Goal: Information Seeking & Learning: Learn about a topic

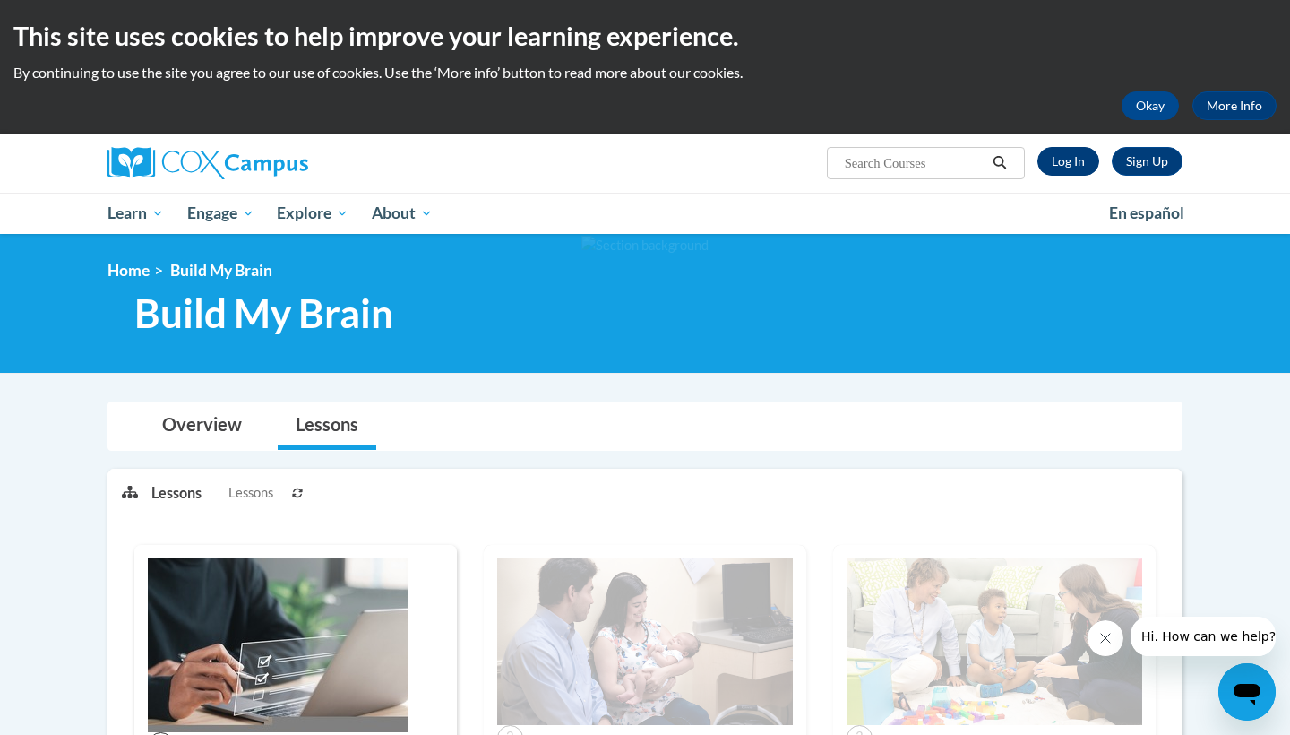
click at [1079, 166] on link "Log In" at bounding box center [1068, 161] width 62 height 29
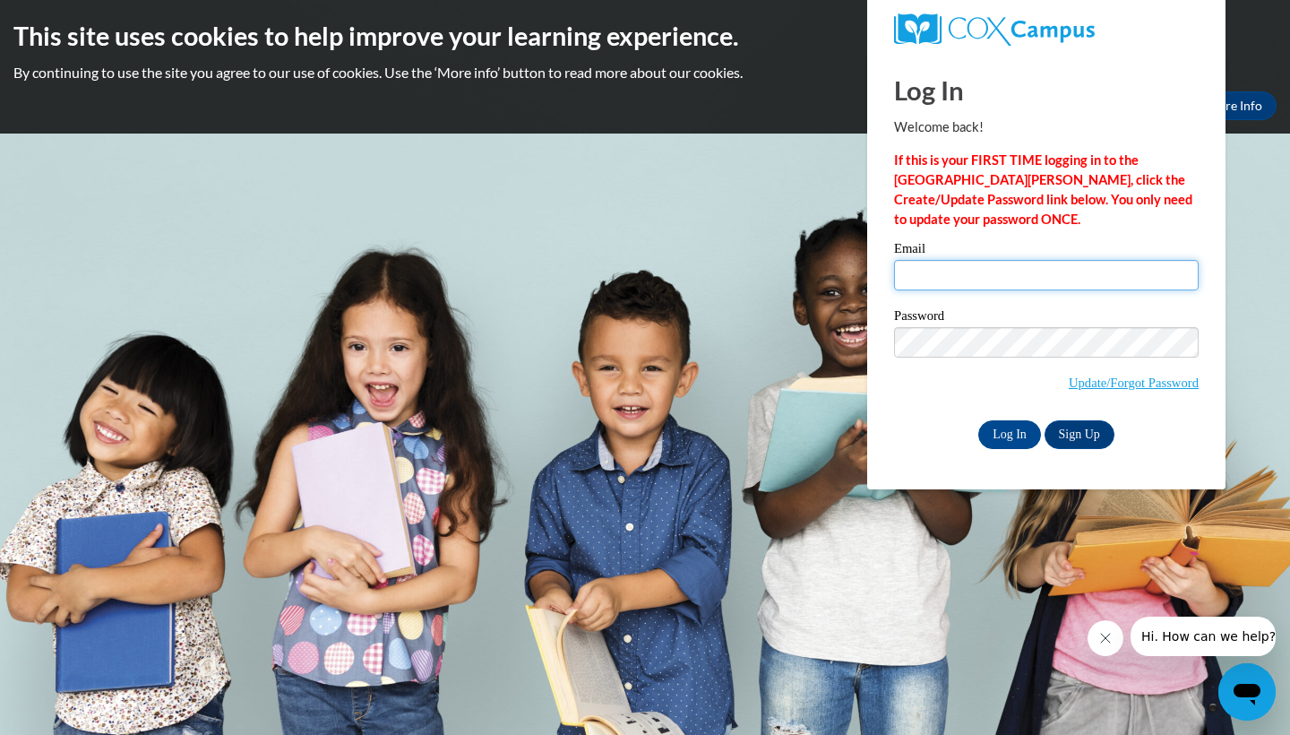
type input "niknak4503@gmail.com"
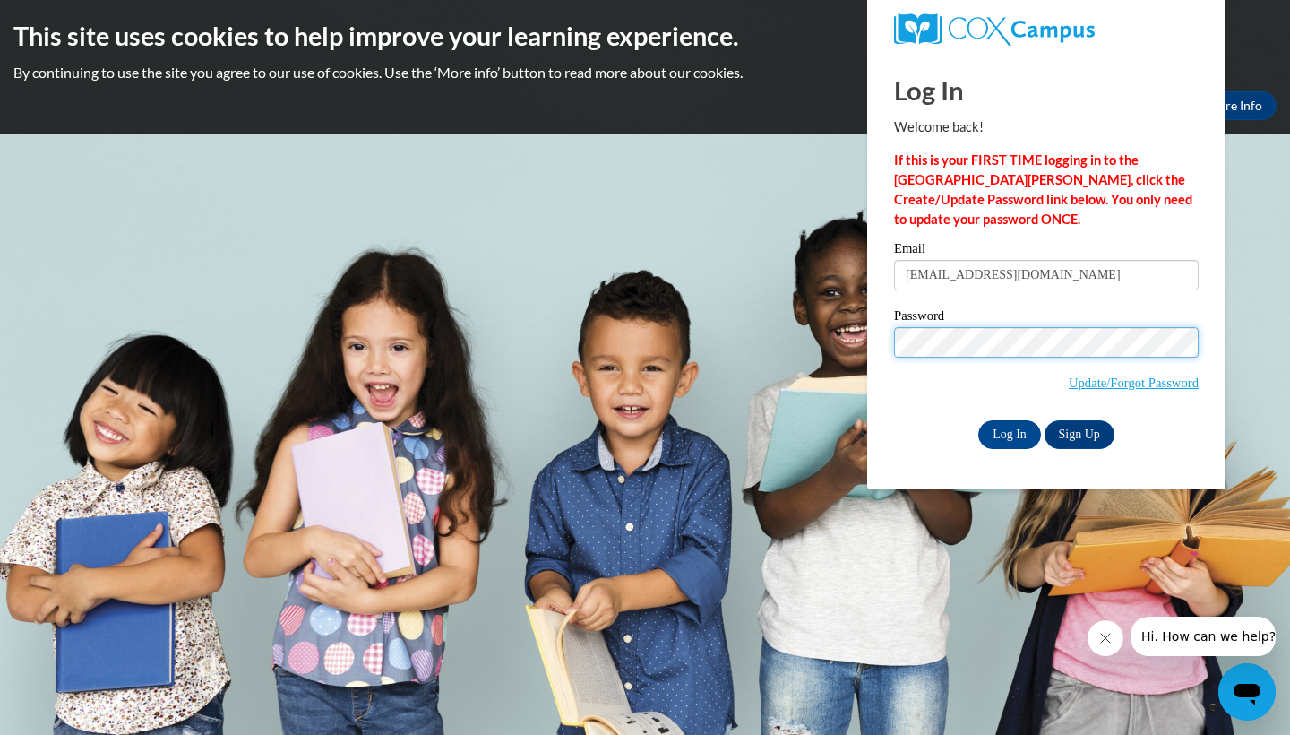
click at [1008, 431] on input "Log In" at bounding box center [1009, 434] width 63 height 29
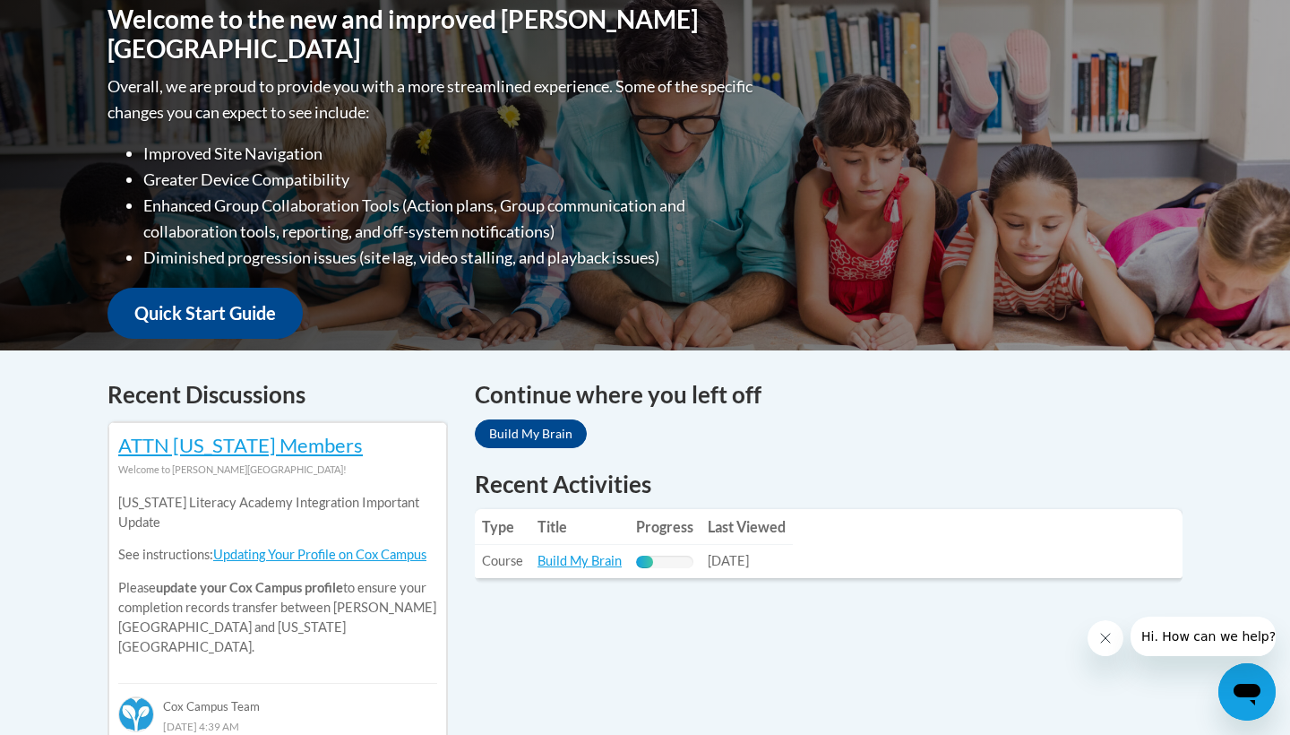
scroll to position [417, 0]
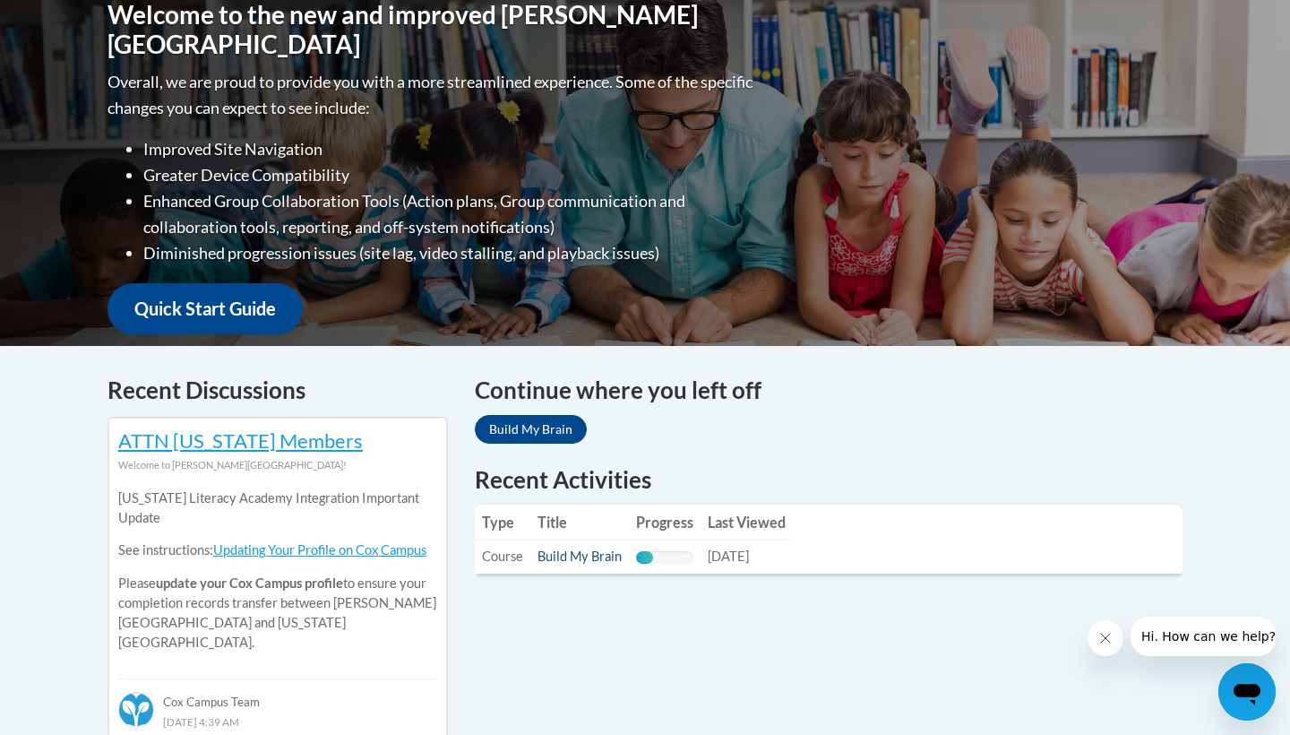
click at [568, 559] on link "Build My Brain" at bounding box center [579, 555] width 84 height 15
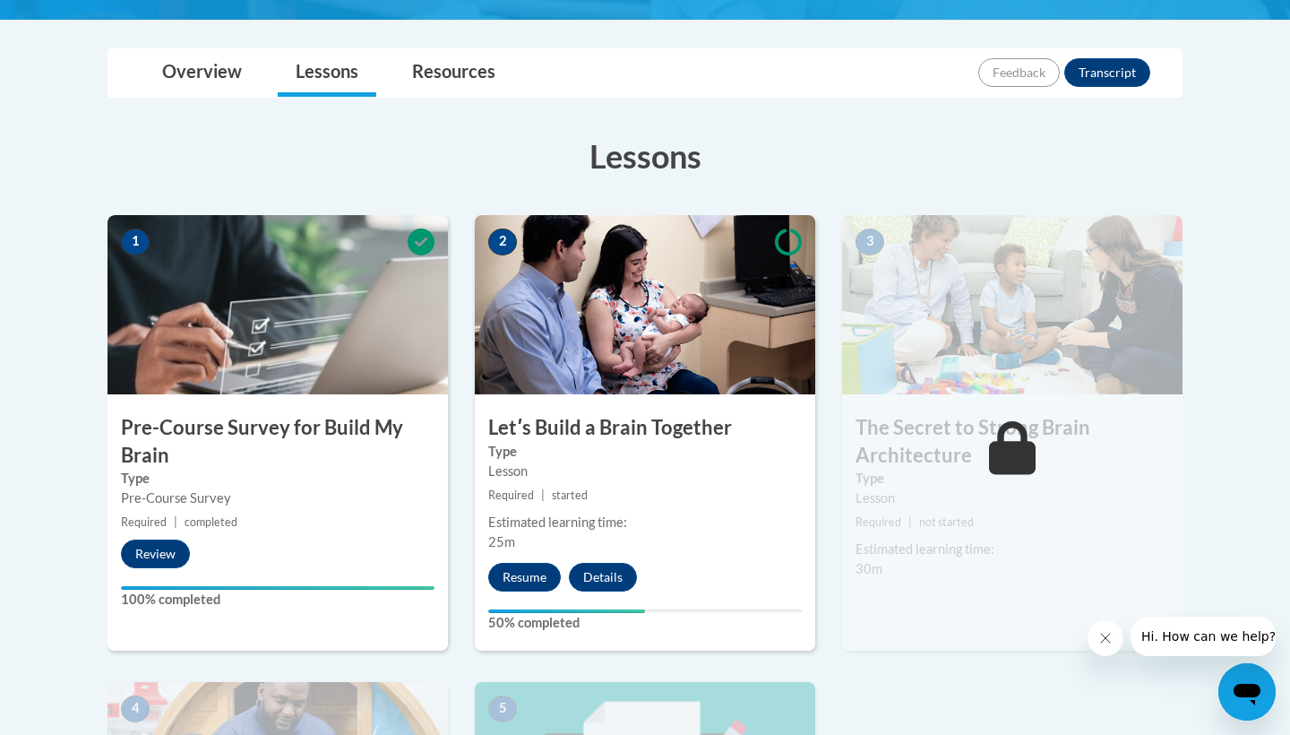
scroll to position [390, 0]
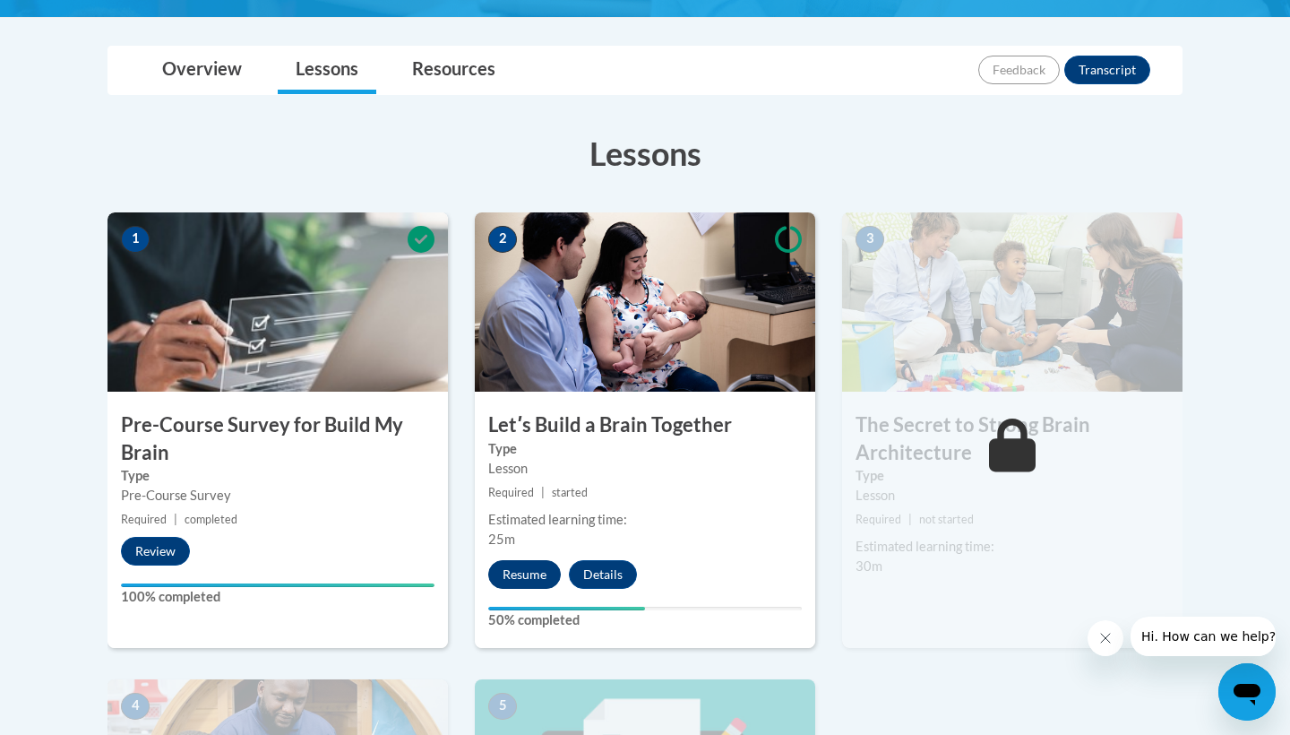
click at [533, 572] on button "Resume" at bounding box center [524, 574] width 73 height 29
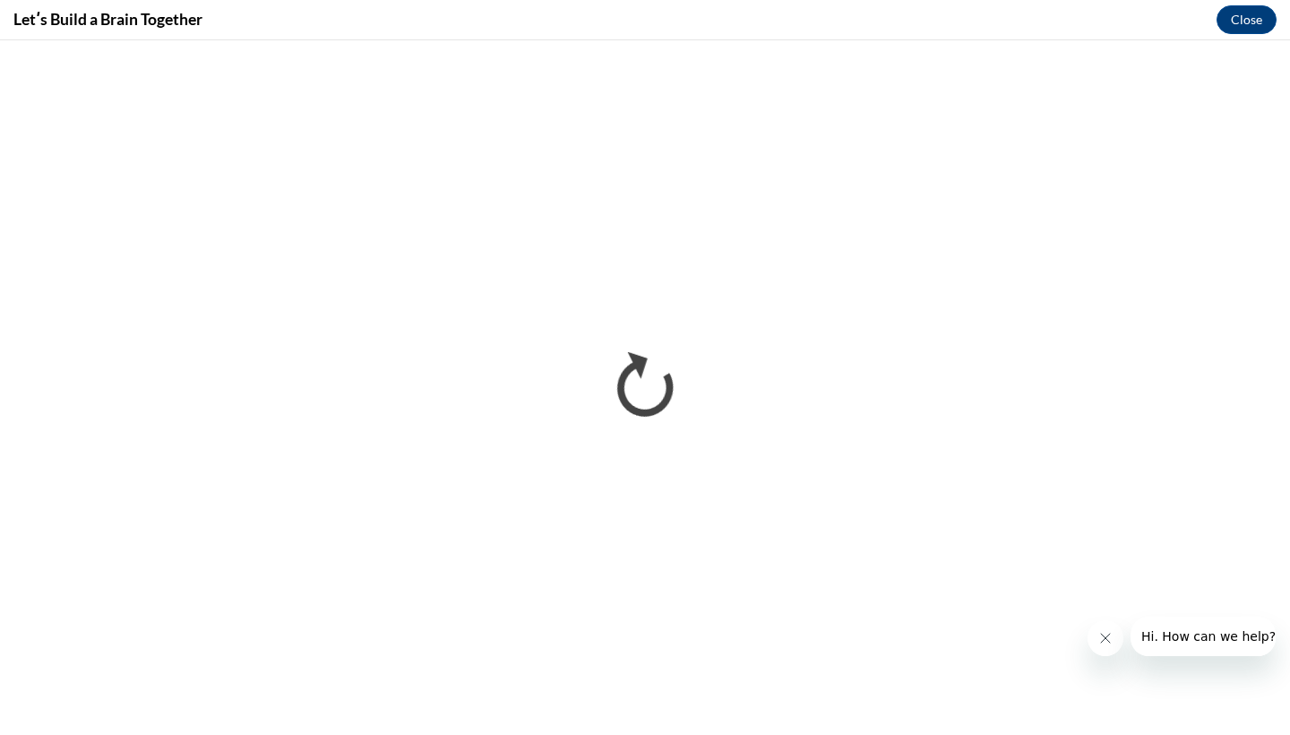
scroll to position [0, 0]
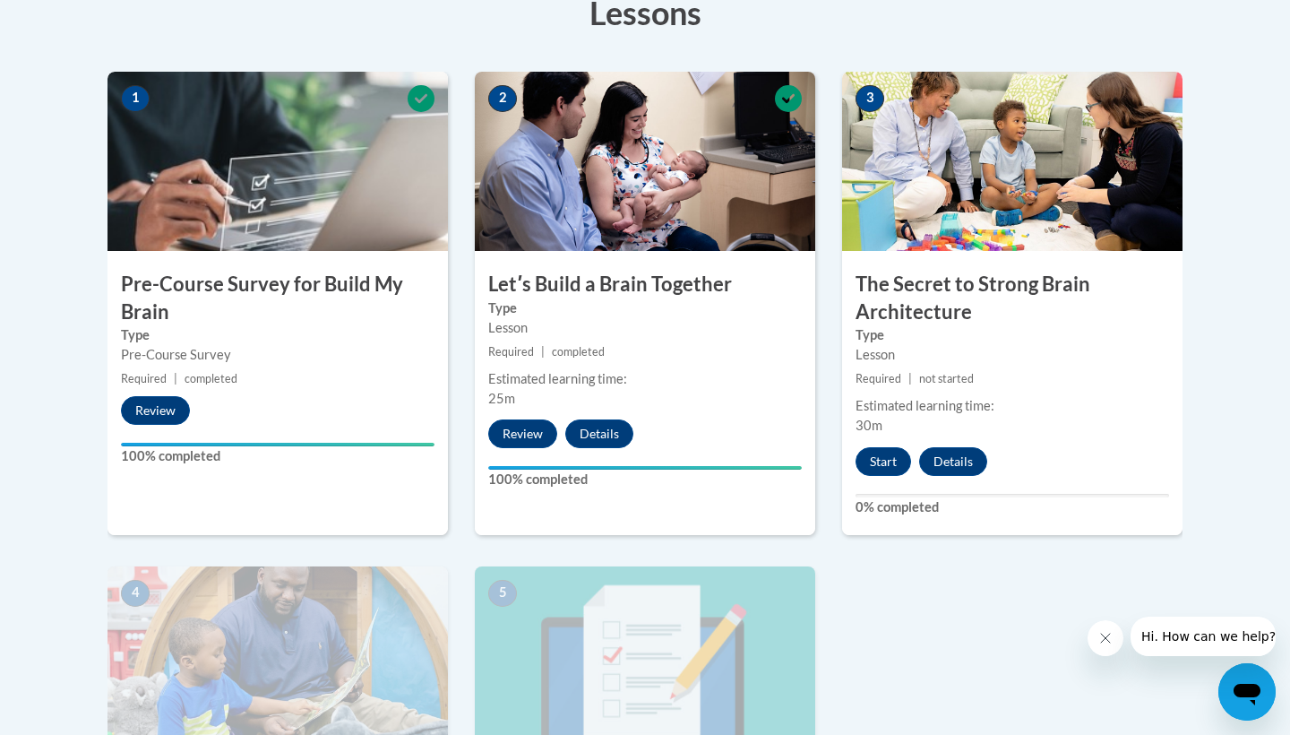
scroll to position [531, 0]
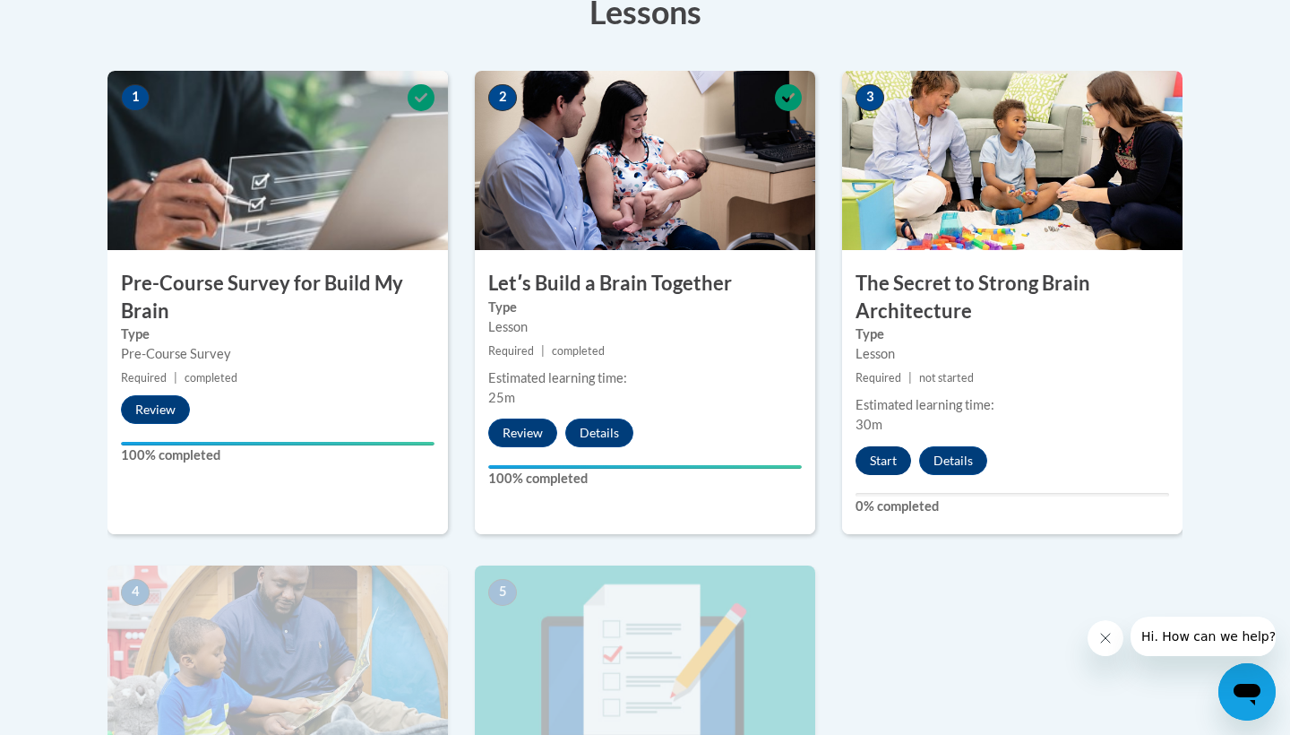
click at [880, 467] on button "Start" at bounding box center [883, 460] width 56 height 29
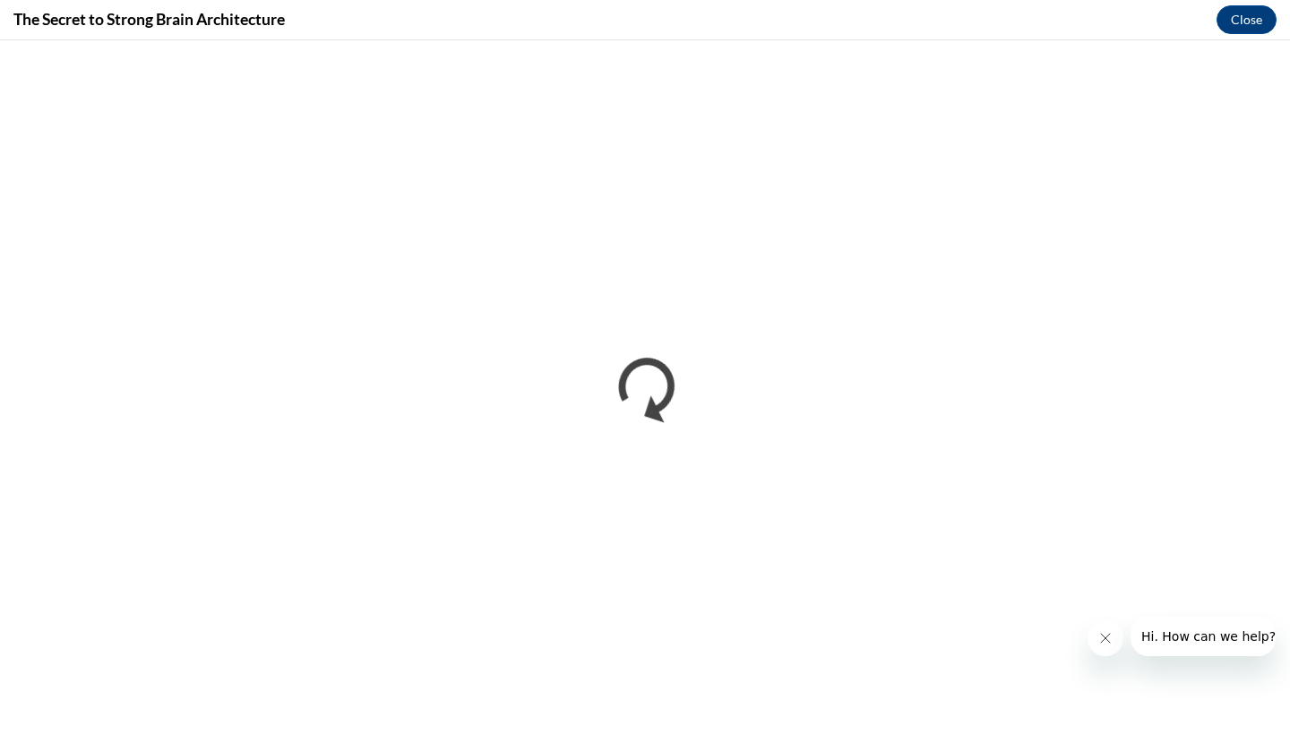
scroll to position [0, 0]
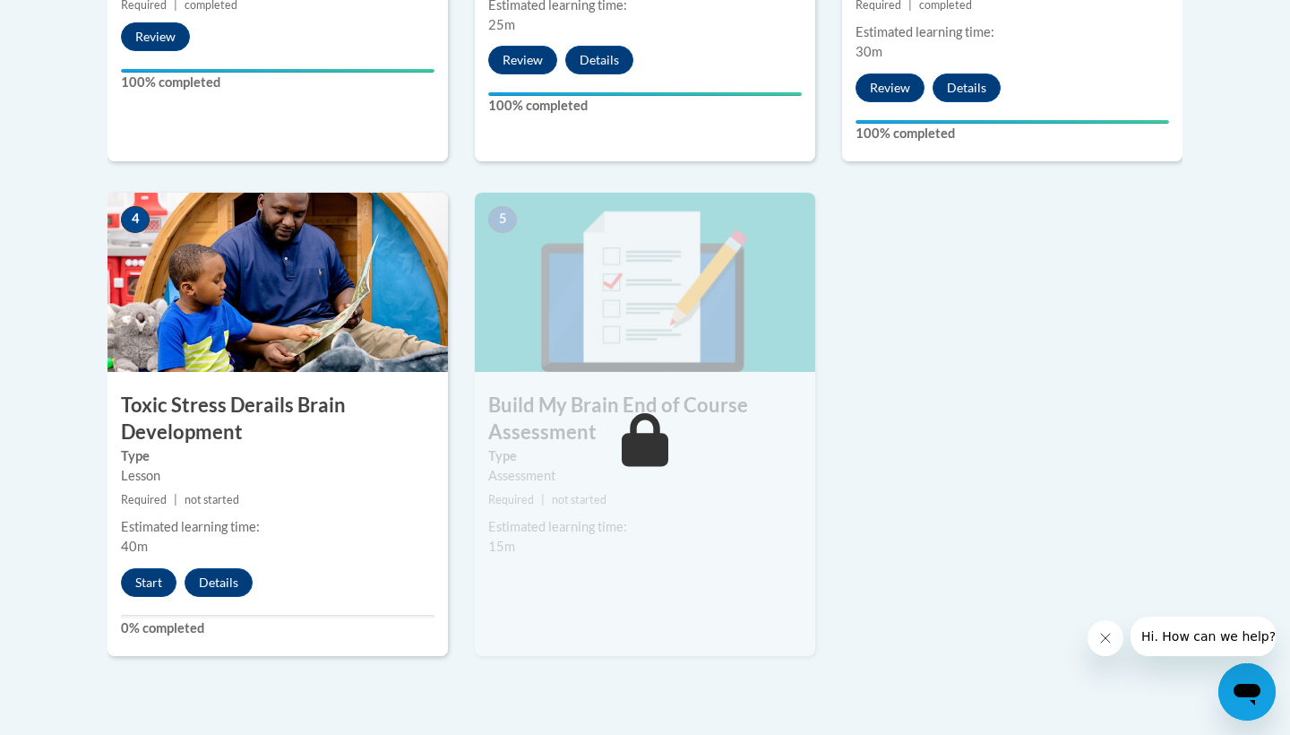
scroll to position [907, 0]
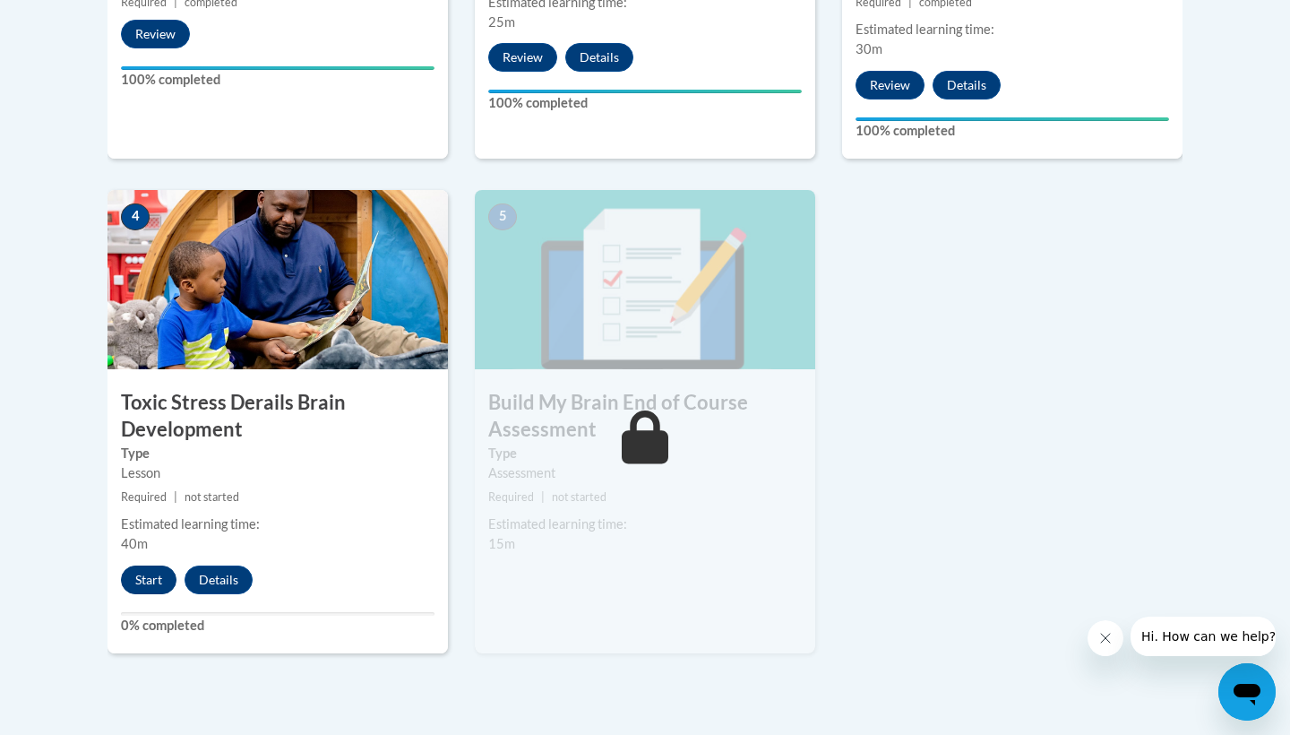
click at [135, 577] on button "Start" at bounding box center [149, 579] width 56 height 29
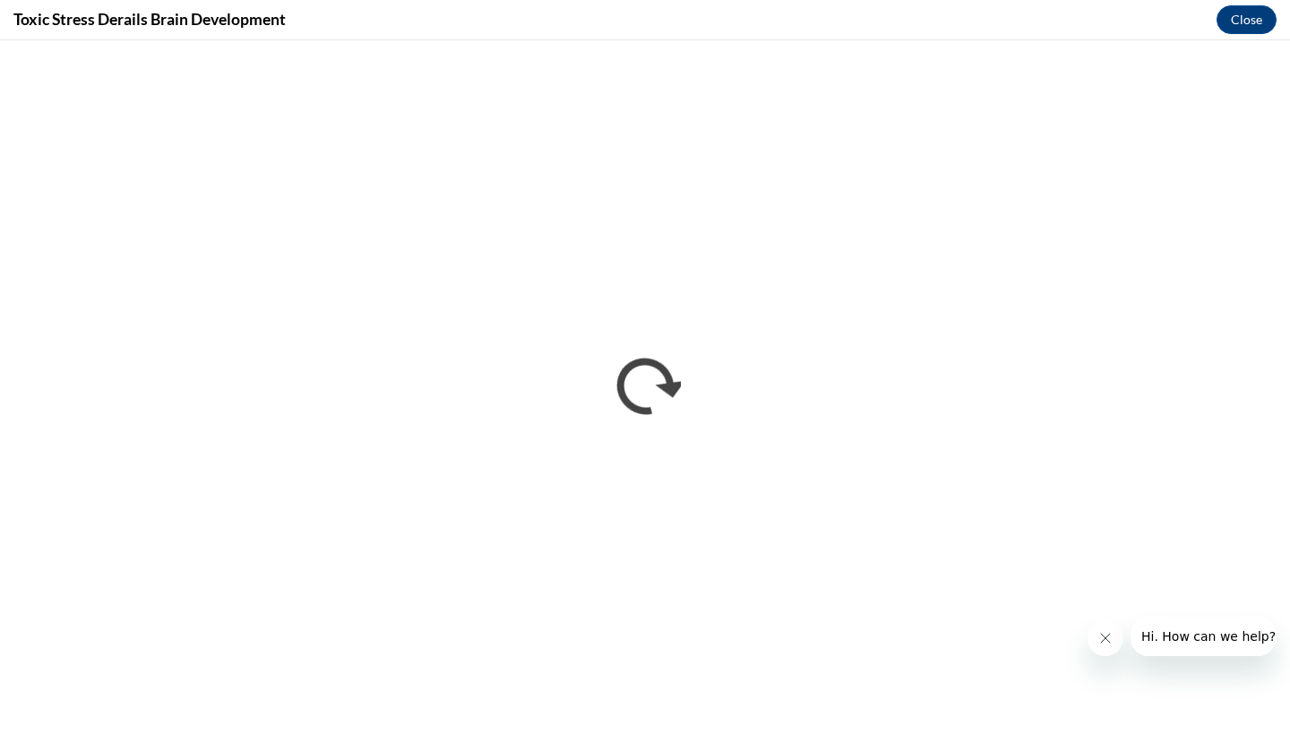
scroll to position [0, 0]
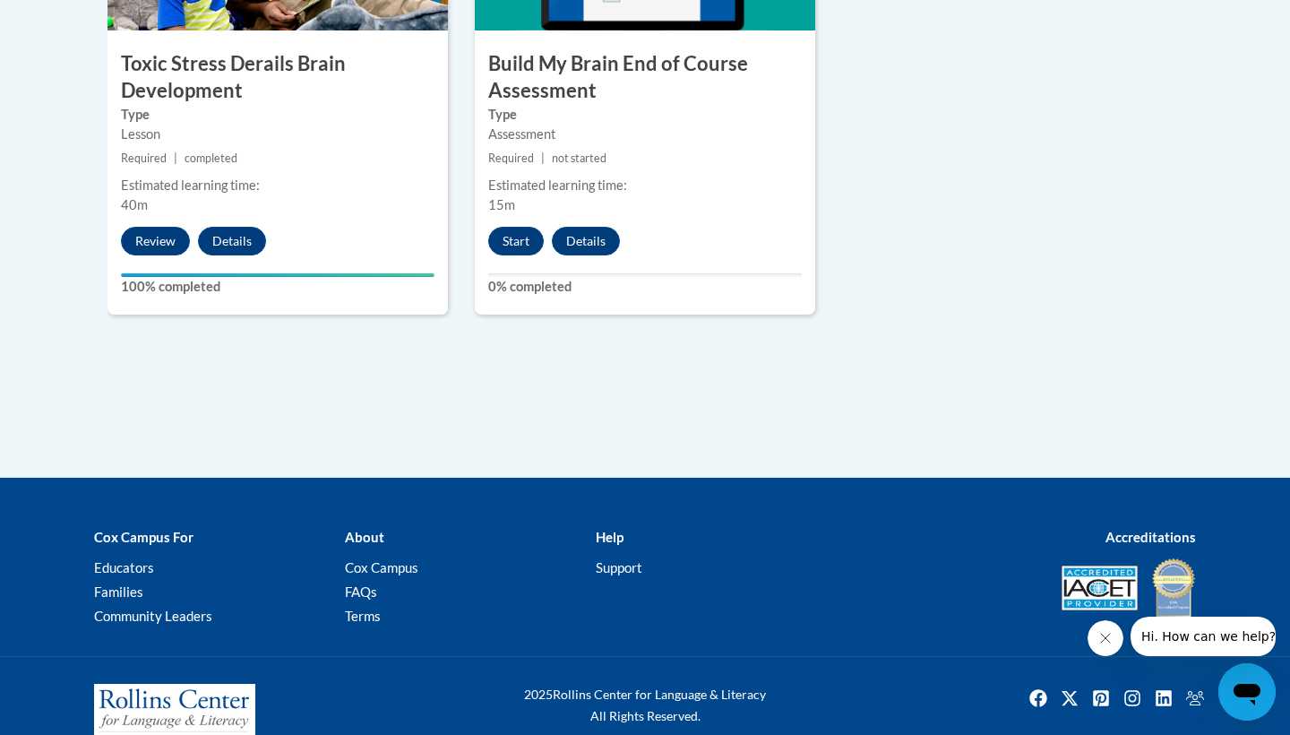
scroll to position [1225, 0]
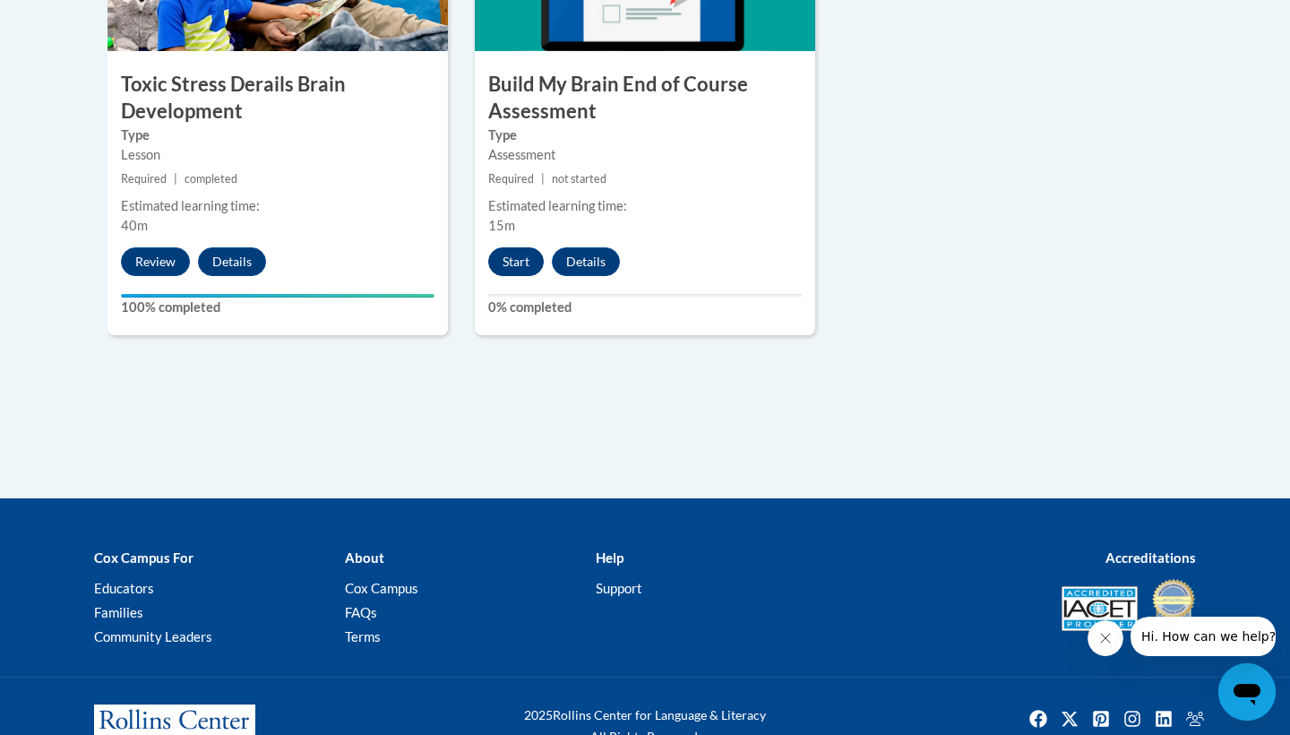
click at [529, 249] on button "Start" at bounding box center [516, 261] width 56 height 29
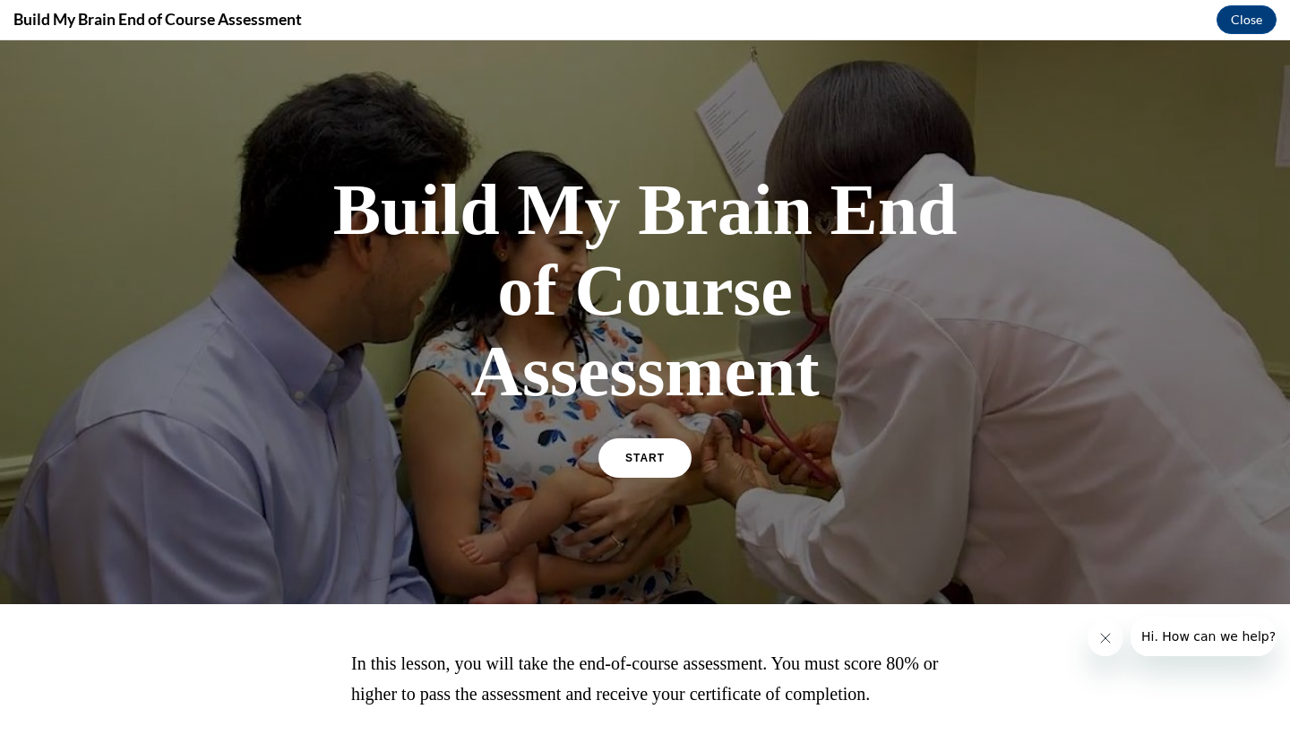
scroll to position [0, 0]
click at [632, 465] on link "START" at bounding box center [645, 457] width 98 height 41
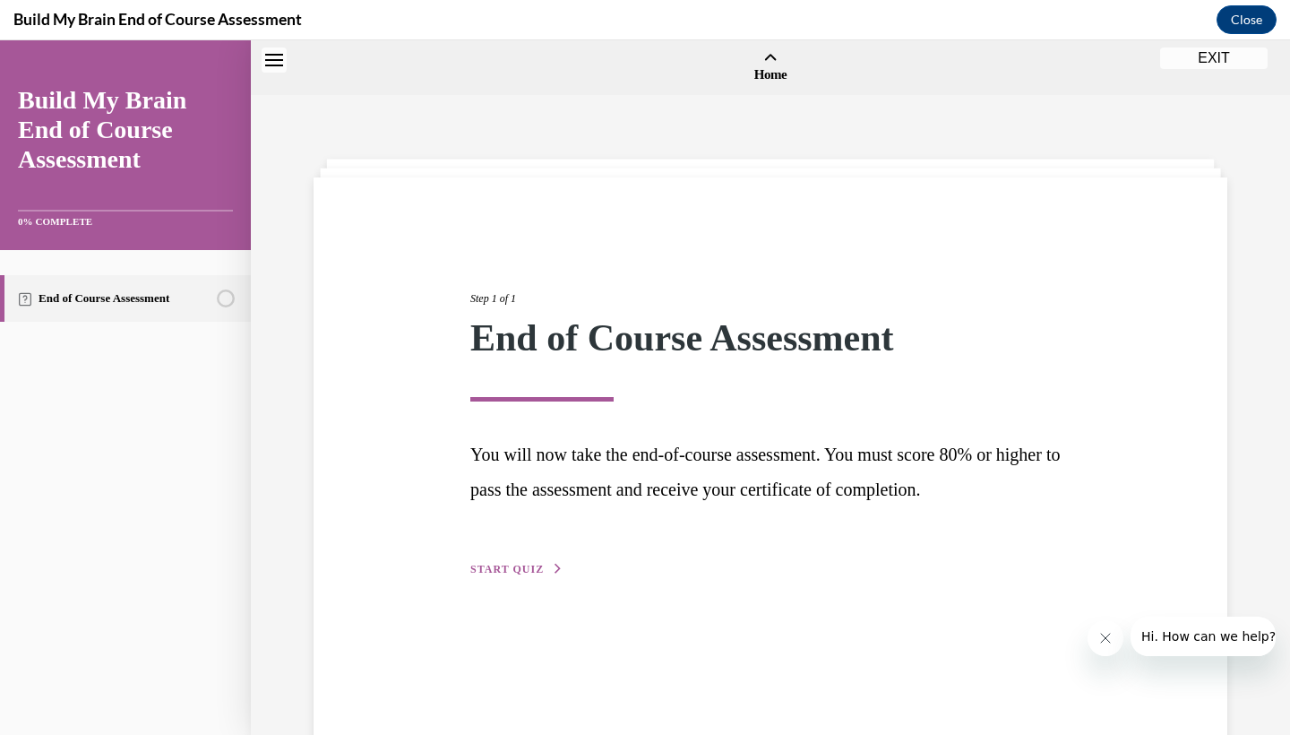
scroll to position [56, 0]
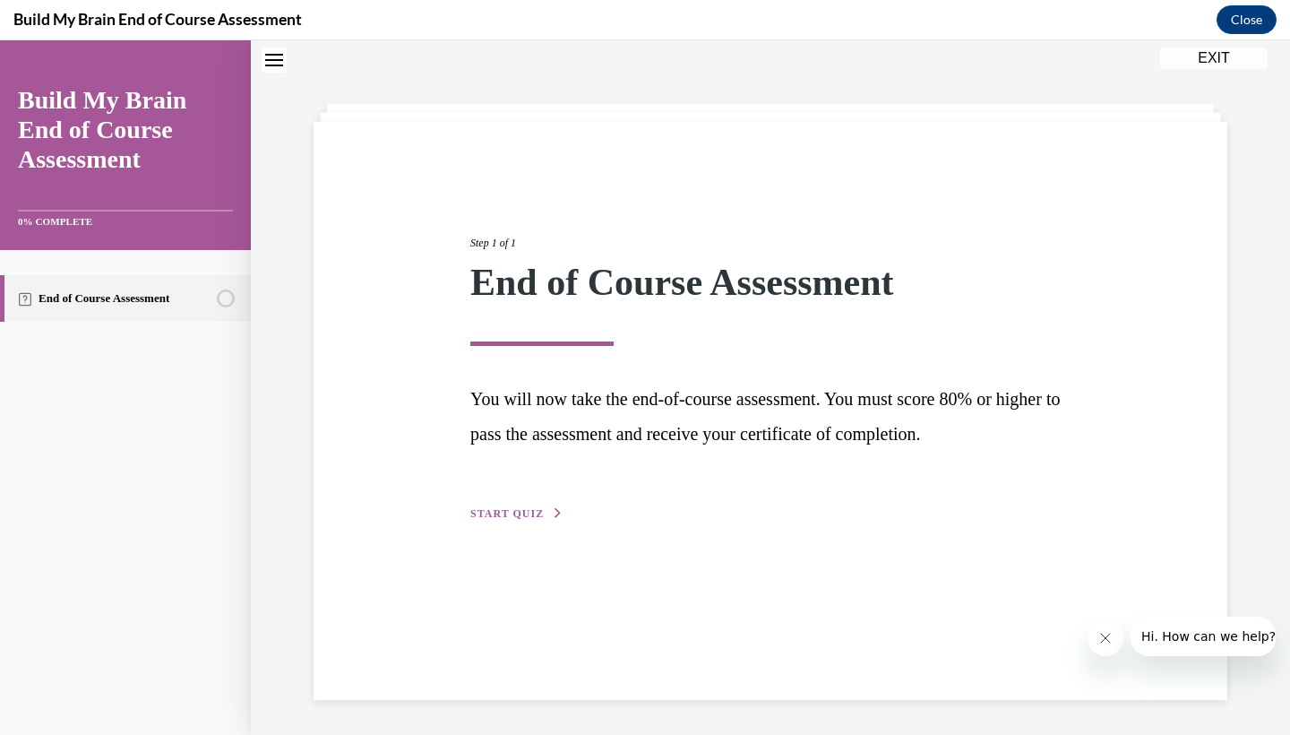
click at [504, 509] on span "START QUIZ" at bounding box center [506, 513] width 73 height 13
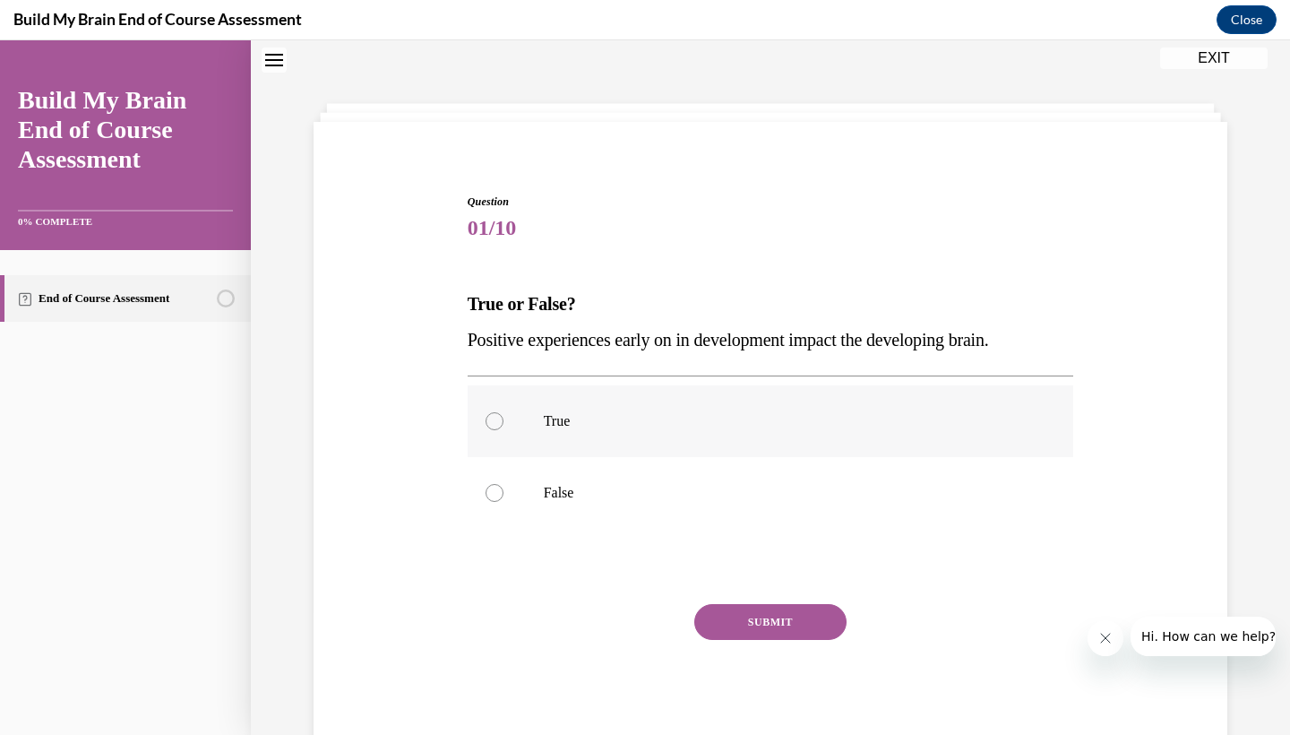
click at [593, 435] on label "True" at bounding box center [771, 421] width 606 height 72
click at [503, 430] on input "True" at bounding box center [495, 421] width 18 height 18
radio input "true"
click at [789, 612] on button "SUBMIT" at bounding box center [770, 622] width 152 height 36
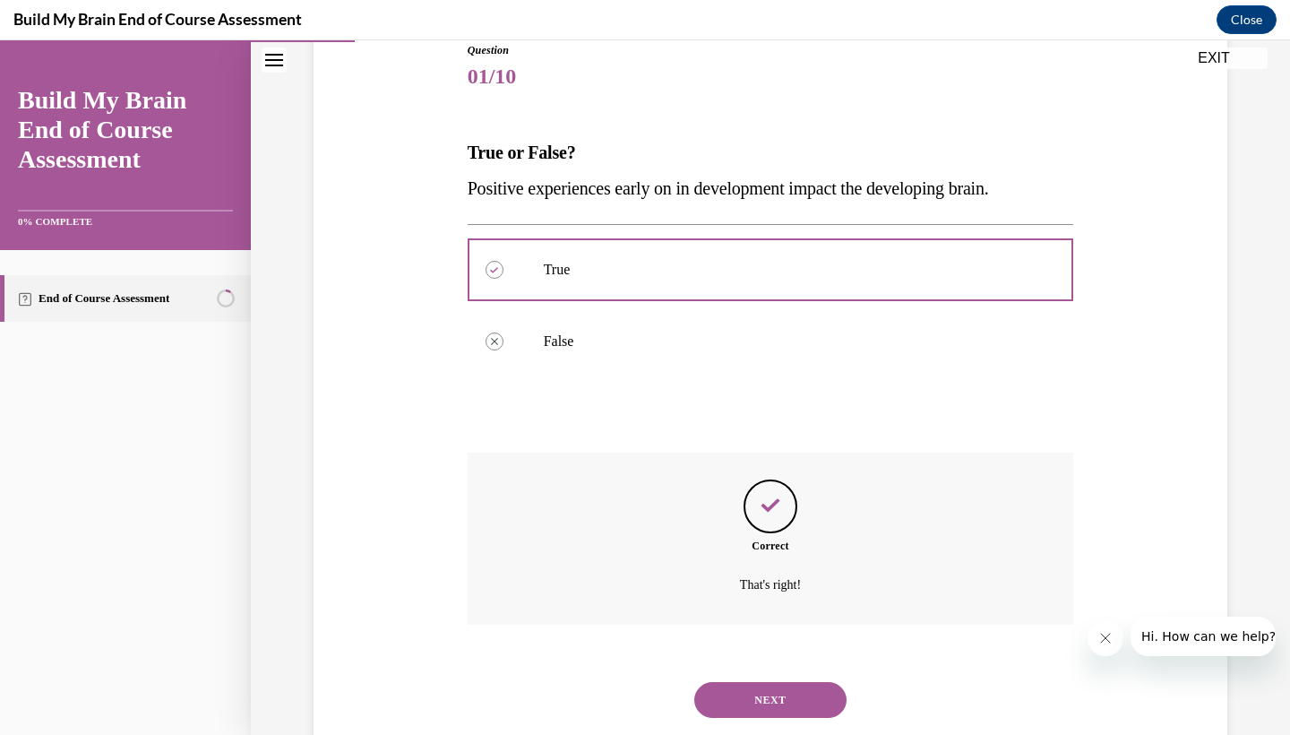
scroll to position [230, 0]
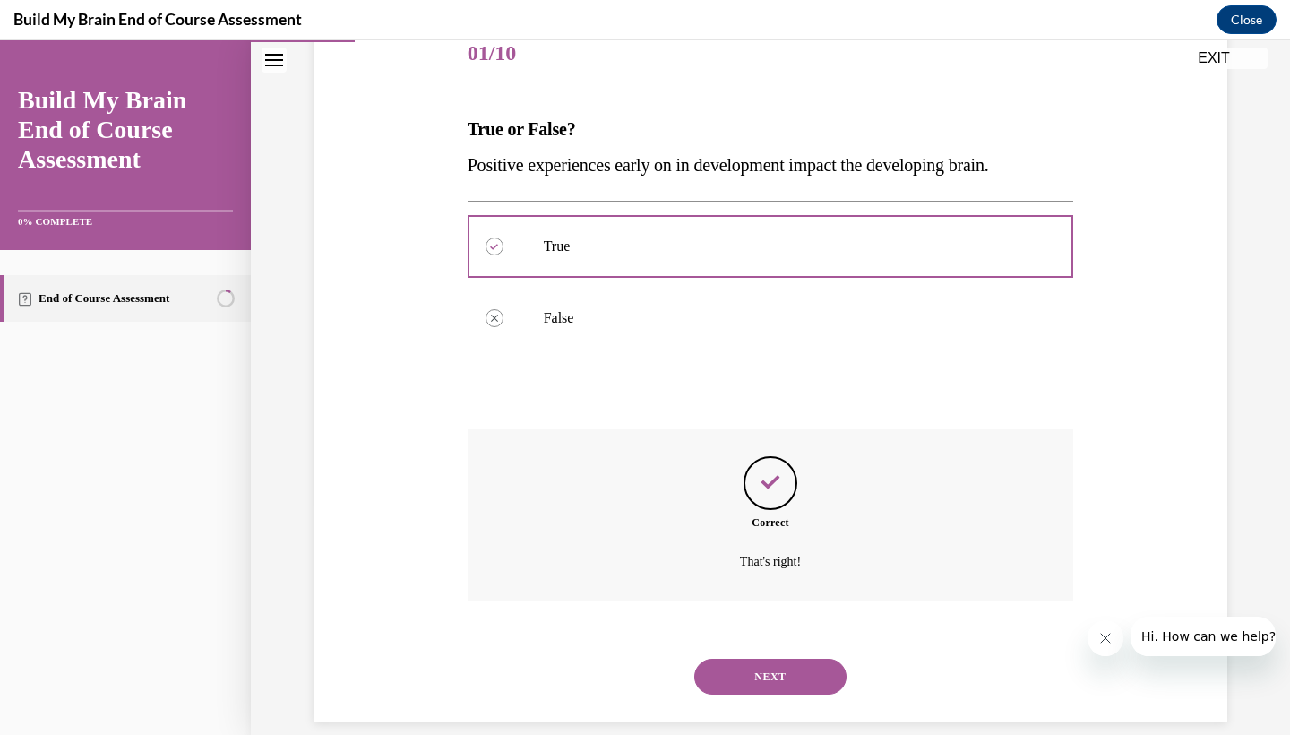
click at [778, 658] on button "NEXT" at bounding box center [770, 676] width 152 height 36
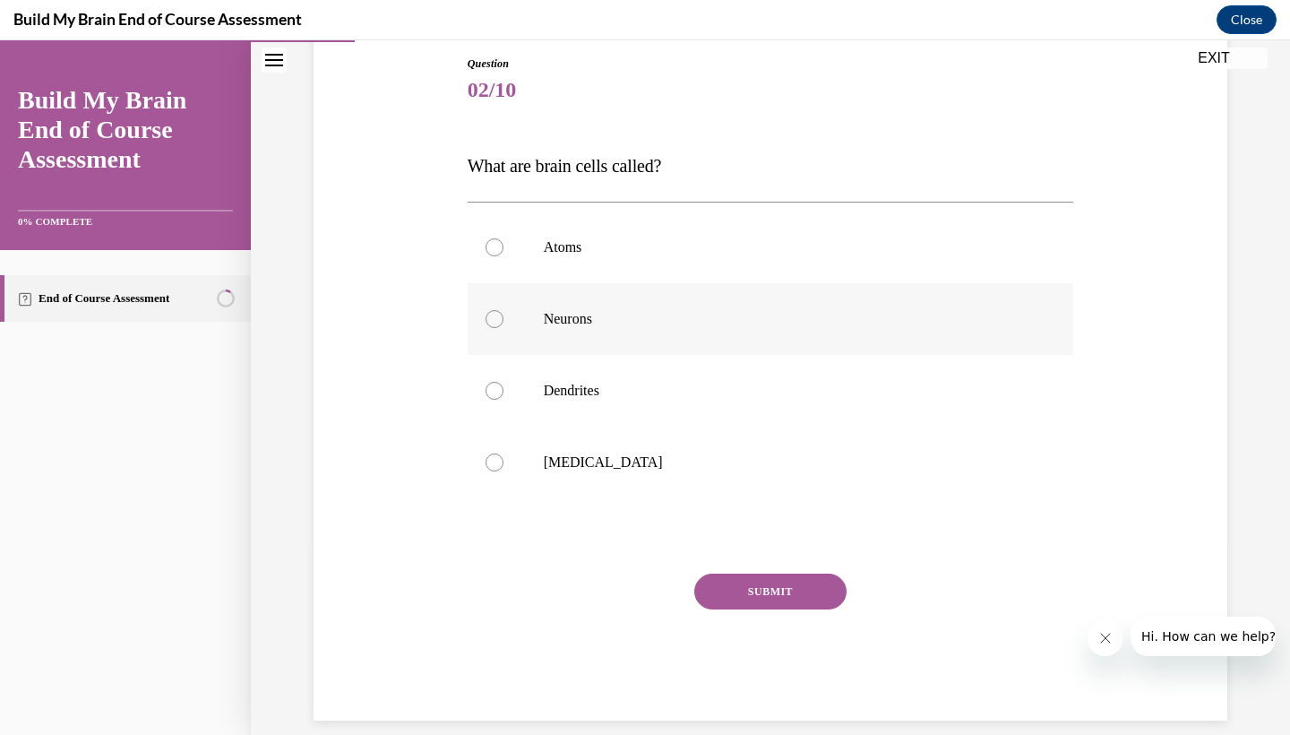
click at [812, 309] on label "Neurons" at bounding box center [771, 319] width 606 height 72
click at [503, 310] on input "Neurons" at bounding box center [495, 319] width 18 height 18
radio input "true"
click at [791, 585] on button "SUBMIT" at bounding box center [770, 591] width 152 height 36
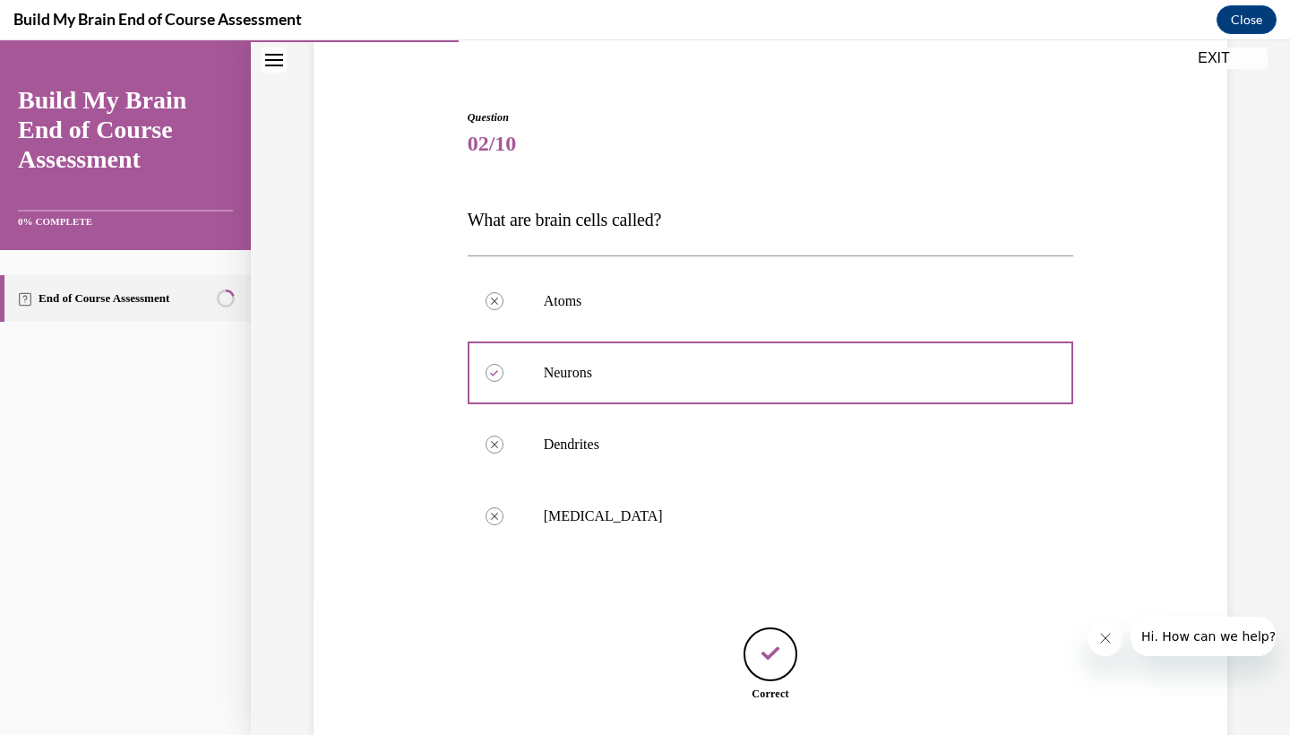
scroll to position [250, 0]
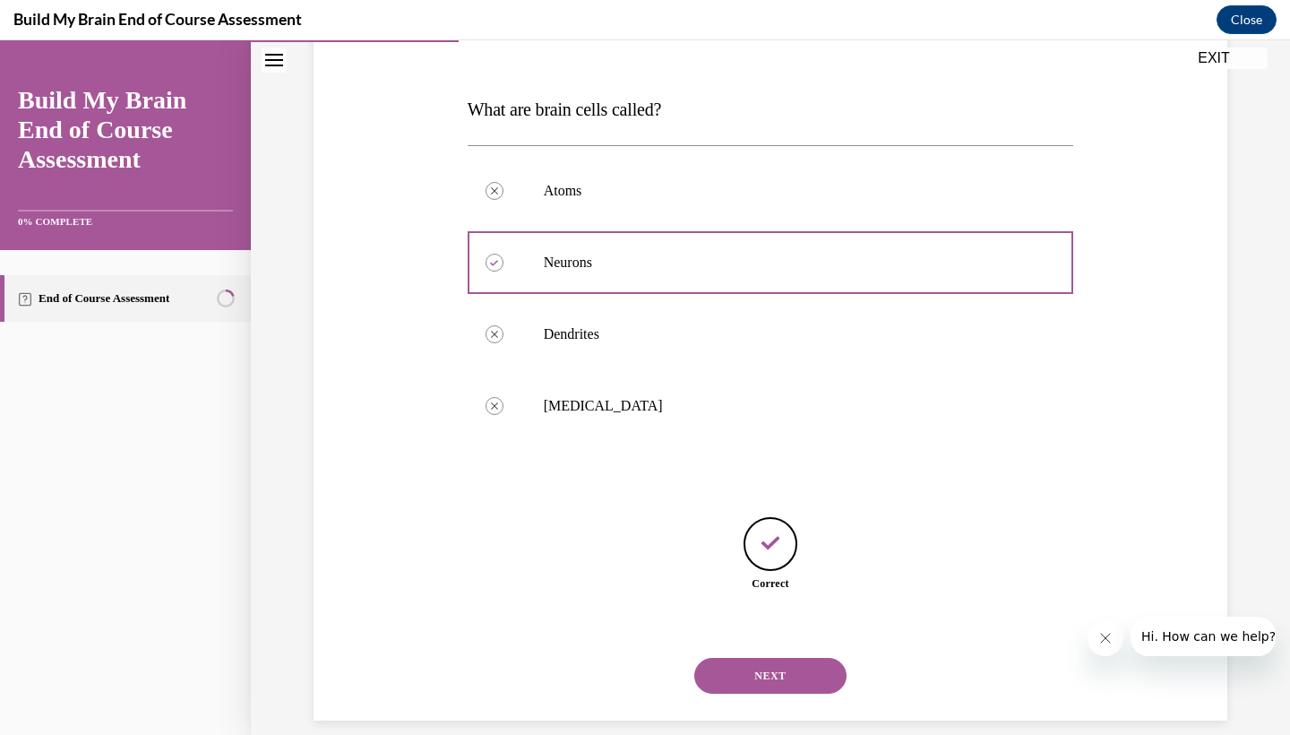
click at [784, 657] on button "NEXT" at bounding box center [770, 675] width 152 height 36
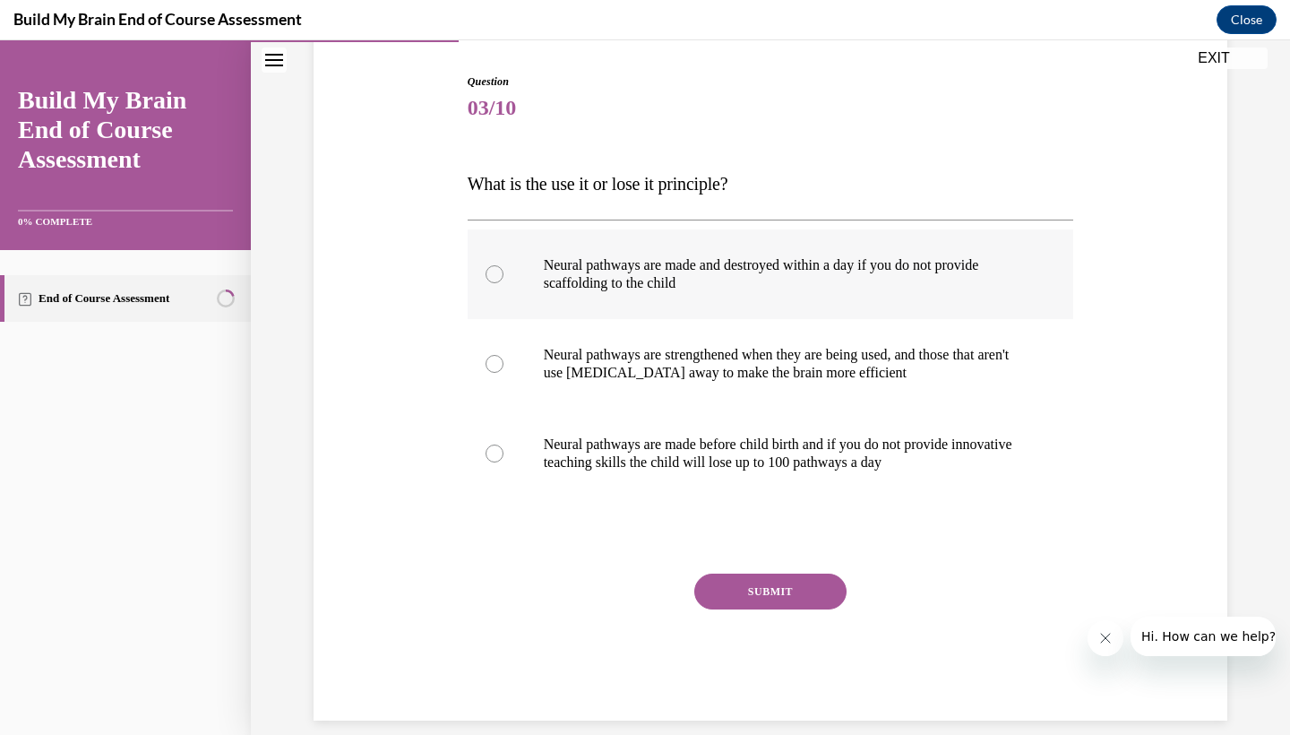
click at [574, 288] on p "Neural pathways are made and destroyed within a day if you do not provide scaff…" at bounding box center [787, 274] width 486 height 36
click at [503, 283] on input "Neural pathways are made and destroyed within a day if you do not provide scaff…" at bounding box center [495, 274] width 18 height 18
radio input "true"
click at [573, 297] on label "Neural pathways are made and destroyed within a day if you do not provide scaff…" at bounding box center [771, 274] width 606 height 90
click at [503, 283] on input "Neural pathways are made and destroyed within a day if you do not provide scaff…" at bounding box center [495, 274] width 18 height 18
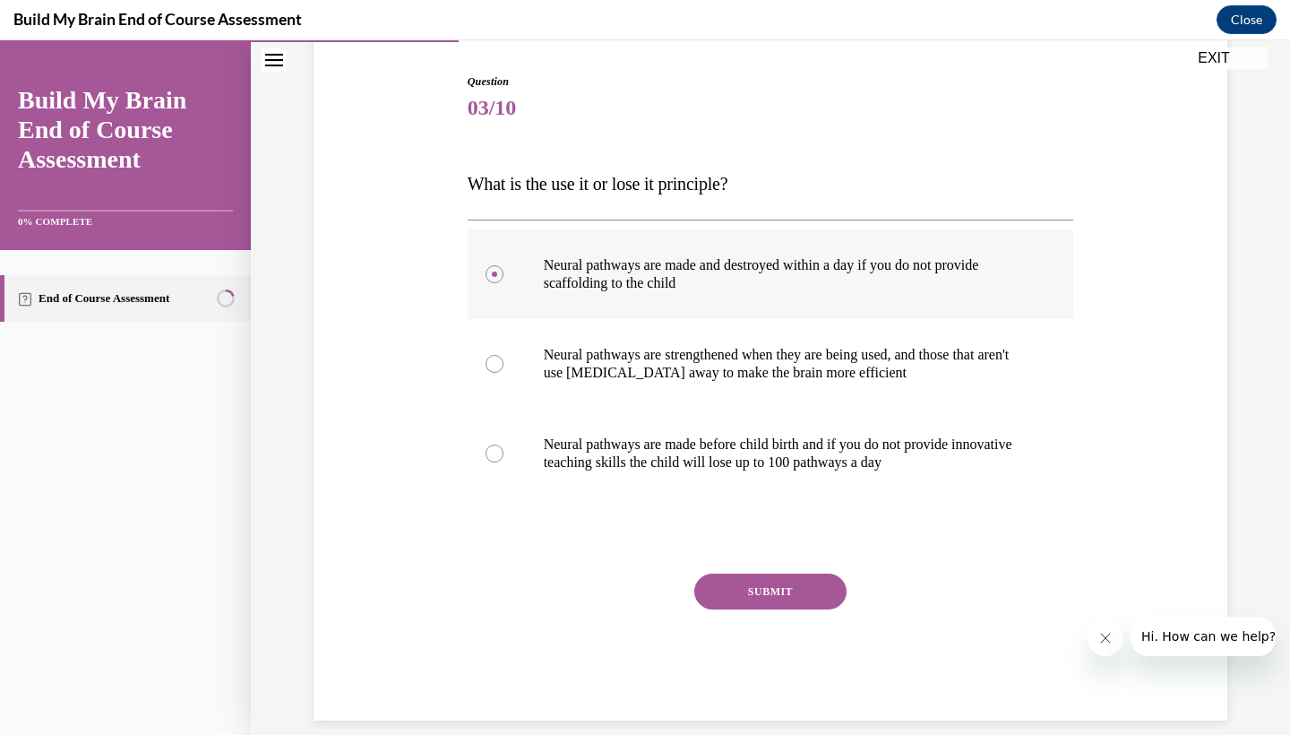
click at [518, 304] on label "Neural pathways are made and destroyed within a day if you do not provide scaff…" at bounding box center [771, 274] width 606 height 90
click at [503, 283] on input "Neural pathways are made and destroyed within a day if you do not provide scaff…" at bounding box center [495, 274] width 18 height 18
click at [511, 289] on label "Neural pathways are made and destroyed within a day if you do not provide scaff…" at bounding box center [771, 274] width 606 height 90
click at [503, 283] on input "Neural pathways are made and destroyed within a day if you do not provide scaff…" at bounding box center [495, 274] width 18 height 18
click at [559, 278] on p "Neural pathways are made and destroyed within a day if you do not provide scaff…" at bounding box center [787, 274] width 486 height 36
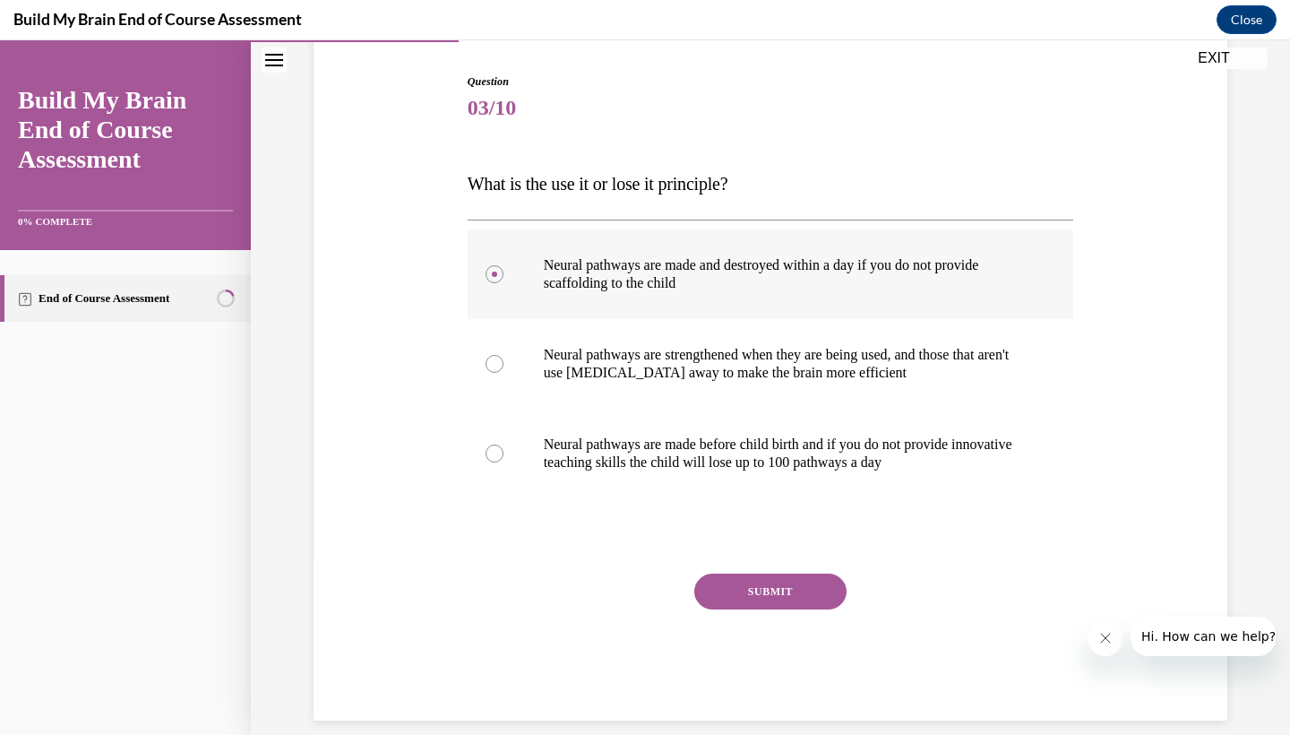
click at [503, 278] on input "Neural pathways are made and destroyed within a day if you do not provide scaff…" at bounding box center [495, 274] width 18 height 18
click at [566, 289] on p "Neural pathways are made and destroyed within a day if you do not provide scaff…" at bounding box center [787, 274] width 486 height 36
click at [503, 283] on input "Neural pathways are made and destroyed within a day if you do not provide scaff…" at bounding box center [495, 274] width 18 height 18
click at [544, 333] on label "Neural pathways are strengthened when they are being used, and those that aren'…" at bounding box center [771, 364] width 606 height 90
click at [503, 355] on input "Neural pathways are strengthened when they are being used, and those that aren'…" at bounding box center [495, 364] width 18 height 18
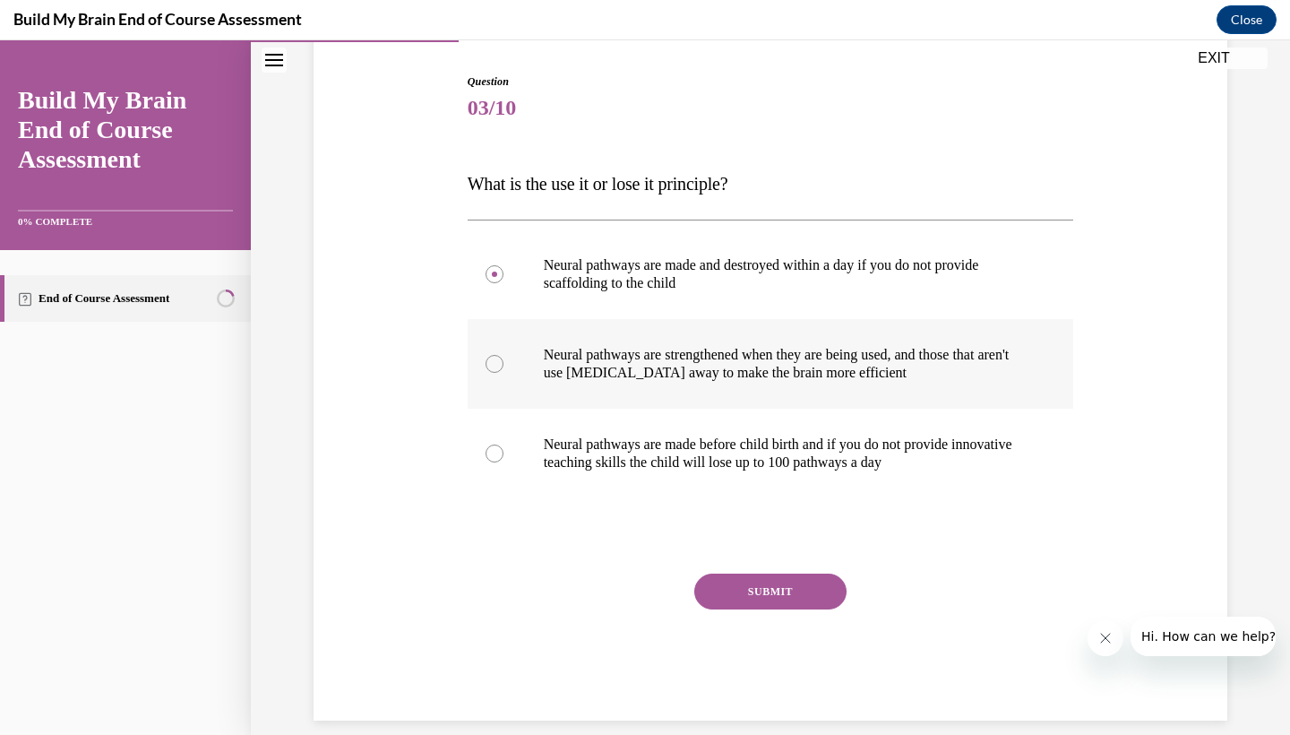
radio input "true"
click at [767, 528] on div at bounding box center [771, 535] width 606 height 21
click at [766, 518] on div "Question 03/10 What is the use it or lose it principle? Neural pathways are mad…" at bounding box center [771, 396] width 606 height 647
click at [794, 520] on div "Question 03/10 What is the use it or lose it principle? Neural pathways are mad…" at bounding box center [771, 396] width 606 height 647
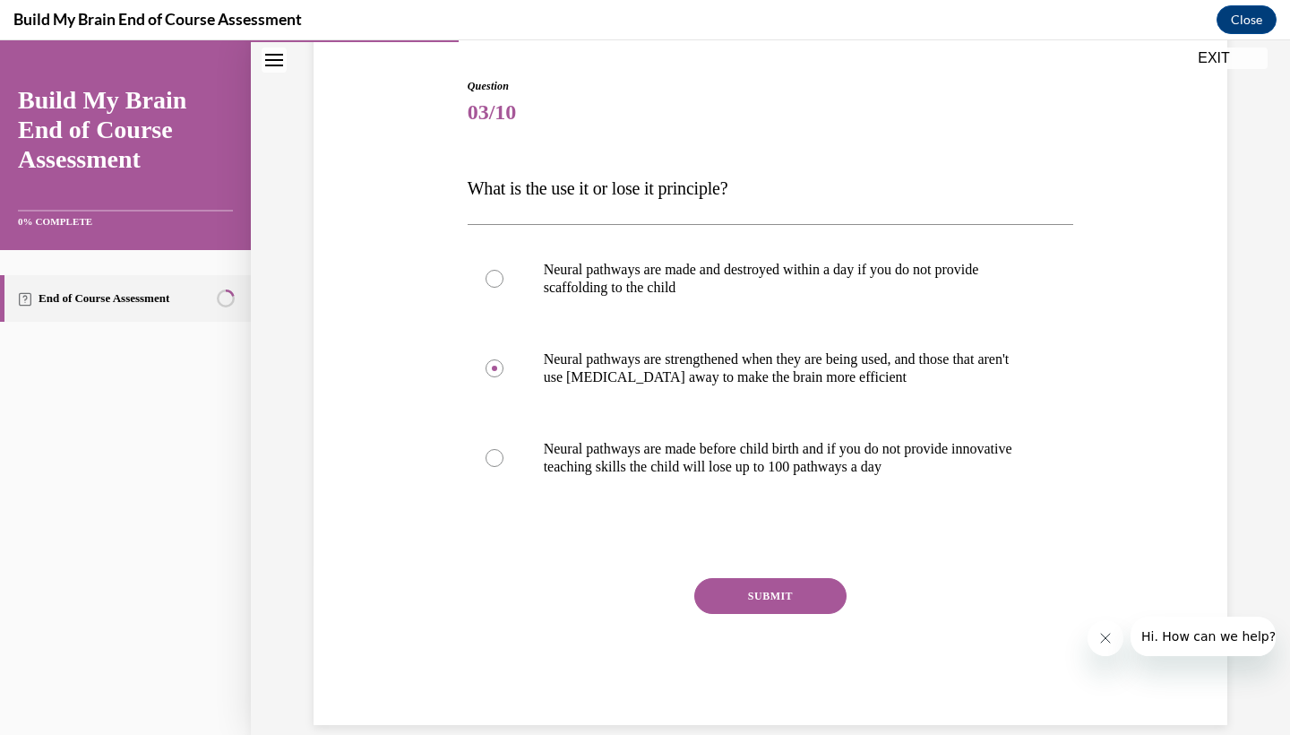
click at [755, 595] on button "SUBMIT" at bounding box center [770, 596] width 152 height 36
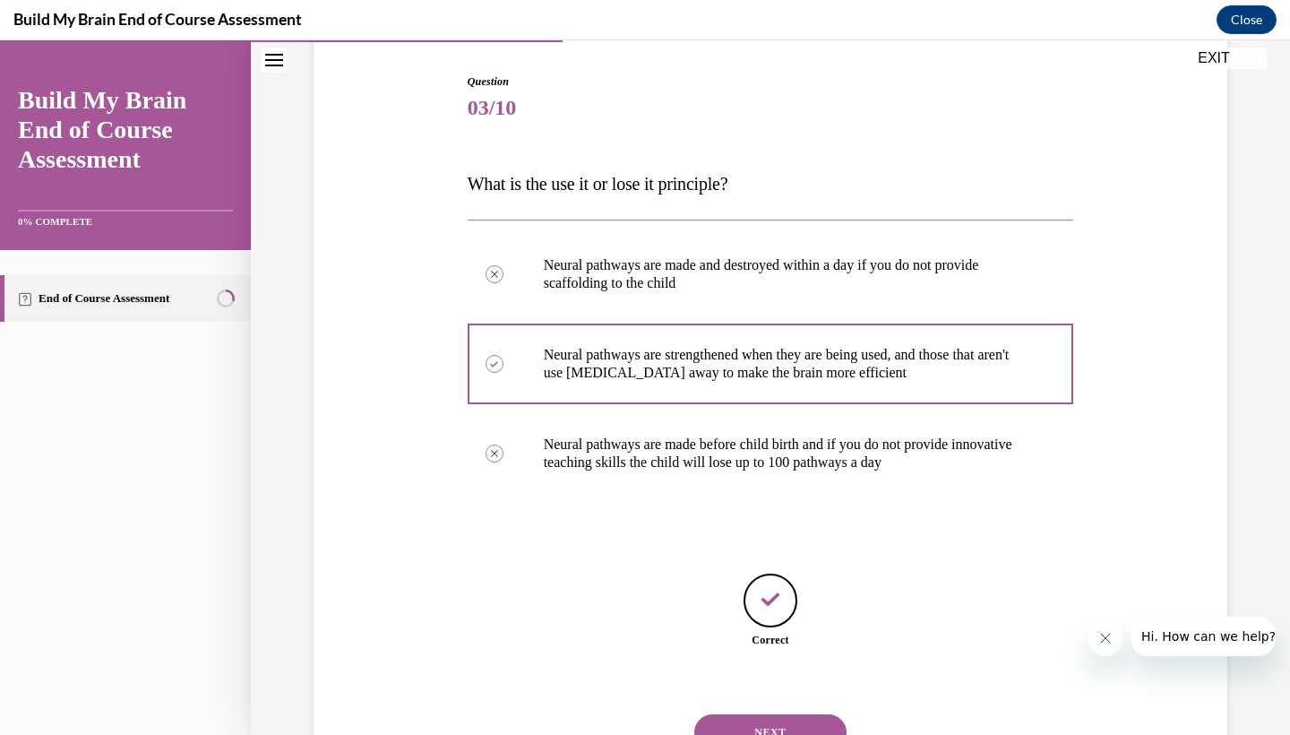
scroll to position [232, 0]
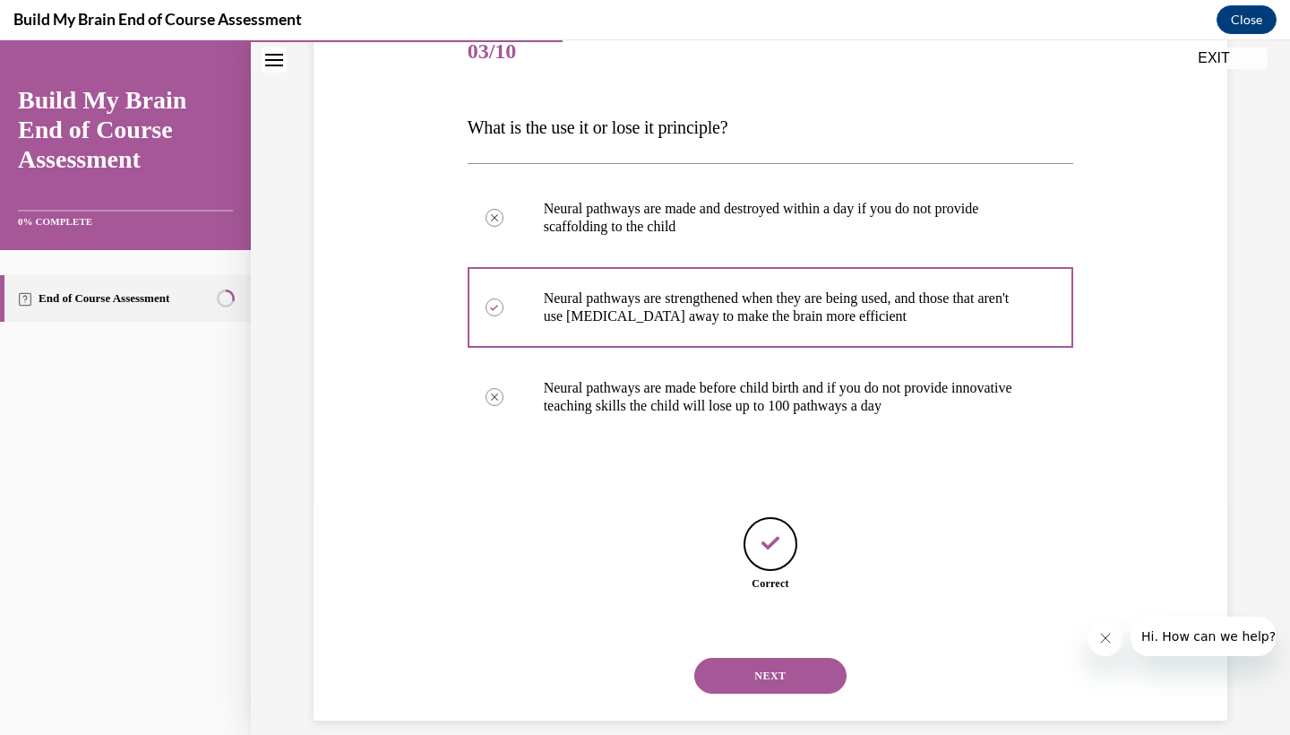
click at [745, 659] on button "NEXT" at bounding box center [770, 675] width 152 height 36
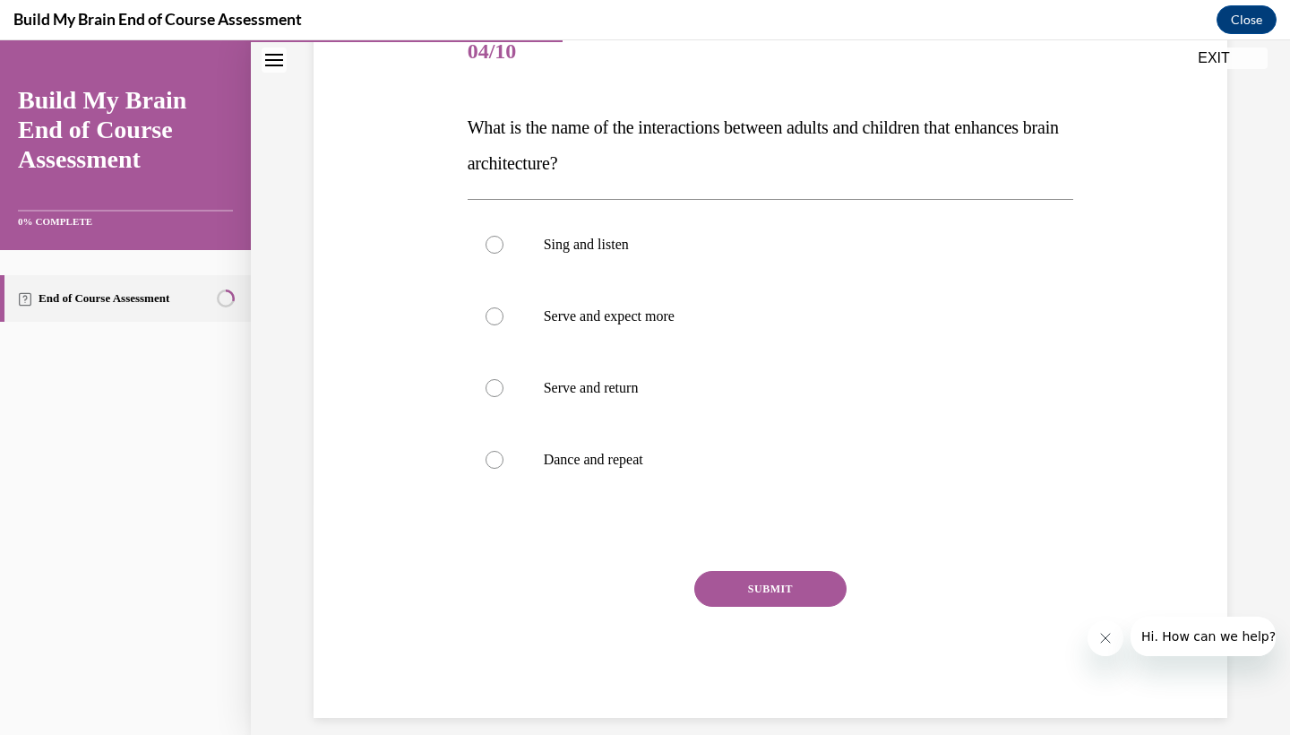
scroll to position [200, 0]
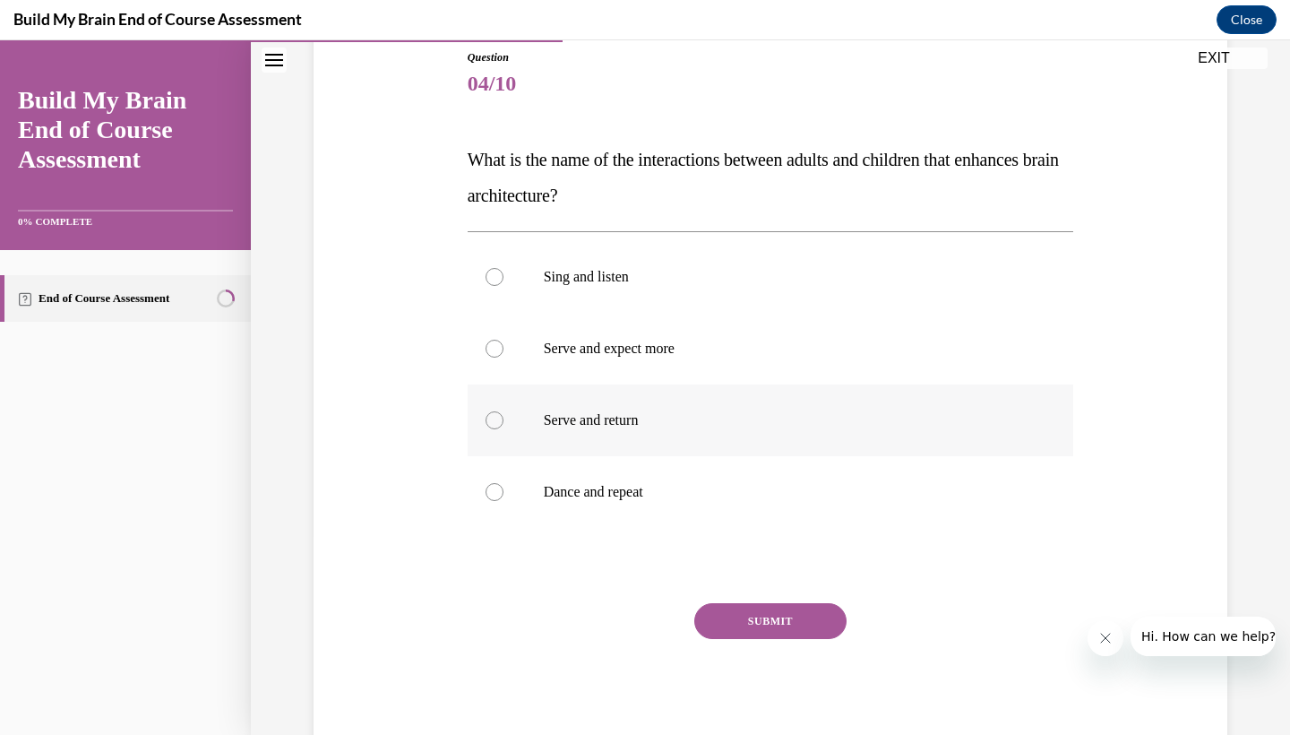
click at [891, 412] on p "Serve and return" at bounding box center [787, 420] width 486 height 18
click at [503, 412] on input "Serve and return" at bounding box center [495, 420] width 18 height 18
radio input "true"
click at [810, 629] on button "SUBMIT" at bounding box center [770, 621] width 152 height 36
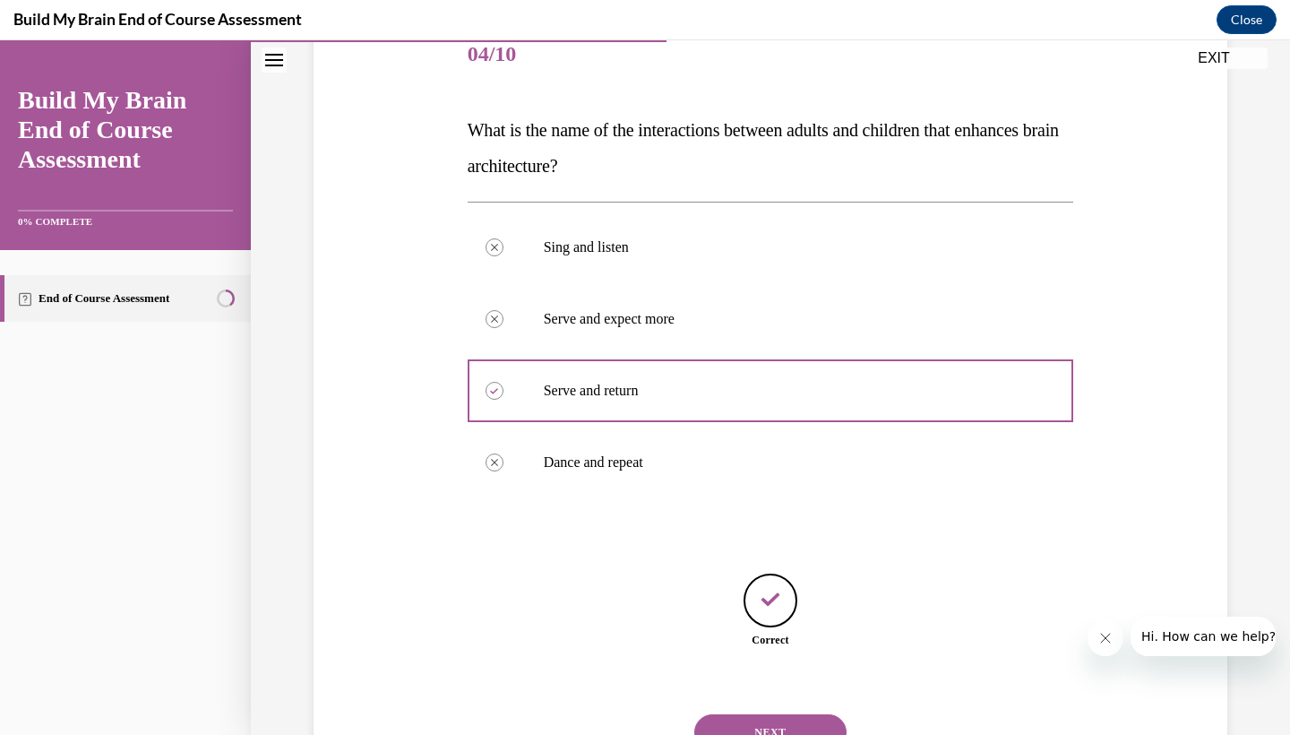
scroll to position [286, 0]
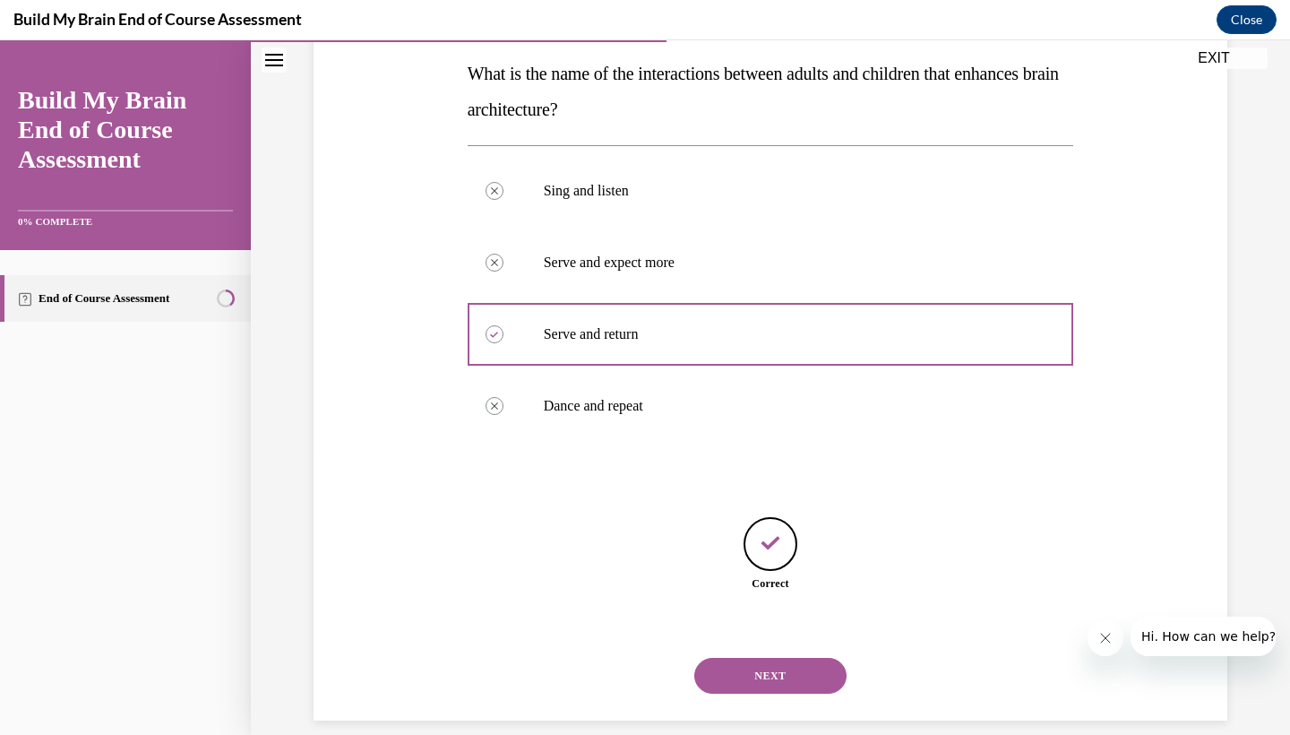
click at [786, 657] on button "NEXT" at bounding box center [770, 675] width 152 height 36
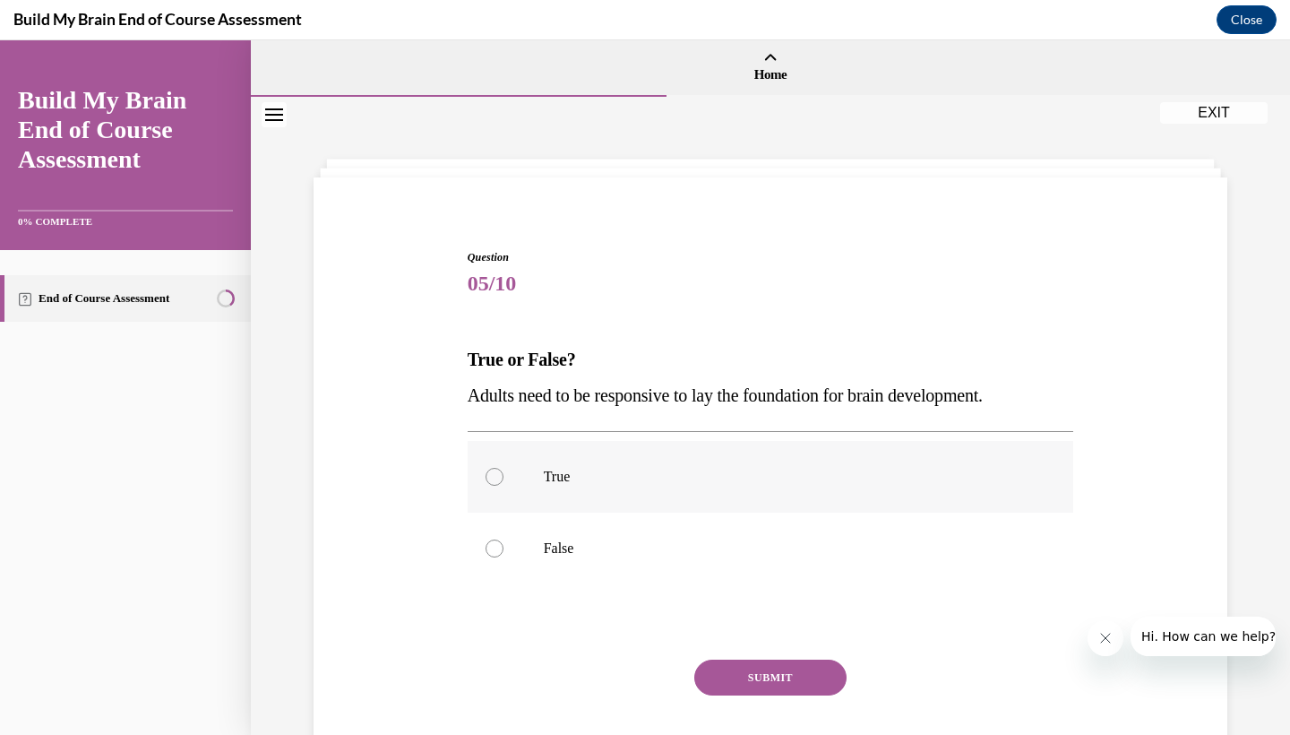
click at [785, 467] on label "True" at bounding box center [771, 477] width 606 height 72
click at [503, 468] on input "True" at bounding box center [495, 477] width 18 height 18
radio input "true"
click at [770, 675] on button "SUBMIT" at bounding box center [770, 677] width 152 height 36
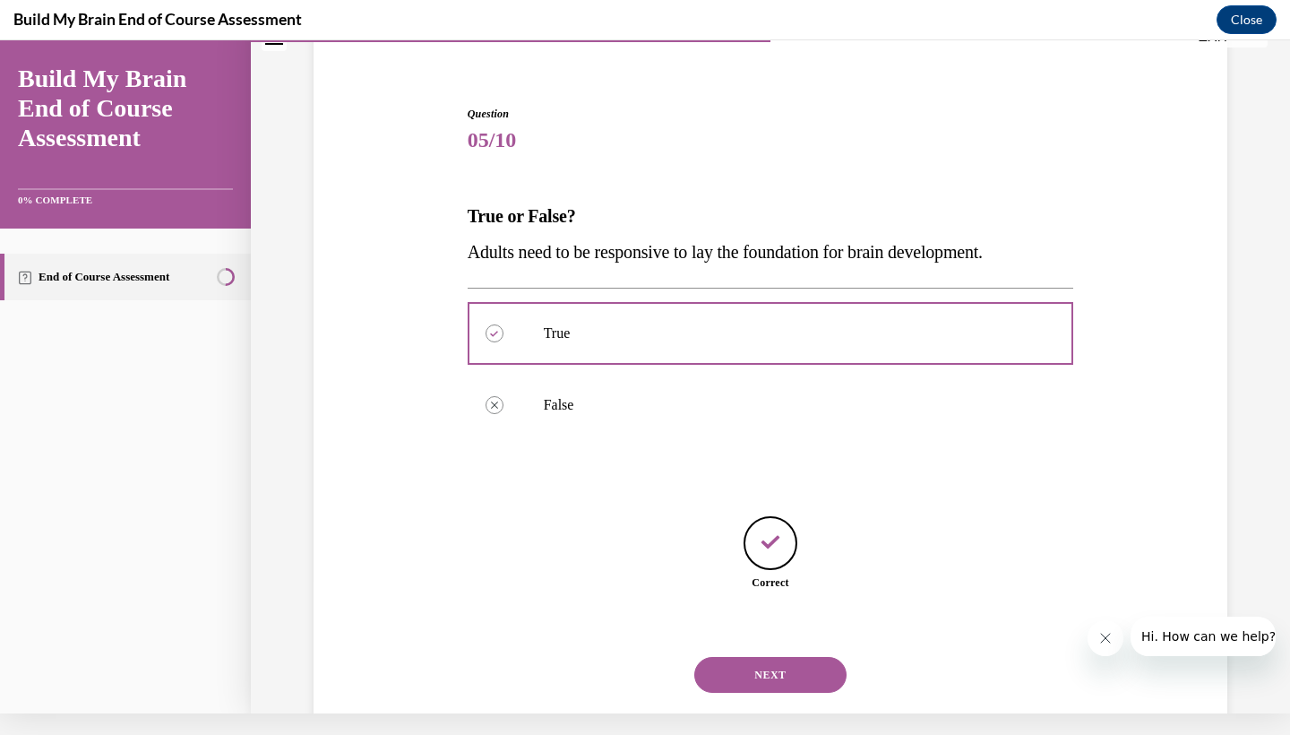
scroll to position [142, 0]
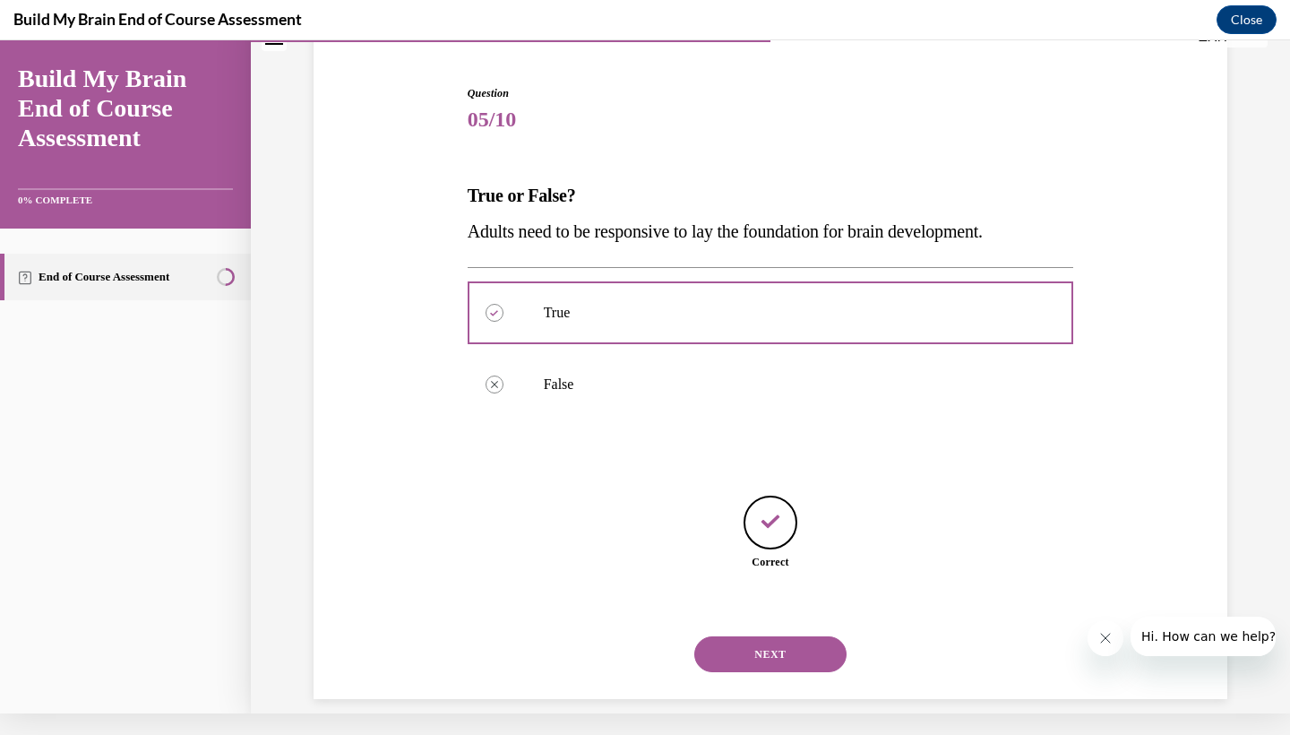
click at [802, 636] on button "NEXT" at bounding box center [770, 654] width 152 height 36
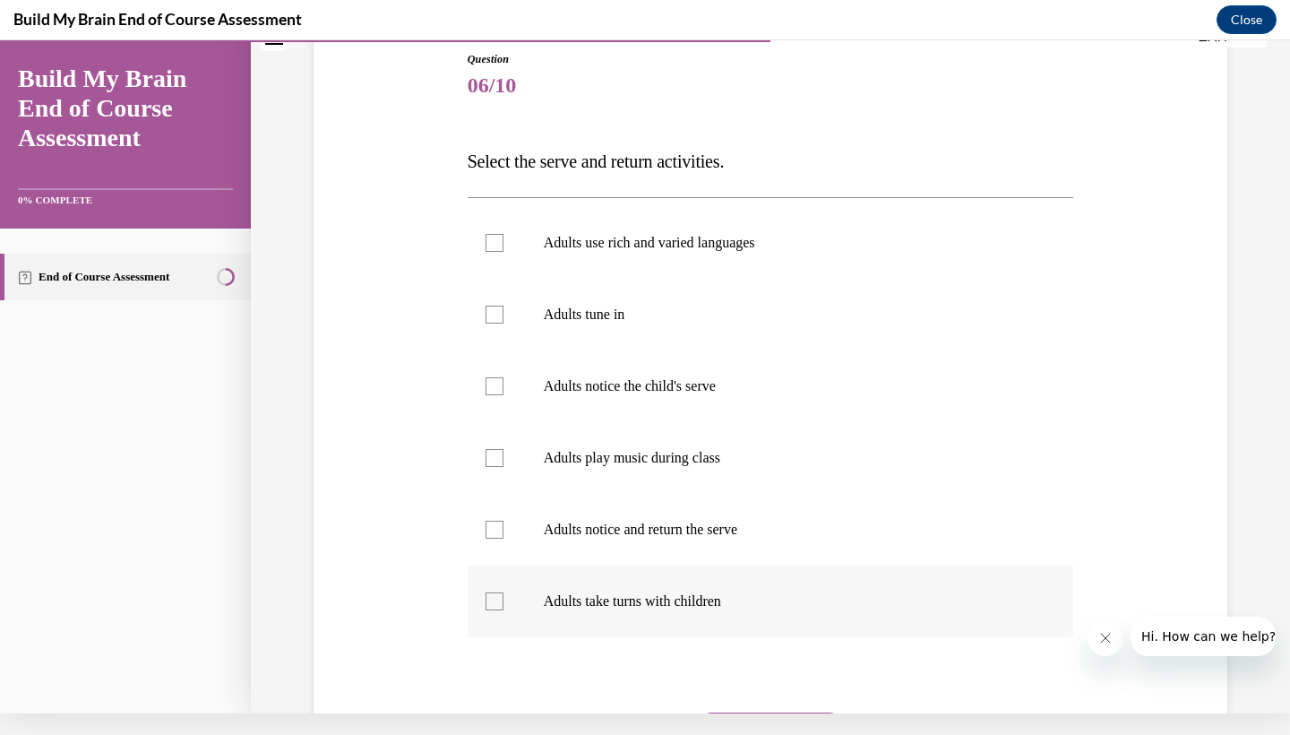
scroll to position [185, 0]
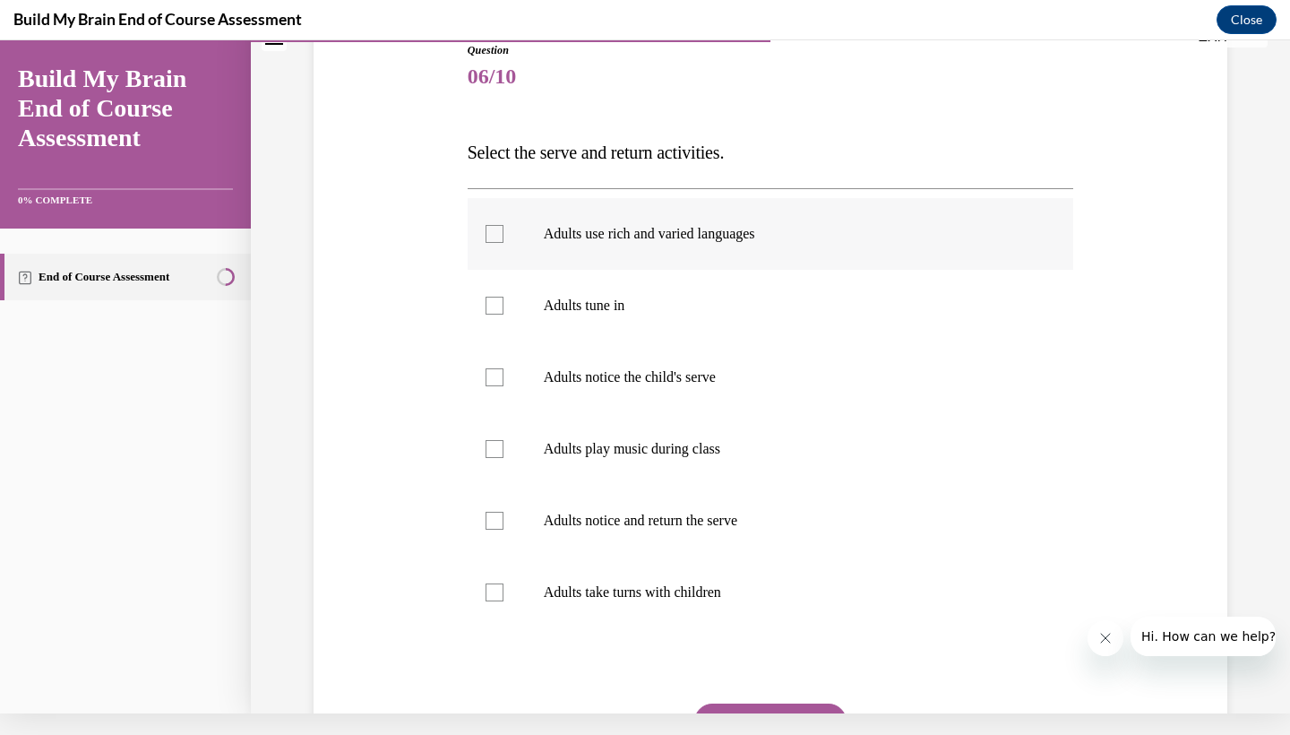
click at [772, 246] on label "Adults use rich and varied languages" at bounding box center [771, 234] width 606 height 72
click at [503, 243] on input "Adults use rich and varied languages" at bounding box center [495, 234] width 18 height 18
checkbox input "true"
click at [728, 312] on p "Adults tune in" at bounding box center [787, 306] width 486 height 18
click at [503, 312] on input "Adults tune in" at bounding box center [495, 306] width 18 height 18
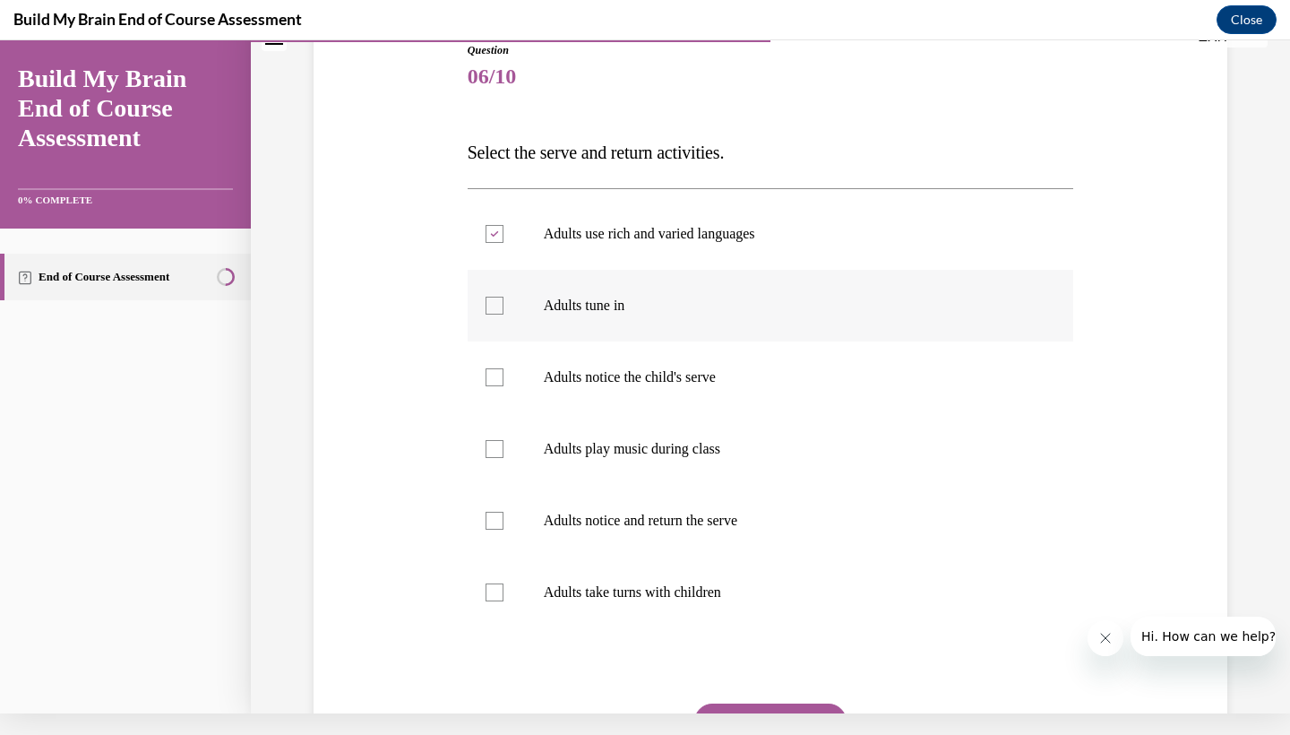
checkbox input "true"
click at [724, 384] on p "Adults notice the child's serve" at bounding box center [787, 377] width 486 height 18
click at [503, 384] on input "Adults notice the child's serve" at bounding box center [495, 377] width 18 height 18
checkbox input "true"
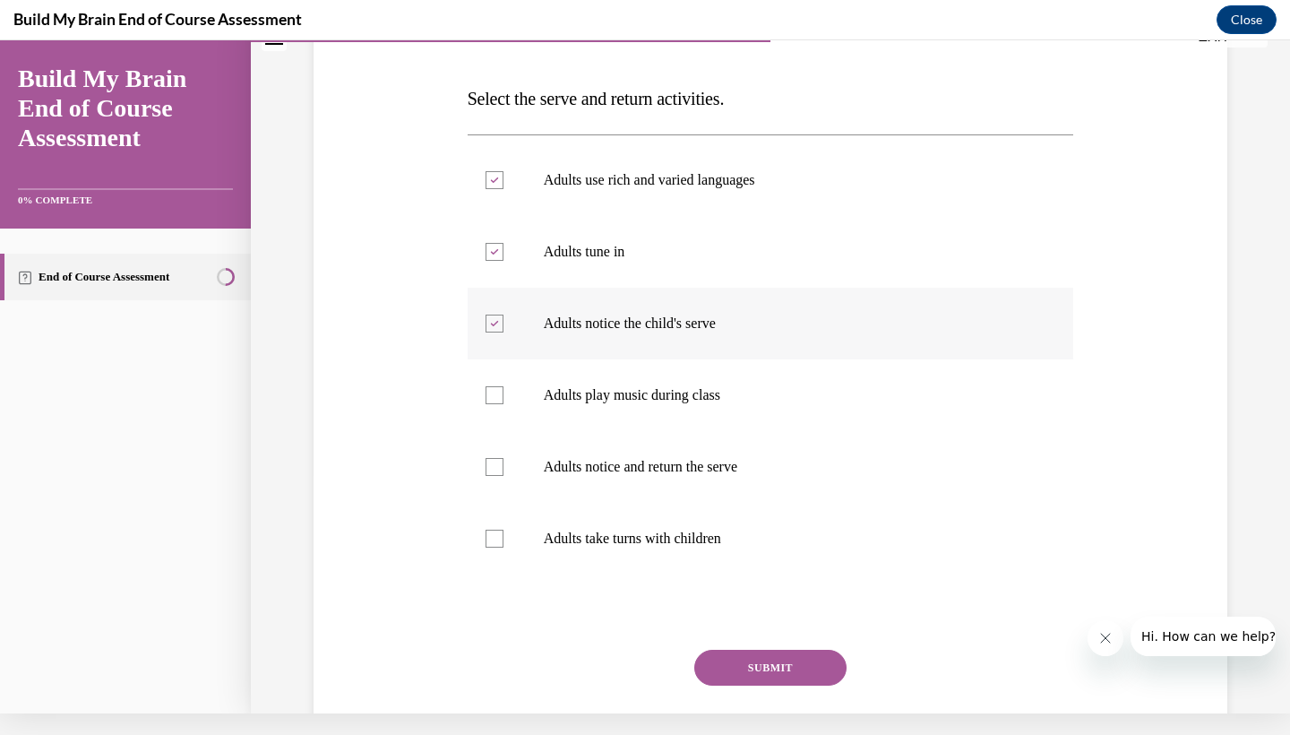
scroll to position [250, 0]
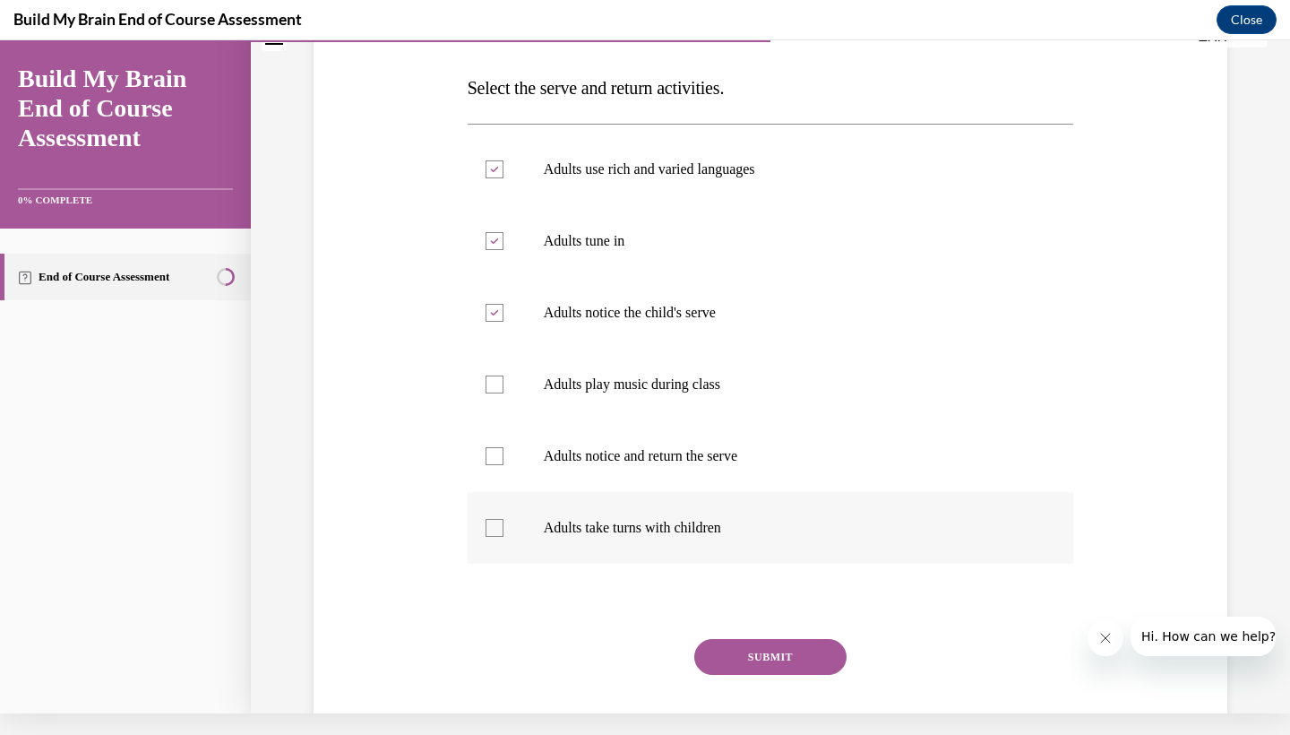
click at [711, 506] on label "Adults take turns with children" at bounding box center [771, 528] width 606 height 72
click at [503, 519] on input "Adults take turns with children" at bounding box center [495, 528] width 18 height 18
checkbox input "true"
click at [721, 465] on label "Adults notice and return the serve" at bounding box center [771, 456] width 606 height 72
click at [503, 465] on input "Adults notice and return the serve" at bounding box center [495, 456] width 18 height 18
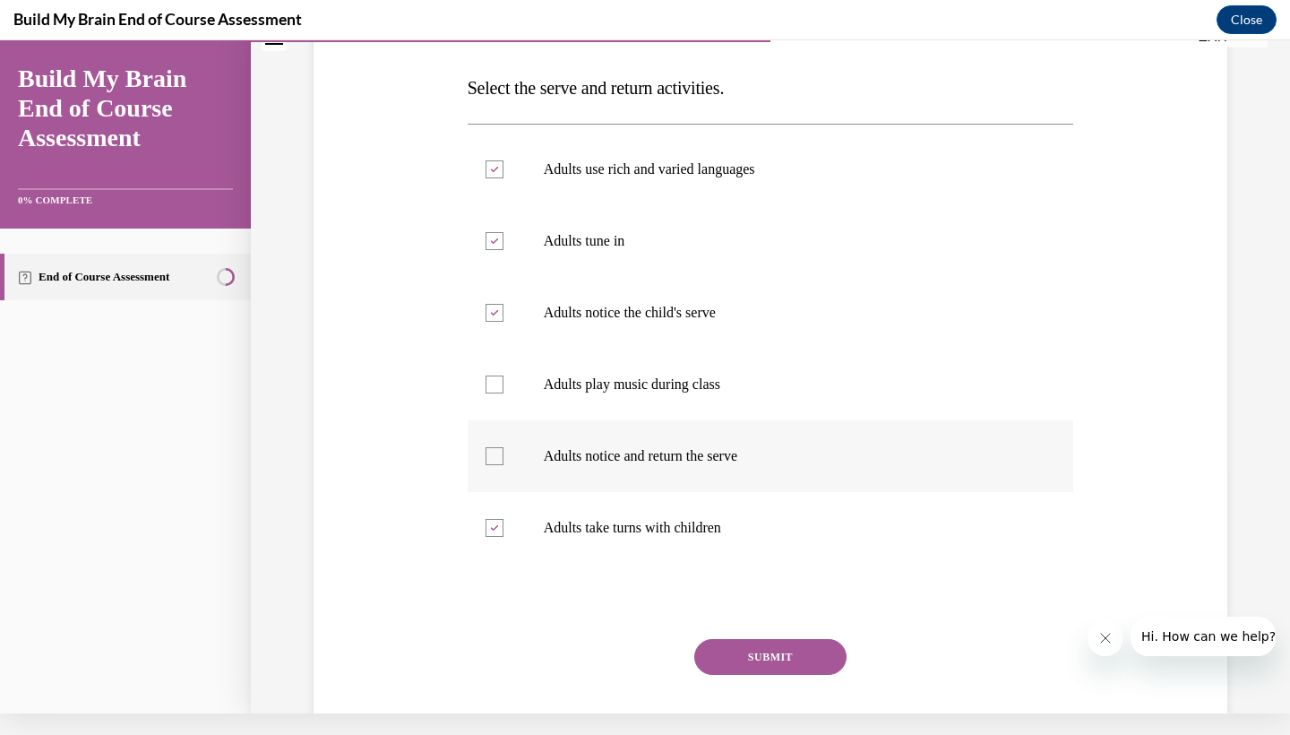
checkbox input "true"
click at [783, 658] on button "SUBMIT" at bounding box center [770, 657] width 152 height 36
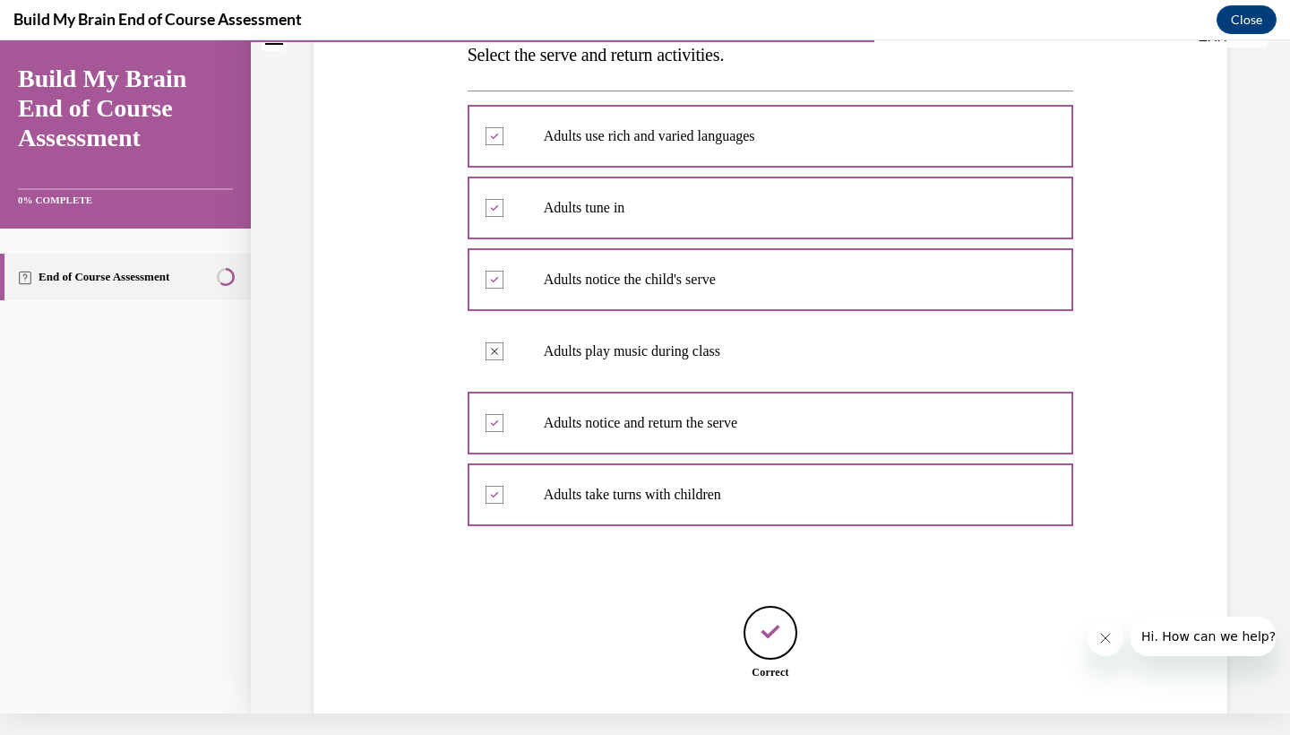
scroll to position [393, 0]
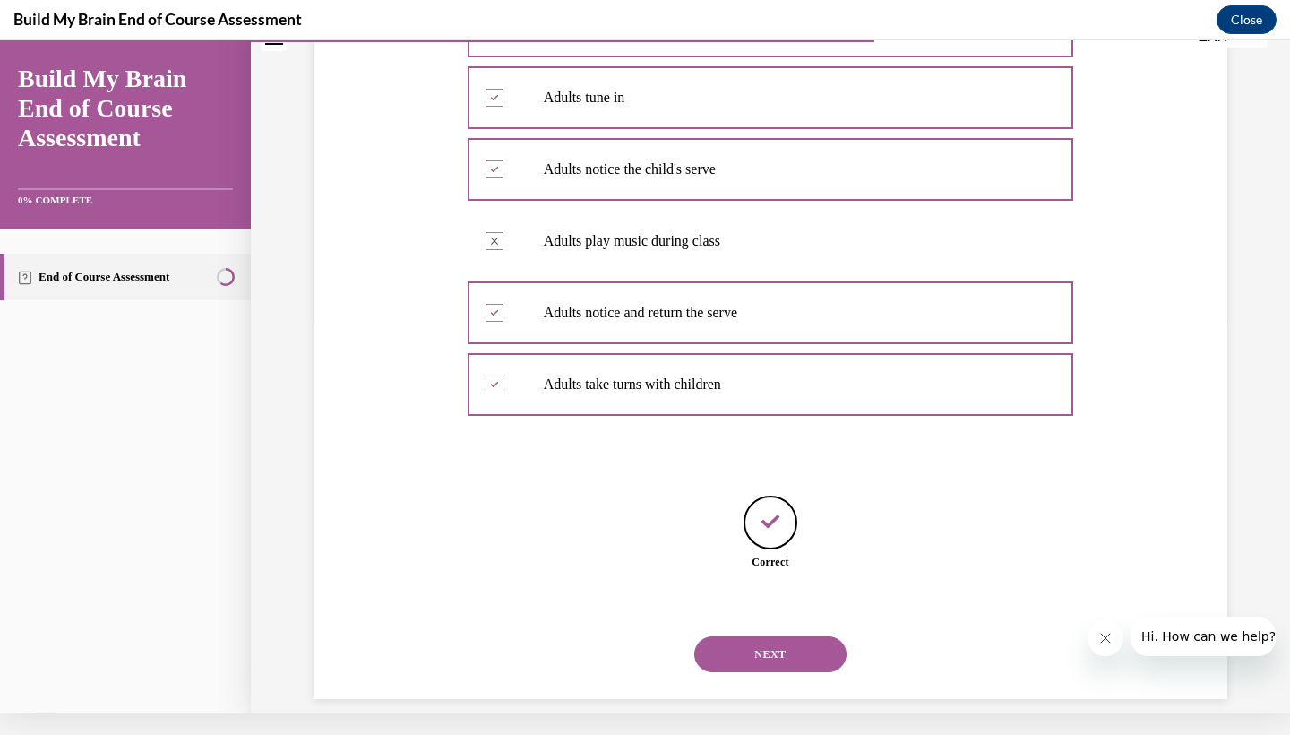
click at [785, 636] on button "NEXT" at bounding box center [770, 654] width 152 height 36
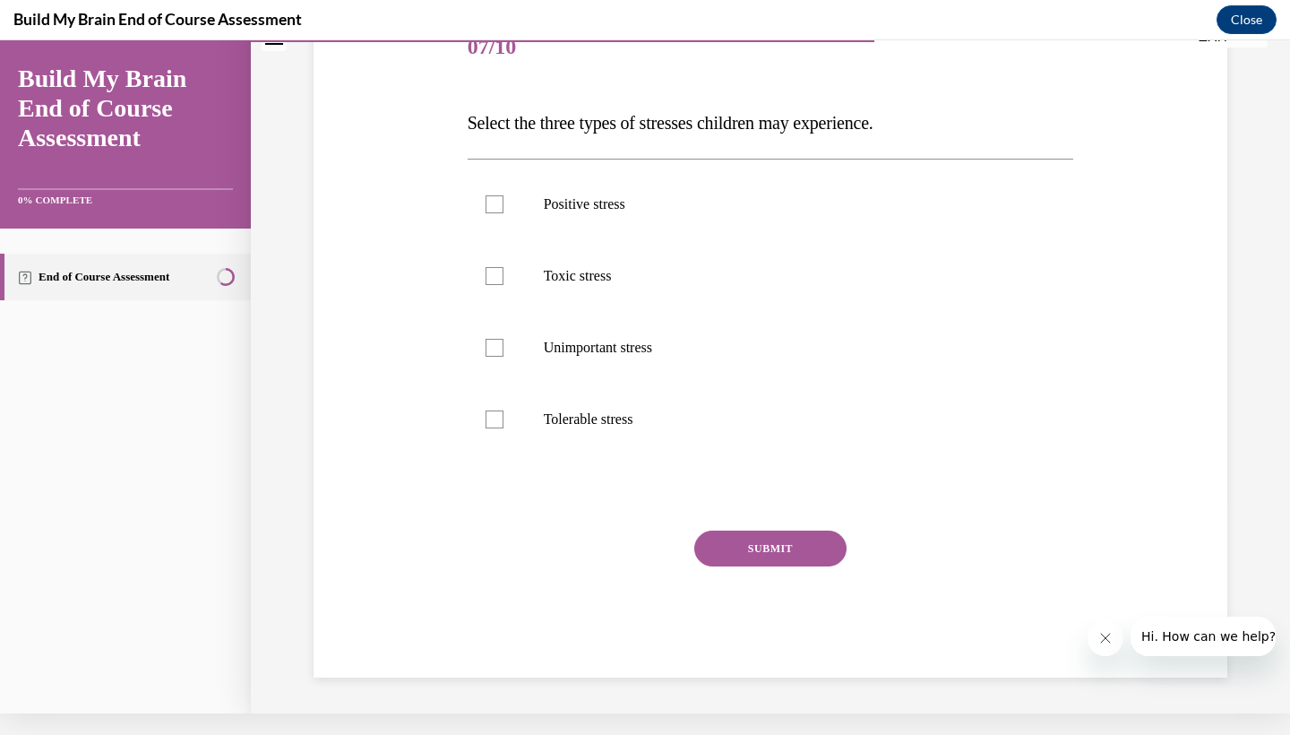
scroll to position [6, 0]
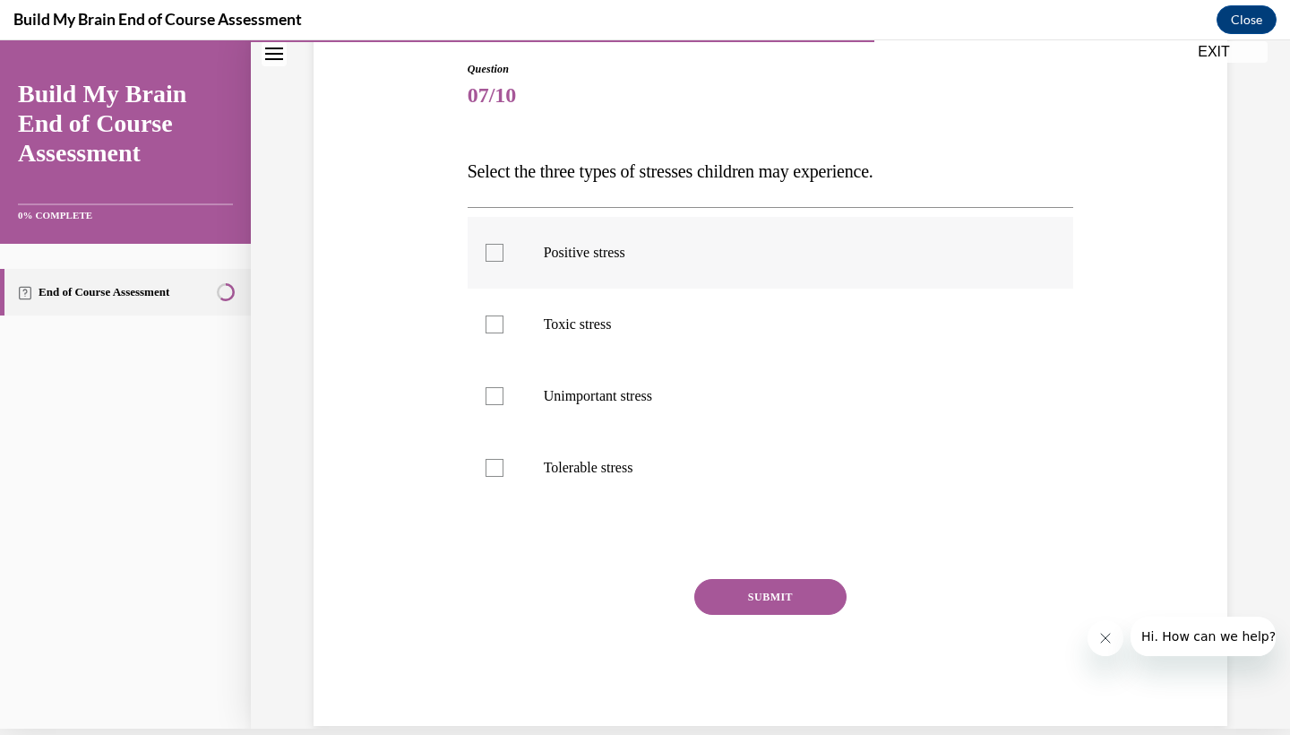
click at [548, 256] on p "Positive stress" at bounding box center [787, 253] width 486 height 18
click at [503, 256] on input "Positive stress" at bounding box center [495, 253] width 18 height 18
checkbox input "true"
click at [522, 335] on label "Toxic stress" at bounding box center [771, 324] width 606 height 72
click at [503, 333] on input "Toxic stress" at bounding box center [495, 324] width 18 height 18
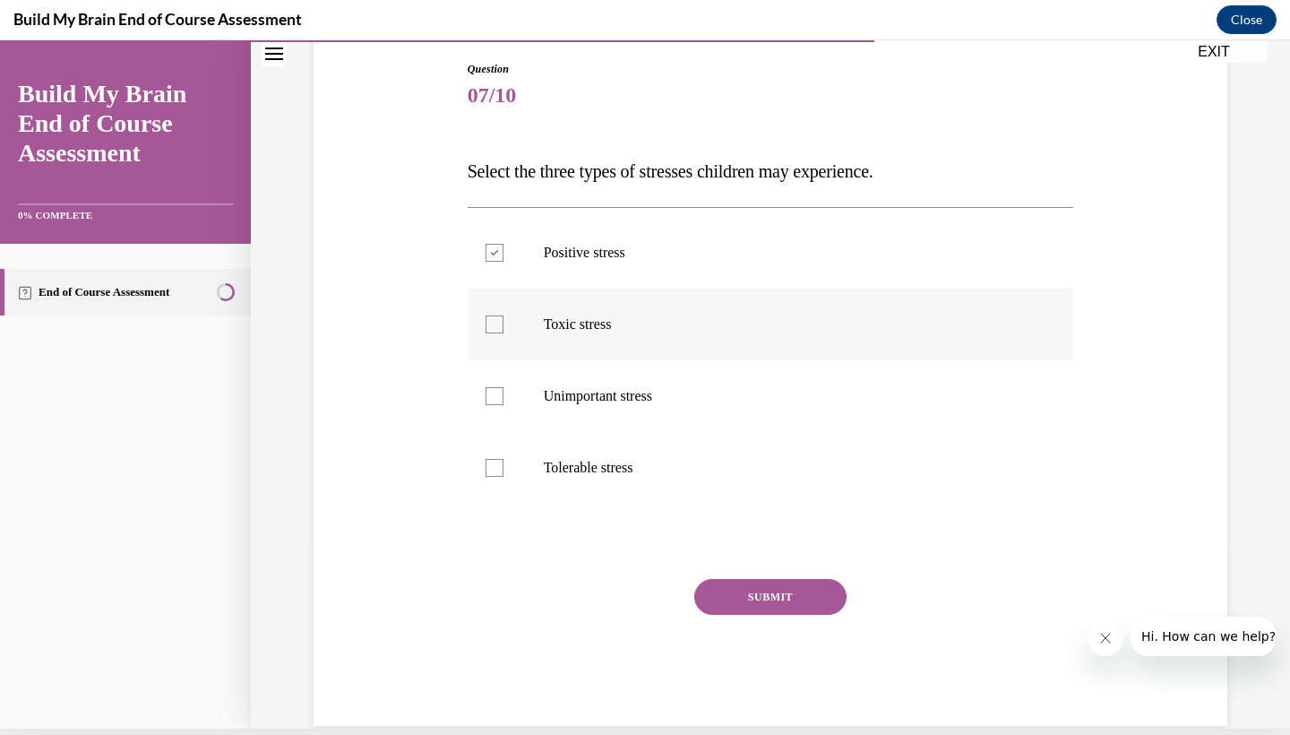
checkbox input "true"
click at [511, 486] on label "Tolerable stress" at bounding box center [771, 468] width 606 height 72
click at [503, 477] on input "Tolerable stress" at bounding box center [495, 468] width 18 height 18
checkbox input "true"
click at [817, 598] on button "SUBMIT" at bounding box center [770, 597] width 152 height 36
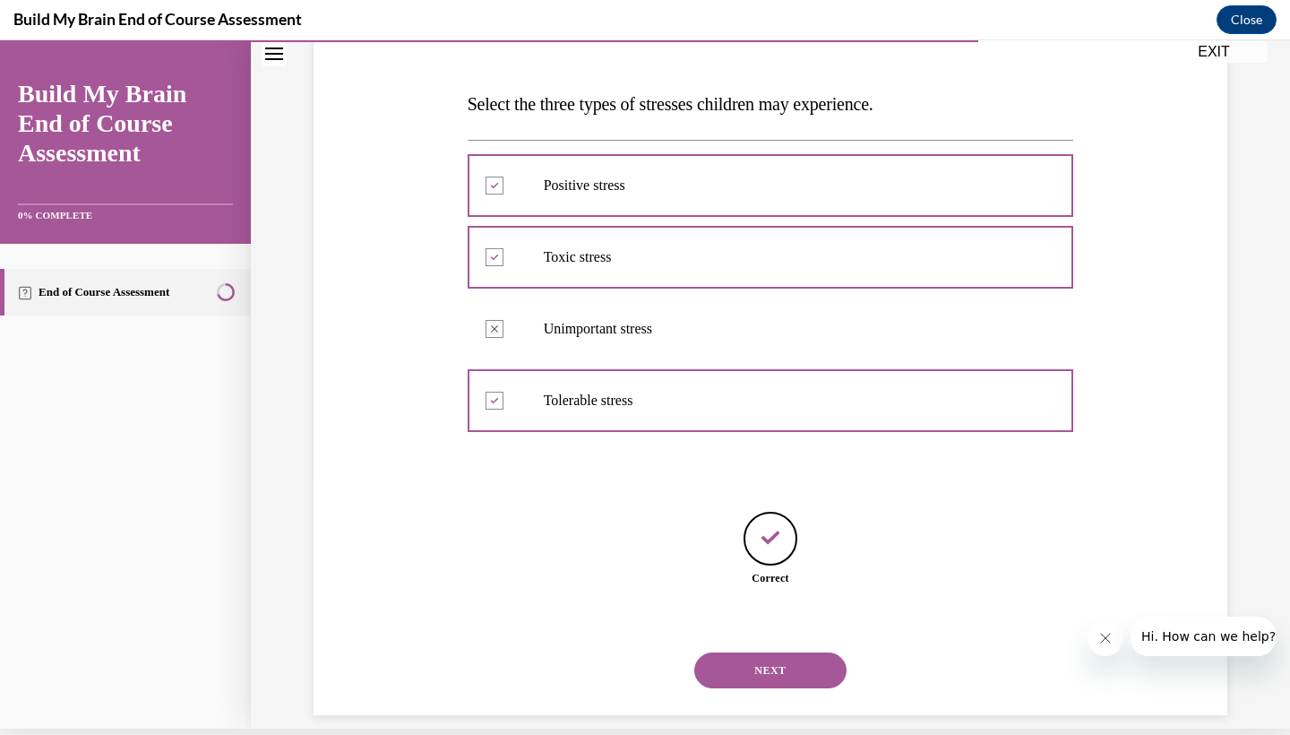
scroll to position [250, 0]
click at [752, 656] on button "NEXT" at bounding box center [770, 669] width 152 height 36
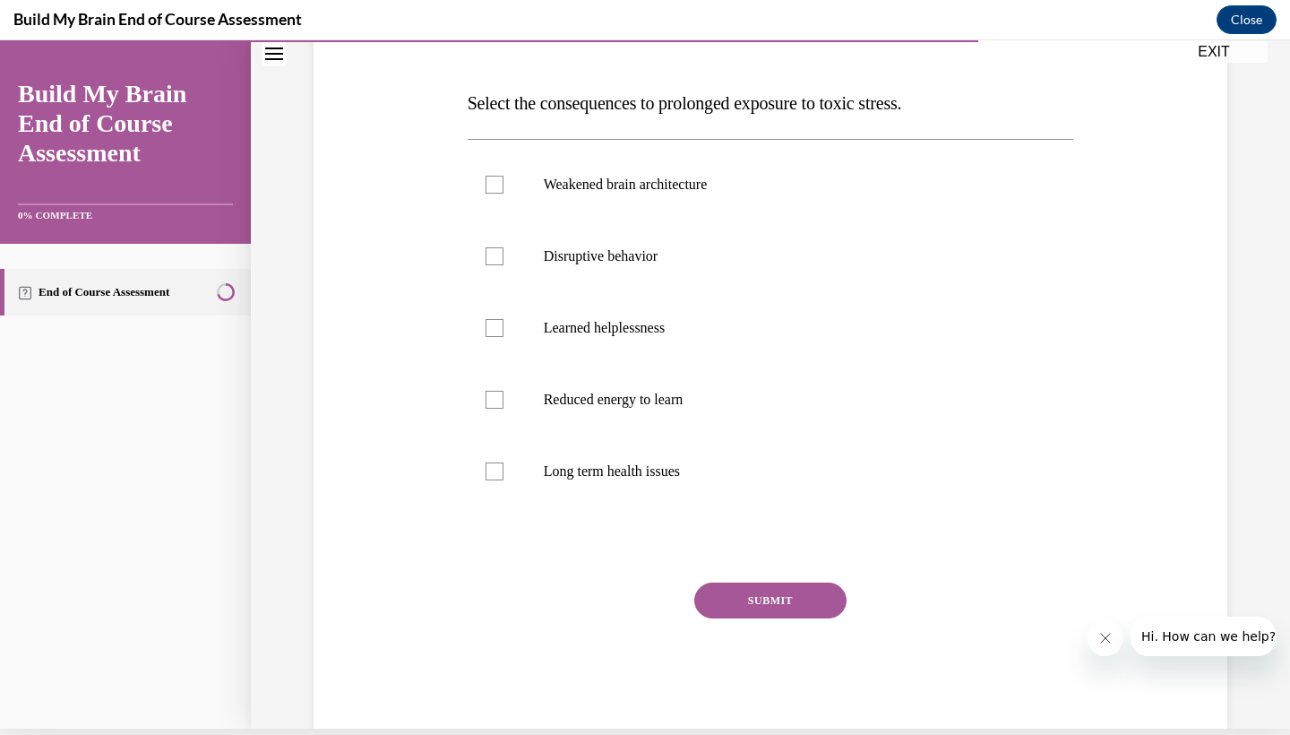
scroll to position [0, 0]
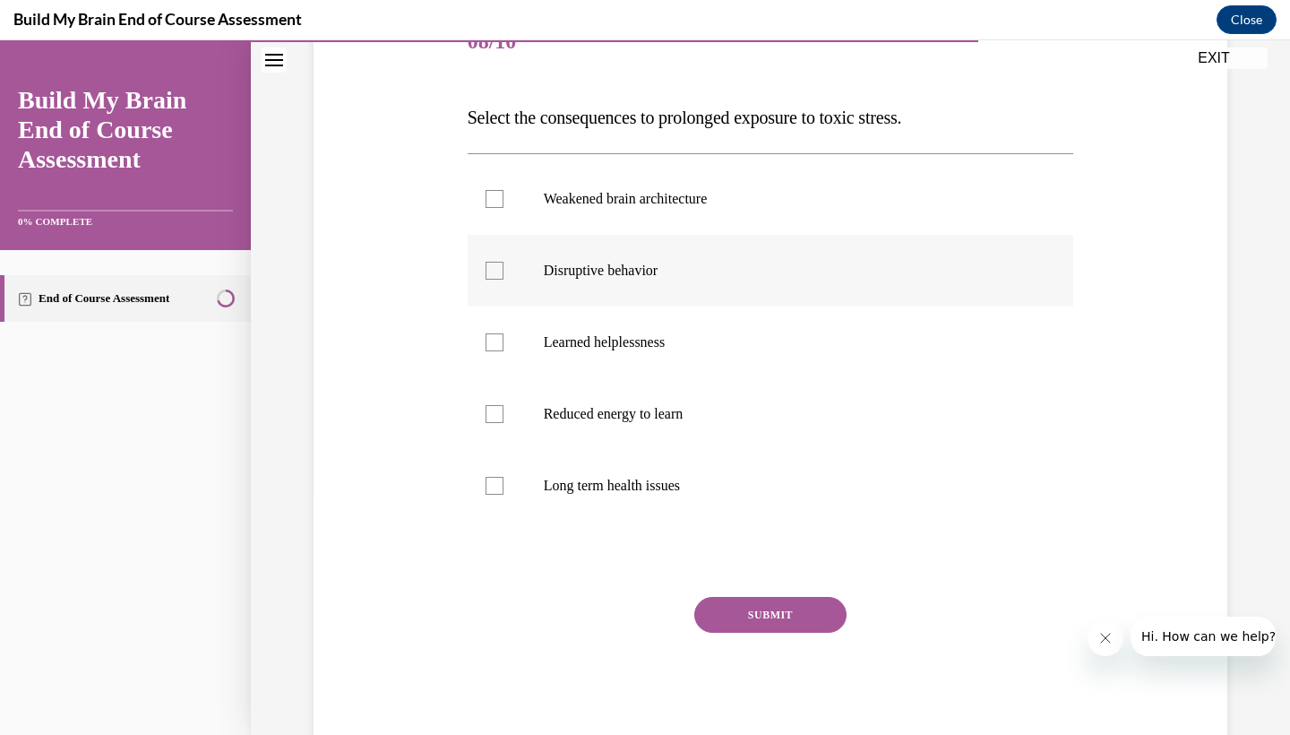
click at [640, 257] on label "Disruptive behavior" at bounding box center [771, 271] width 606 height 72
click at [503, 262] on input "Disruptive behavior" at bounding box center [495, 271] width 18 height 18
checkbox input "true"
click at [632, 230] on label "Weakened brain architecture" at bounding box center [771, 199] width 606 height 72
click at [503, 208] on input "Weakened brain architecture" at bounding box center [495, 199] width 18 height 18
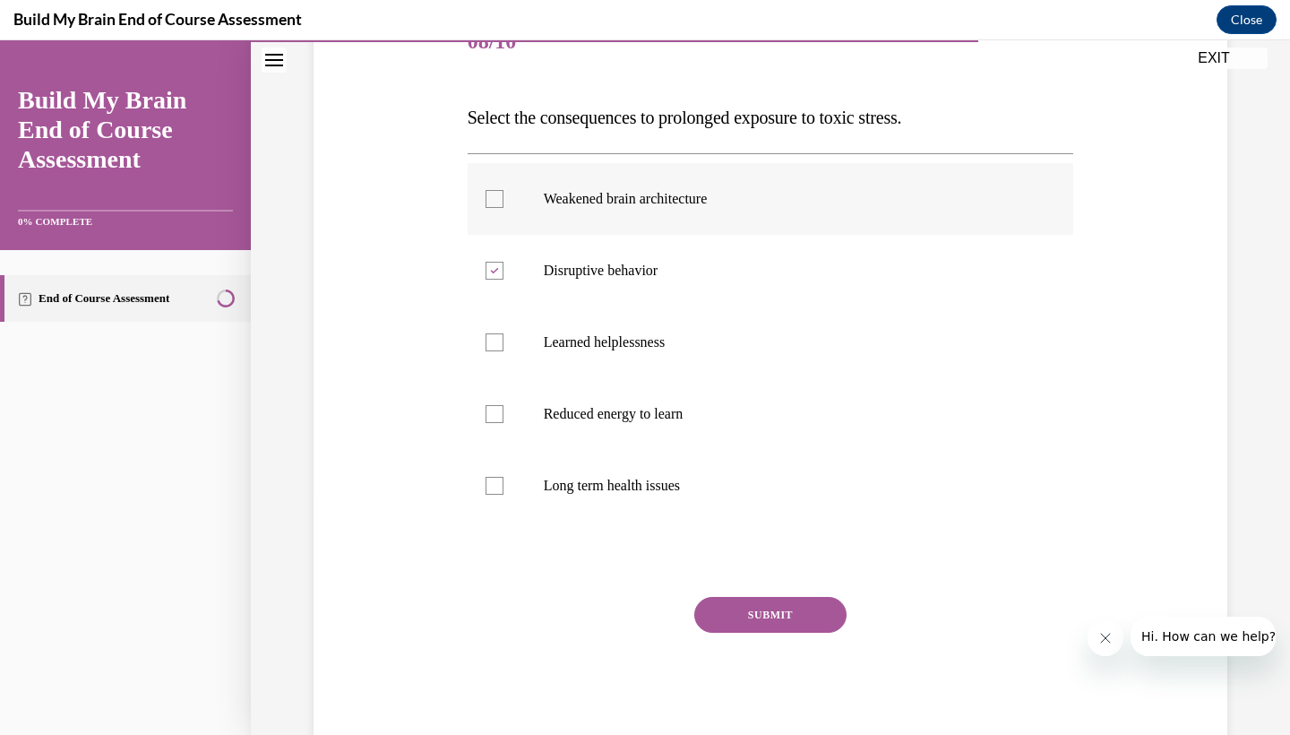
checkbox input "true"
click at [585, 430] on label "Reduced energy to learn" at bounding box center [771, 414] width 606 height 72
click at [503, 423] on input "Reduced energy to learn" at bounding box center [495, 414] width 18 height 18
checkbox input "true"
click at [578, 521] on div "Weakened brain architecture Disruptive behavior Learned helplessness Reduced en…" at bounding box center [771, 341] width 606 height 377
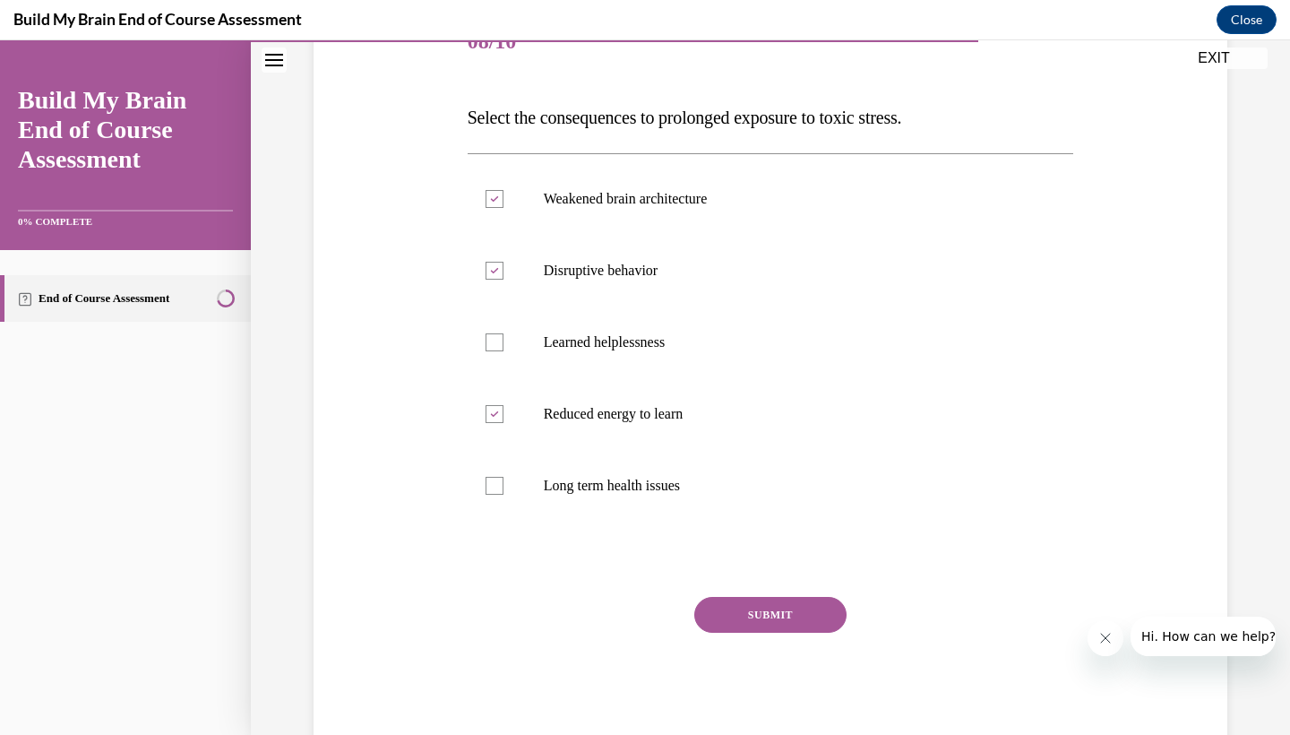
click at [509, 525] on div "Weakened brain architecture Disruptive behavior Learned helplessness Reduced en…" at bounding box center [771, 341] width 606 height 377
click at [606, 510] on label "Long term health issues" at bounding box center [771, 486] width 606 height 72
click at [503, 494] on input "Long term health issues" at bounding box center [495, 486] width 18 height 18
checkbox input "true"
click at [628, 377] on label "Learned helplessness" at bounding box center [771, 342] width 606 height 72
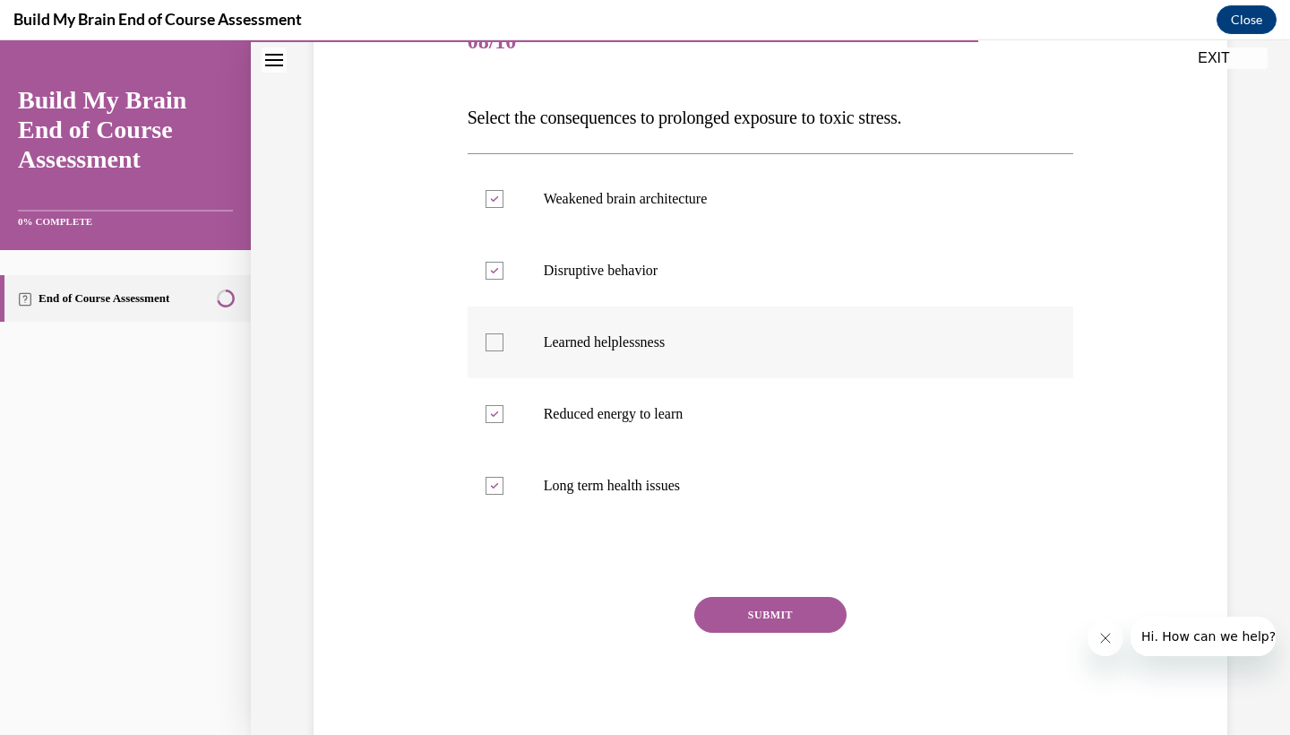
click at [503, 351] on input "Learned helplessness" at bounding box center [495, 342] width 18 height 18
checkbox input "true"
click at [778, 650] on div "SUBMIT" at bounding box center [771, 642] width 606 height 90
click at [769, 659] on div "SUBMIT" at bounding box center [771, 642] width 606 height 90
click at [813, 658] on div "SUBMIT" at bounding box center [771, 642] width 606 height 90
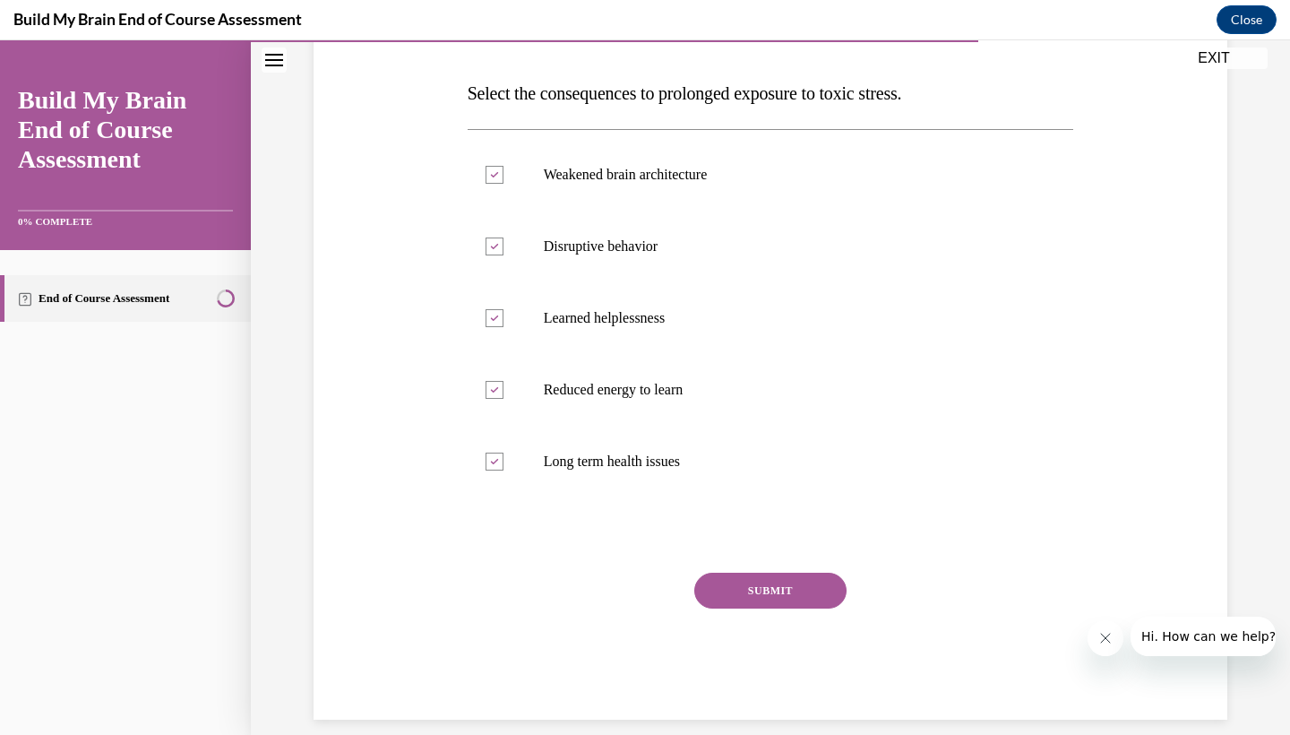
scroll to position [265, 0]
click at [783, 596] on button "SUBMIT" at bounding box center [770, 591] width 152 height 36
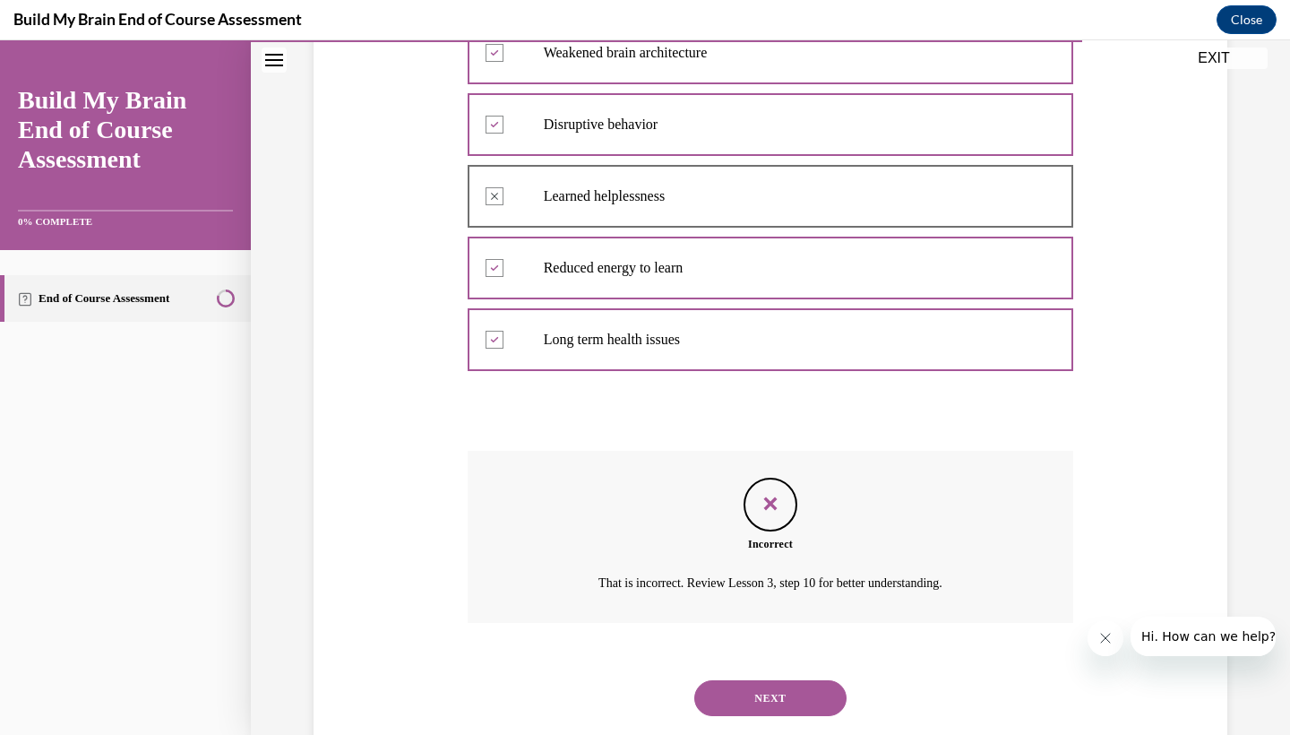
scroll to position [381, 0]
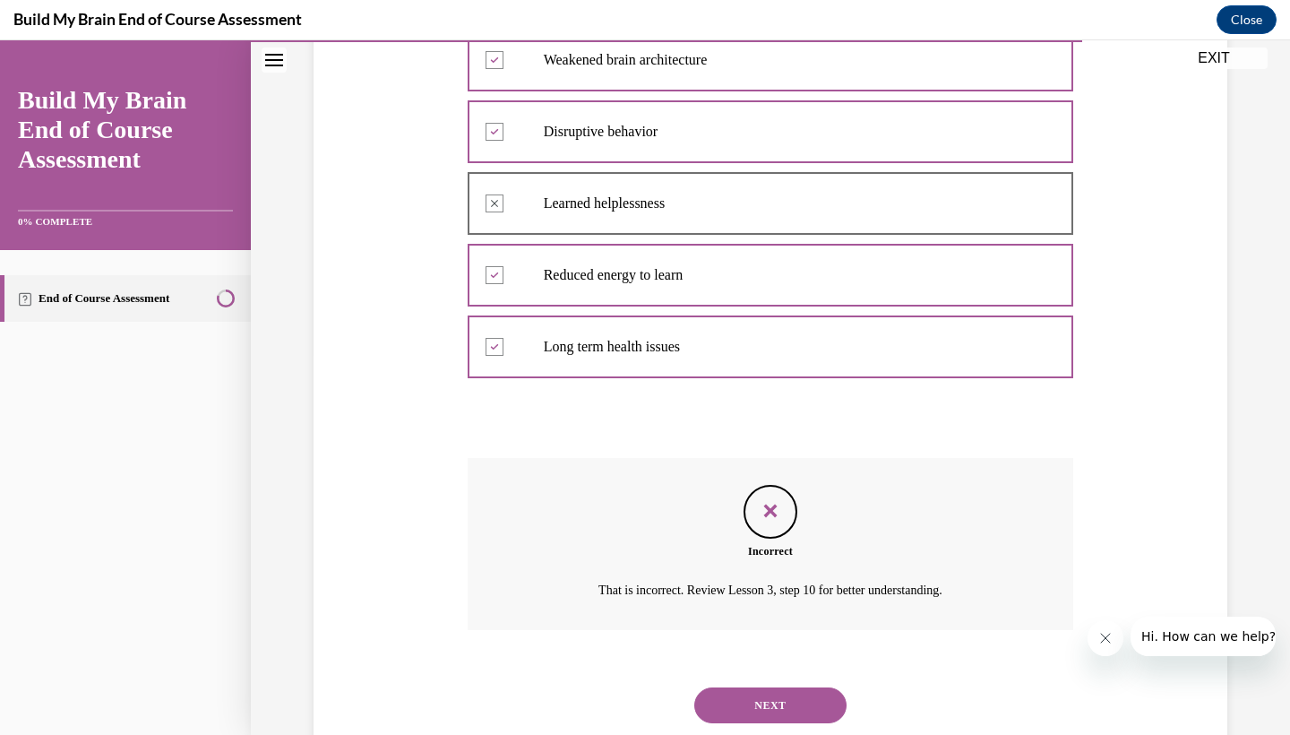
click at [773, 687] on button "NEXT" at bounding box center [770, 705] width 152 height 36
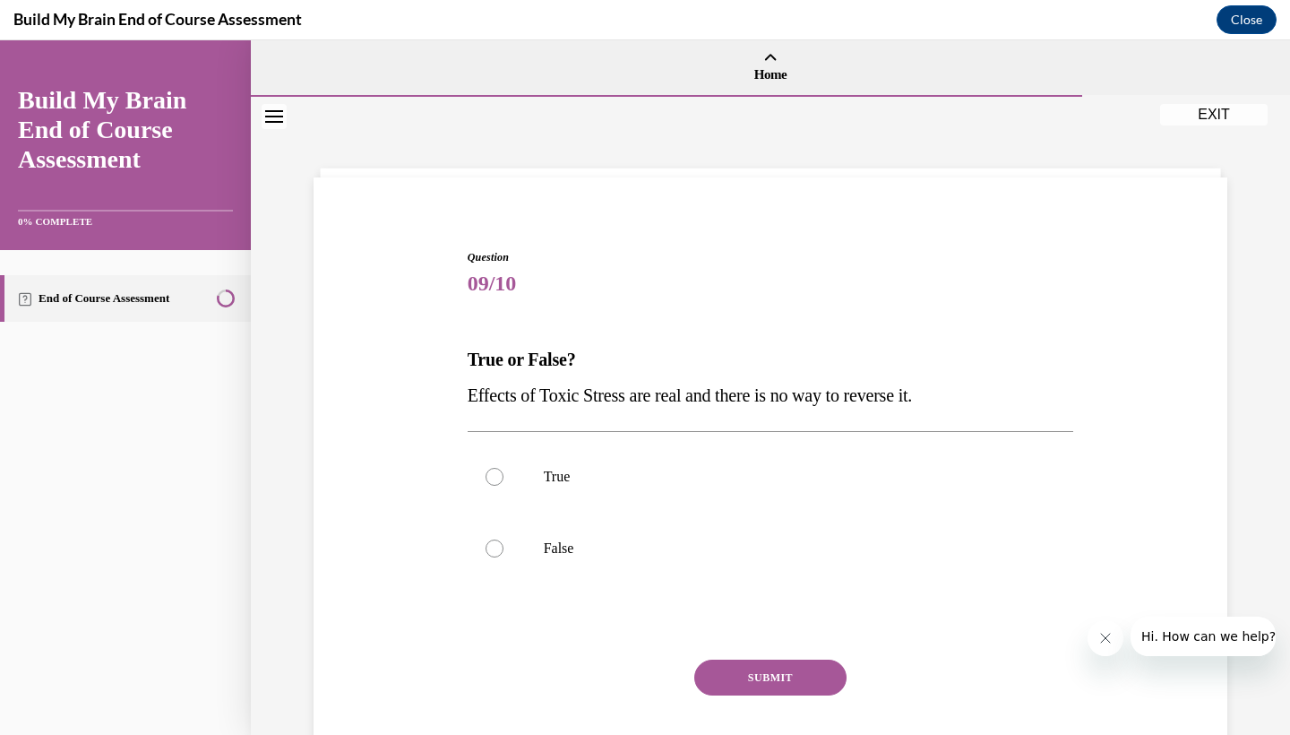
scroll to position [0, 0]
click at [681, 537] on label "False" at bounding box center [771, 548] width 606 height 72
click at [503, 539] on input "False" at bounding box center [495, 548] width 18 height 18
radio input "true"
click at [755, 673] on button "SUBMIT" at bounding box center [770, 677] width 152 height 36
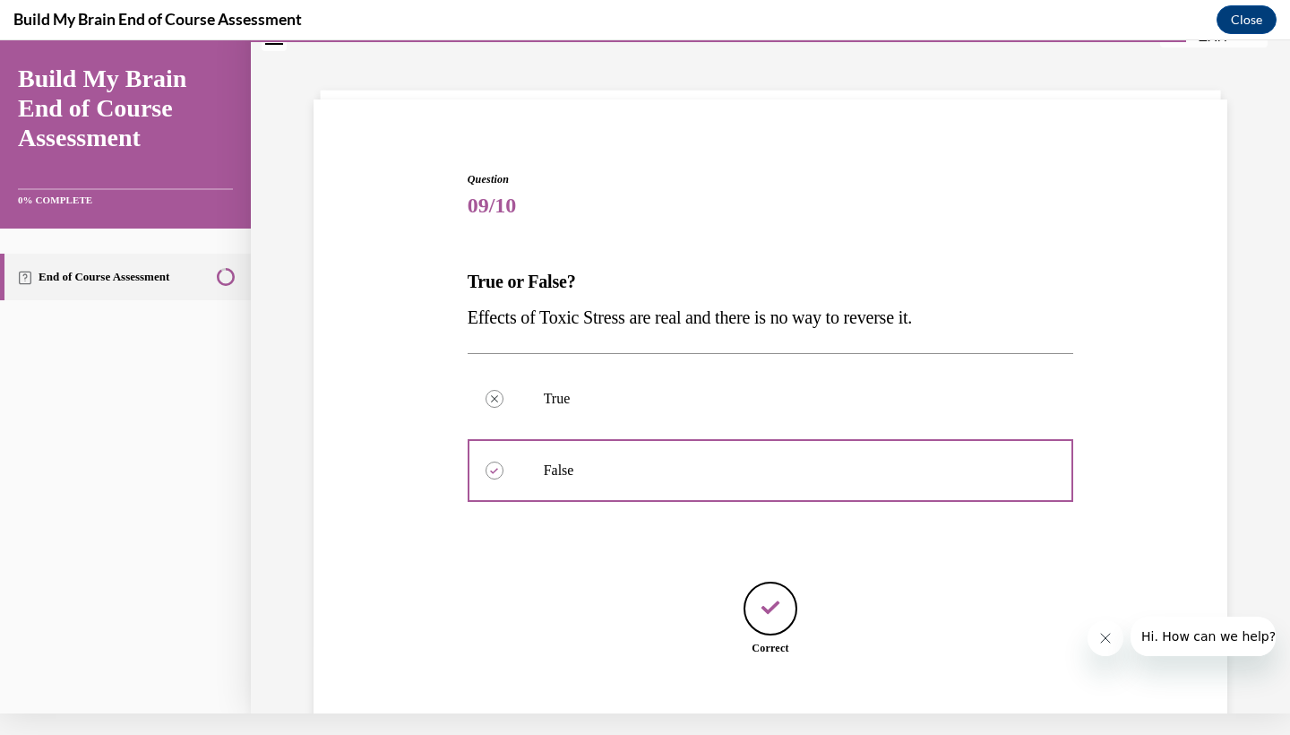
scroll to position [142, 0]
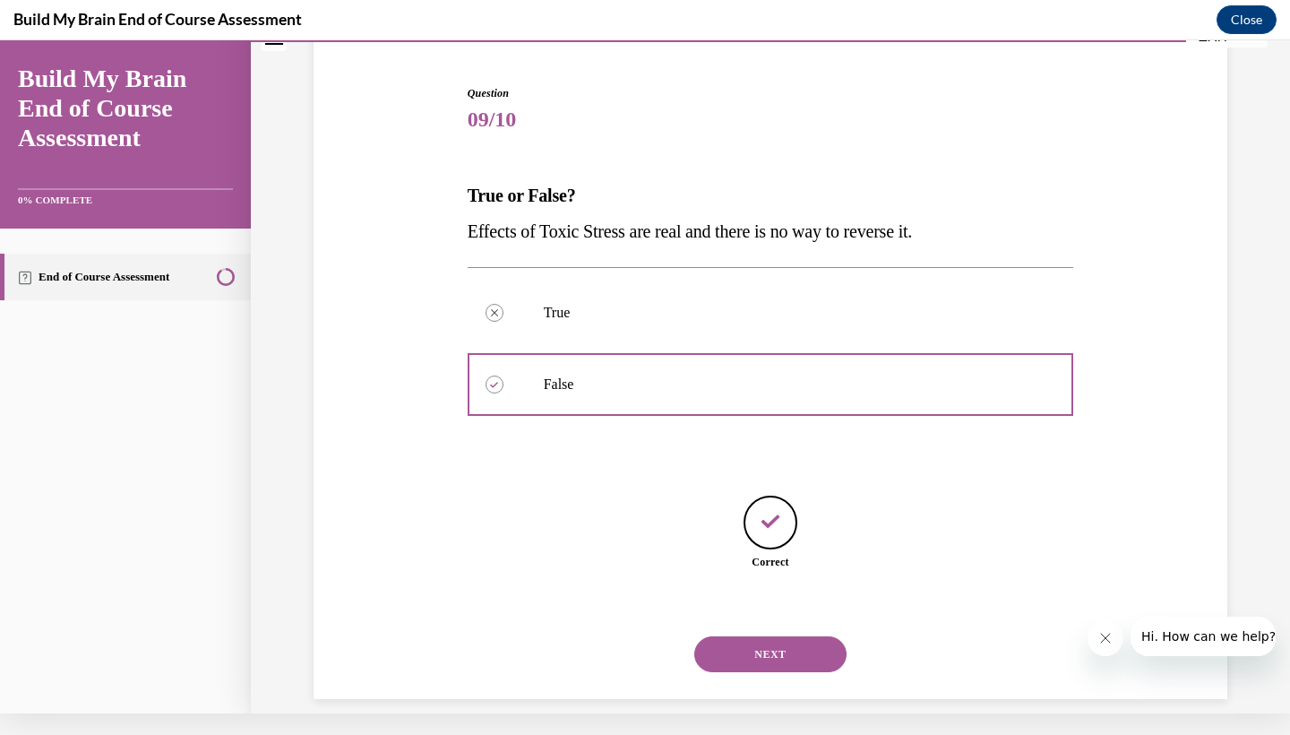
click at [777, 641] on button "NEXT" at bounding box center [770, 654] width 152 height 36
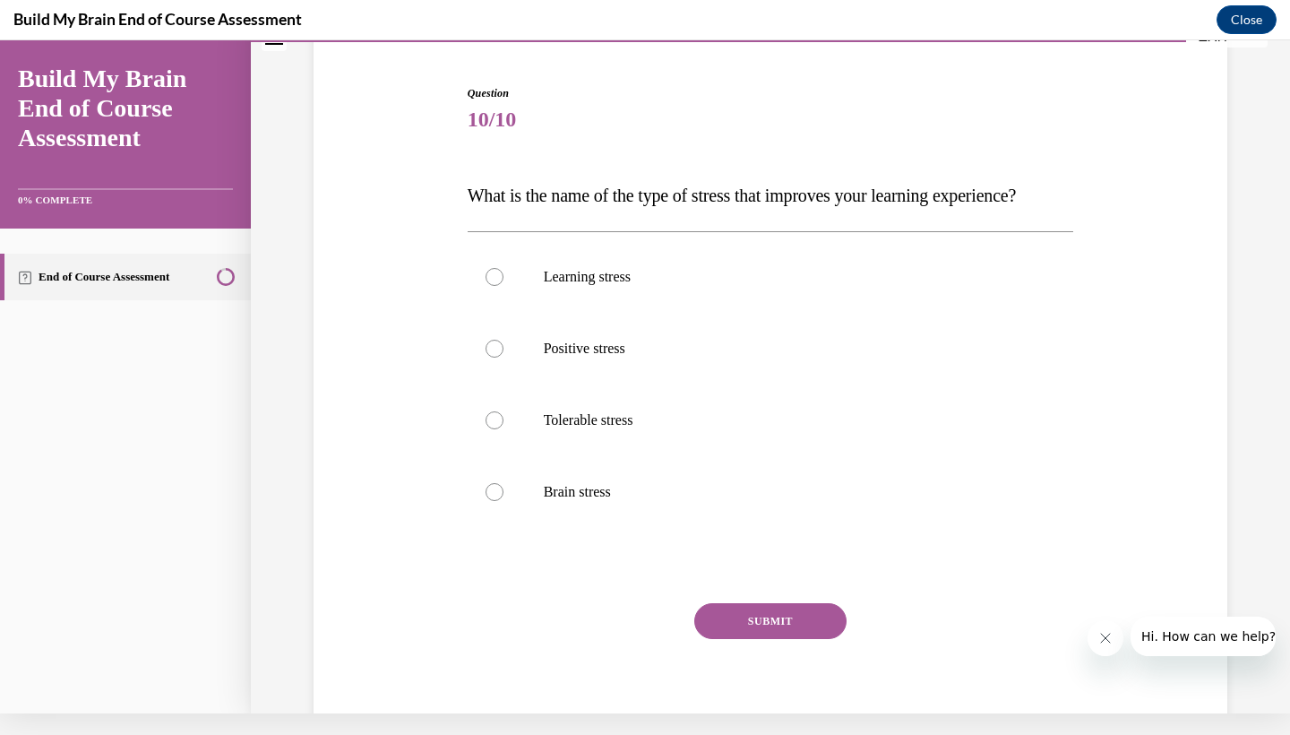
scroll to position [127, 0]
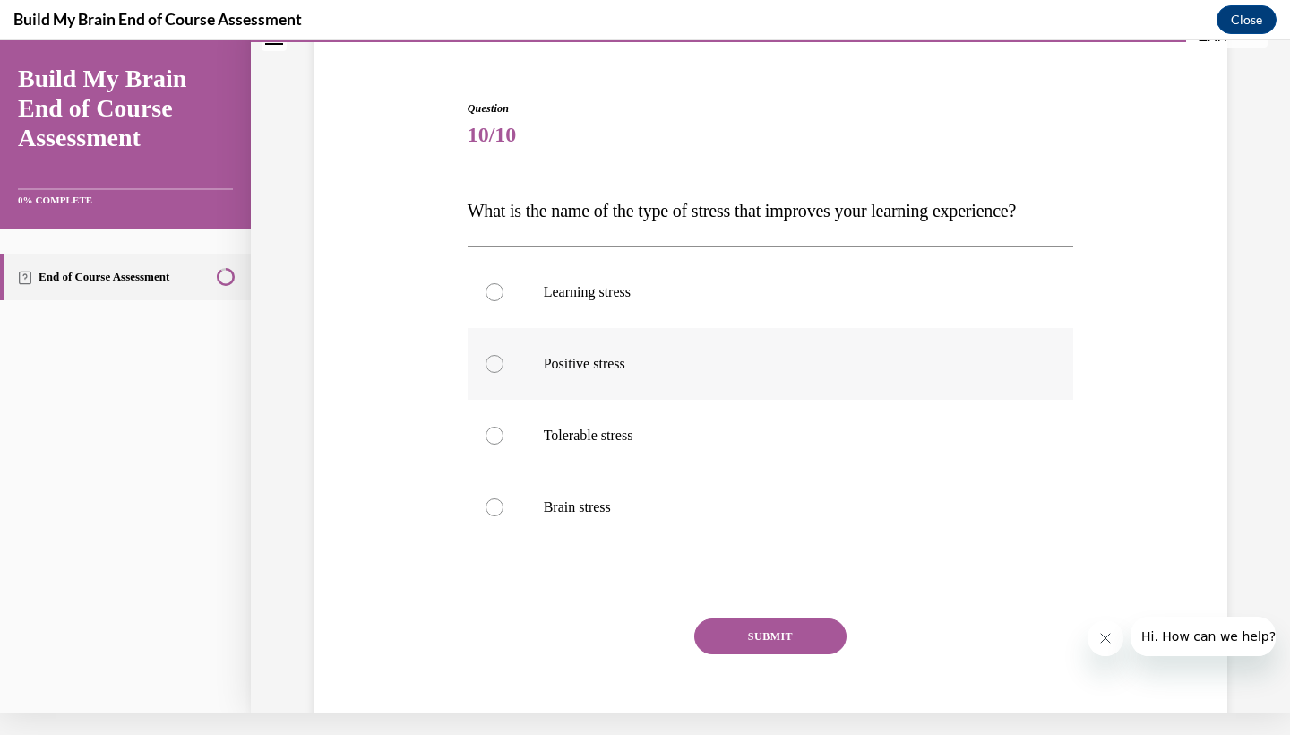
click at [726, 373] on p "Positive stress" at bounding box center [787, 364] width 486 height 18
click at [503, 373] on input "Positive stress" at bounding box center [495, 364] width 18 height 18
radio input "true"
click at [778, 654] on button "SUBMIT" at bounding box center [770, 636] width 152 height 36
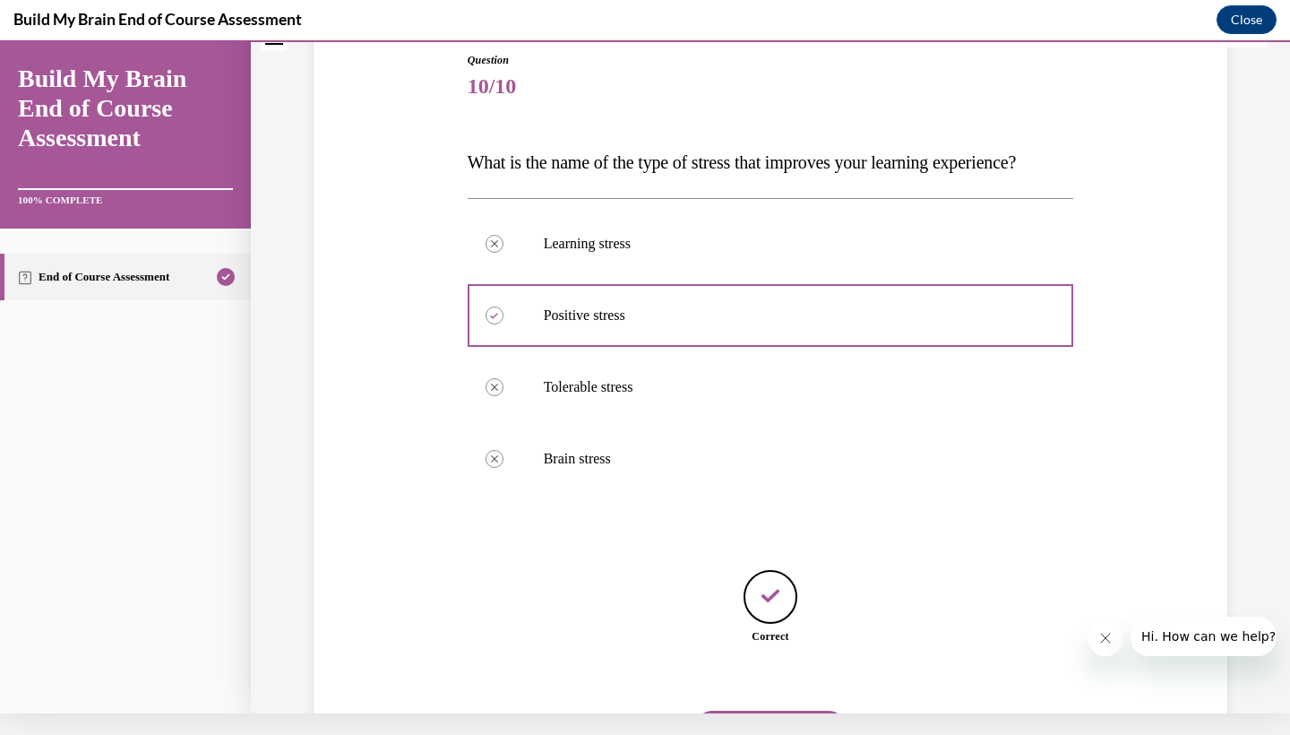
scroll to position [286, 0]
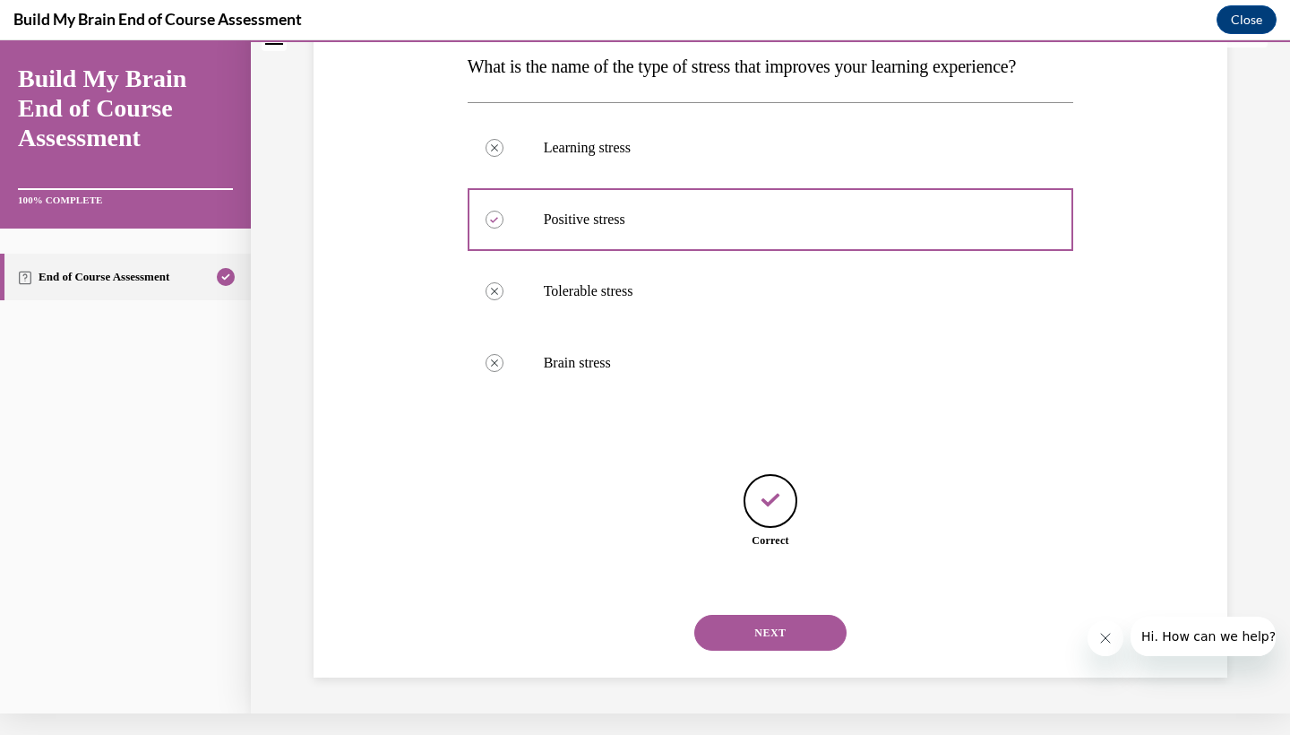
click at [786, 636] on button "NEXT" at bounding box center [770, 632] width 152 height 36
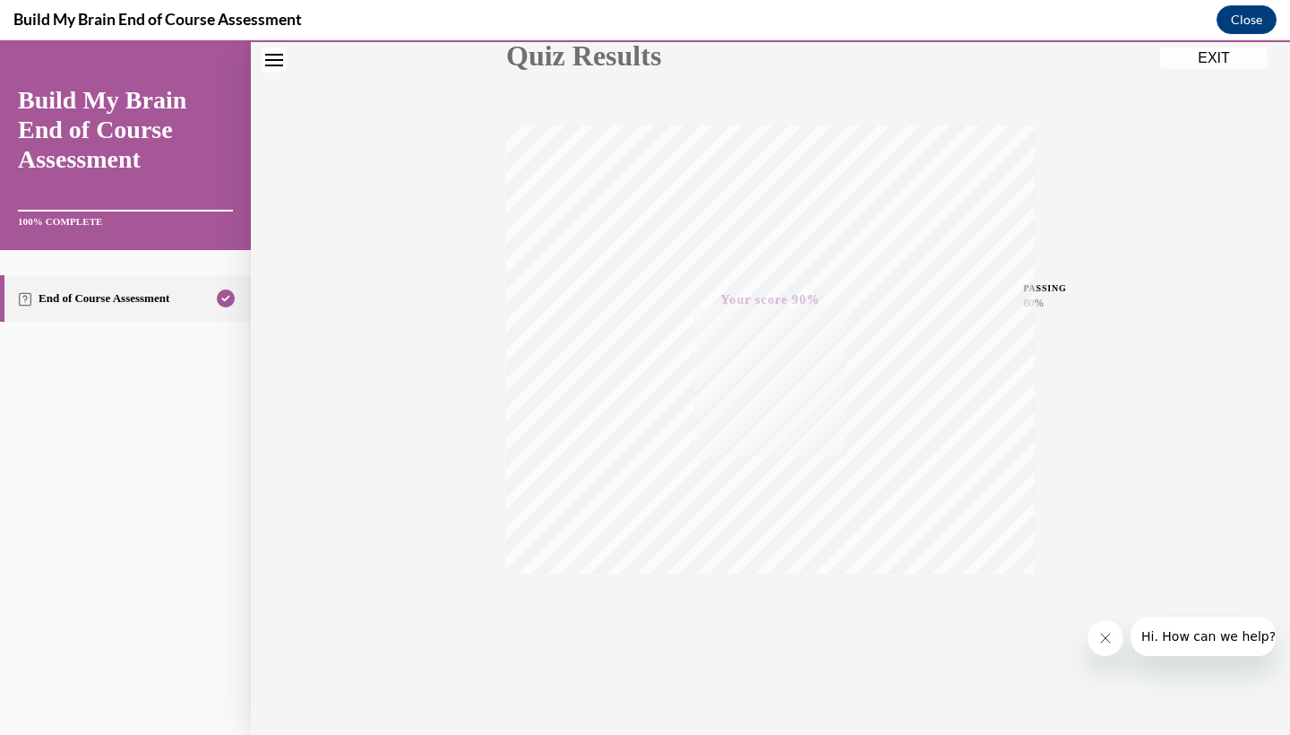
scroll to position [224, 0]
click at [772, 621] on icon "button" at bounding box center [771, 625] width 64 height 20
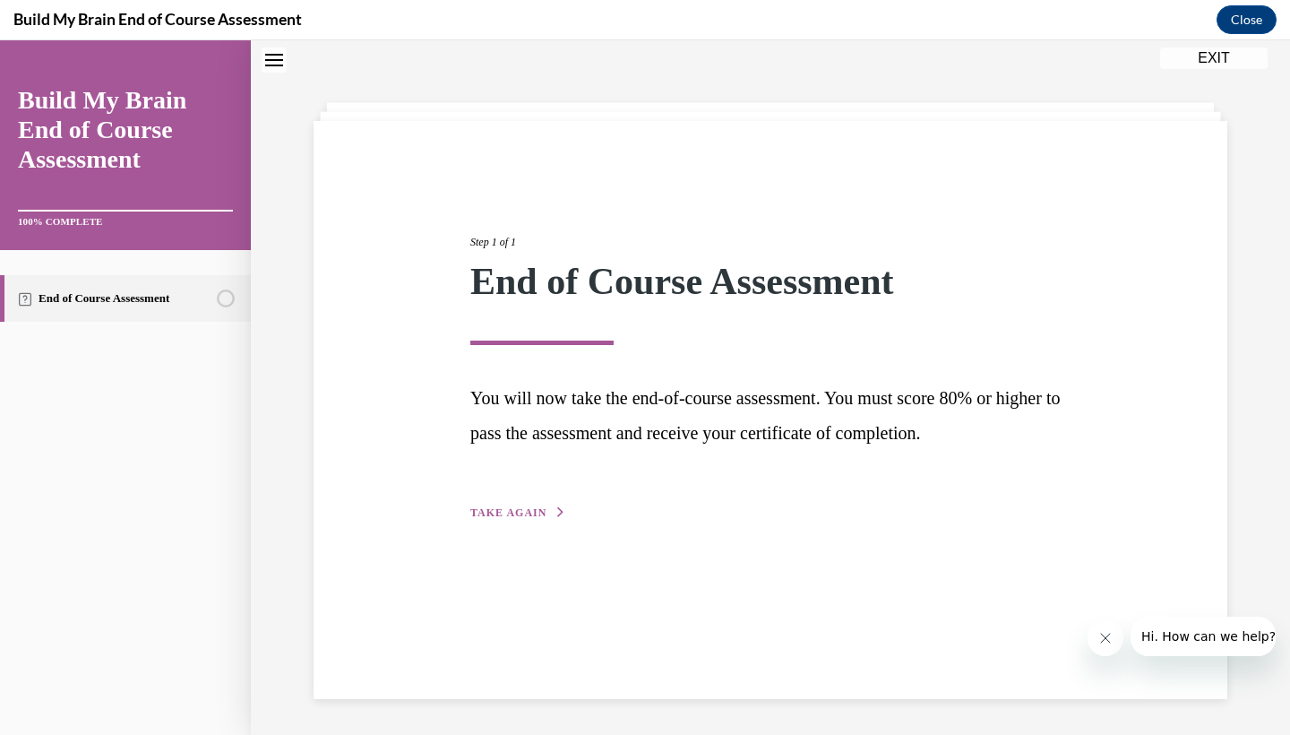
click at [555, 510] on icon "button" at bounding box center [560, 512] width 11 height 10
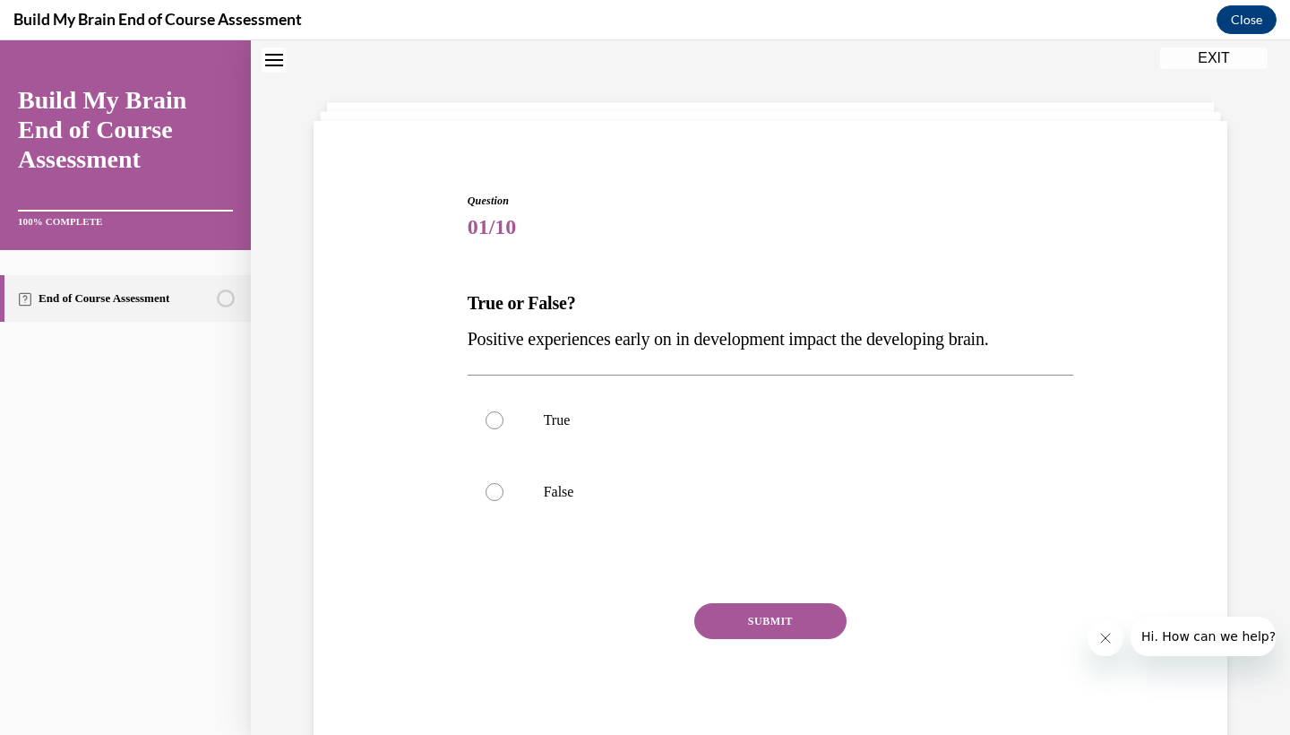
scroll to position [55, 0]
click at [632, 442] on label "True" at bounding box center [771, 422] width 606 height 72
click at [503, 431] on input "True" at bounding box center [495, 422] width 18 height 18
radio input "true"
click at [740, 617] on button "SUBMIT" at bounding box center [770, 623] width 152 height 36
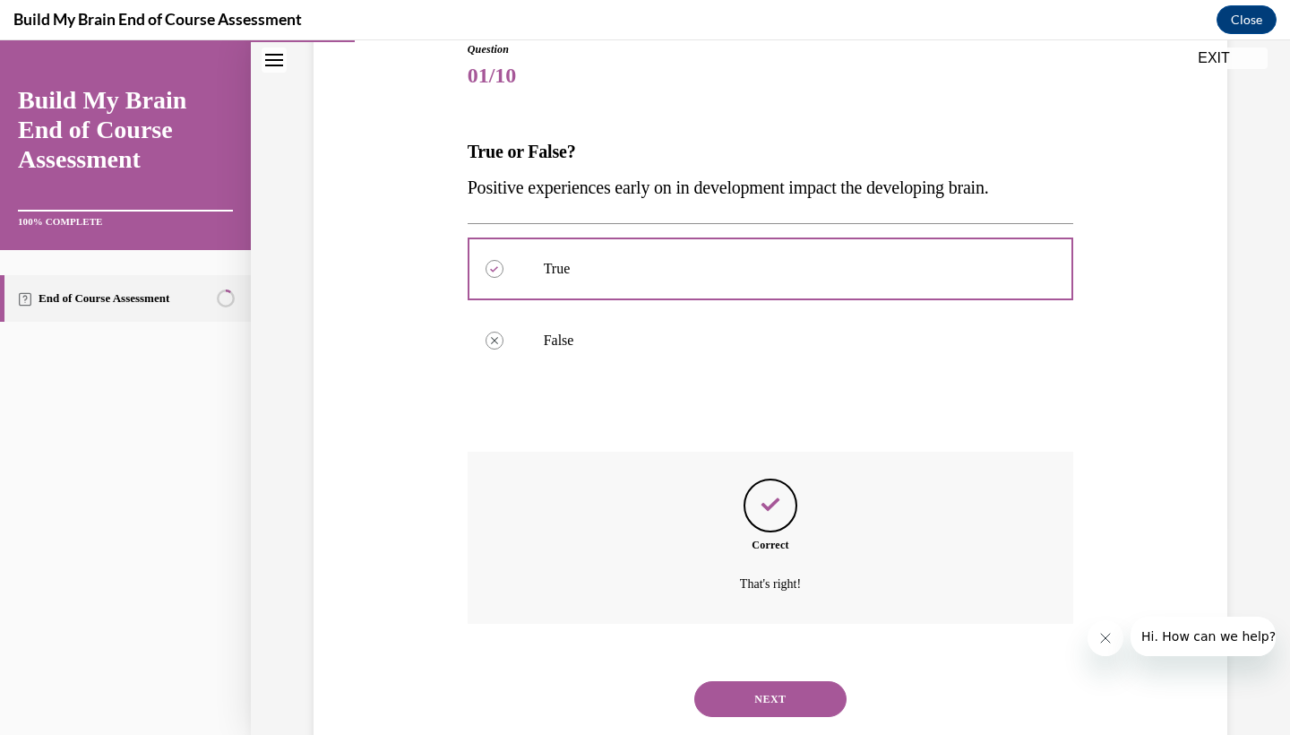
scroll to position [230, 0]
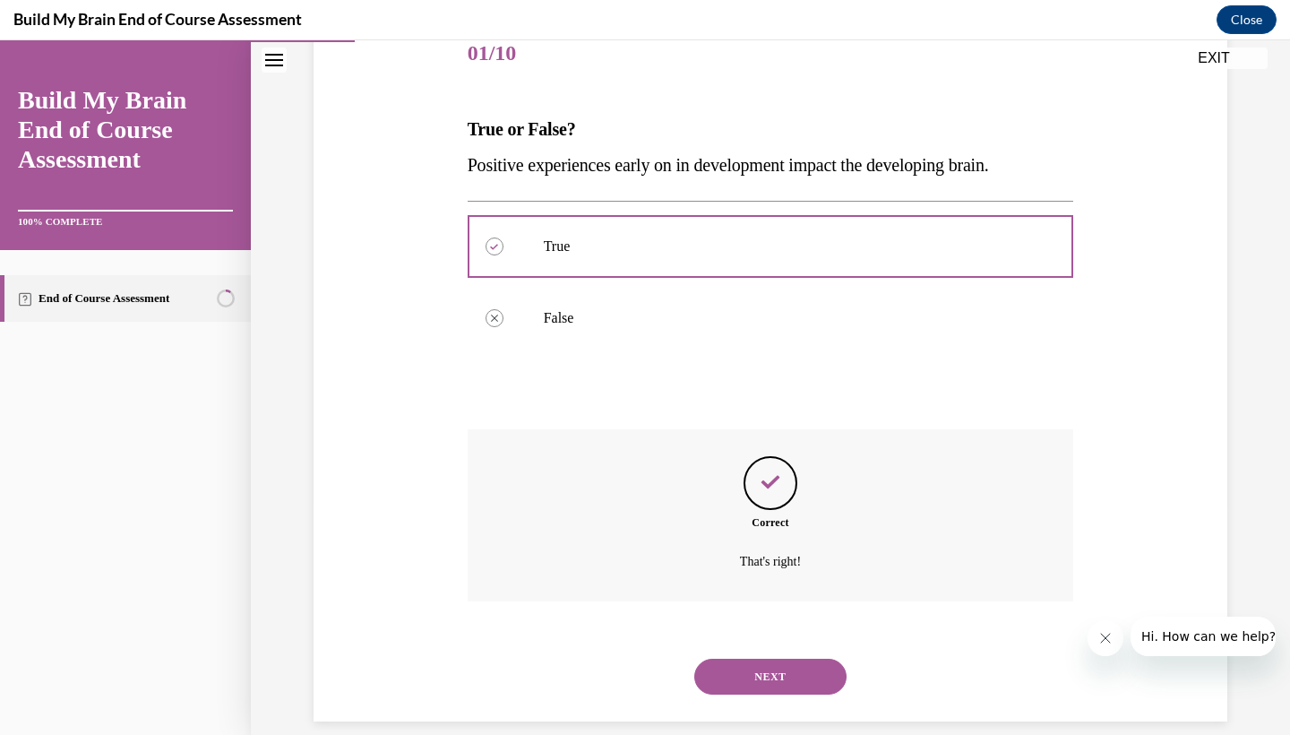
click at [743, 658] on button "NEXT" at bounding box center [770, 676] width 152 height 36
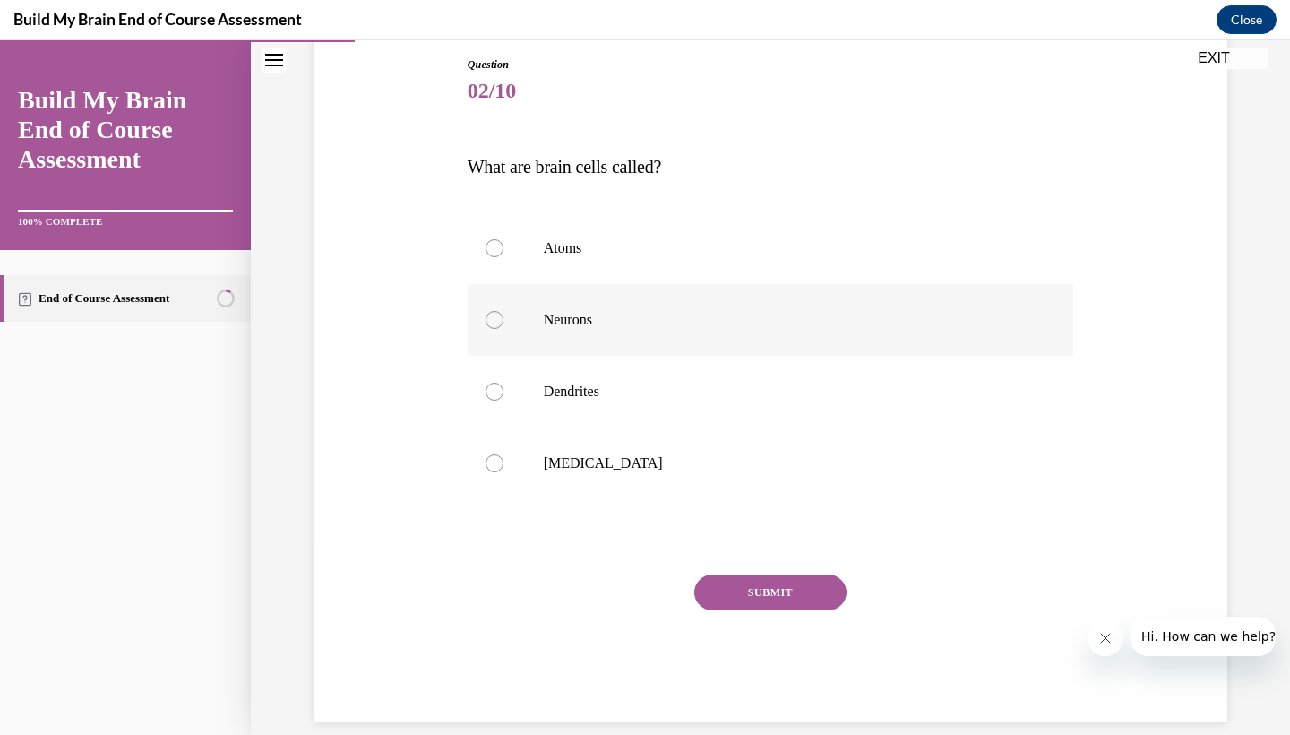
click at [761, 339] on label "Neurons" at bounding box center [771, 320] width 606 height 72
click at [503, 329] on input "Neurons" at bounding box center [495, 320] width 18 height 18
radio input "true"
click at [800, 586] on button "SUBMIT" at bounding box center [770, 592] width 152 height 36
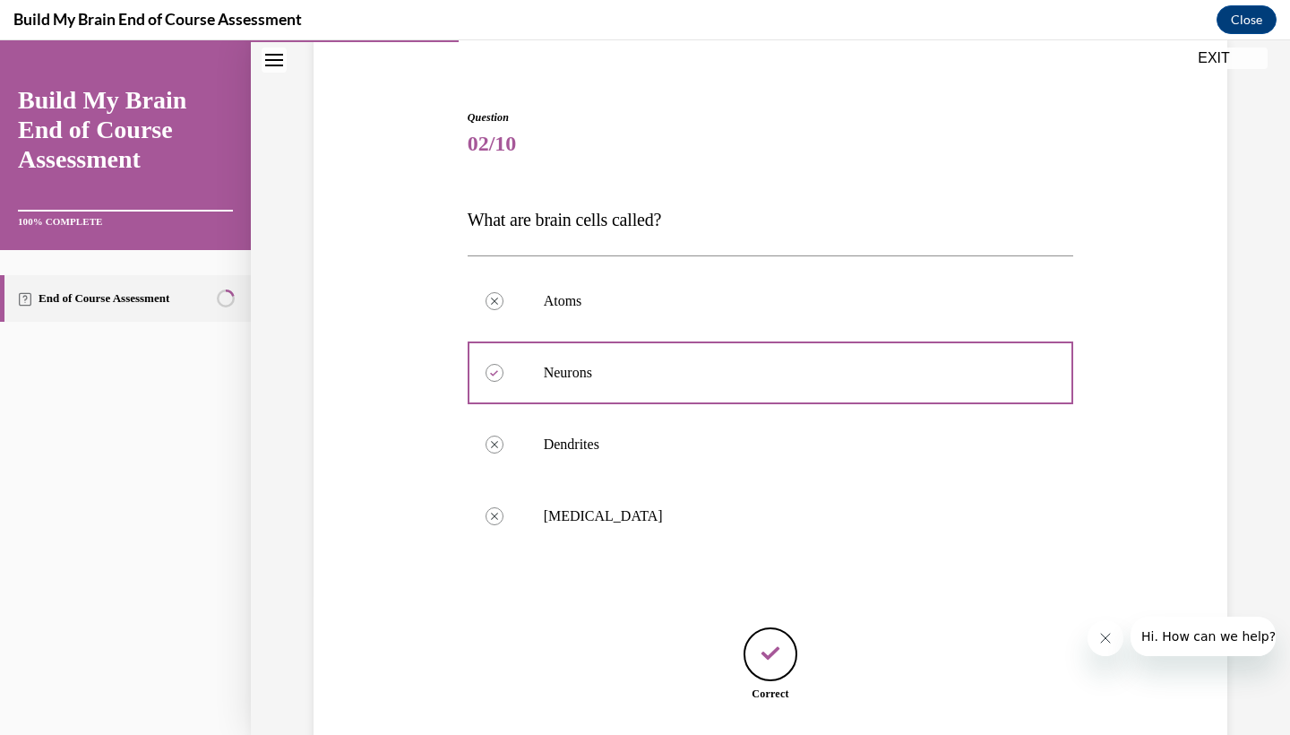
scroll to position [250, 0]
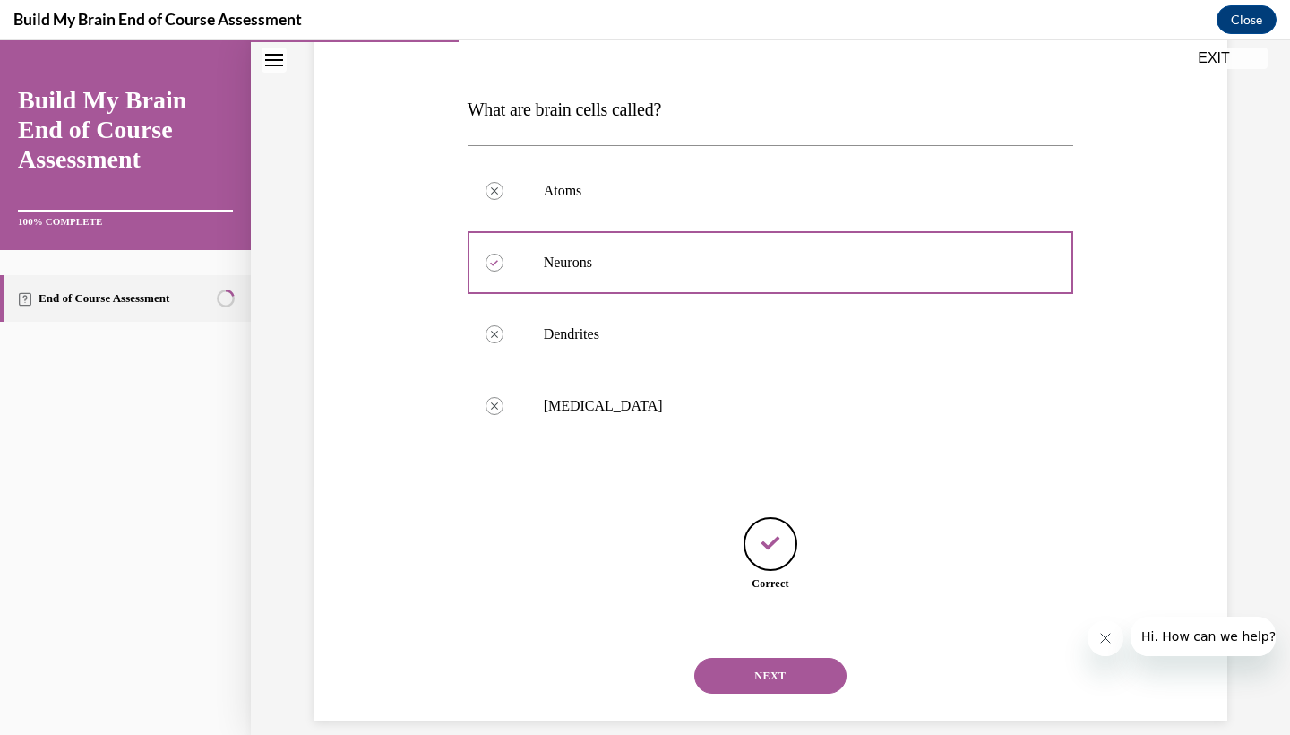
click at [800, 657] on button "NEXT" at bounding box center [770, 675] width 152 height 36
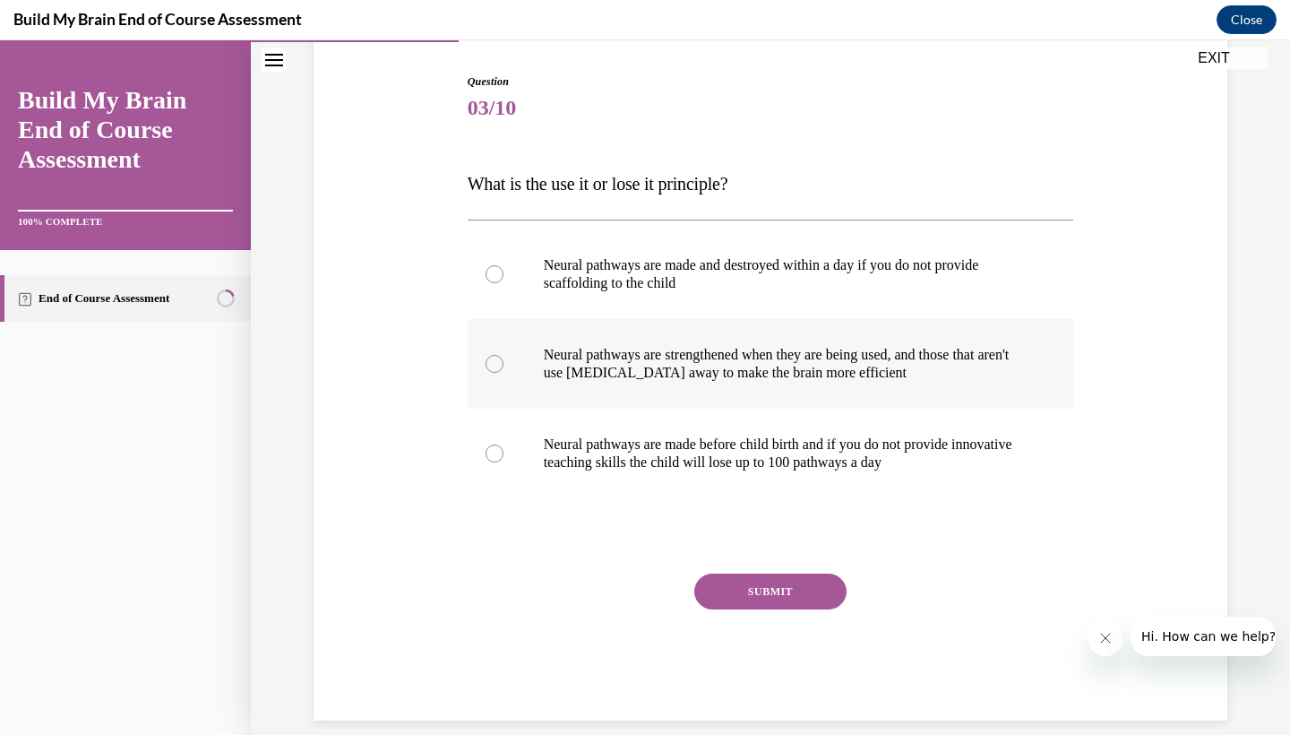
click at [839, 325] on label "Neural pathways are strengthened when they are being used, and those that aren'…" at bounding box center [771, 364] width 606 height 90
click at [503, 355] on input "Neural pathways are strengthened when they are being used, and those that aren'…" at bounding box center [495, 364] width 18 height 18
radio input "true"
click at [795, 518] on div "Question 03/10 What is the use it or lose it principle? Neural pathways are mad…" at bounding box center [771, 396] width 606 height 647
click at [762, 591] on button "SUBMIT" at bounding box center [770, 591] width 152 height 36
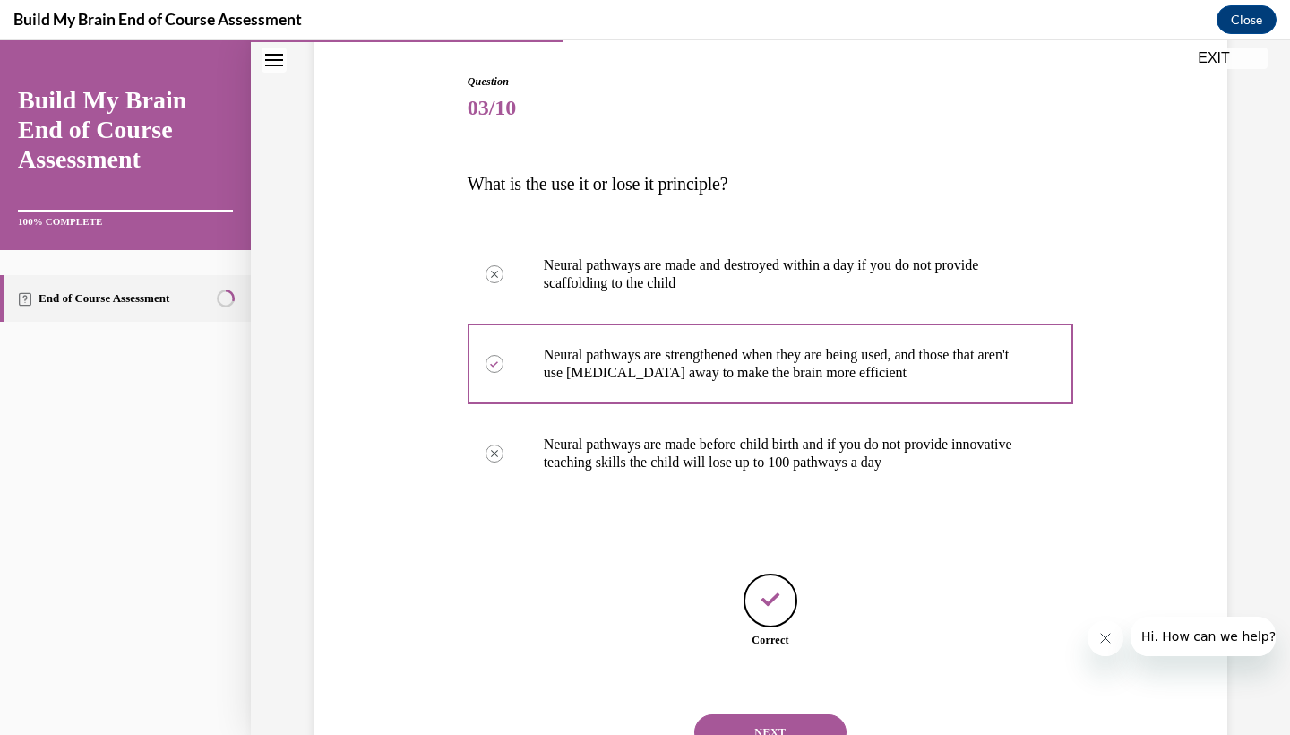
scroll to position [232, 0]
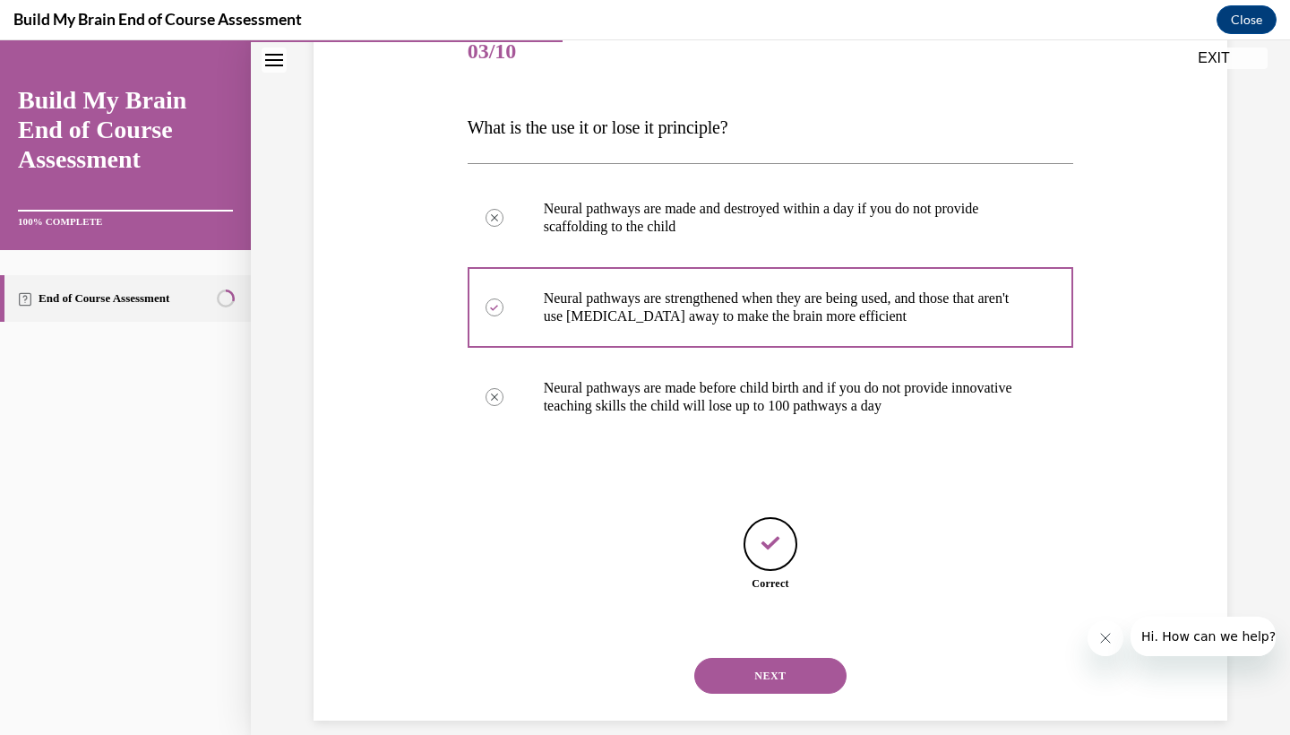
click at [770, 657] on button "NEXT" at bounding box center [770, 675] width 152 height 36
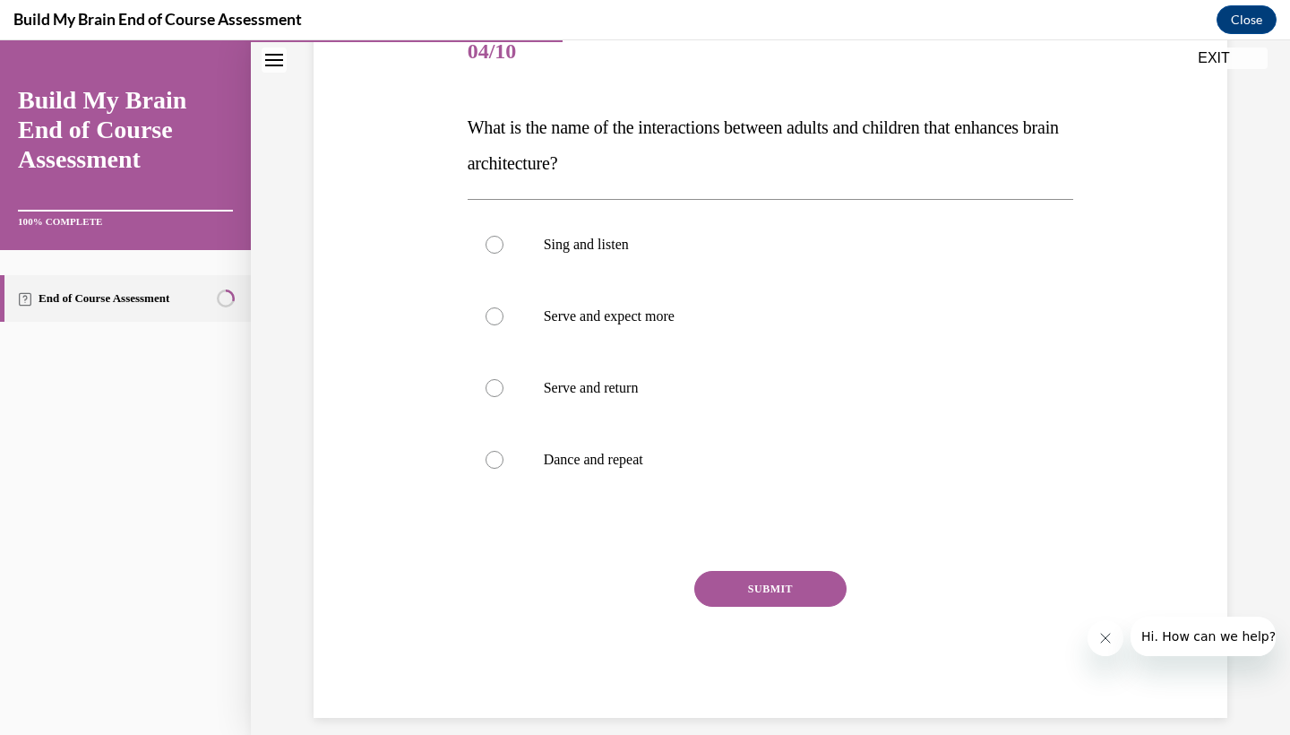
scroll to position [200, 0]
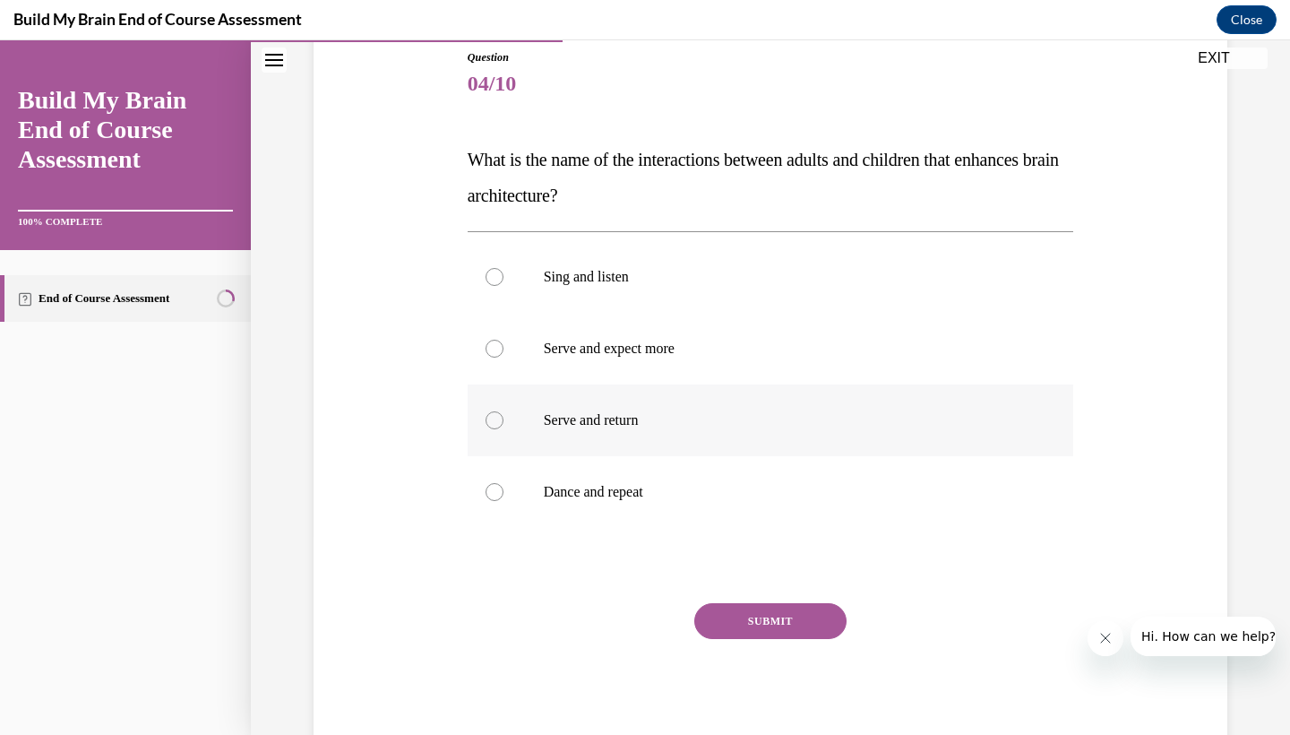
click at [736, 434] on label "Serve and return" at bounding box center [771, 420] width 606 height 72
click at [503, 429] on input "Serve and return" at bounding box center [495, 420] width 18 height 18
radio input "true"
click at [768, 632] on button "SUBMIT" at bounding box center [770, 621] width 152 height 36
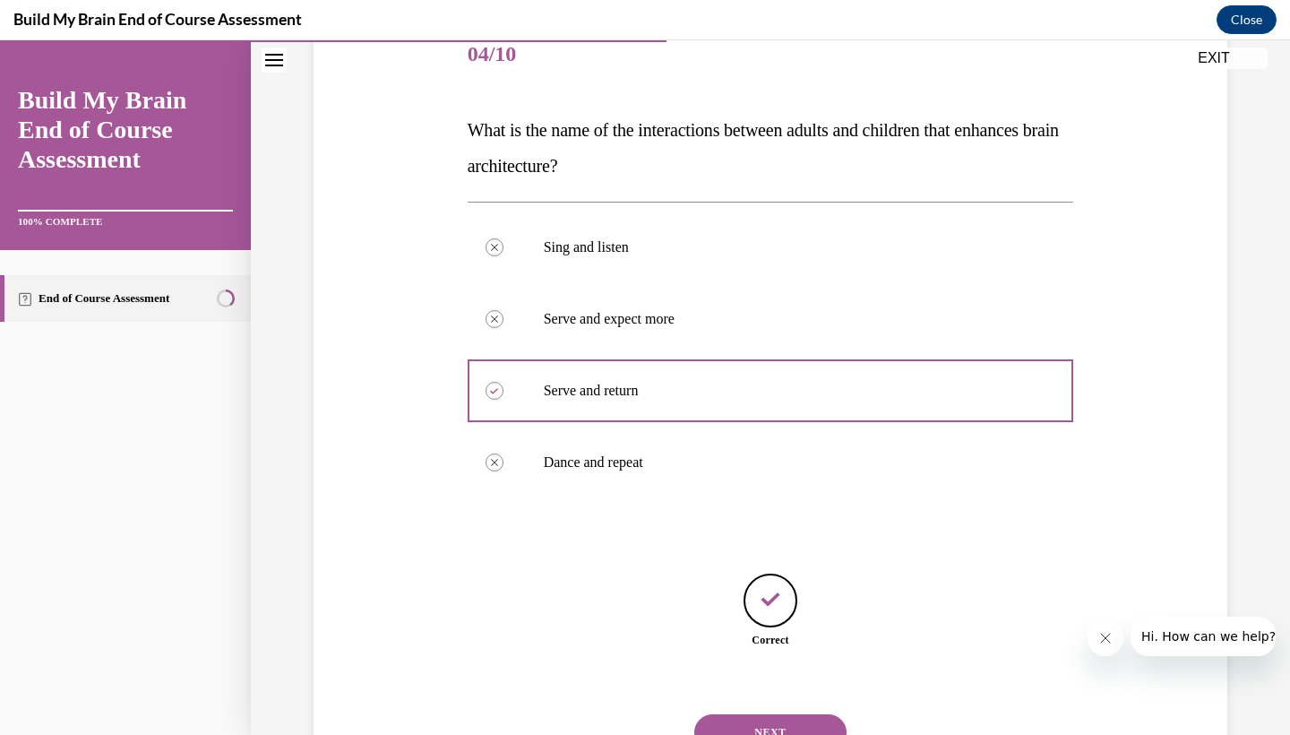
scroll to position [286, 0]
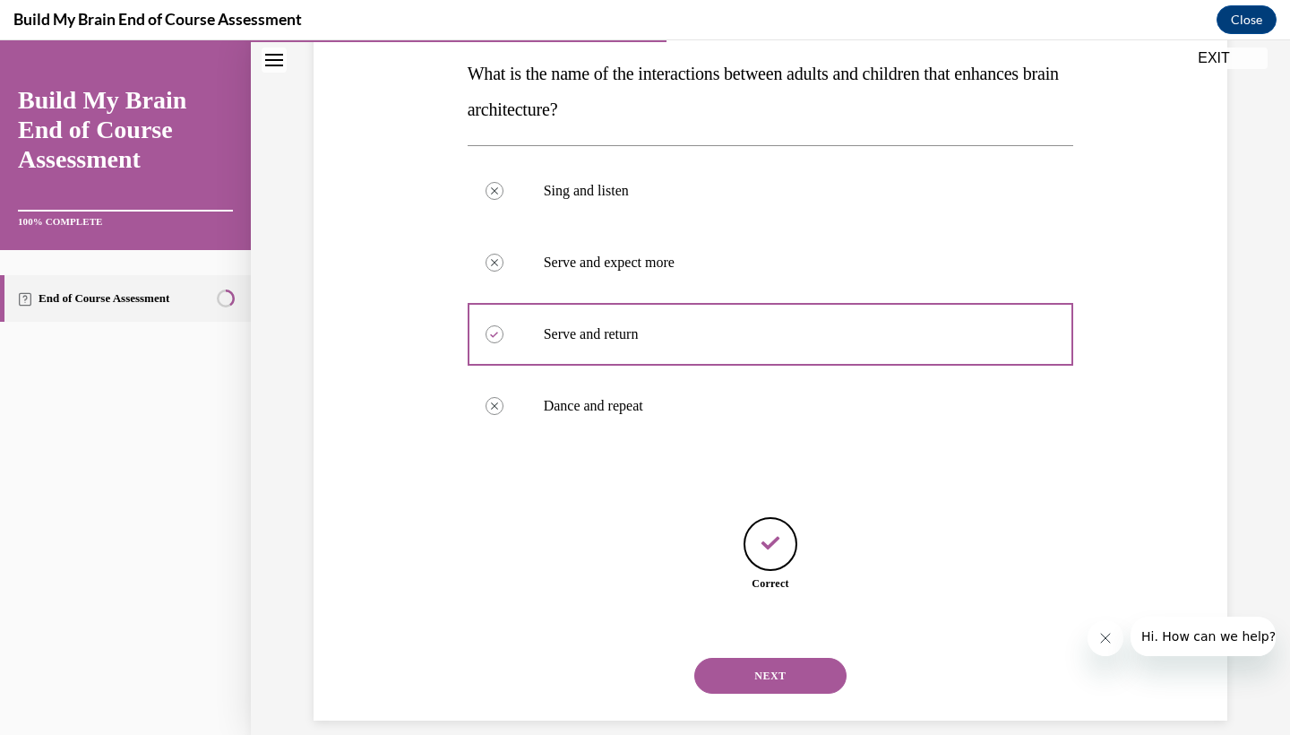
click at [784, 659] on button "NEXT" at bounding box center [770, 675] width 152 height 36
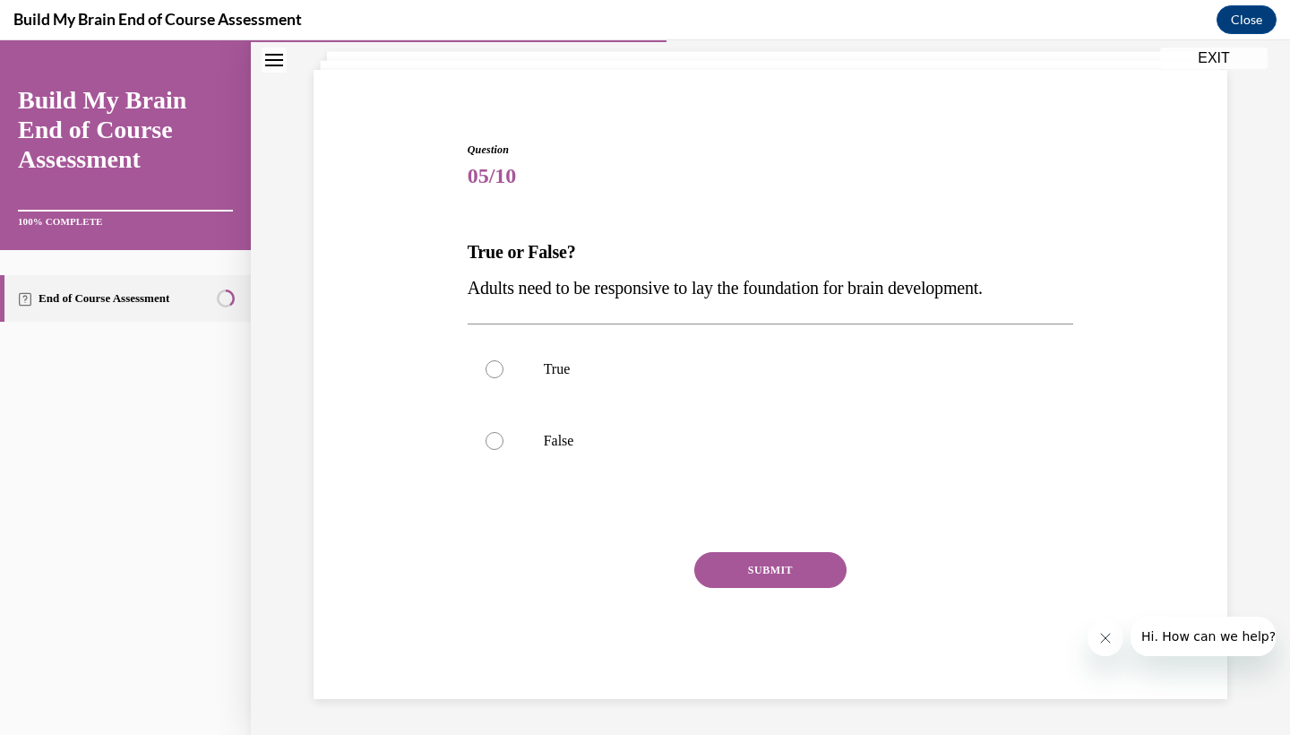
scroll to position [86, 0]
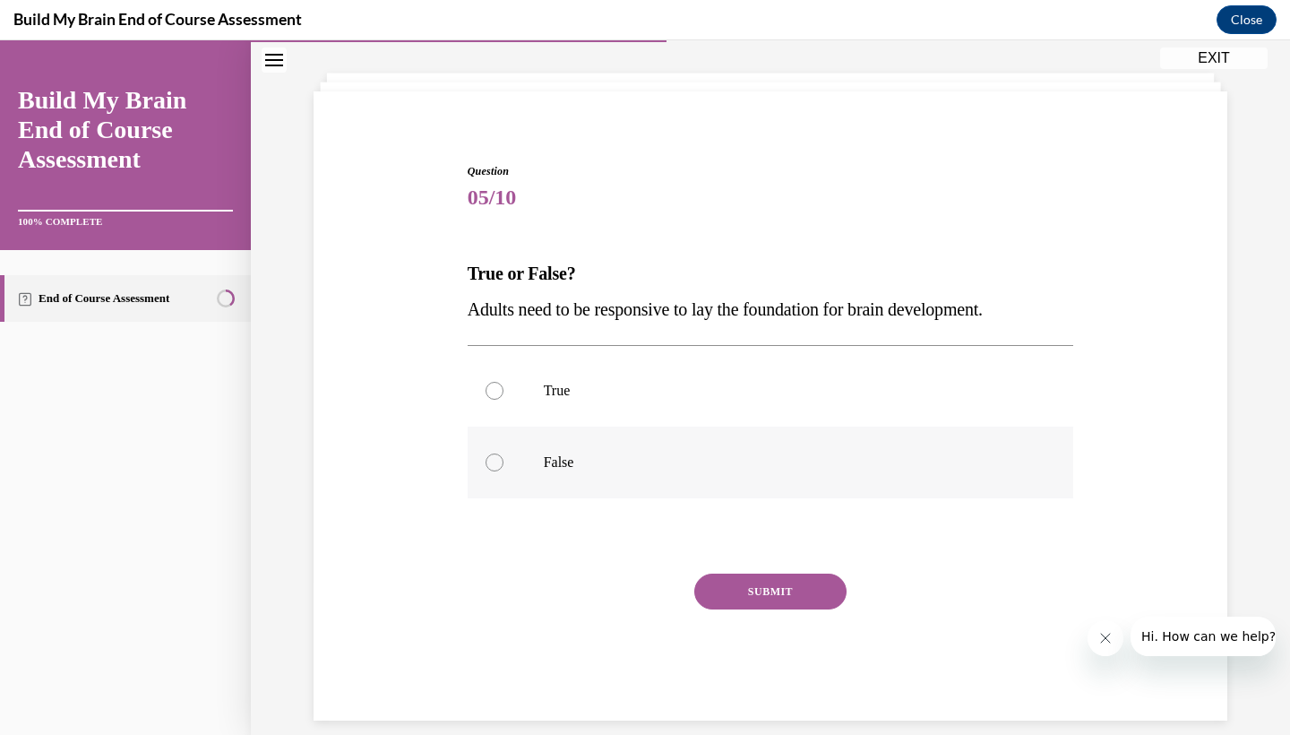
click at [607, 482] on label "False" at bounding box center [771, 462] width 606 height 72
click at [503, 471] on input "False" at bounding box center [495, 462] width 18 height 18
radio input "true"
click at [582, 472] on label "False" at bounding box center [771, 462] width 606 height 72
click at [503, 471] on input "False" at bounding box center [495, 462] width 18 height 18
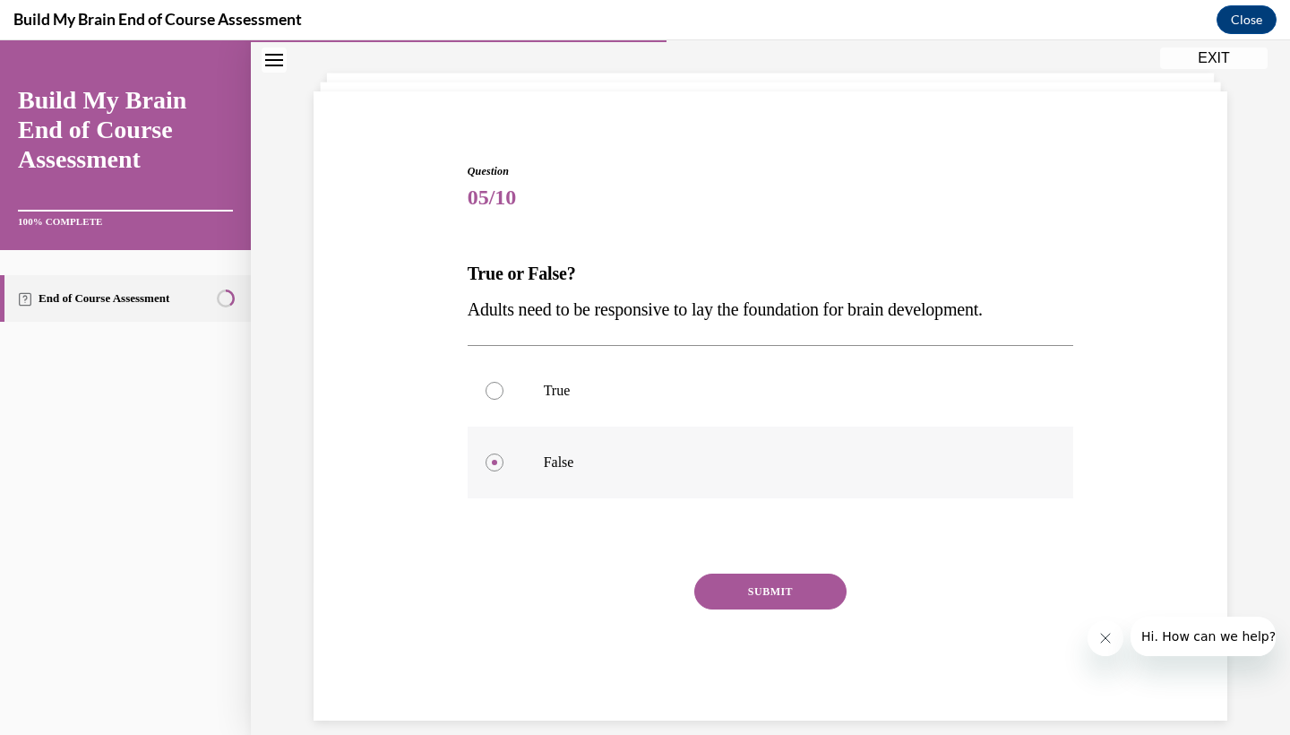
click at [536, 451] on label "False" at bounding box center [771, 462] width 606 height 72
click at [503, 453] on input "False" at bounding box center [495, 462] width 18 height 18
click at [629, 397] on p "True" at bounding box center [787, 391] width 486 height 18
click at [503, 397] on input "True" at bounding box center [495, 391] width 18 height 18
radio input "true"
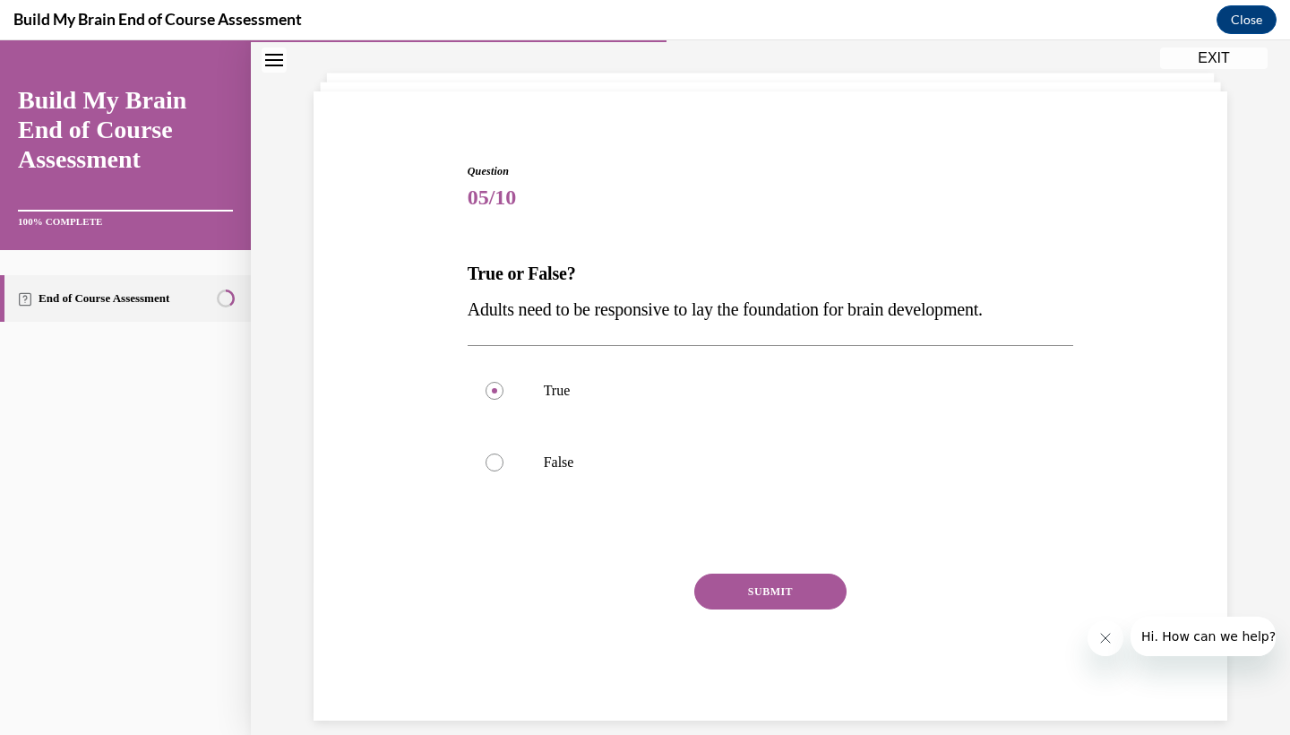
click at [770, 680] on div "SUBMIT NEXT" at bounding box center [771, 646] width 606 height 147
click at [748, 603] on button "SUBMIT" at bounding box center [770, 591] width 152 height 36
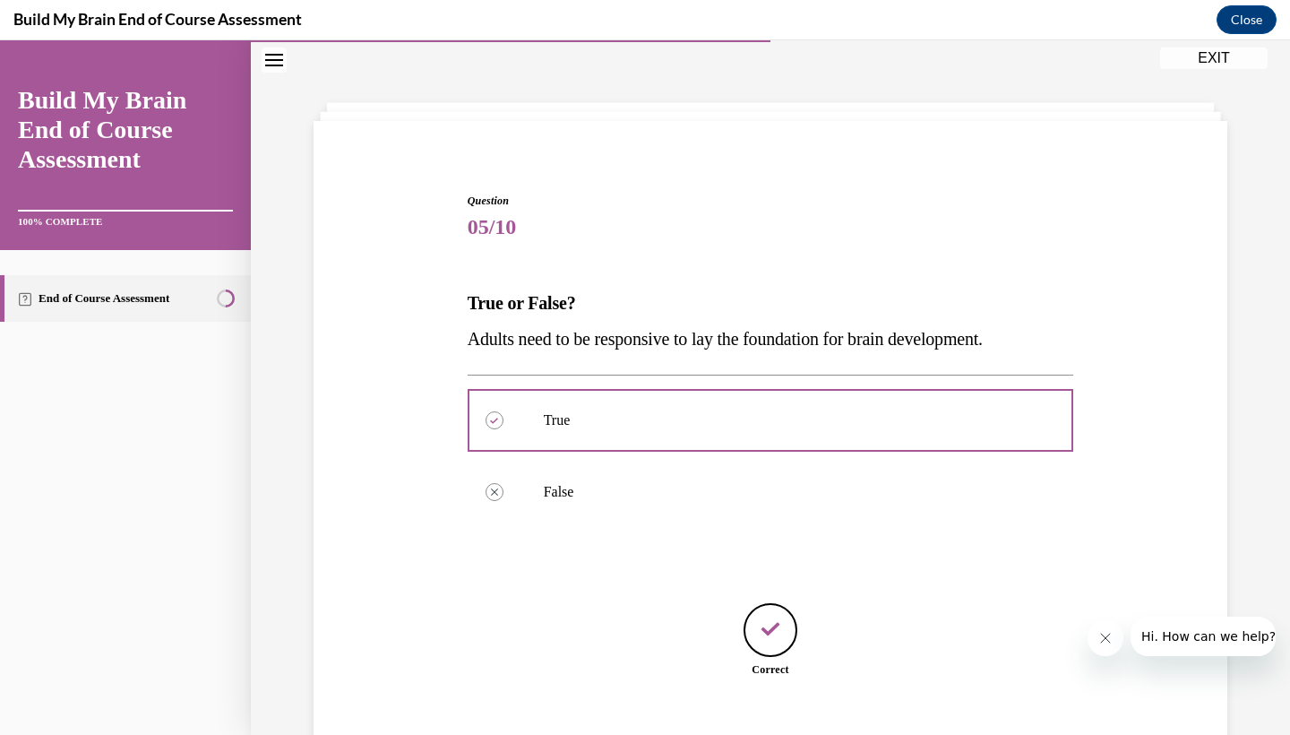
scroll to position [142, 0]
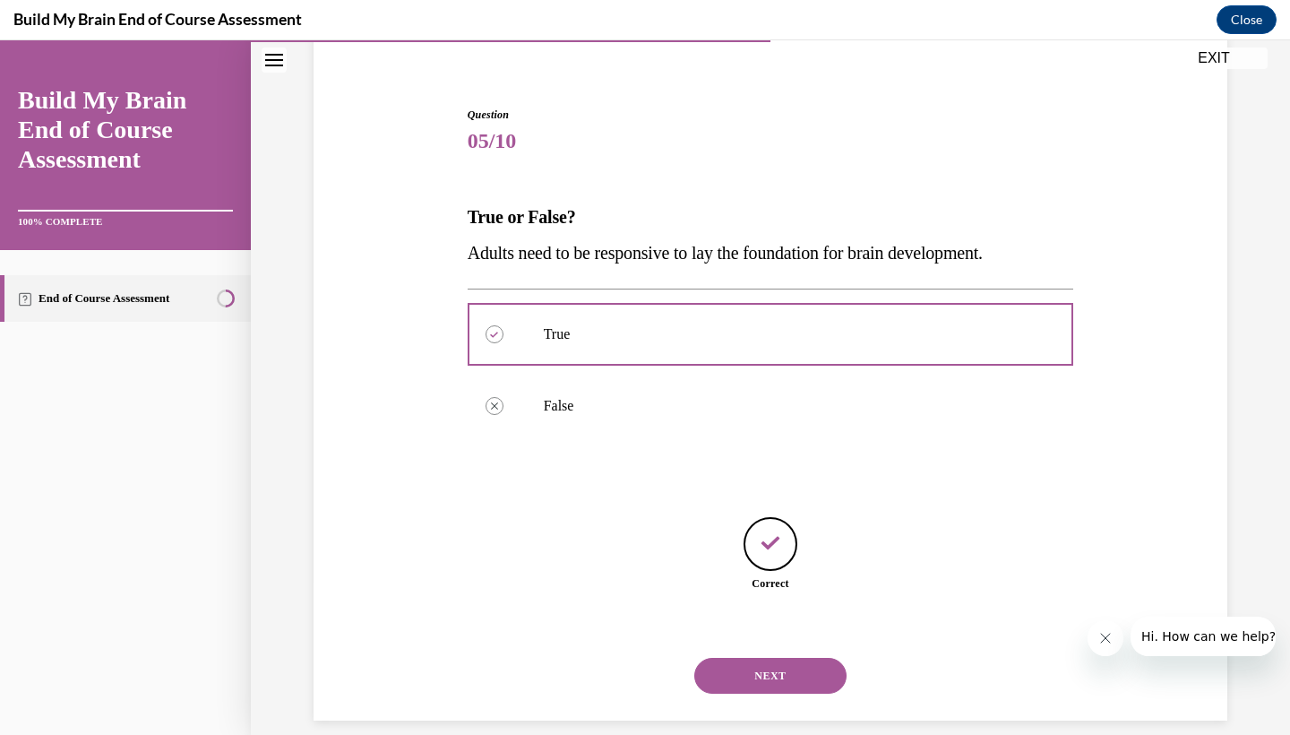
click at [789, 657] on button "NEXT" at bounding box center [770, 675] width 152 height 36
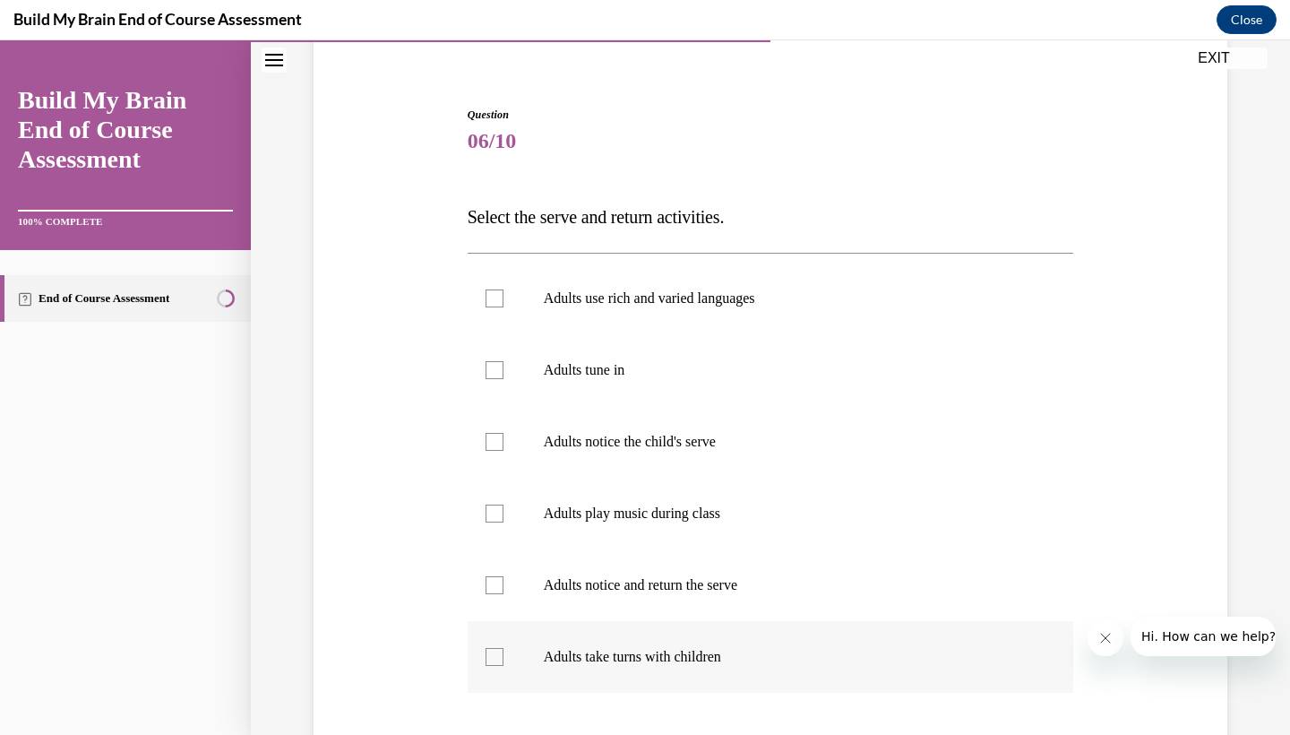
scroll to position [142, 0]
click at [537, 303] on label "Adults use rich and varied languages" at bounding box center [771, 299] width 606 height 72
click at [503, 303] on input "Adults use rich and varied languages" at bounding box center [495, 299] width 18 height 18
checkbox input "true"
click at [536, 383] on label "Adults tune in" at bounding box center [771, 371] width 606 height 72
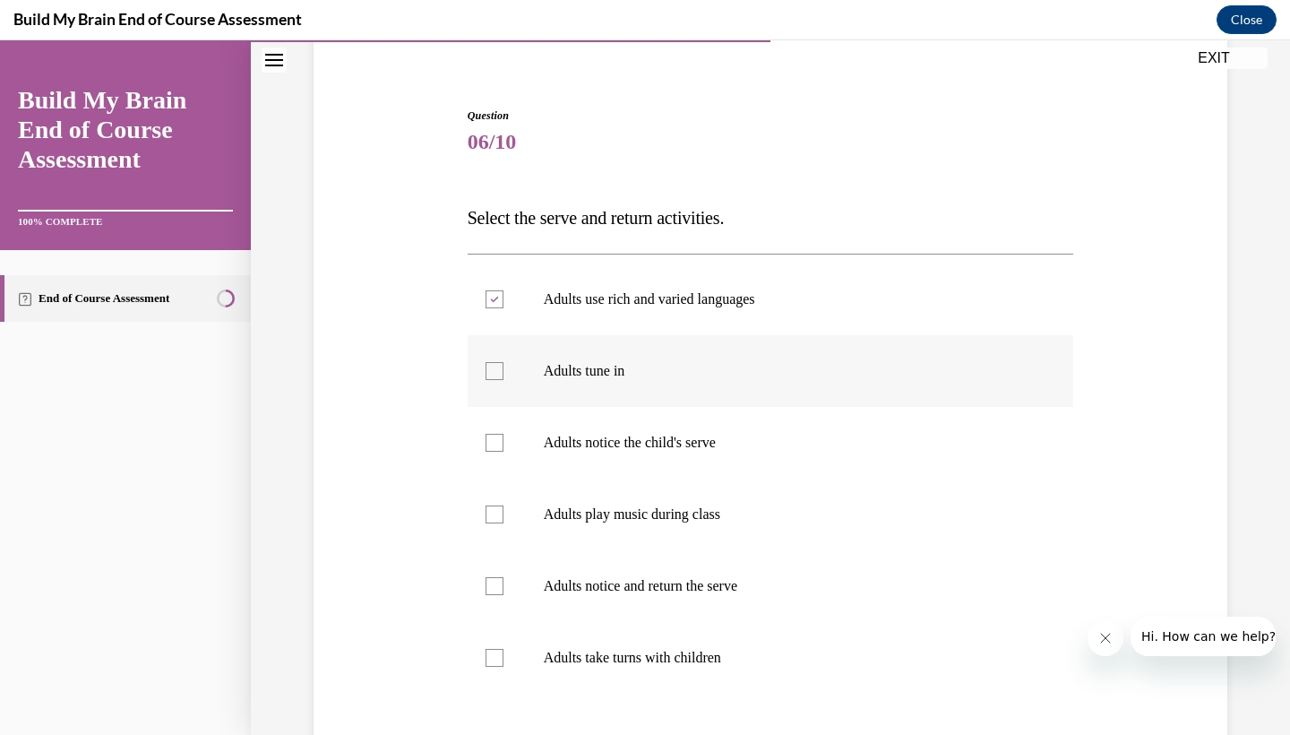
click at [503, 380] on input "Adults tune in" at bounding box center [495, 371] width 18 height 18
checkbox input "true"
click at [531, 443] on label "Adults notice the child's serve" at bounding box center [771, 443] width 606 height 72
click at [503, 443] on input "Adults notice the child's serve" at bounding box center [495, 443] width 18 height 18
checkbox input "true"
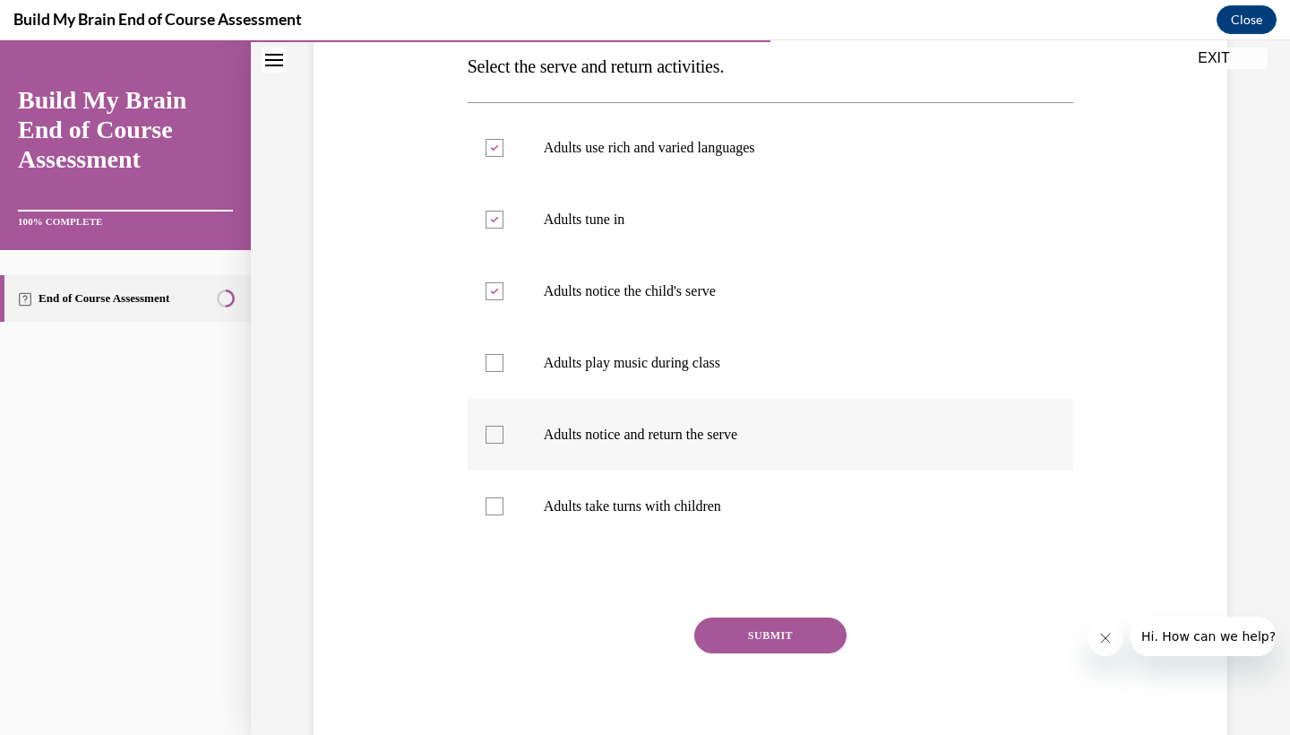
scroll to position [314, 0]
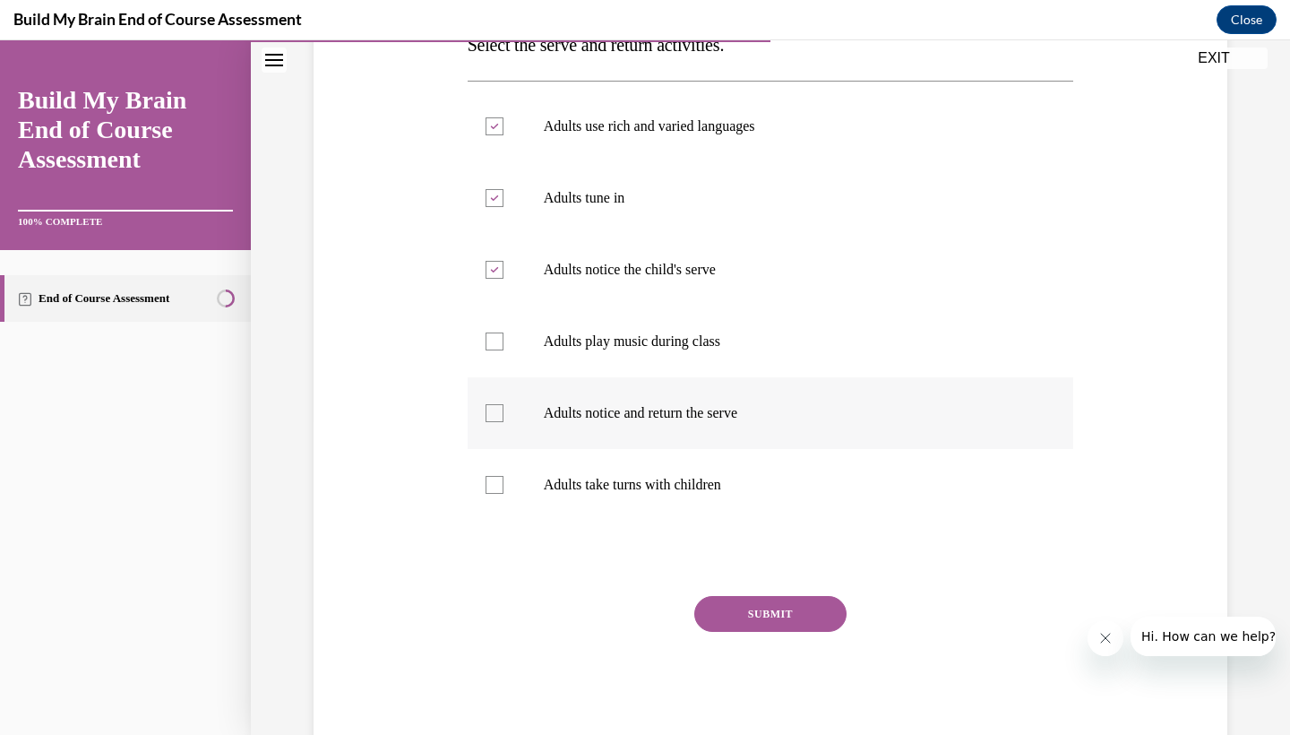
click at [499, 416] on div at bounding box center [495, 413] width 18 height 18
click at [499, 416] on input "Adults notice and return the serve" at bounding box center [495, 413] width 18 height 18
checkbox input "true"
click at [499, 492] on div at bounding box center [495, 485] width 18 height 18
click at [499, 492] on input "Adults take turns with children" at bounding box center [495, 485] width 18 height 18
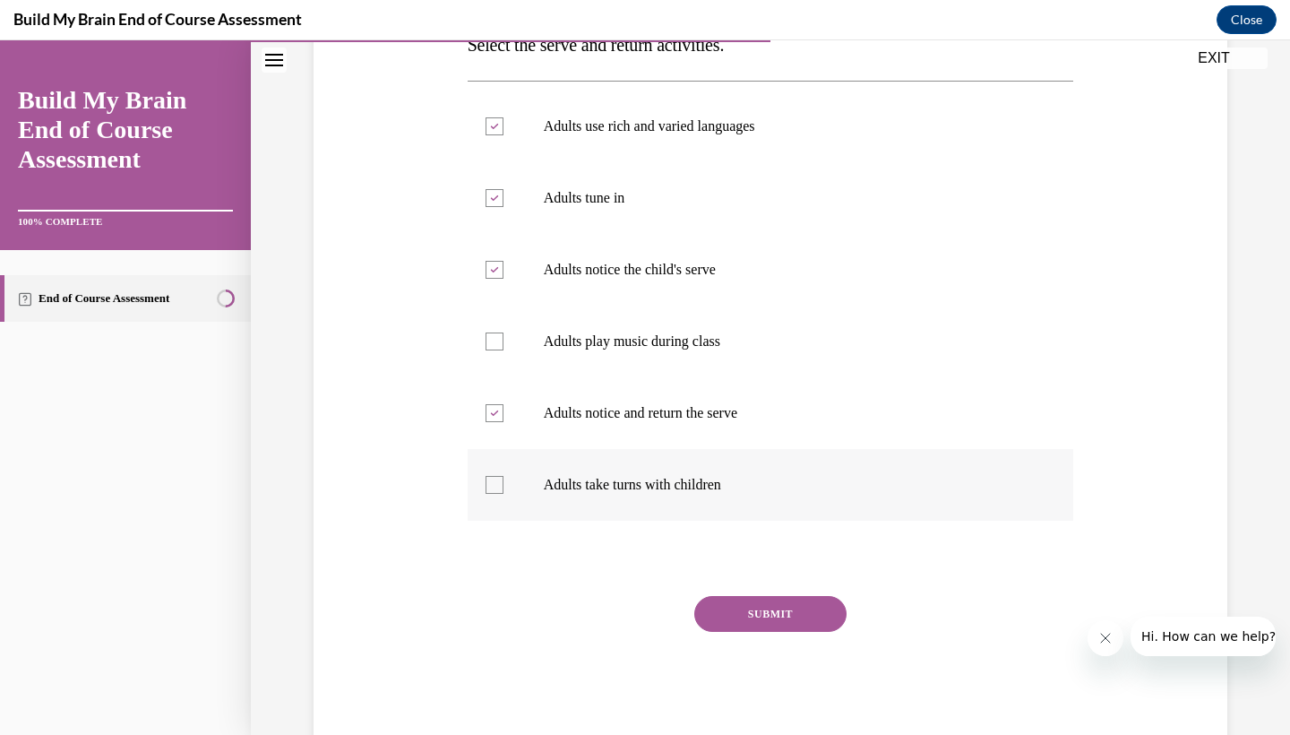
checkbox input "true"
click at [774, 623] on button "SUBMIT" at bounding box center [770, 614] width 152 height 36
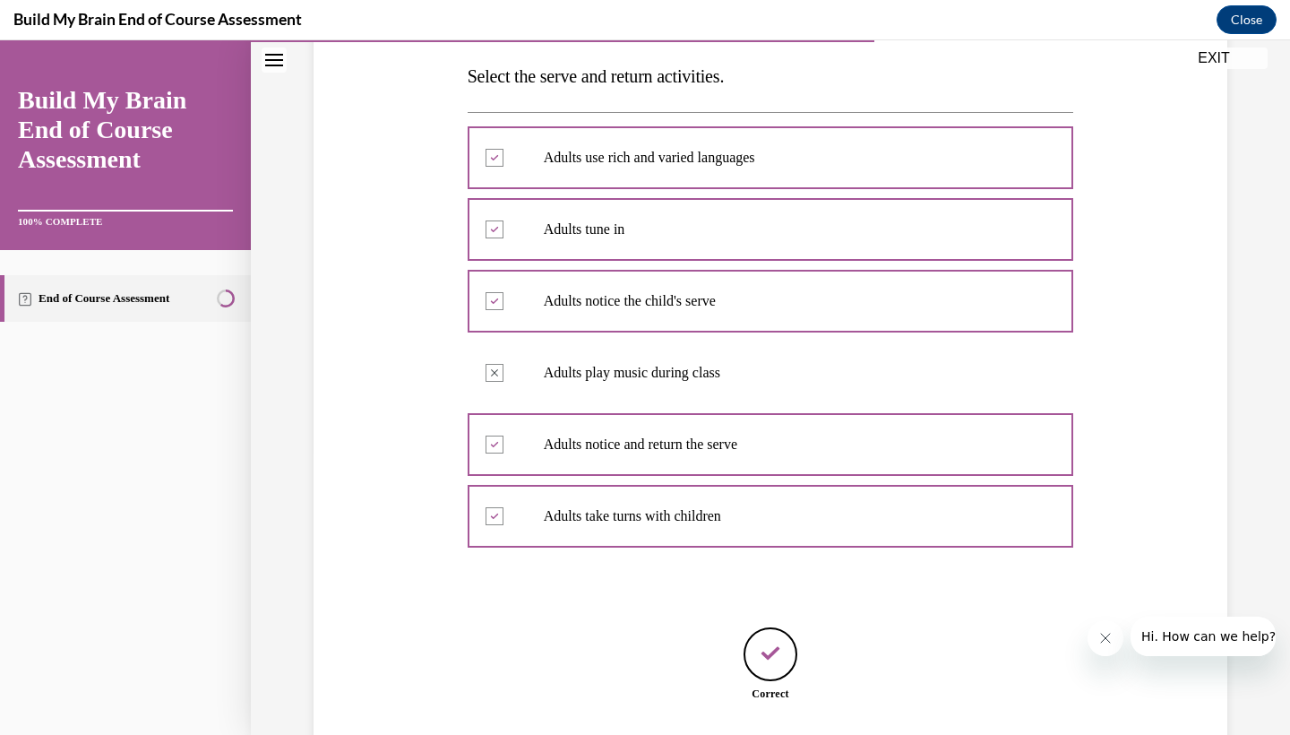
scroll to position [393, 0]
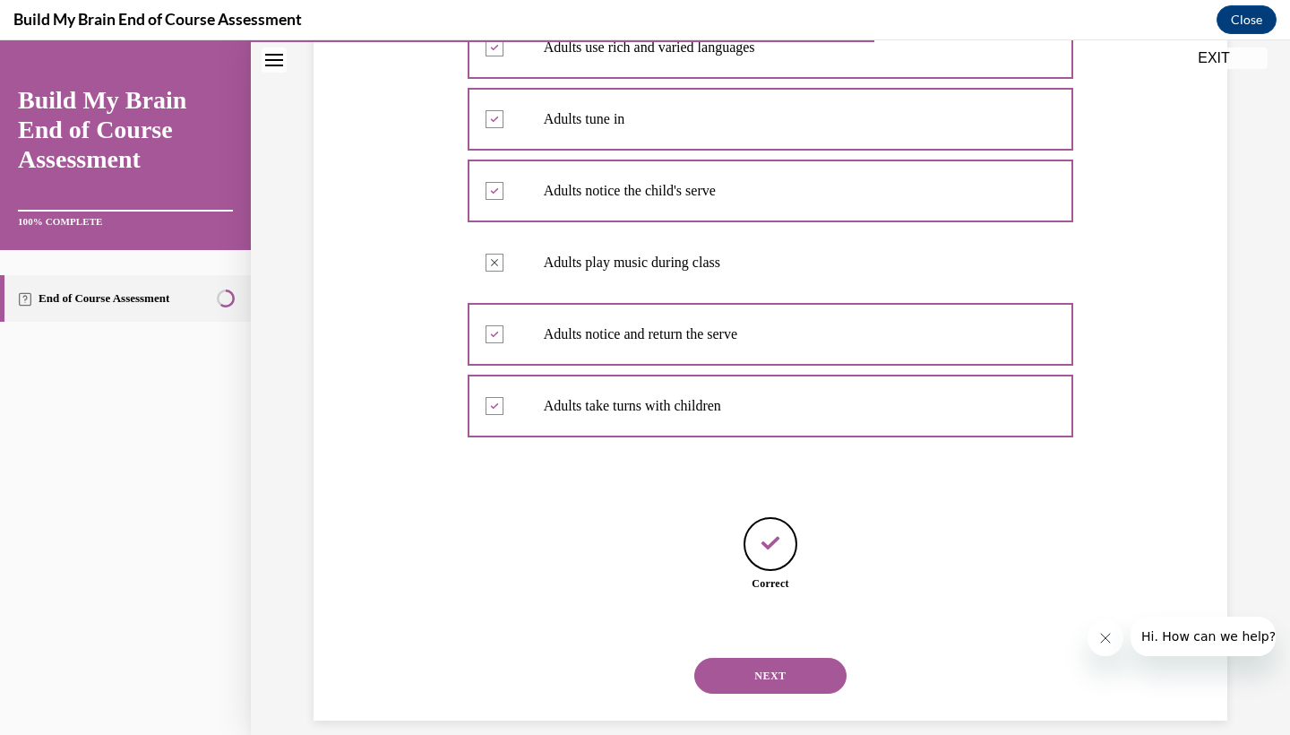
click at [768, 659] on button "NEXT" at bounding box center [770, 675] width 152 height 36
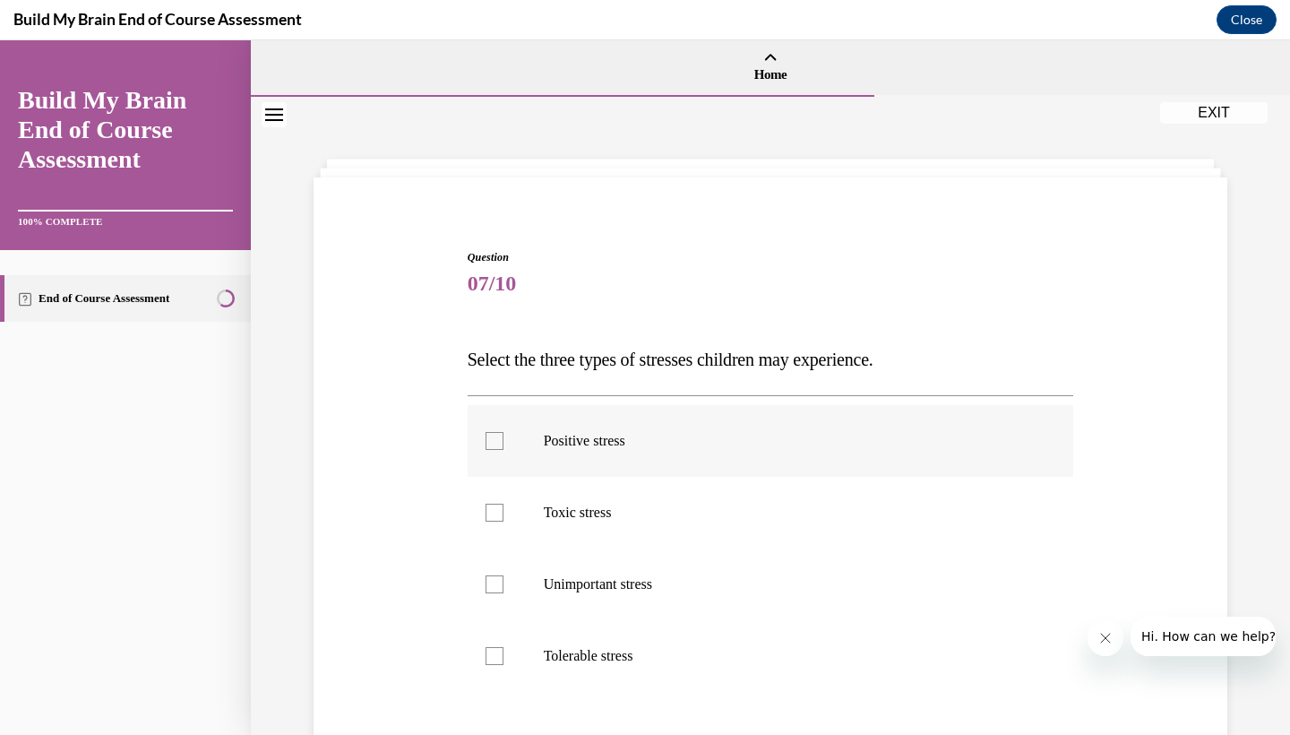
scroll to position [0, 0]
click at [515, 434] on label "Positive stress" at bounding box center [771, 441] width 606 height 72
click at [503, 434] on input "Positive stress" at bounding box center [495, 441] width 18 height 18
checkbox input "true"
click at [522, 522] on label "Toxic stress" at bounding box center [771, 513] width 606 height 72
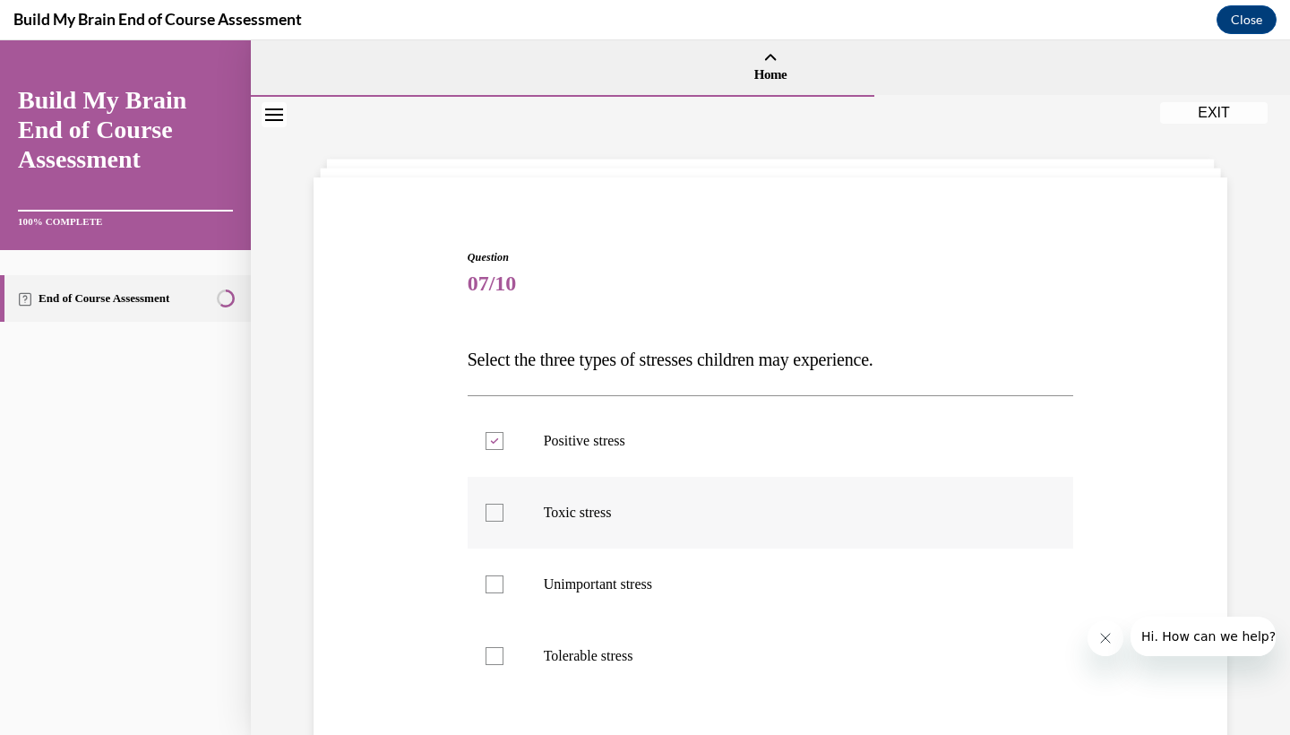
click at [503, 521] on input "Toxic stress" at bounding box center [495, 512] width 18 height 18
checkbox input "true"
click at [517, 655] on label "Tolerable stress" at bounding box center [771, 656] width 606 height 72
click at [503, 655] on input "Tolerable stress" at bounding box center [495, 656] width 18 height 18
checkbox input "true"
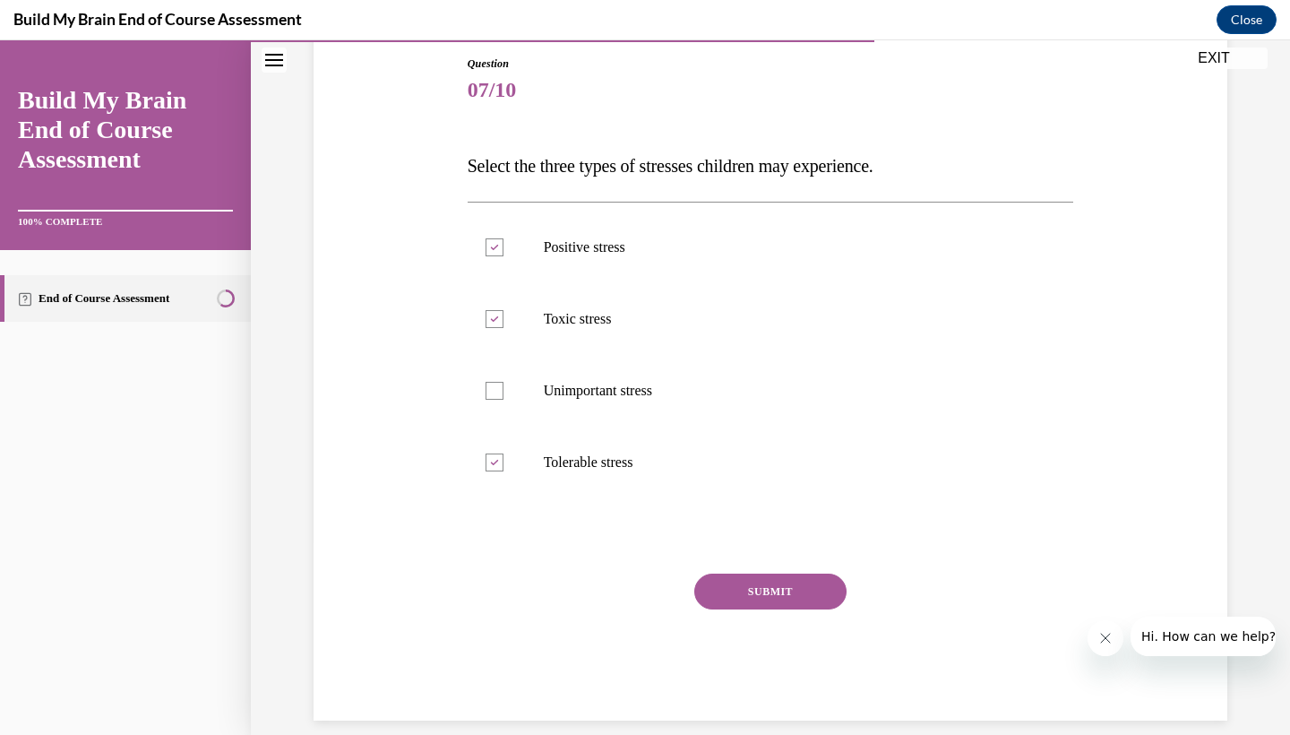
click at [784, 595] on button "SUBMIT" at bounding box center [770, 591] width 152 height 36
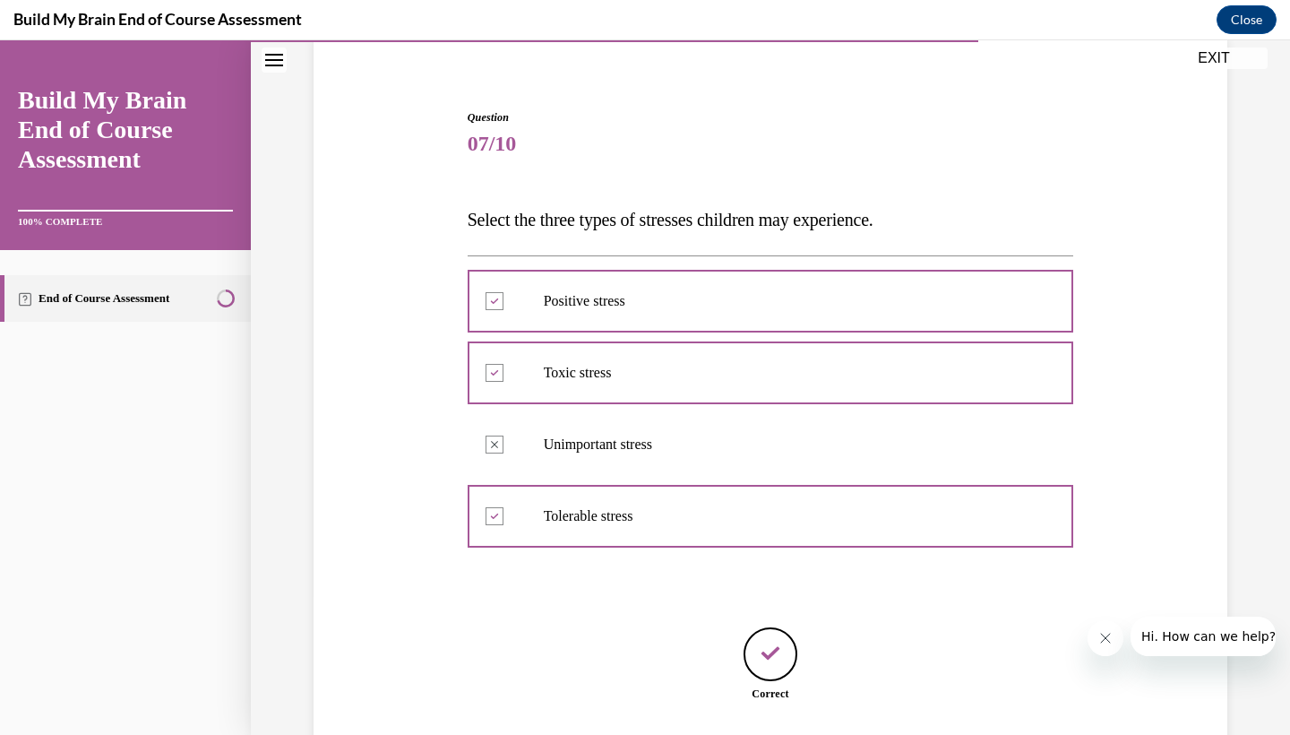
scroll to position [250, 0]
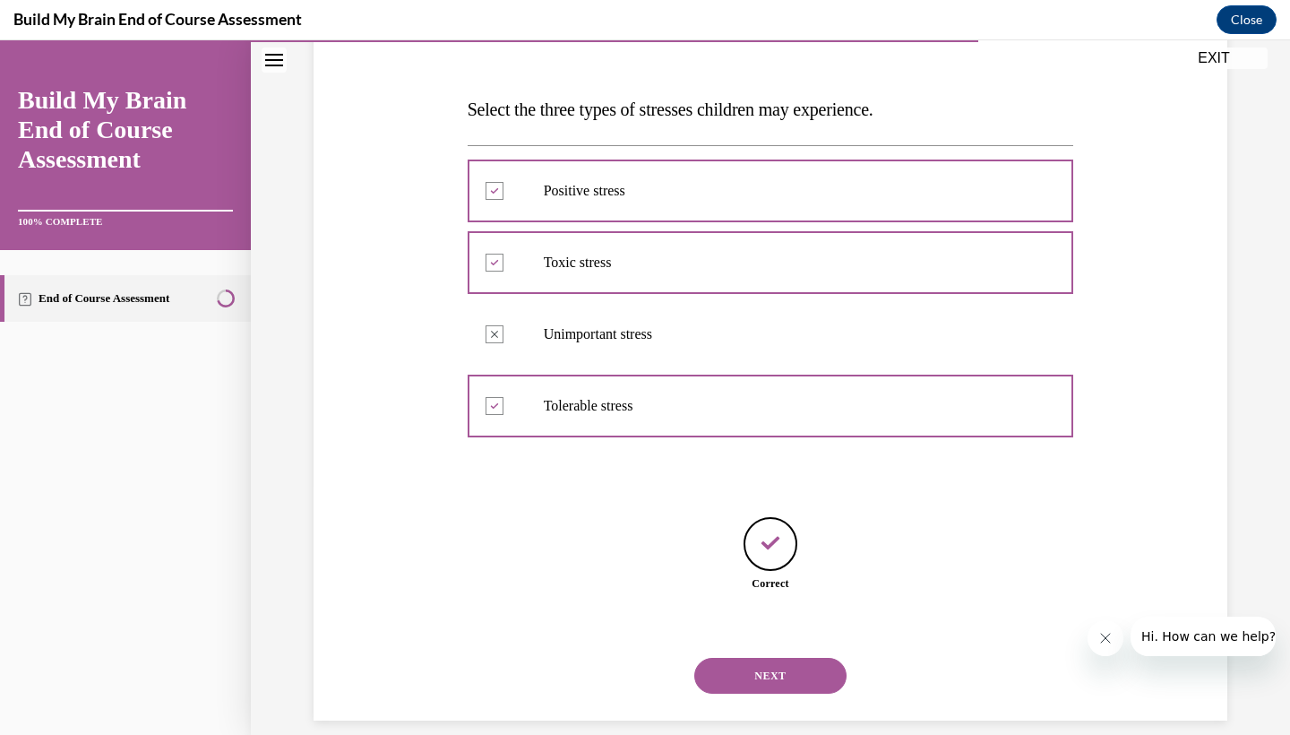
click at [750, 657] on button "NEXT" at bounding box center [770, 675] width 152 height 36
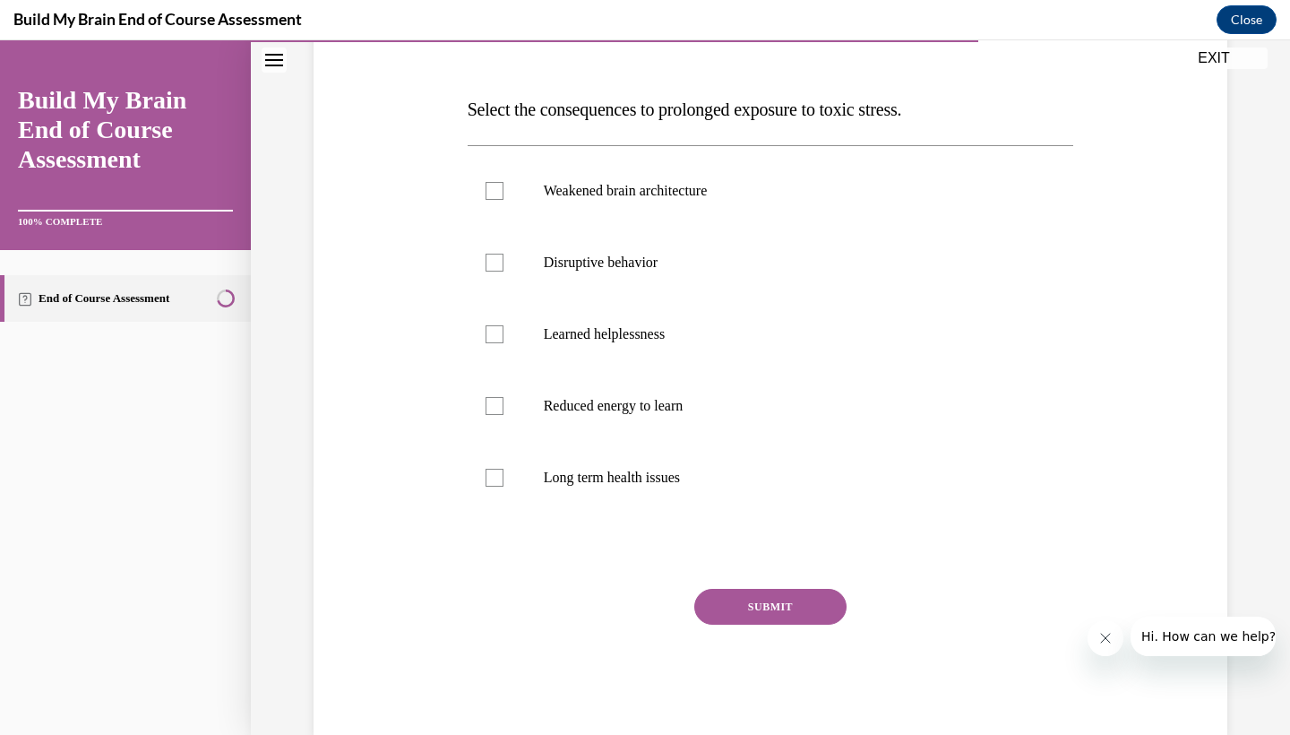
scroll to position [200, 0]
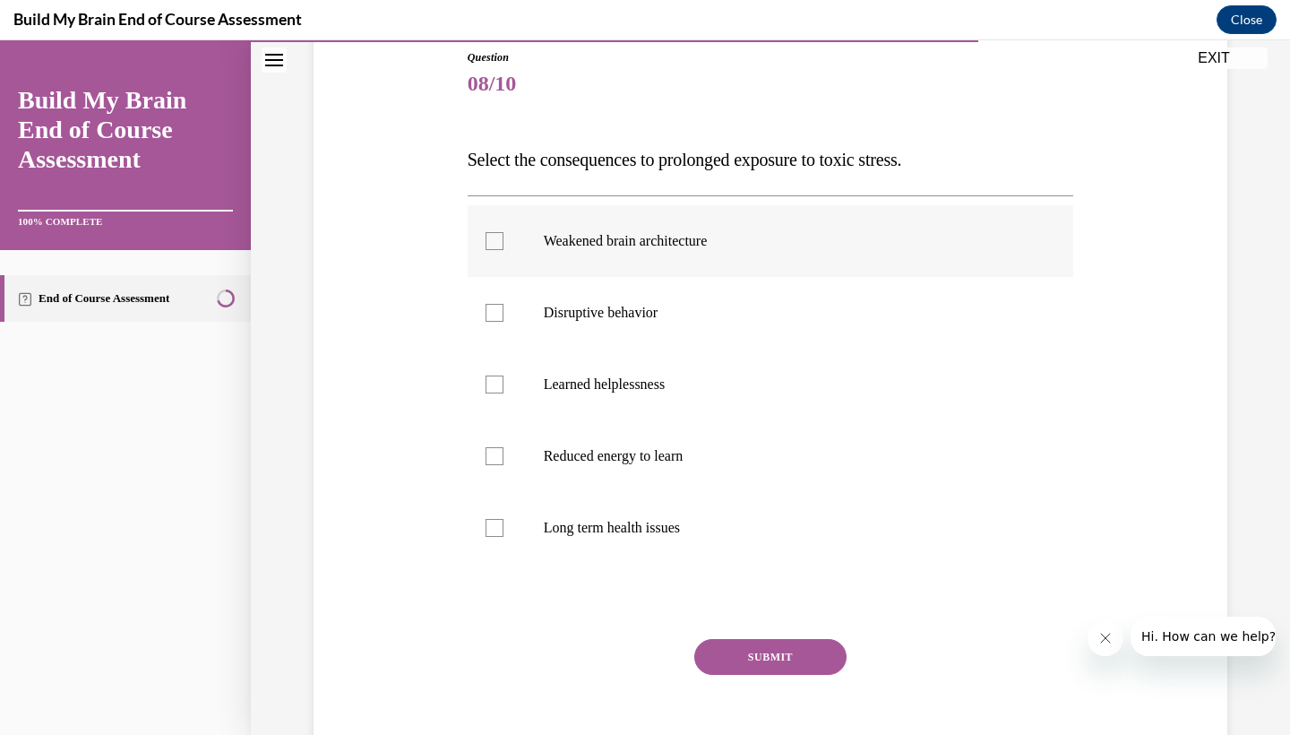
click at [544, 236] on p "Weakened brain architecture" at bounding box center [787, 241] width 486 height 18
click at [503, 236] on input "Weakened brain architecture" at bounding box center [495, 241] width 18 height 18
checkbox input "true"
click at [547, 328] on label "Disruptive behavior" at bounding box center [771, 313] width 606 height 72
click at [503, 322] on input "Disruptive behavior" at bounding box center [495, 313] width 18 height 18
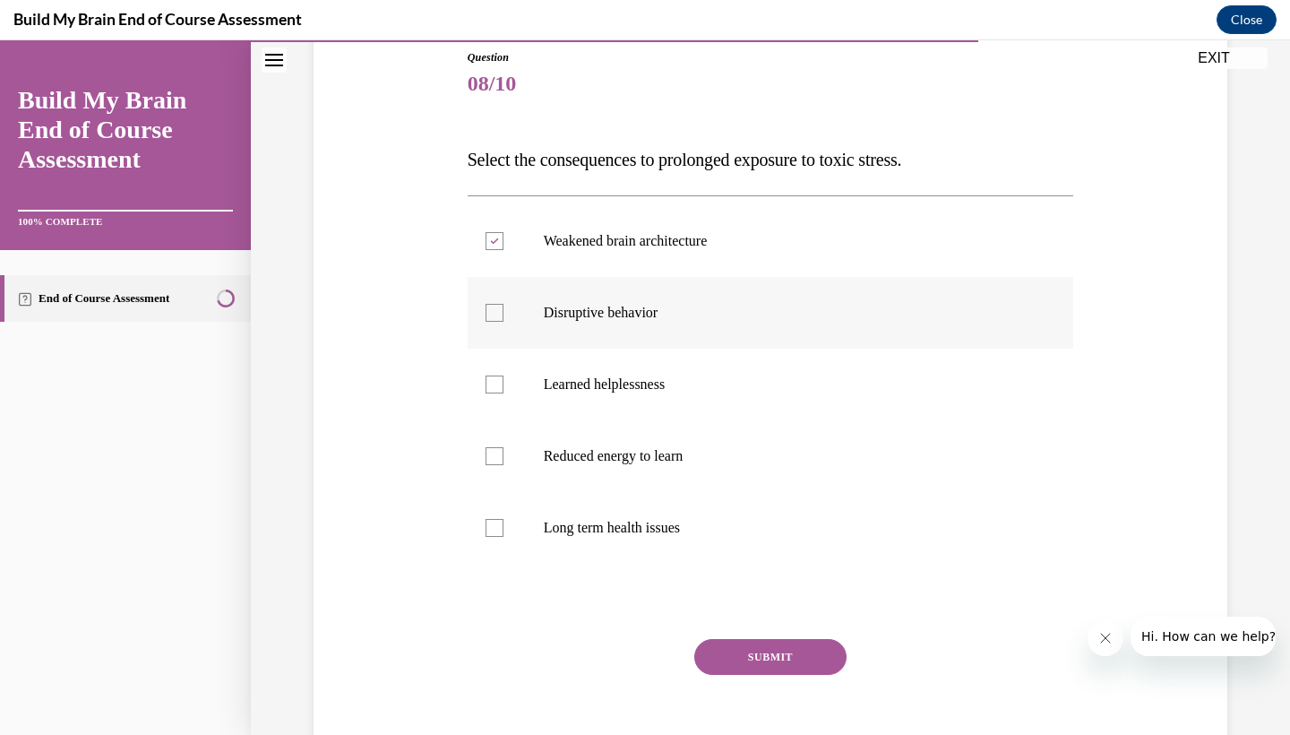
checkbox input "true"
click at [568, 443] on label "Reduced energy to learn" at bounding box center [771, 456] width 606 height 72
click at [503, 447] on input "Reduced energy to learn" at bounding box center [495, 456] width 18 height 18
checkbox input "true"
click at [581, 517] on label "Long term health issues" at bounding box center [771, 528] width 606 height 72
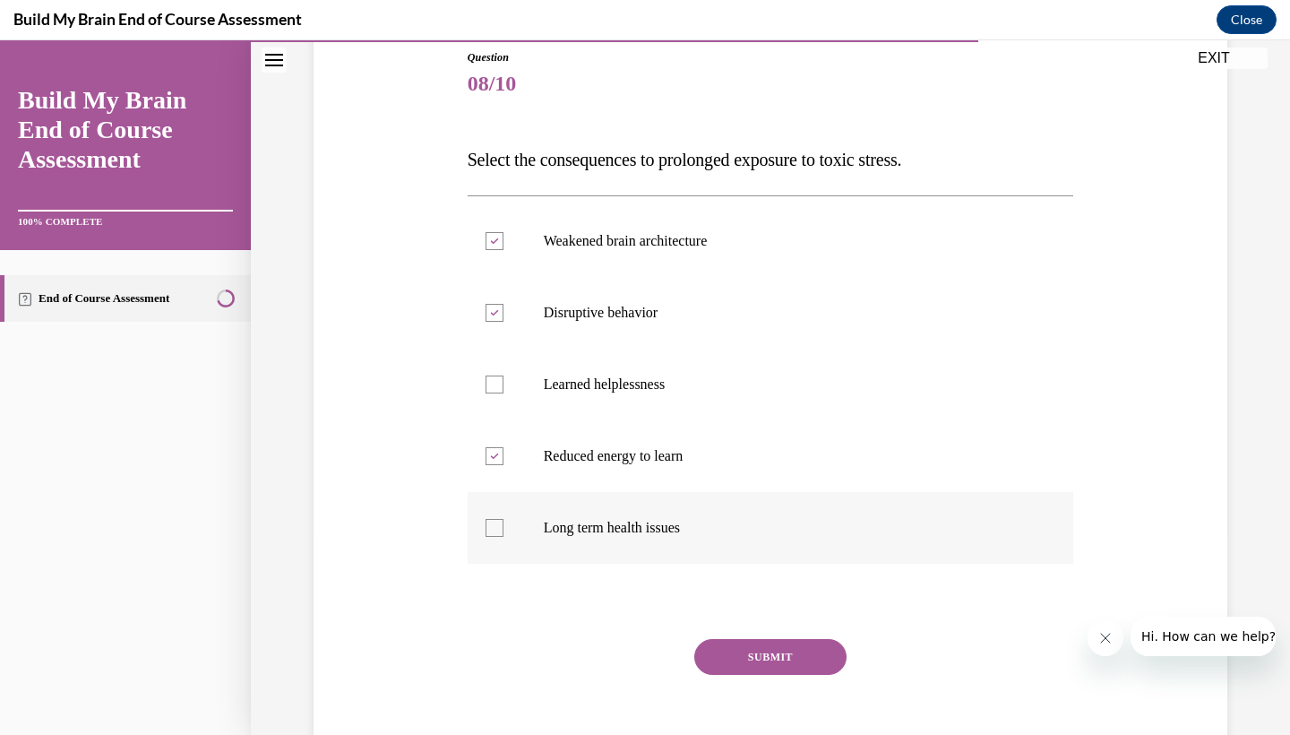
click at [503, 519] on input "Long term health issues" at bounding box center [495, 528] width 18 height 18
checkbox input "true"
click at [774, 650] on button "SUBMIT" at bounding box center [770, 657] width 152 height 36
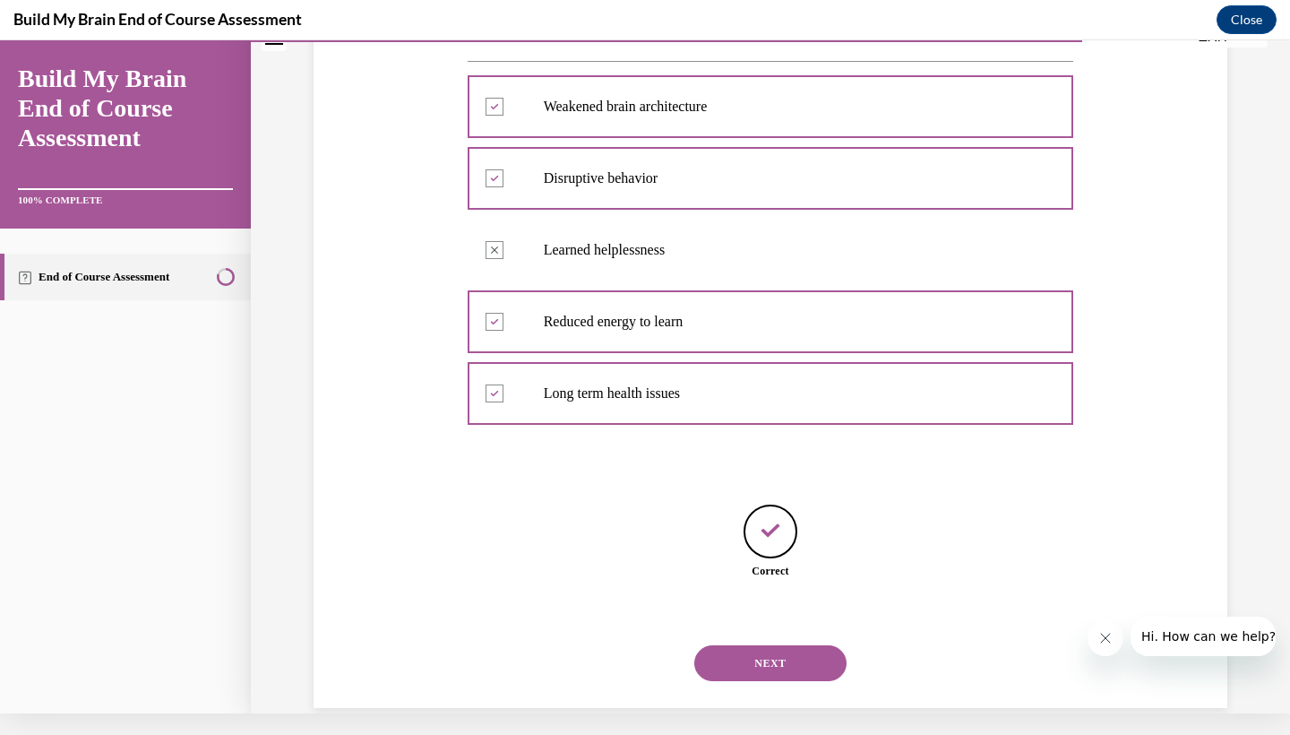
scroll to position [322, 0]
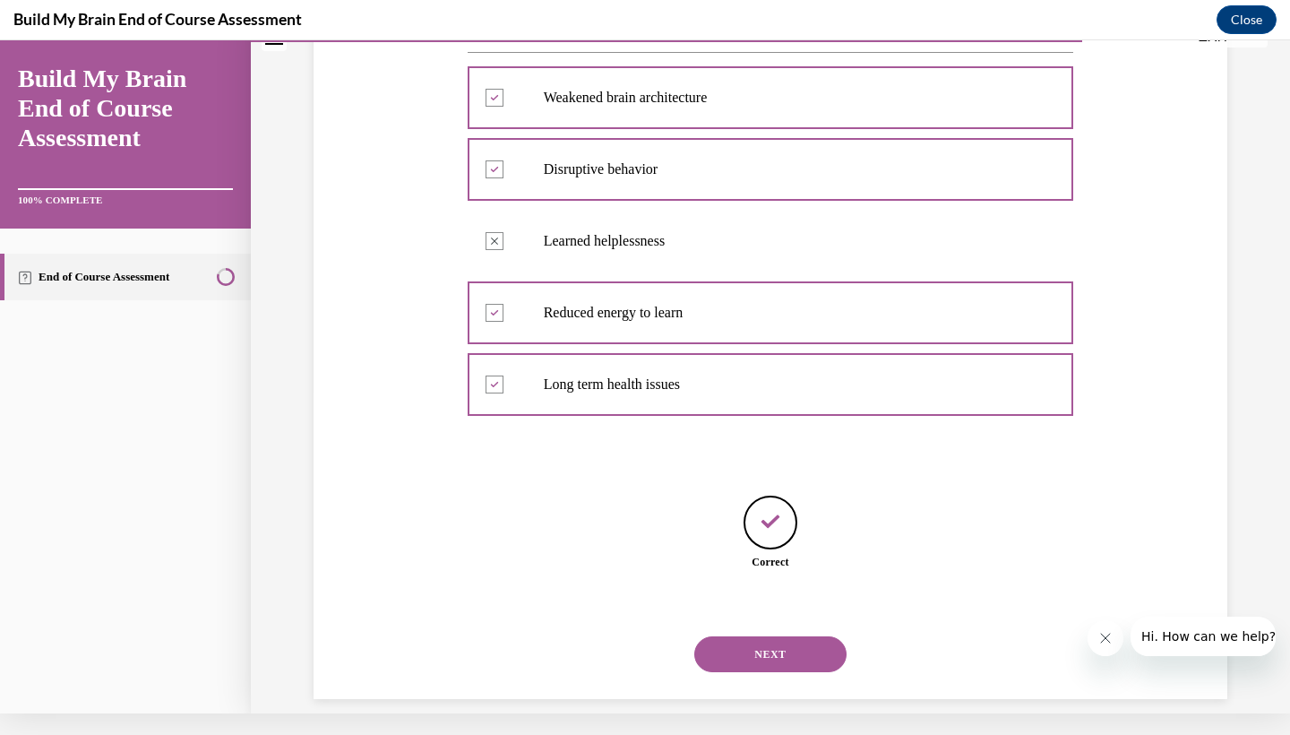
click at [792, 636] on button "NEXT" at bounding box center [770, 654] width 152 height 36
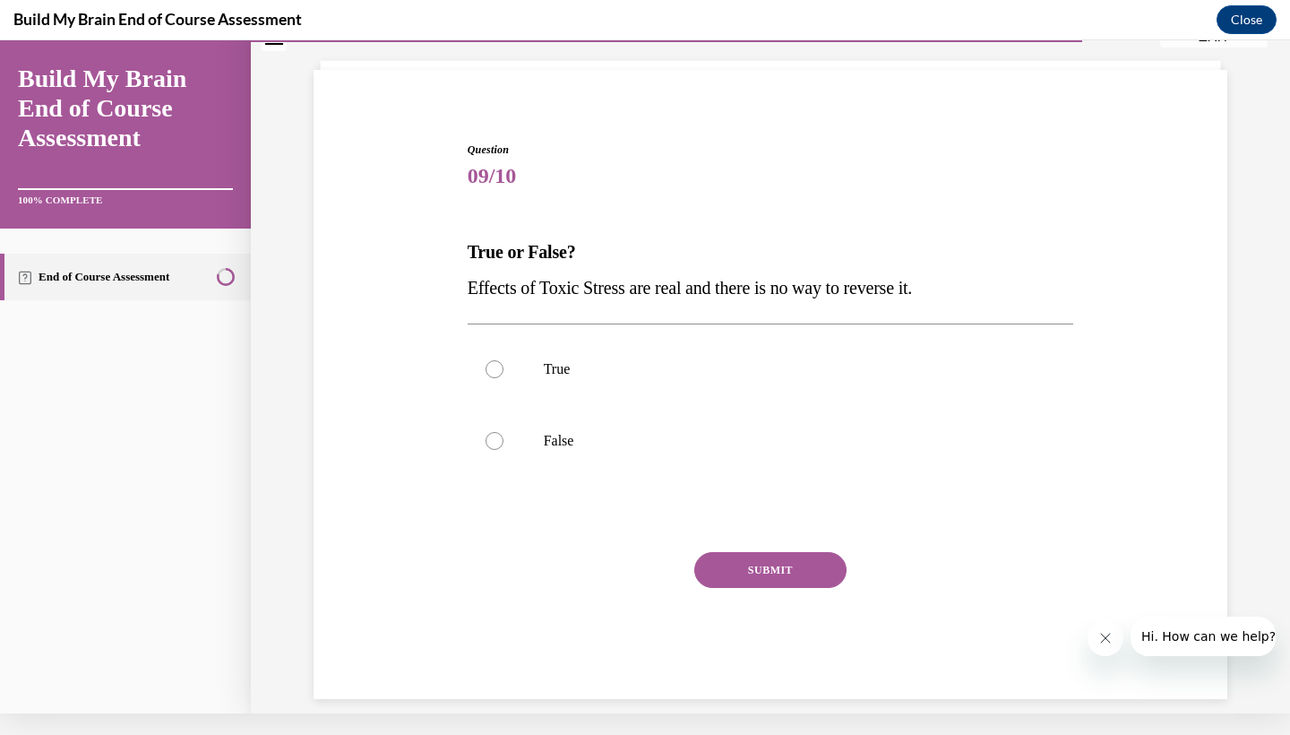
click at [567, 200] on div "Question 09/10 True or False? Effects of Toxic Stress are real and there is no …" at bounding box center [771, 420] width 606 height 557
click at [493, 210] on div "Question 09/10 True or False? Effects of Toxic Stress are real and there is no …" at bounding box center [771, 420] width 606 height 557
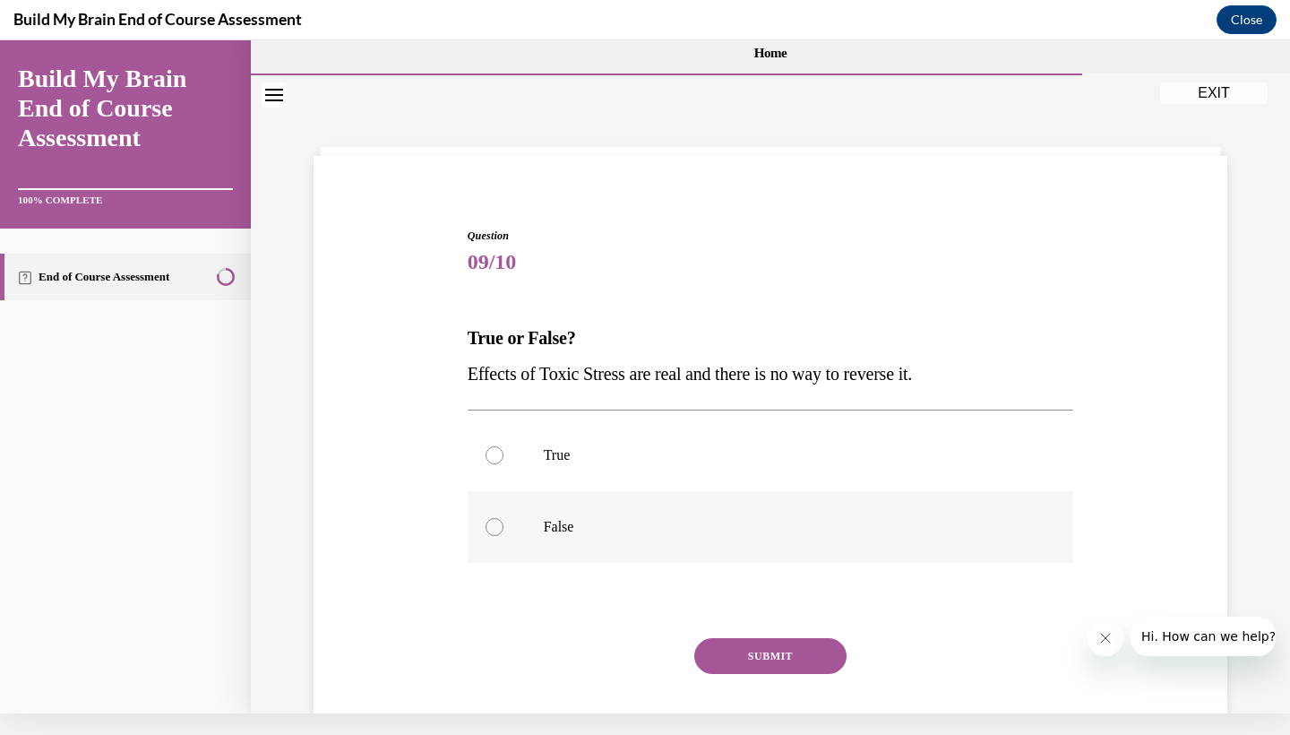
scroll to position [0, 0]
click at [586, 539] on label "False" at bounding box center [771, 527] width 606 height 72
click at [503, 536] on input "False" at bounding box center [495, 527] width 18 height 18
radio input "true"
click at [762, 666] on button "SUBMIT" at bounding box center [770, 656] width 152 height 36
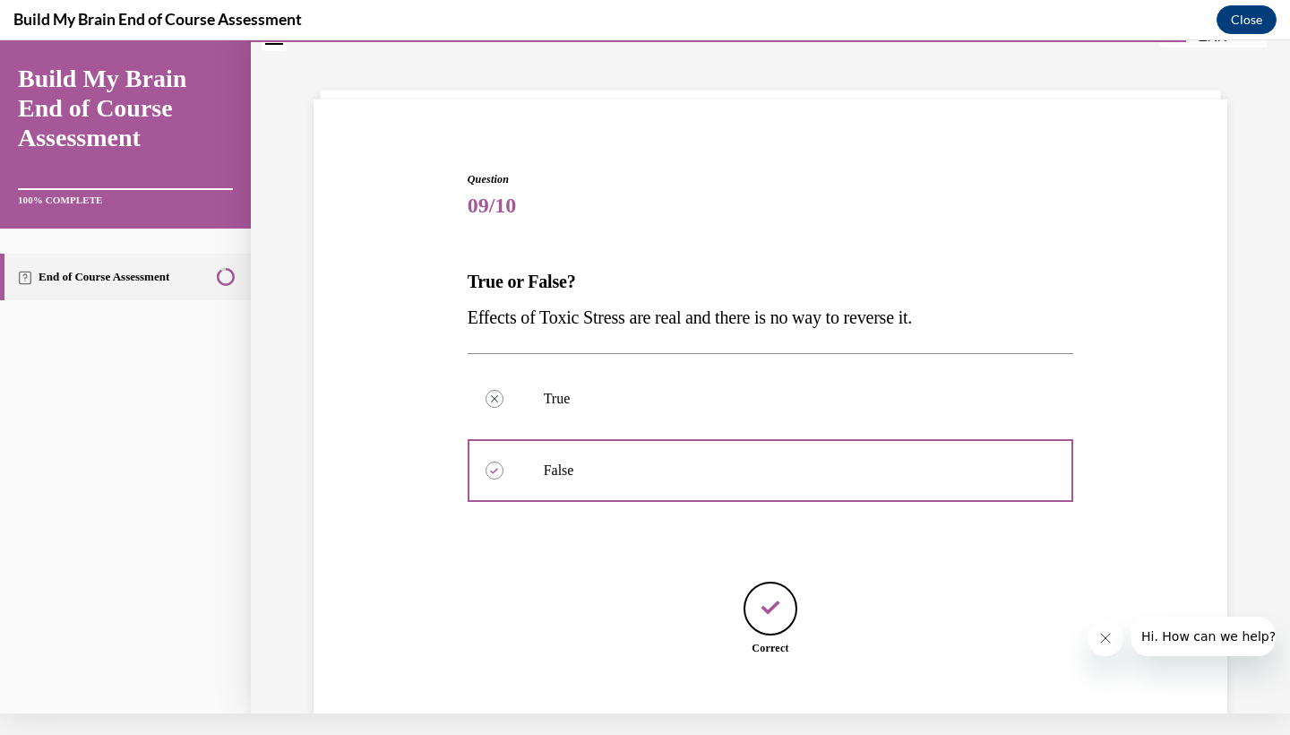
scroll to position [142, 0]
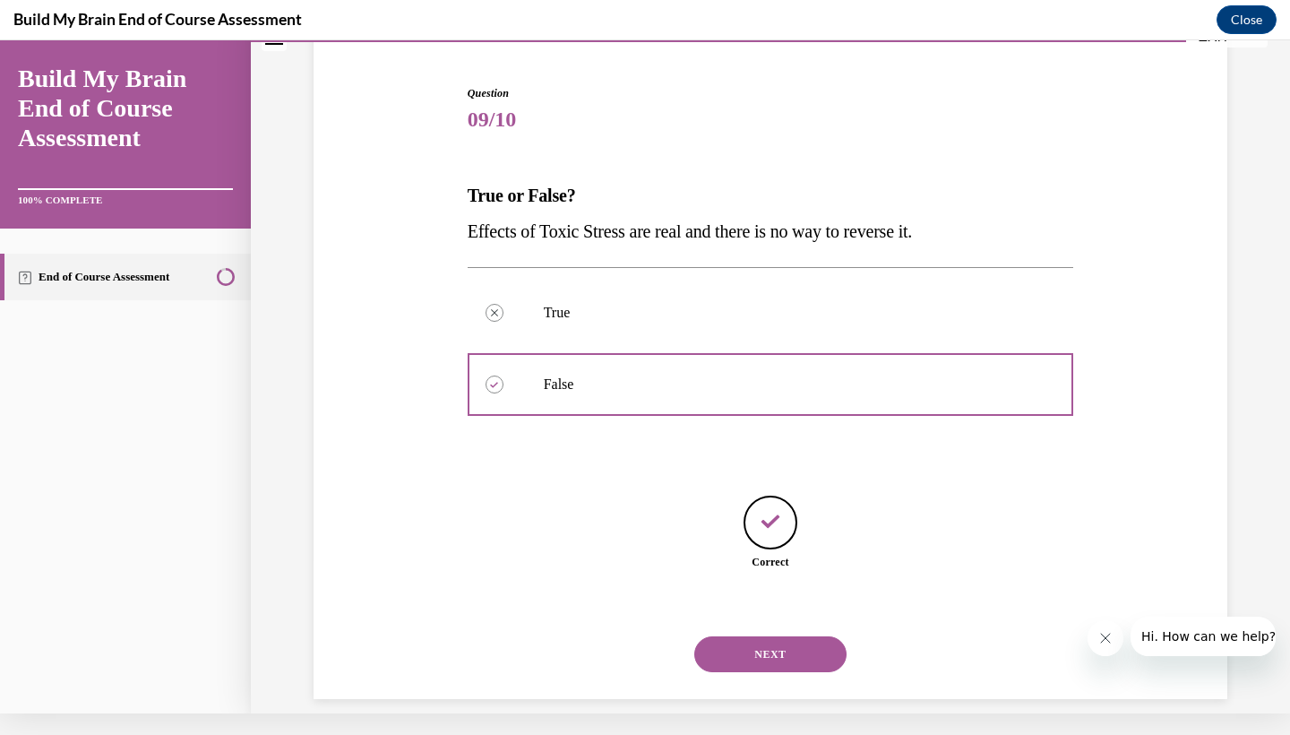
click at [767, 642] on button "NEXT" at bounding box center [770, 654] width 152 height 36
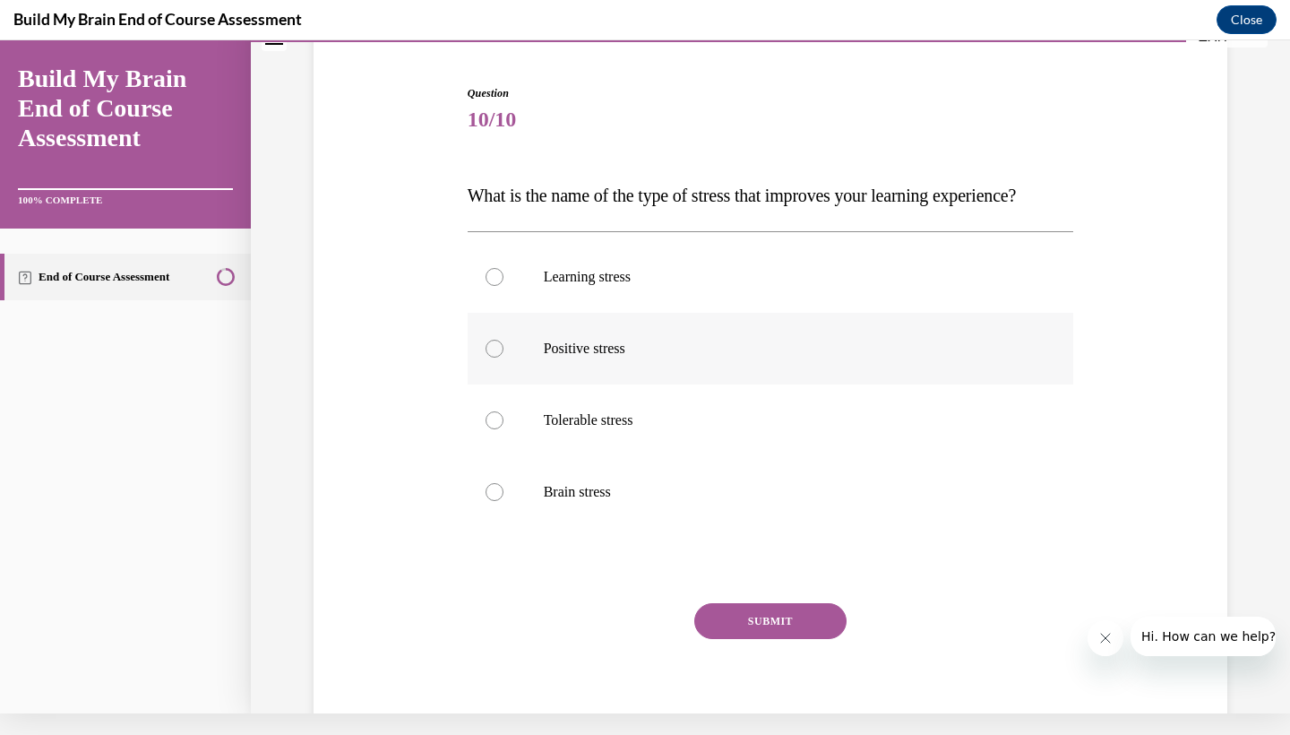
click at [706, 384] on label "Positive stress" at bounding box center [771, 349] width 606 height 72
click at [503, 357] on input "Positive stress" at bounding box center [495, 348] width 18 height 18
radio input "true"
click at [789, 639] on button "SUBMIT" at bounding box center [770, 621] width 152 height 36
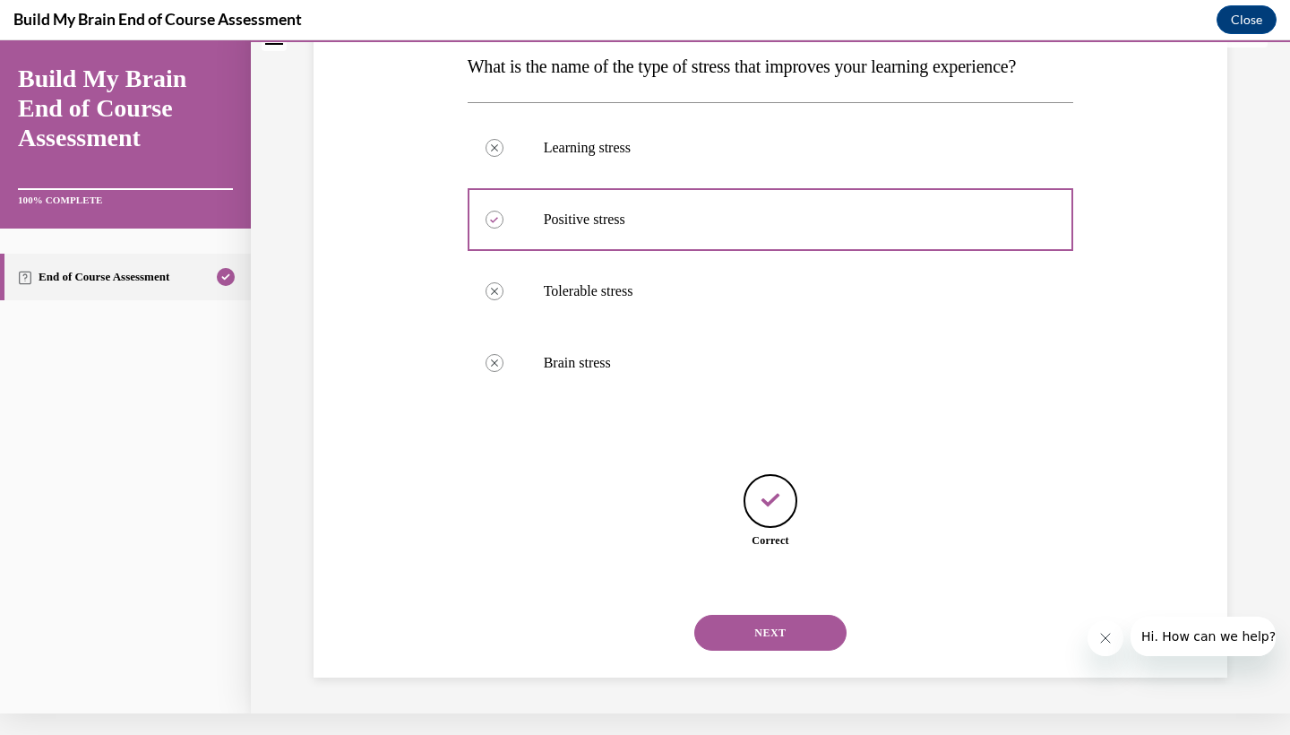
scroll to position [286, 0]
click at [812, 637] on button "NEXT" at bounding box center [770, 632] width 152 height 36
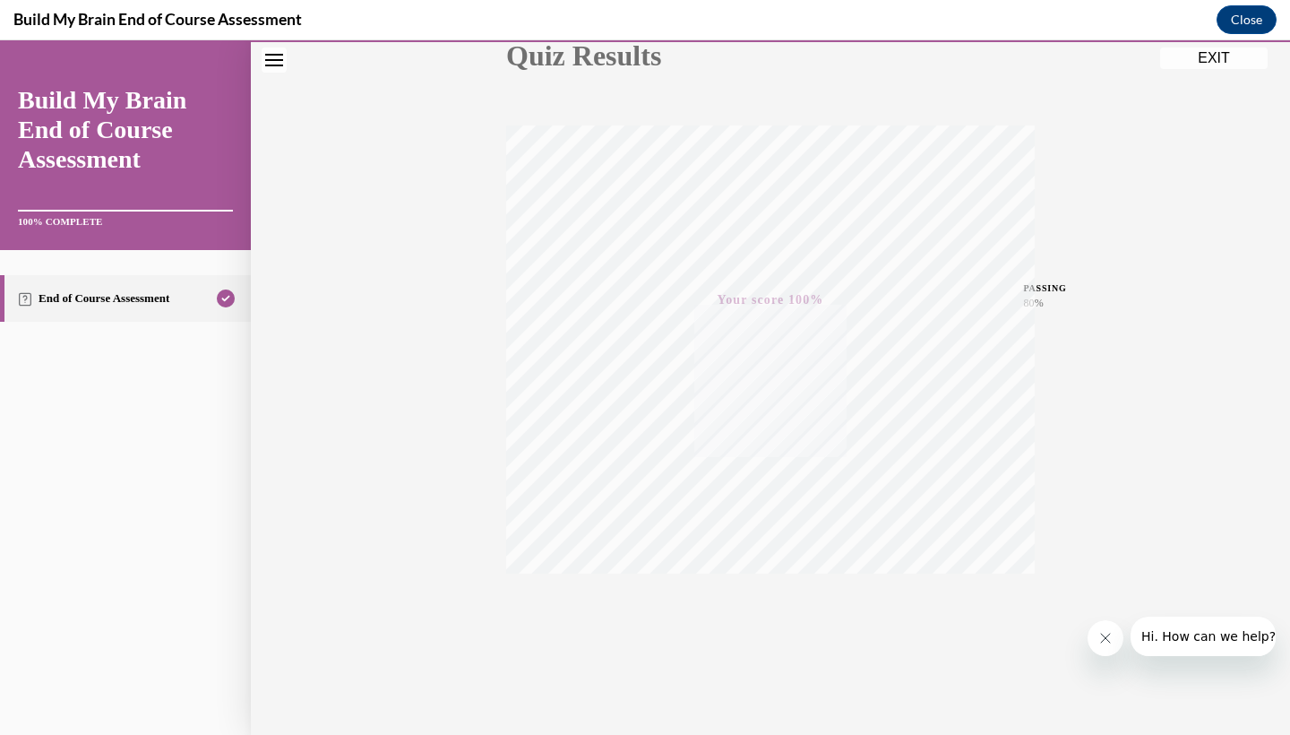
scroll to position [224, 0]
click at [1245, 62] on button "EXIT" at bounding box center [1213, 57] width 107 height 21
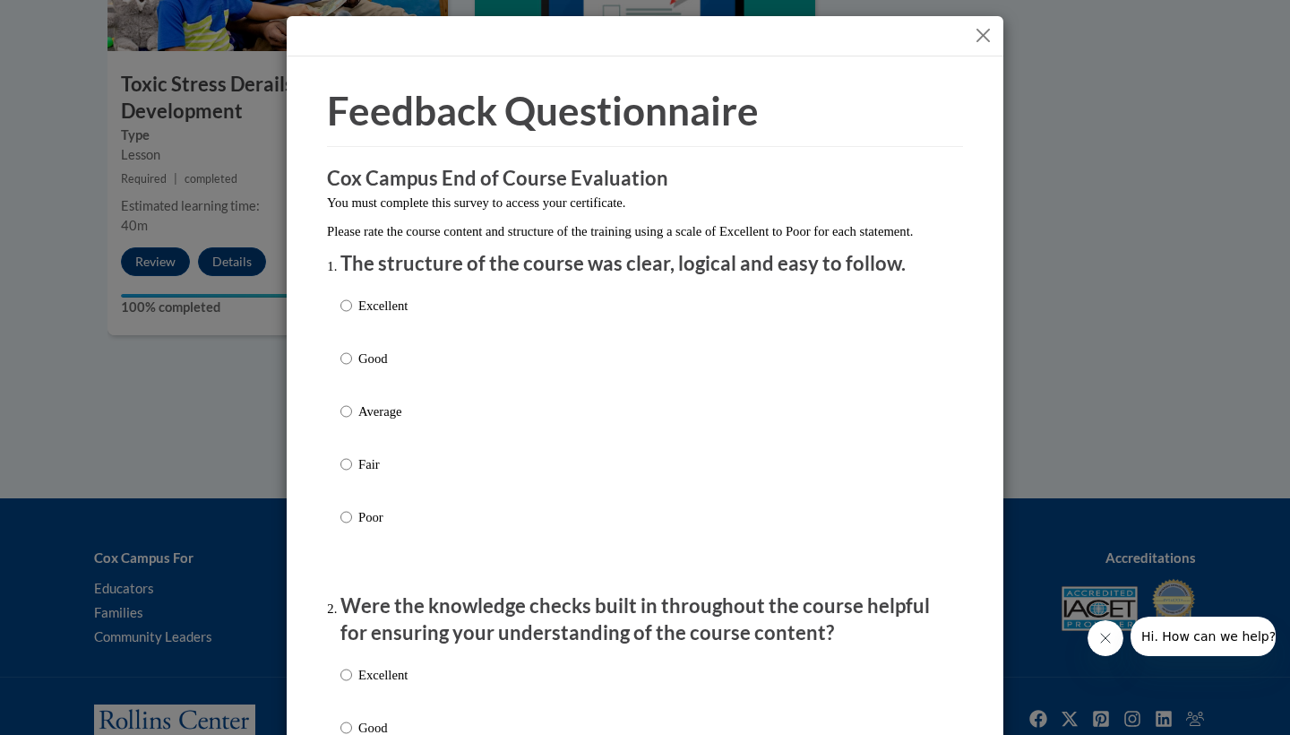
click at [360, 315] on p "Excellent" at bounding box center [382, 306] width 49 height 20
click at [352, 315] on input "Excellent" at bounding box center [346, 306] width 12 height 20
radio input "true"
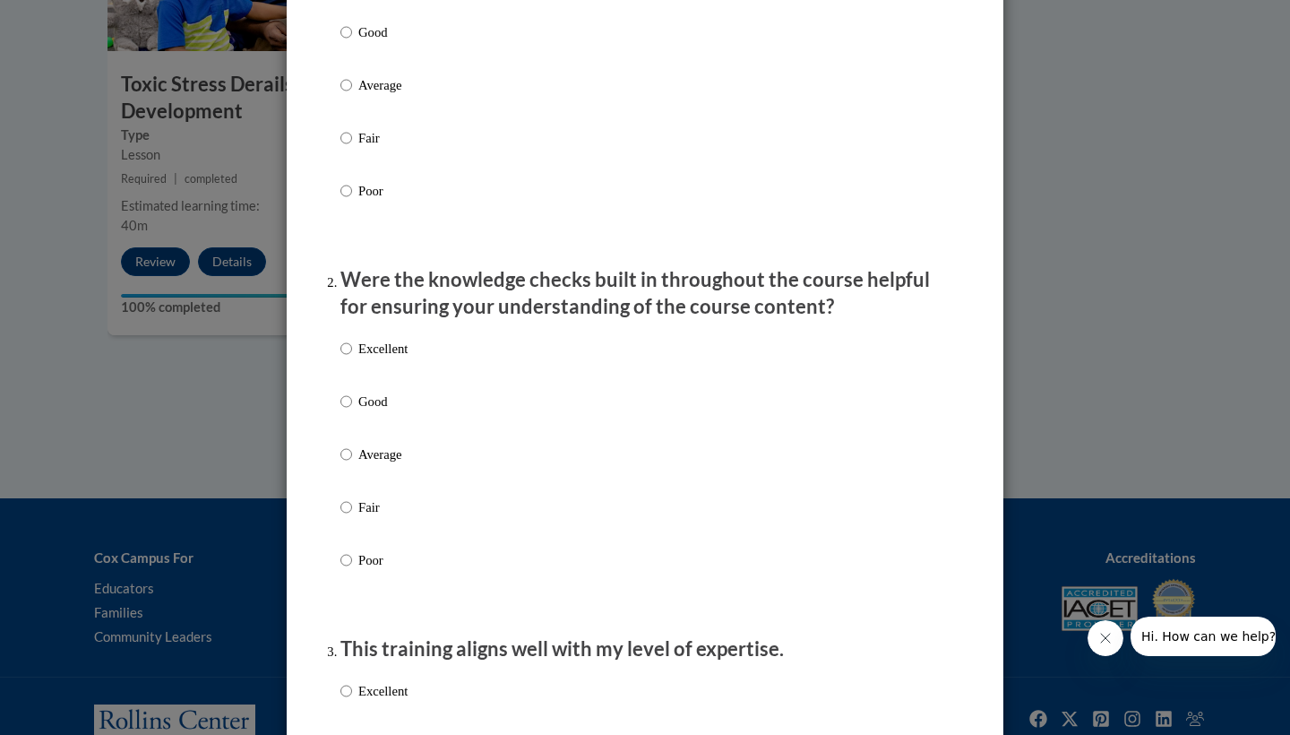
scroll to position [329, 0]
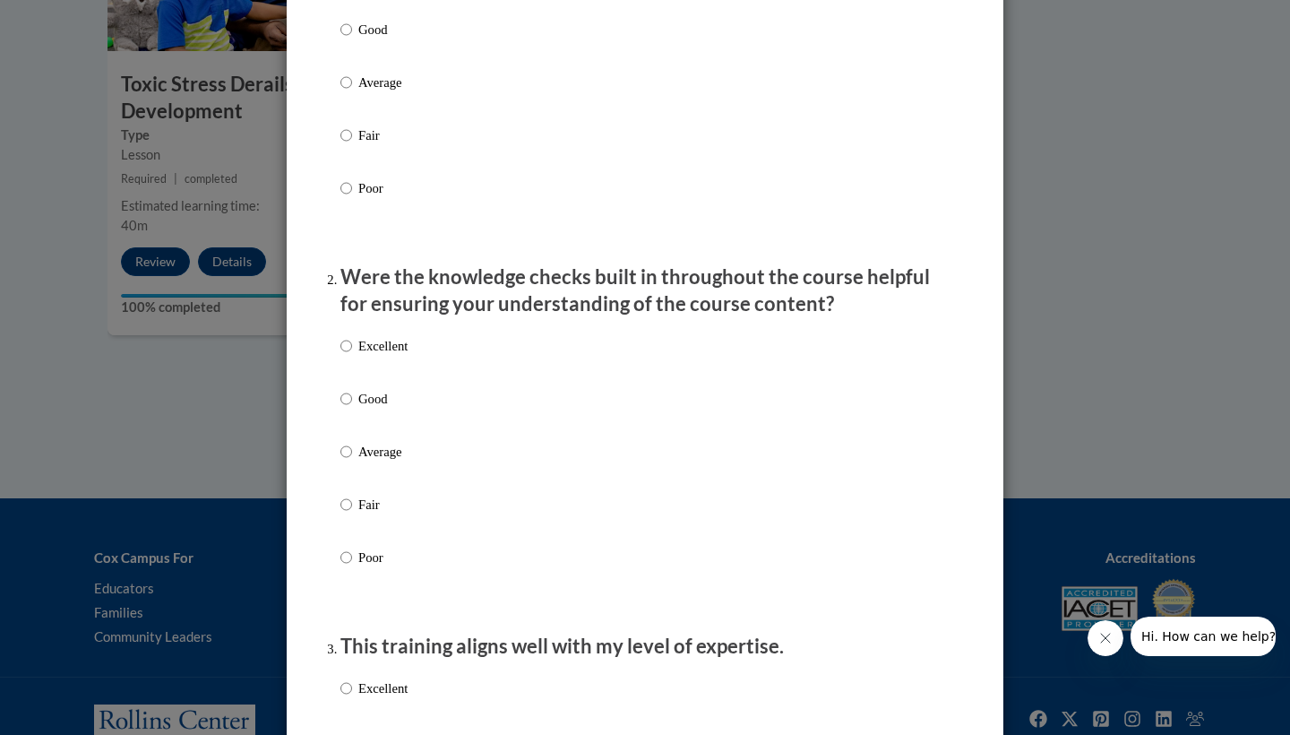
click at [406, 356] on p "Excellent" at bounding box center [382, 346] width 49 height 20
click at [352, 356] on input "Excellent" at bounding box center [346, 346] width 12 height 20
radio input "true"
click at [396, 408] on p "Good" at bounding box center [382, 399] width 49 height 20
click at [352, 408] on input "Good" at bounding box center [346, 399] width 12 height 20
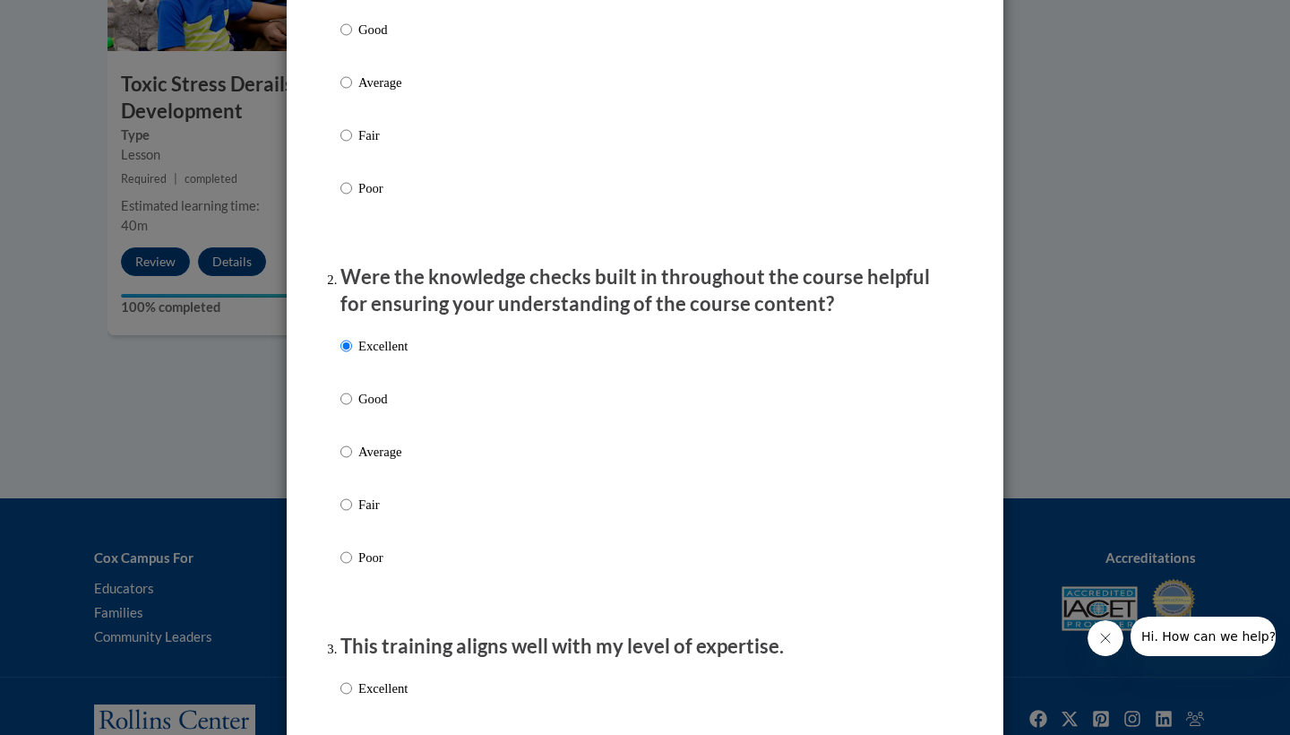
radio input "true"
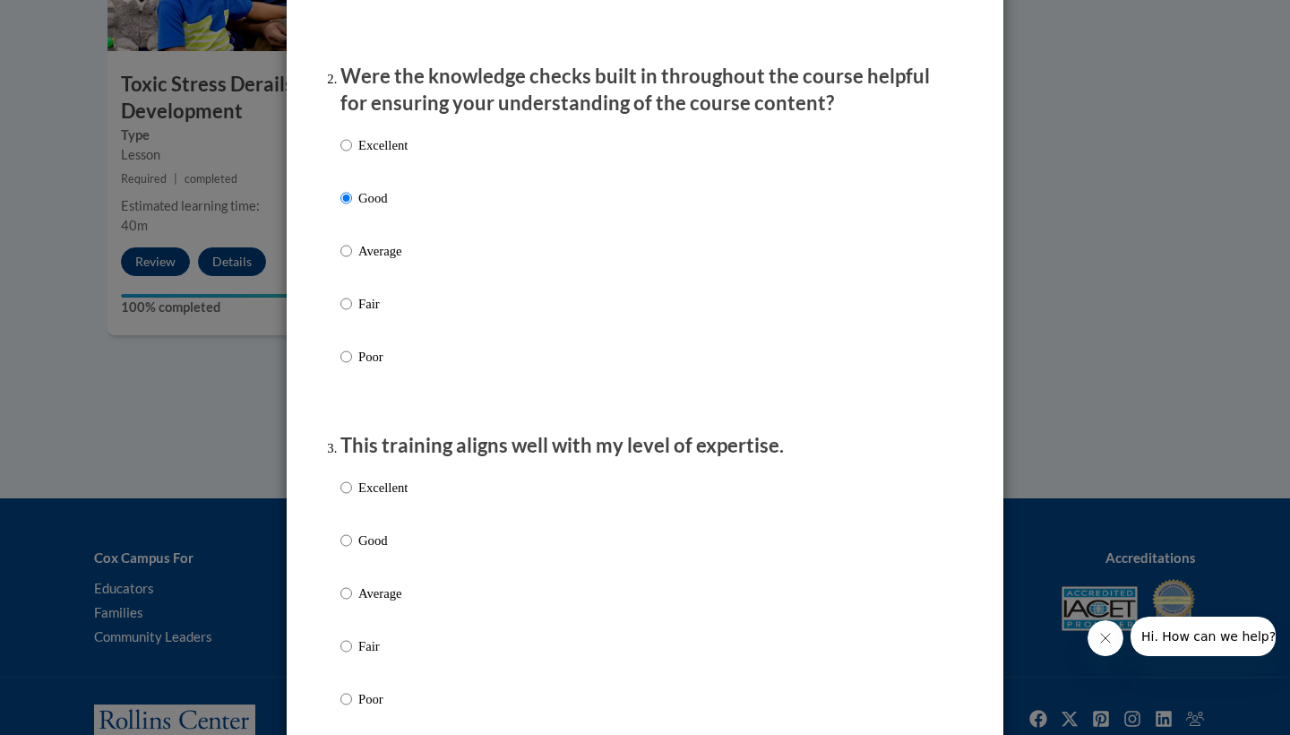
scroll to position [533, 0]
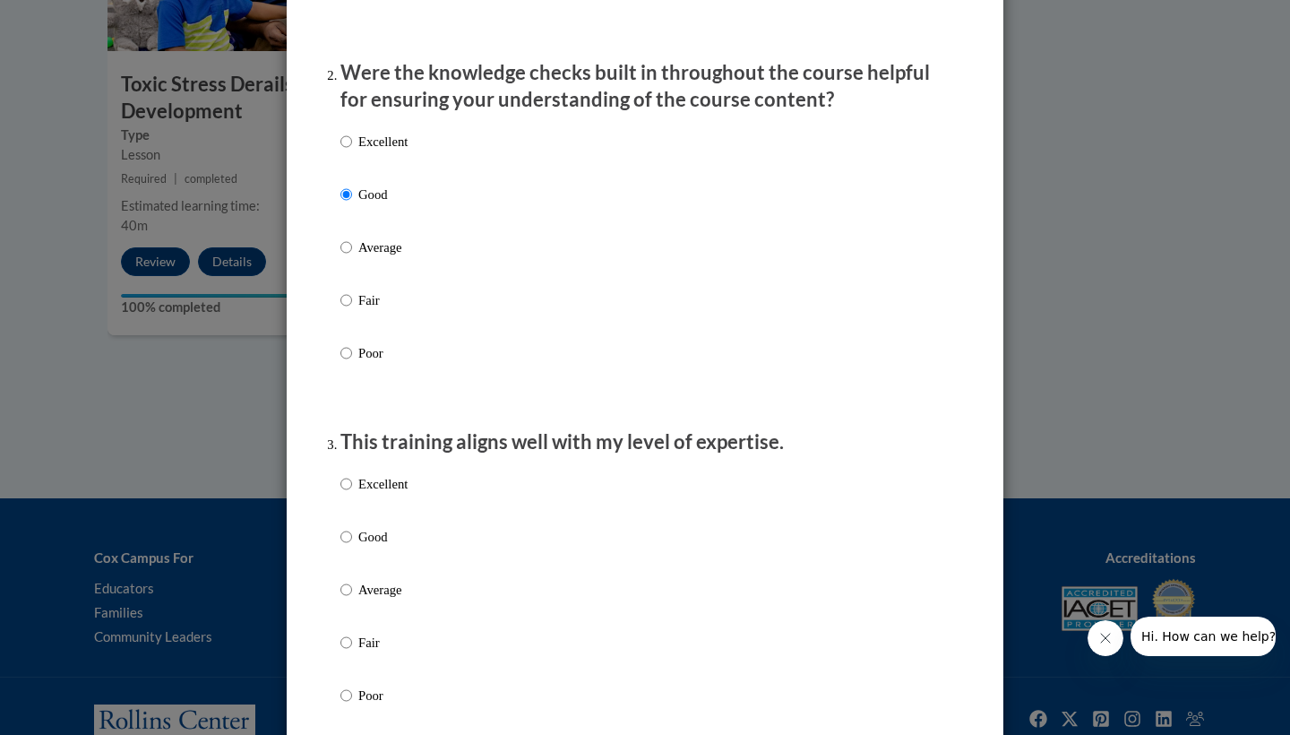
click at [395, 494] on p "Excellent" at bounding box center [382, 484] width 49 height 20
click at [352, 494] on input "Excellent" at bounding box center [346, 484] width 12 height 20
radio input "true"
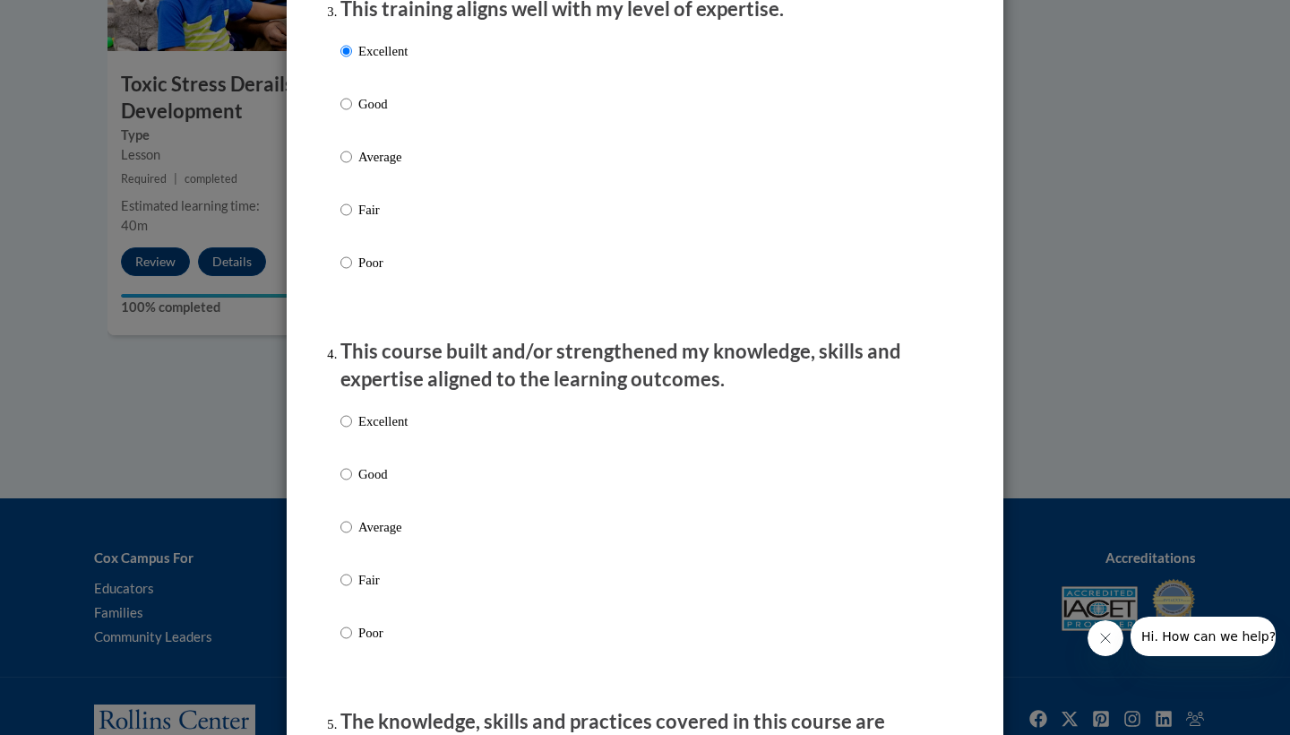
scroll to position [969, 0]
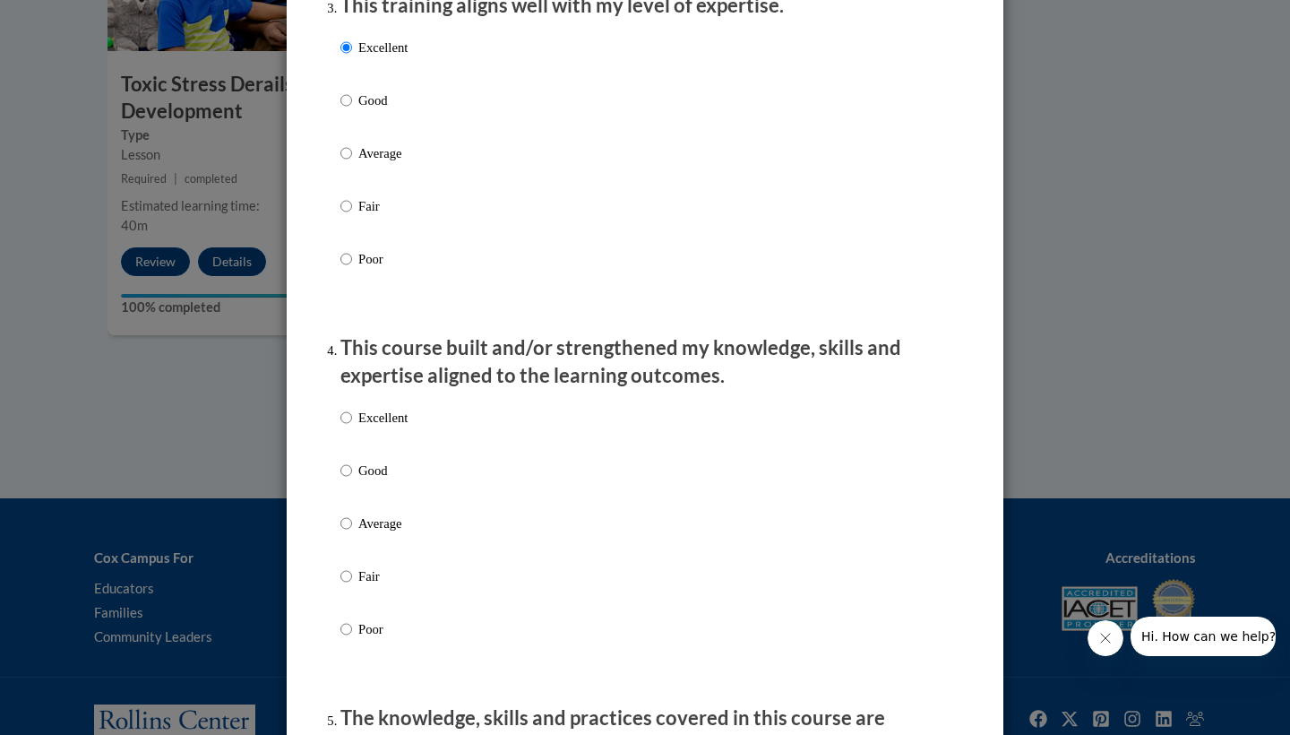
click at [428, 434] on div "Excellent Good Average Fair Poor" at bounding box center [644, 545] width 609 height 292
click at [419, 429] on div "Excellent Good Average Fair Poor" at bounding box center [644, 545] width 609 height 292
click at [373, 419] on p "Excellent" at bounding box center [382, 418] width 49 height 20
click at [352, 419] on input "Excellent" at bounding box center [346, 418] width 12 height 20
radio input "true"
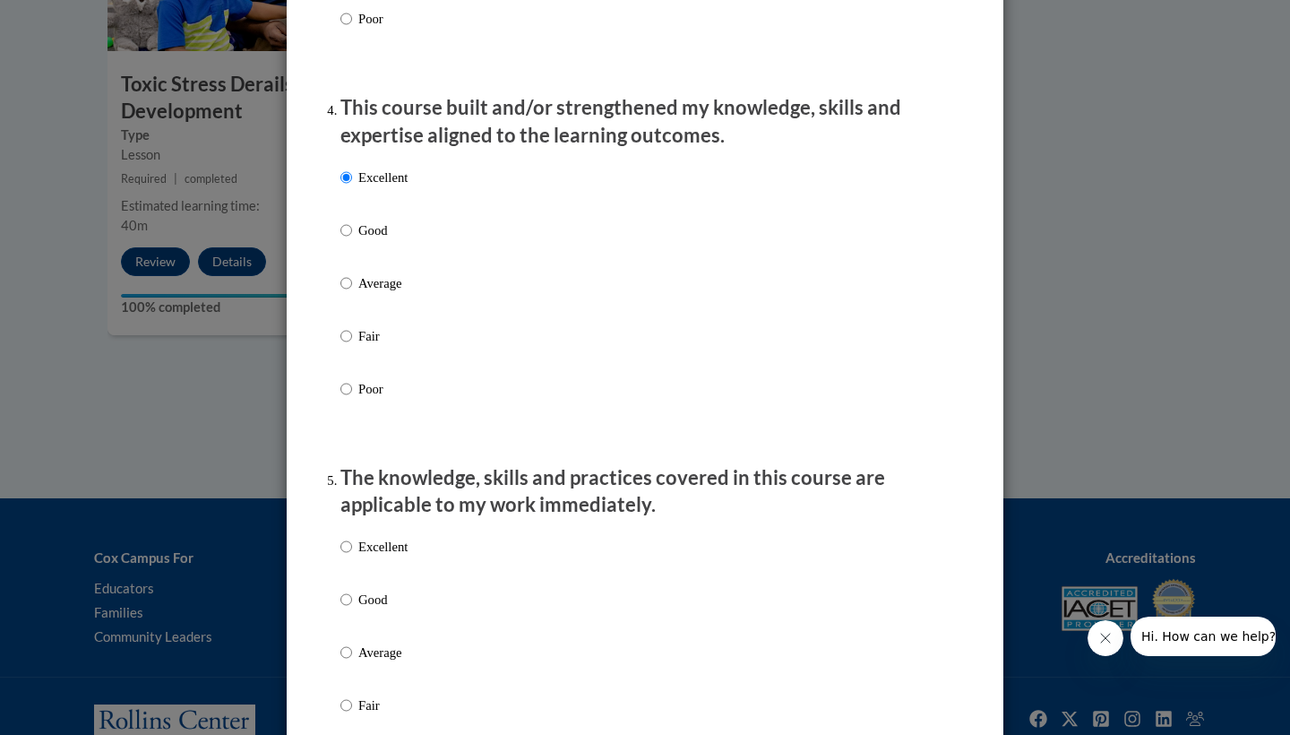
scroll to position [1213, 0]
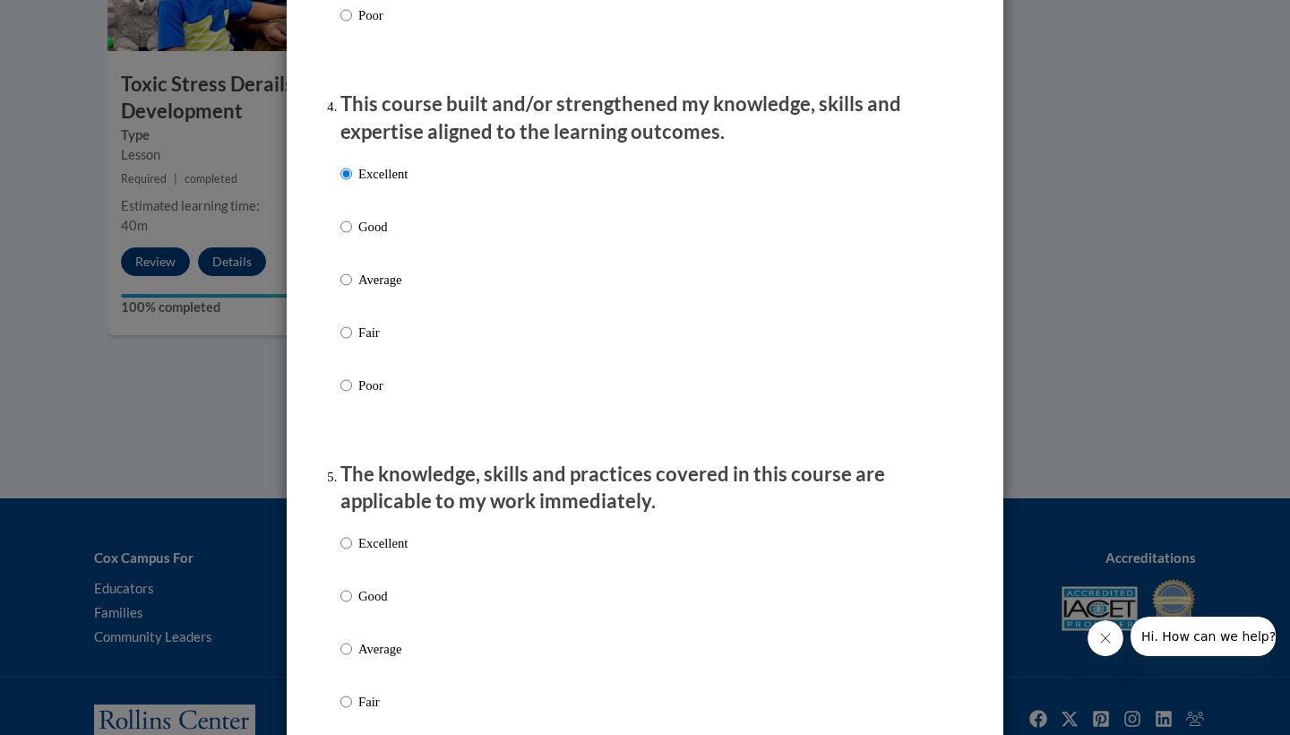
click at [361, 606] on p "Good" at bounding box center [382, 596] width 49 height 20
click at [352, 606] on input "Good" at bounding box center [346, 596] width 12 height 20
radio input "true"
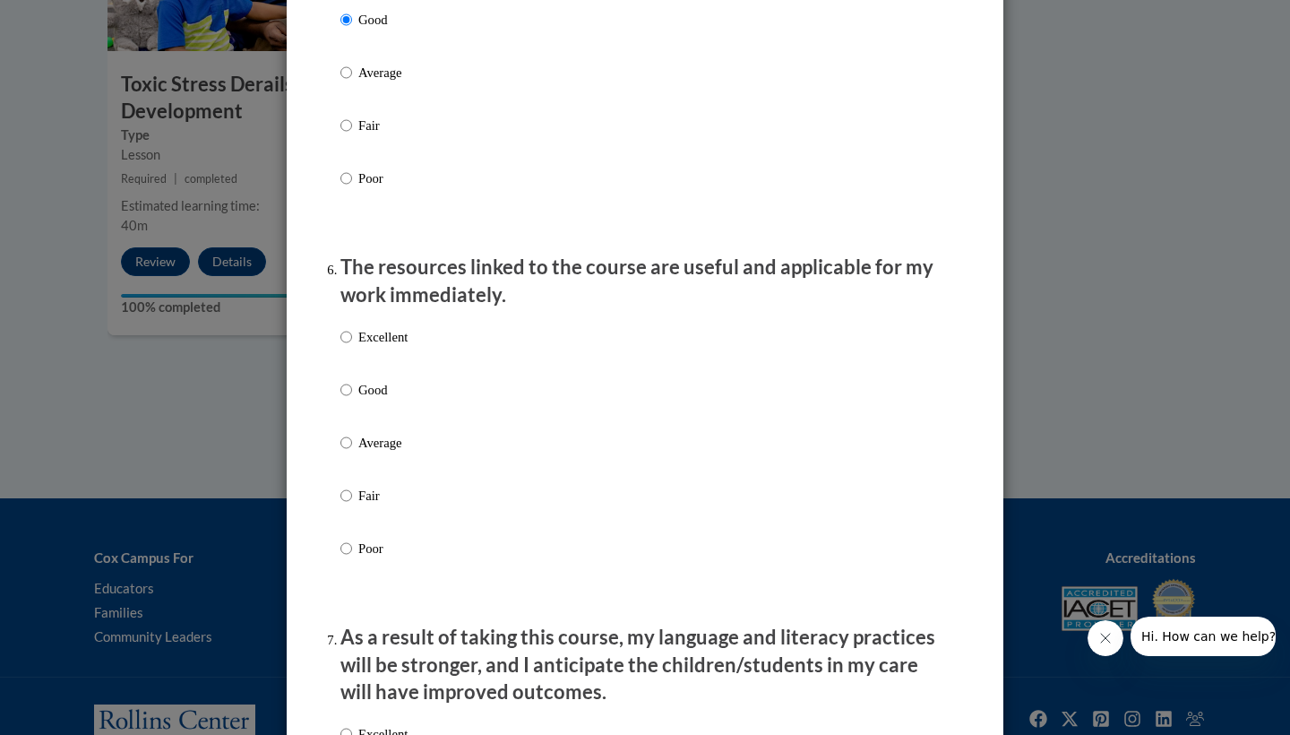
scroll to position [1855, 0]
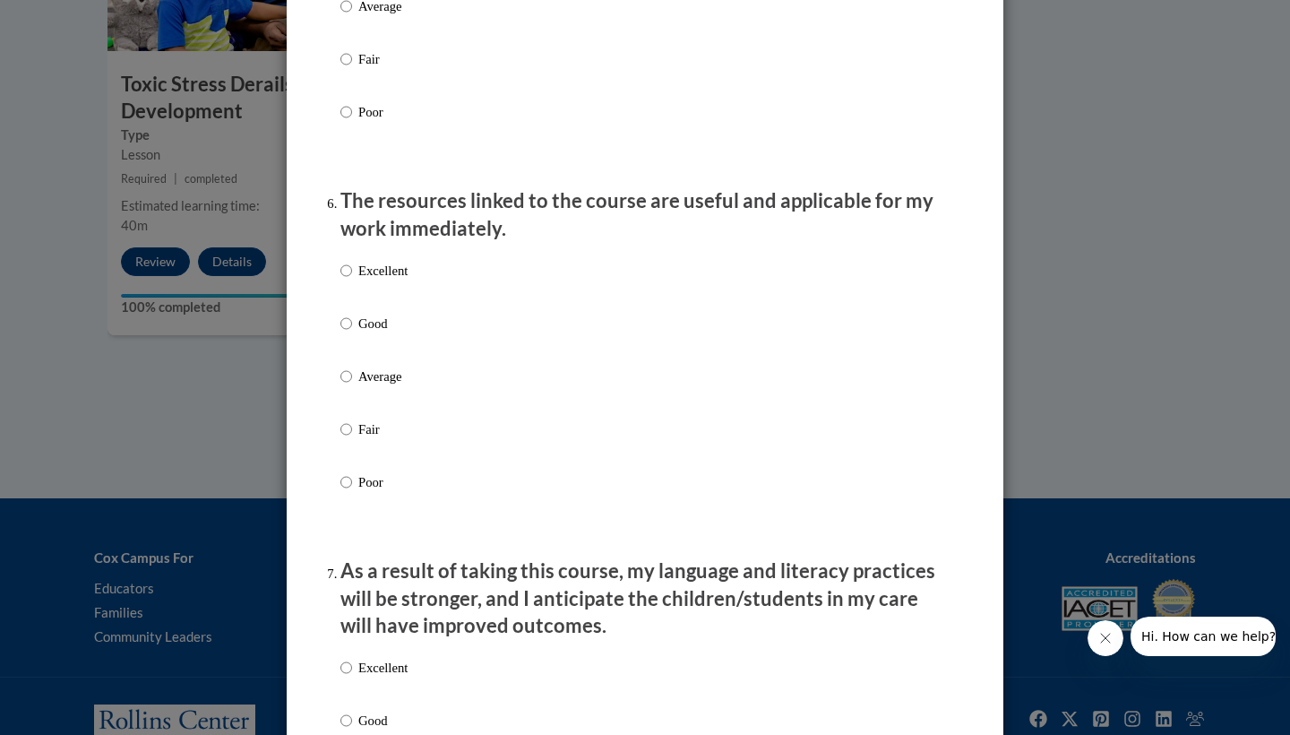
click at [430, 326] on div "Excellent Good Average Fair Poor" at bounding box center [644, 398] width 609 height 292
click at [359, 331] on p "Good" at bounding box center [382, 324] width 49 height 20
click at [352, 331] on input "Good" at bounding box center [346, 324] width 12 height 20
radio input "true"
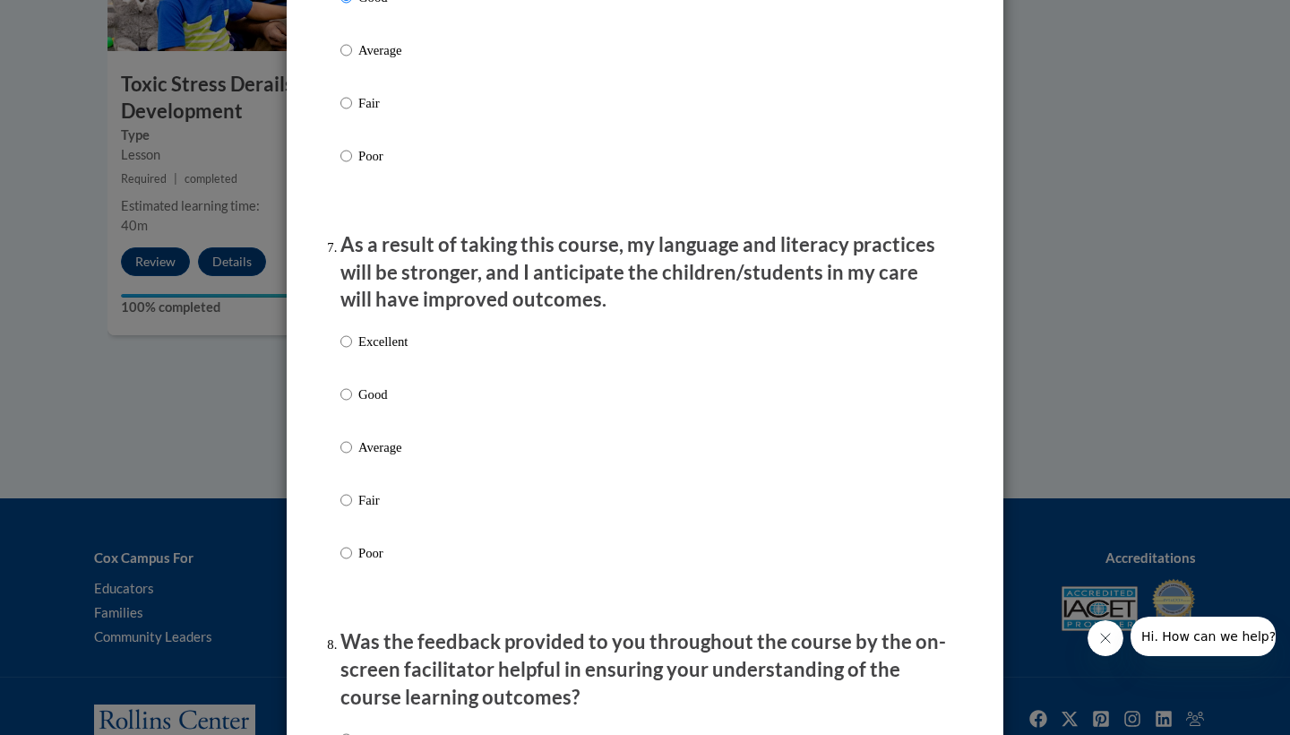
scroll to position [2186, 0]
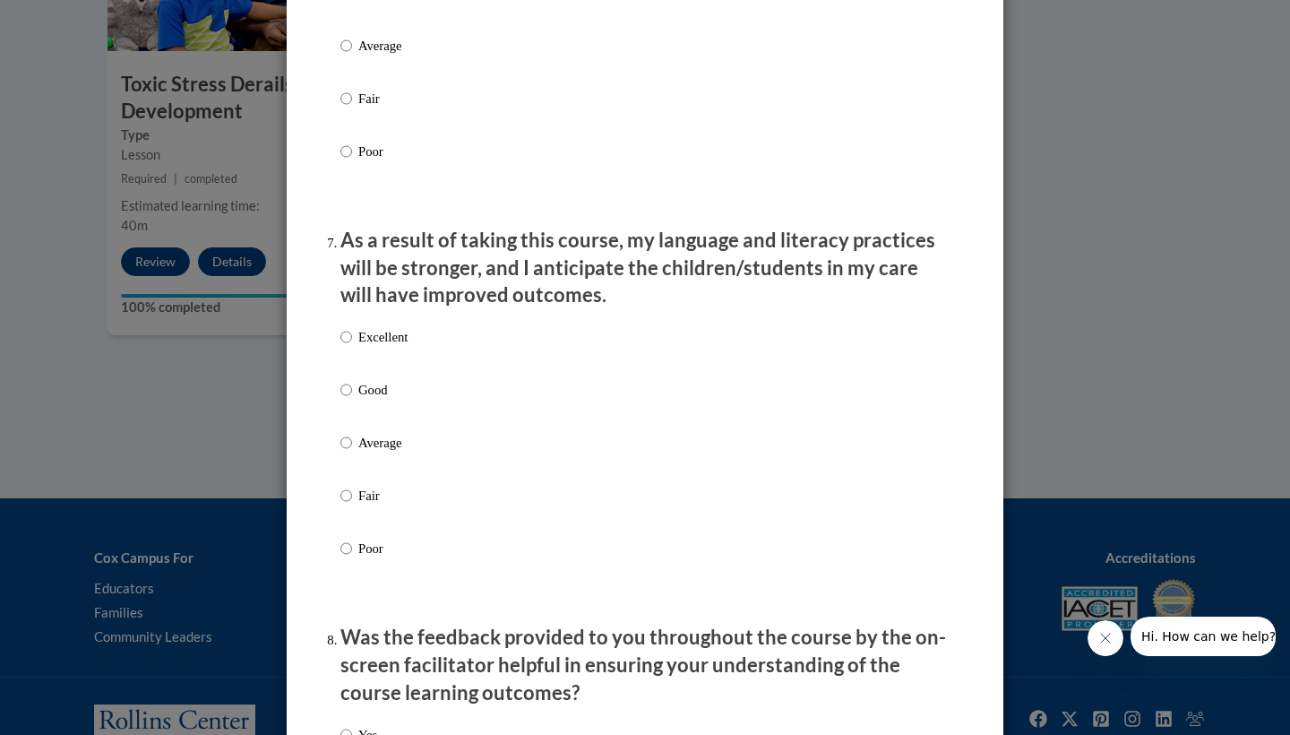
click at [412, 403] on div "Excellent Good Average Fair Poor" at bounding box center [644, 464] width 609 height 292
click at [372, 396] on p "Good" at bounding box center [382, 390] width 49 height 20
click at [352, 396] on input "Good" at bounding box center [346, 390] width 12 height 20
radio input "true"
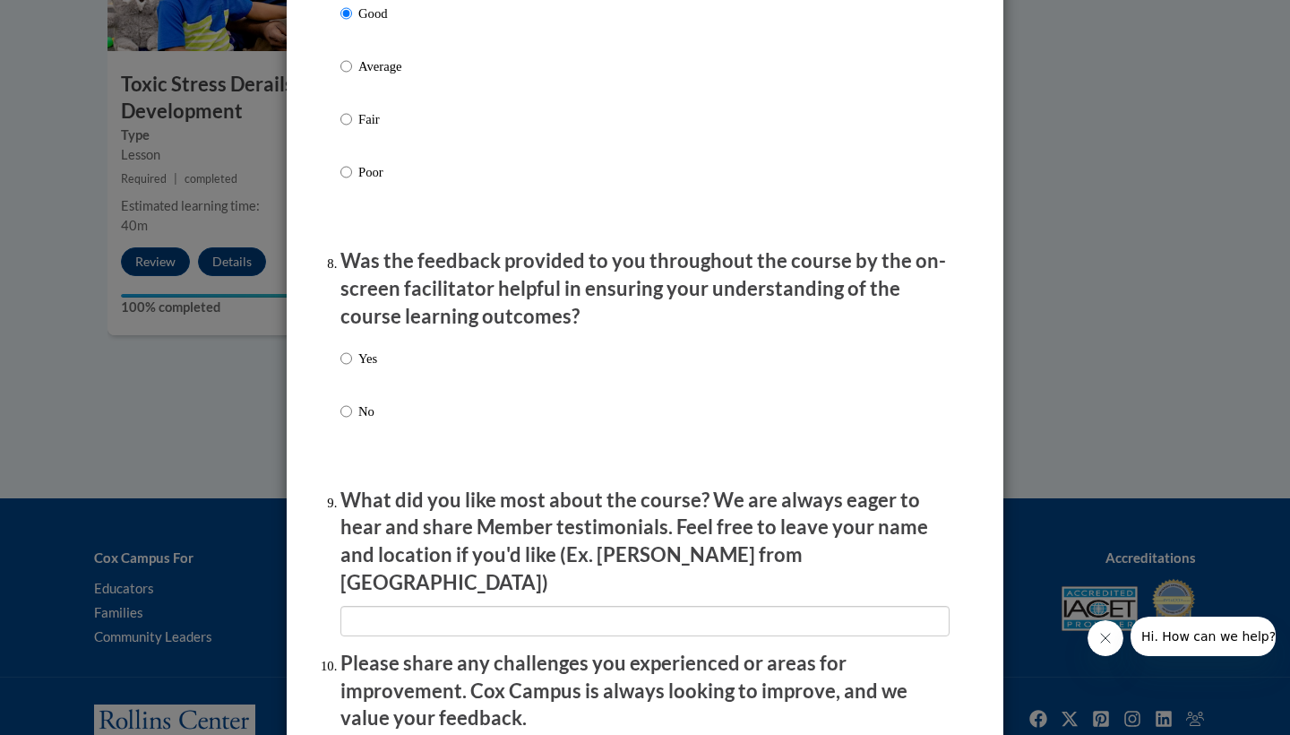
scroll to position [2569, 0]
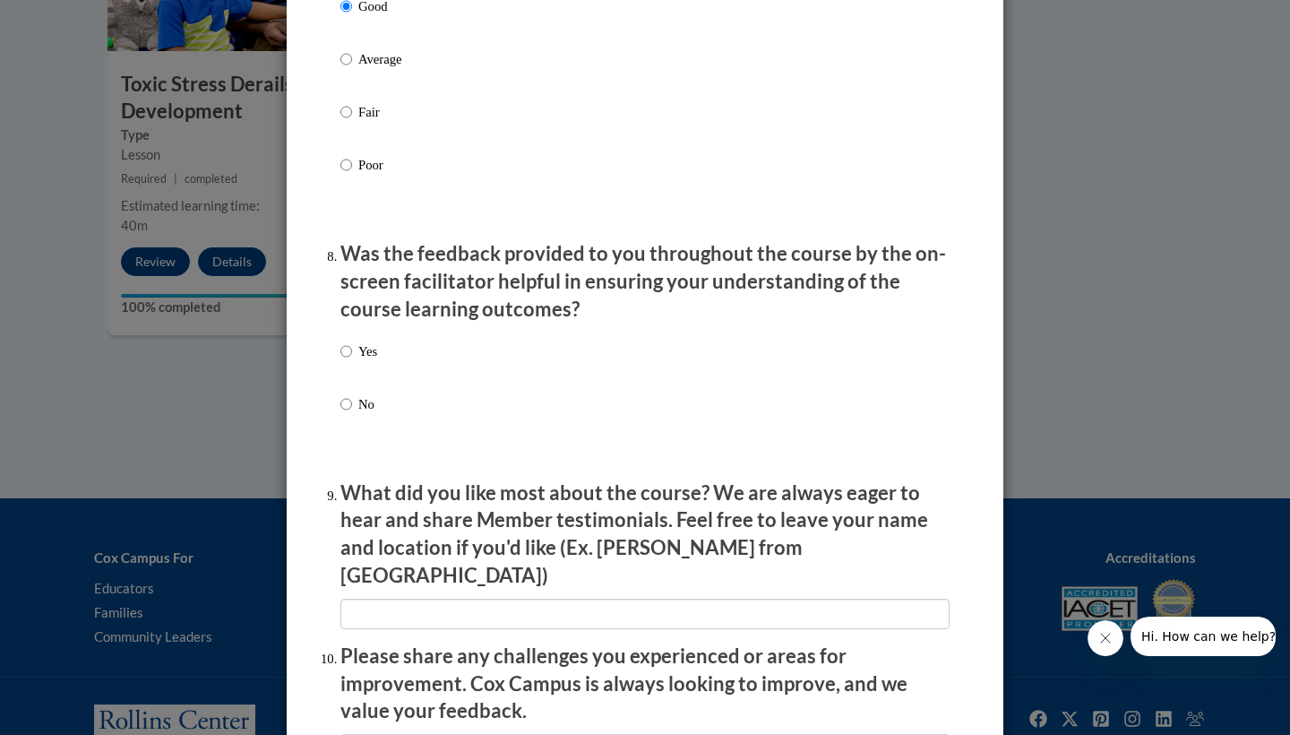
click at [449, 350] on div "Yes No" at bounding box center [644, 398] width 609 height 133
click at [368, 348] on p "Yes" at bounding box center [367, 351] width 19 height 20
click at [352, 348] on input "Yes" at bounding box center [346, 351] width 12 height 20
radio input "true"
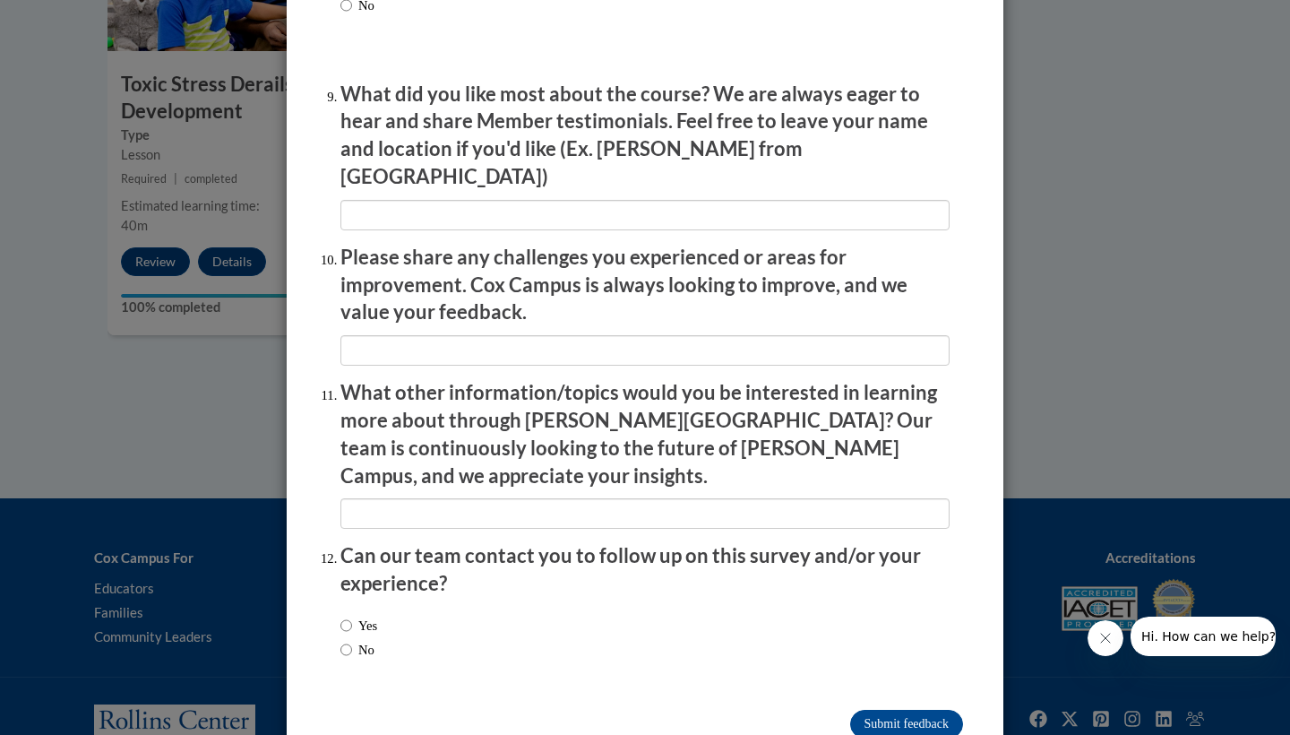
scroll to position [2967, 0]
click at [936, 710] on input "Submit feedback" at bounding box center [906, 724] width 113 height 29
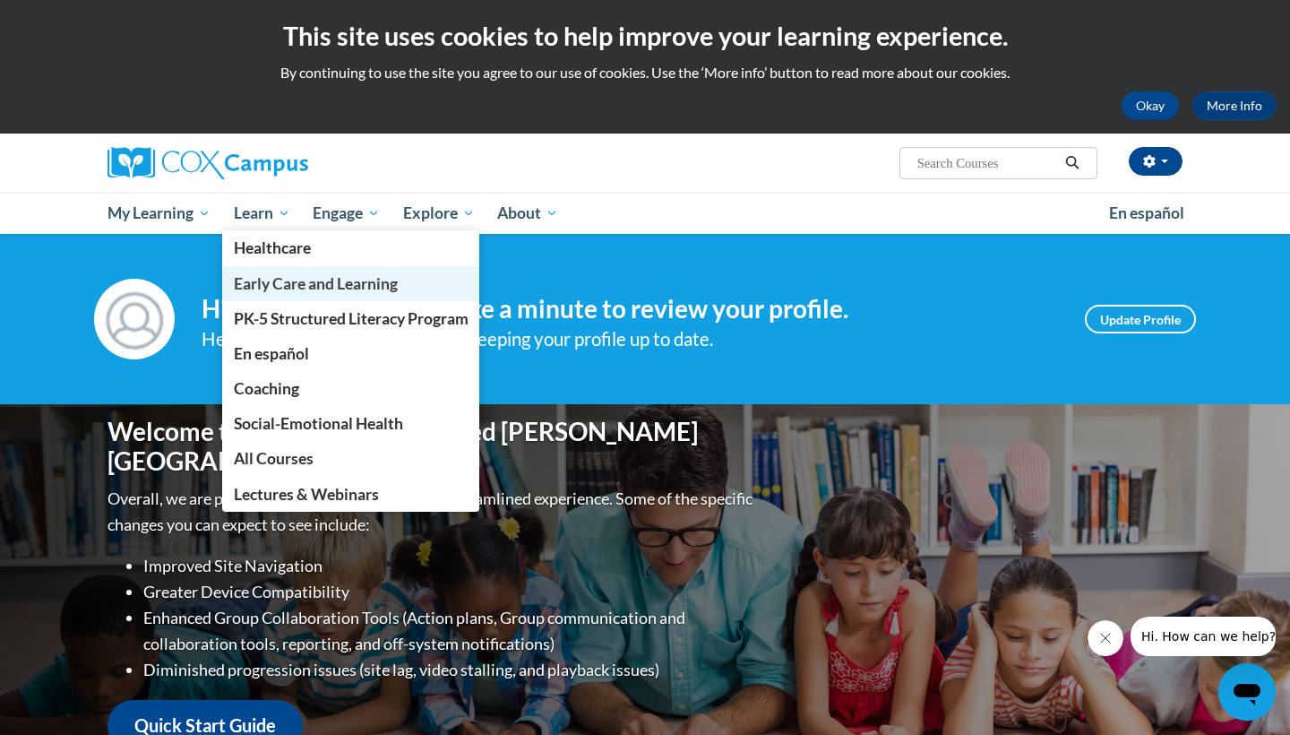
click at [259, 289] on span "Early Care and Learning" at bounding box center [316, 283] width 164 height 19
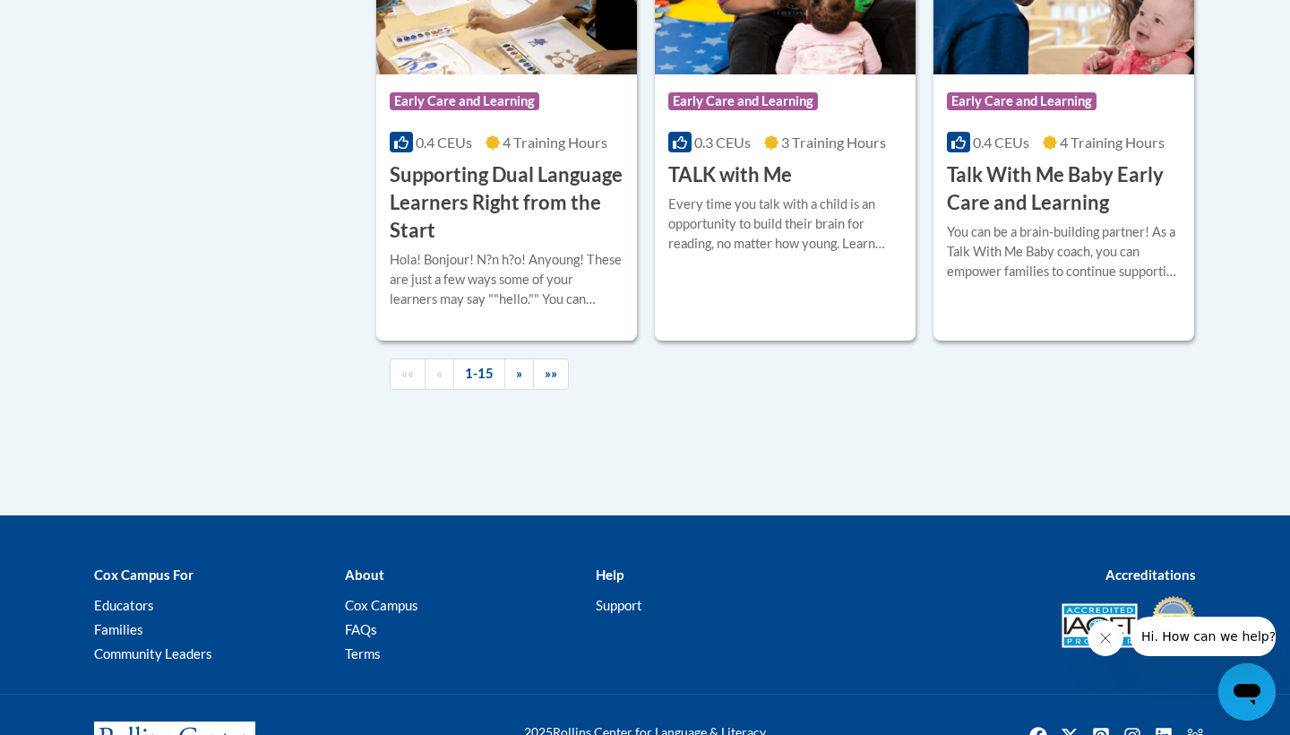
scroll to position [2802, 0]
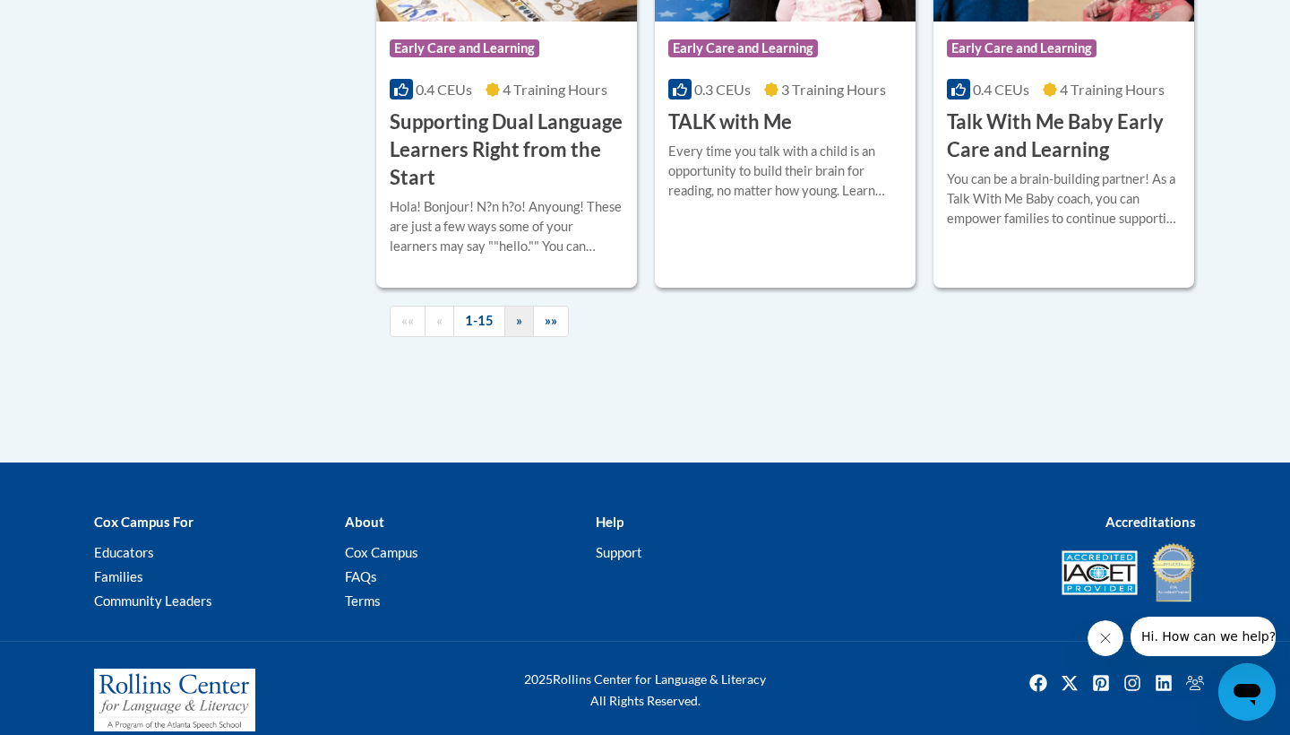
click at [520, 328] on span "»" at bounding box center [519, 320] width 6 height 15
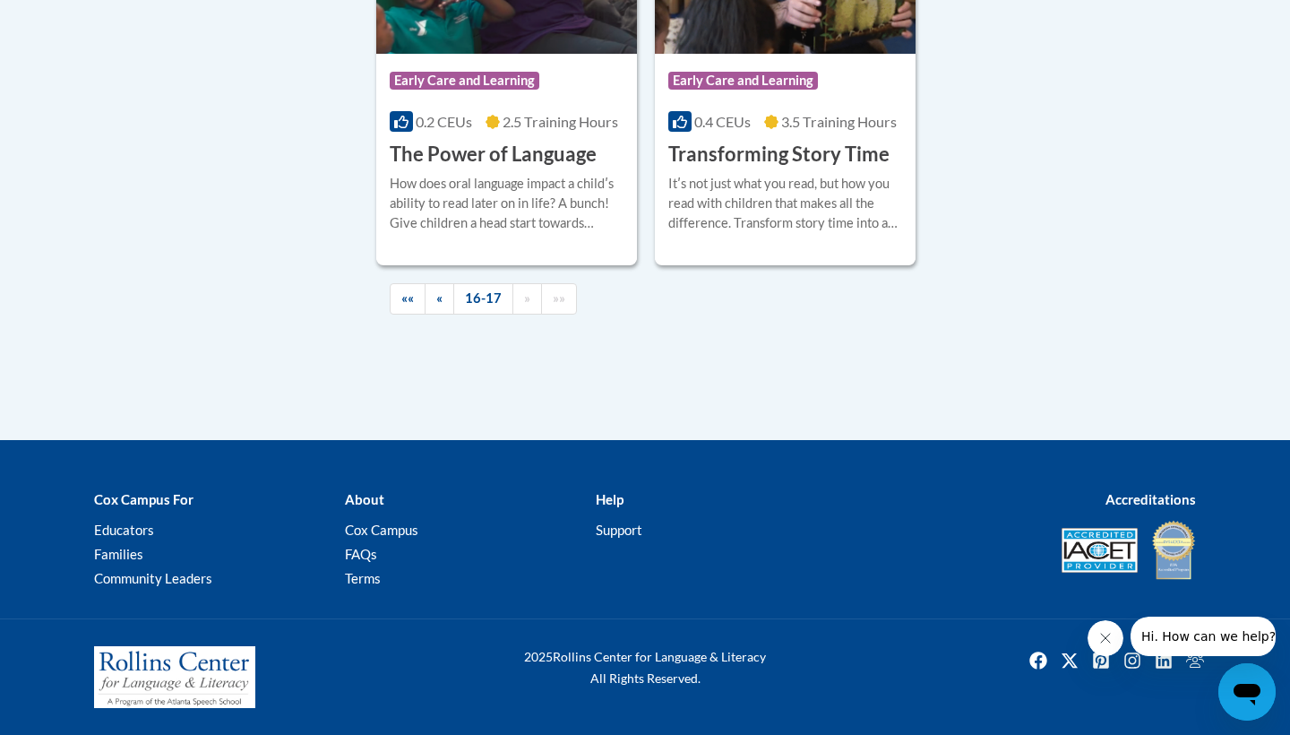
scroll to position [1030, 0]
click at [449, 314] on link "«" at bounding box center [440, 298] width 30 height 31
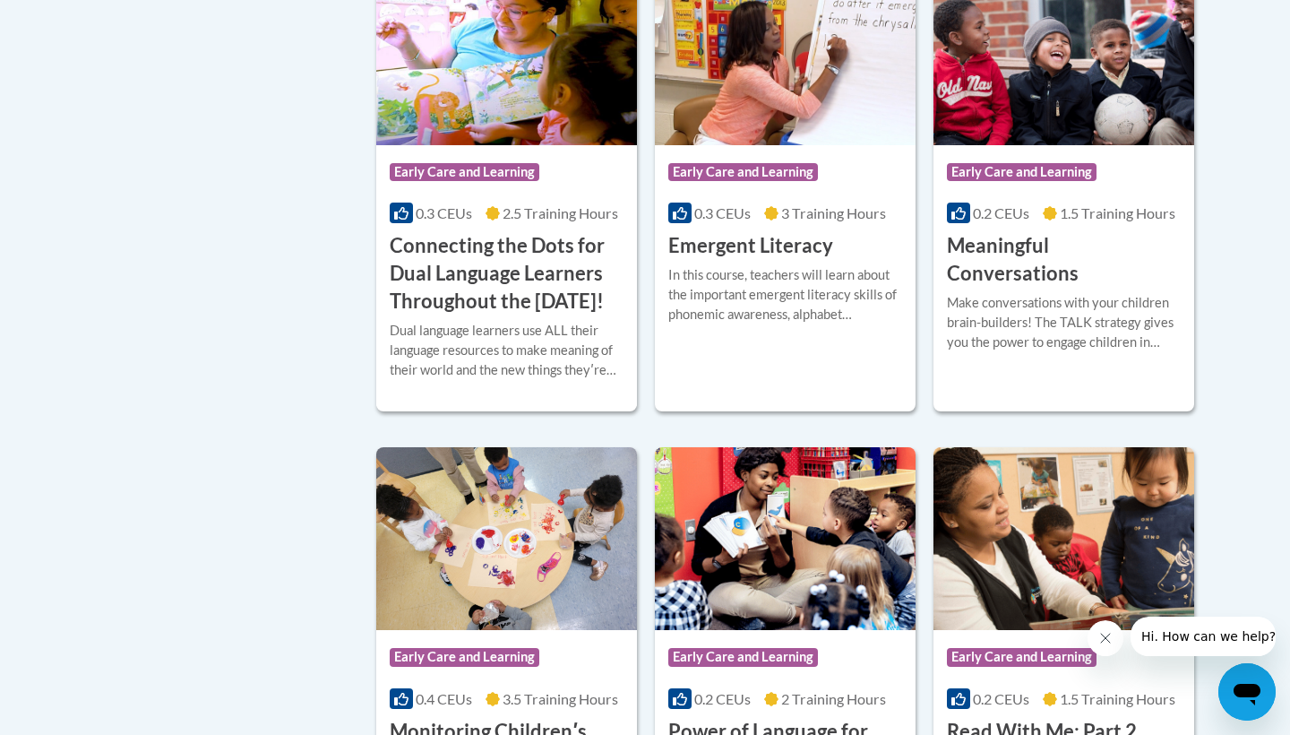
scroll to position [1252, 0]
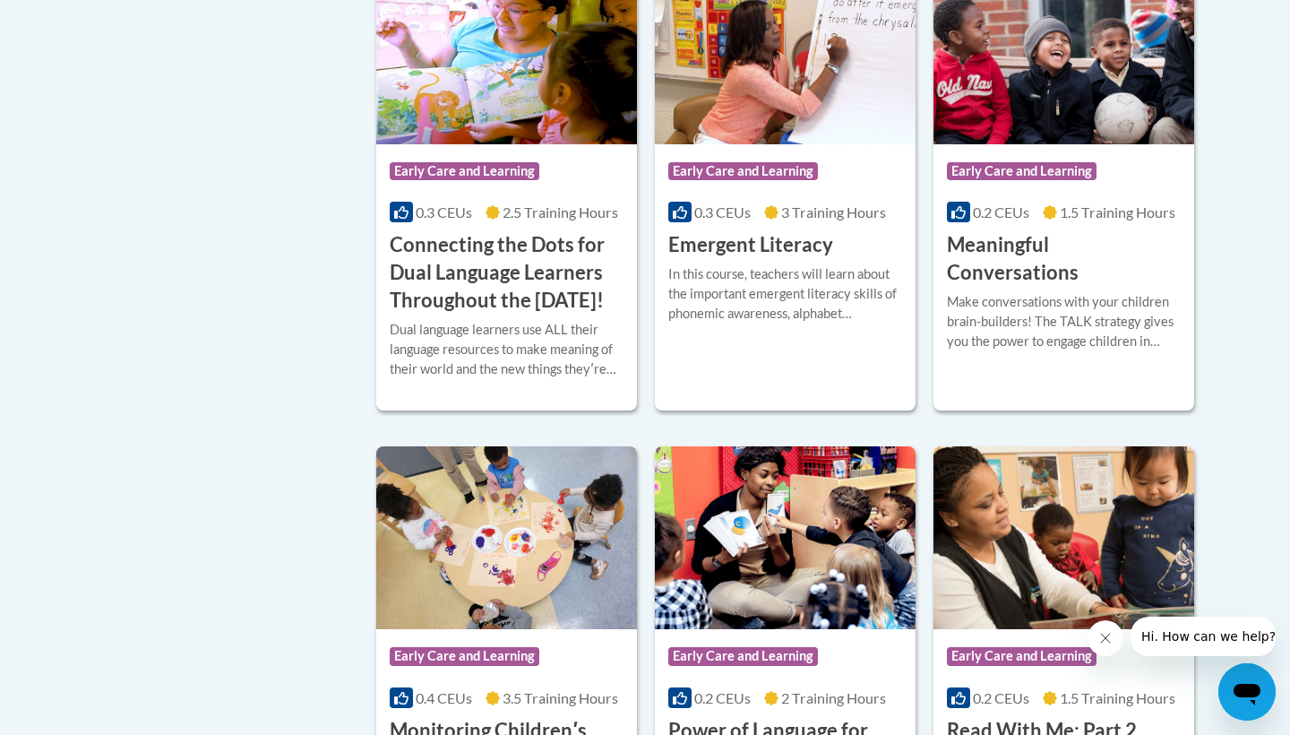
click at [801, 144] on img at bounding box center [785, 52] width 261 height 183
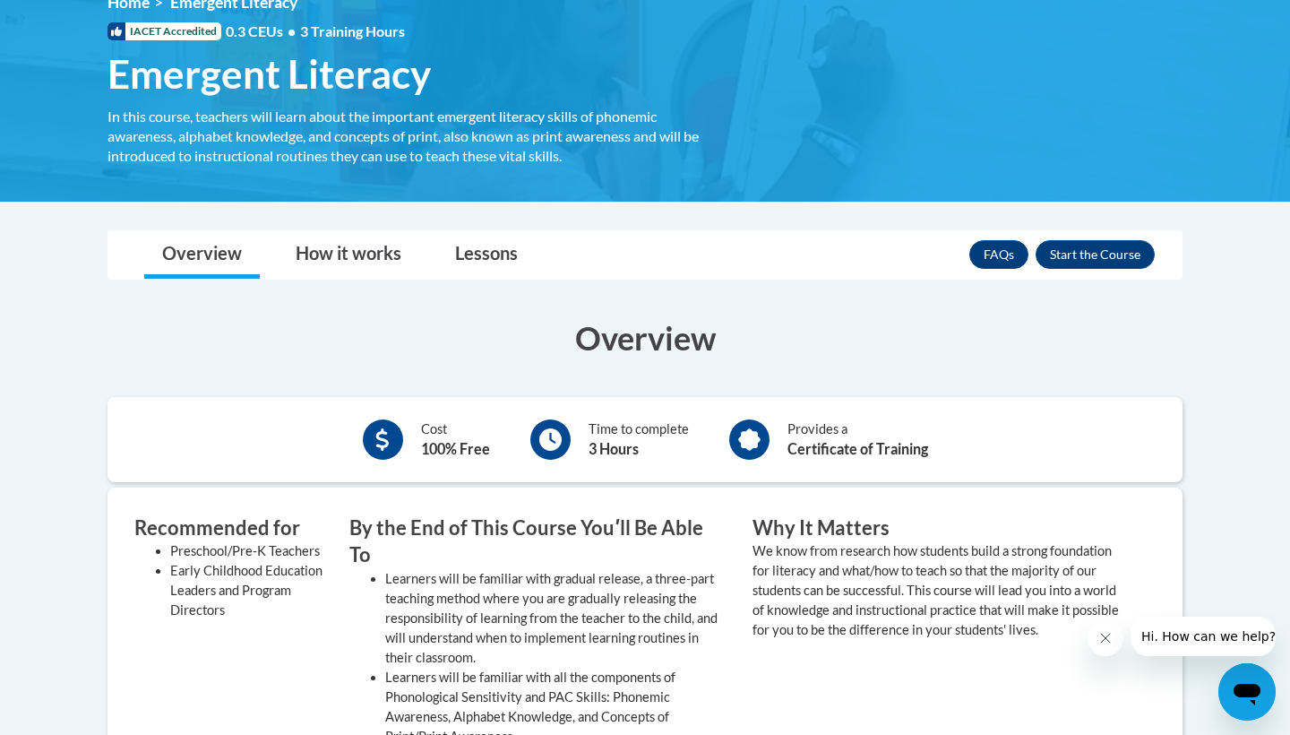
scroll to position [205, 0]
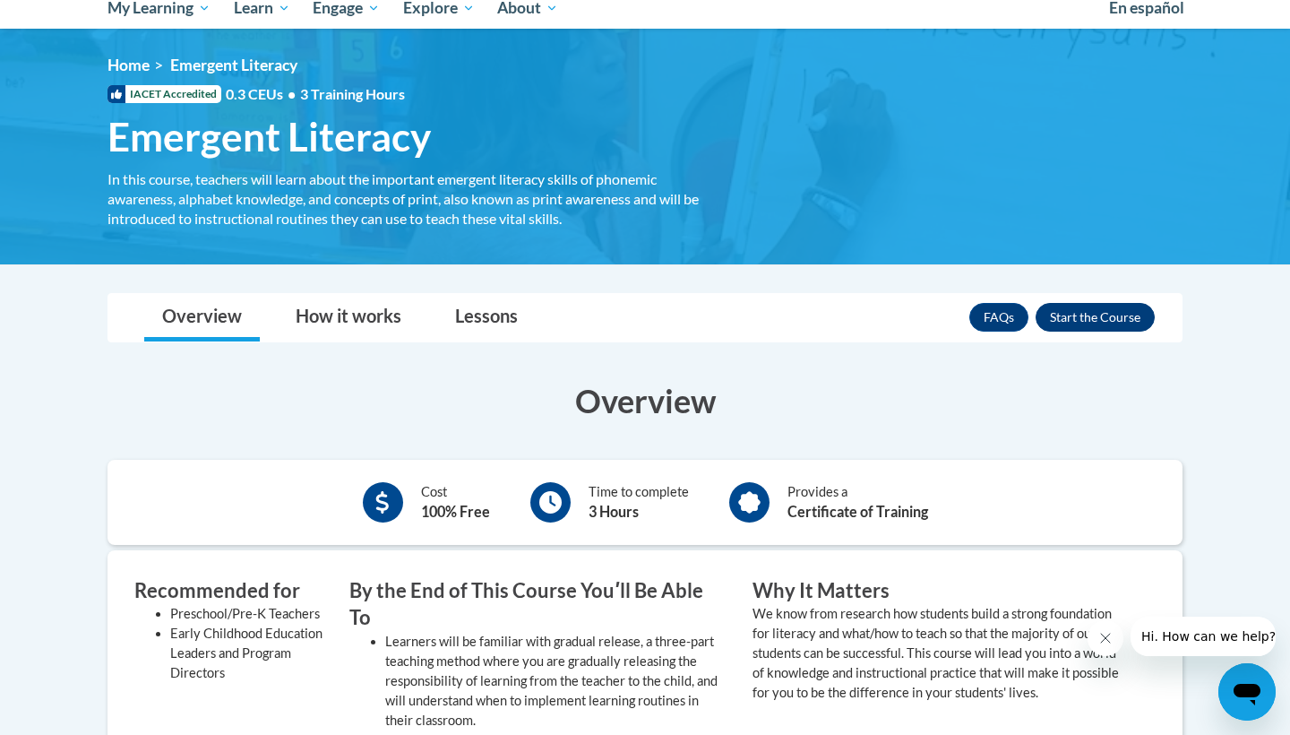
click at [1113, 326] on button "Enroll" at bounding box center [1095, 317] width 119 height 29
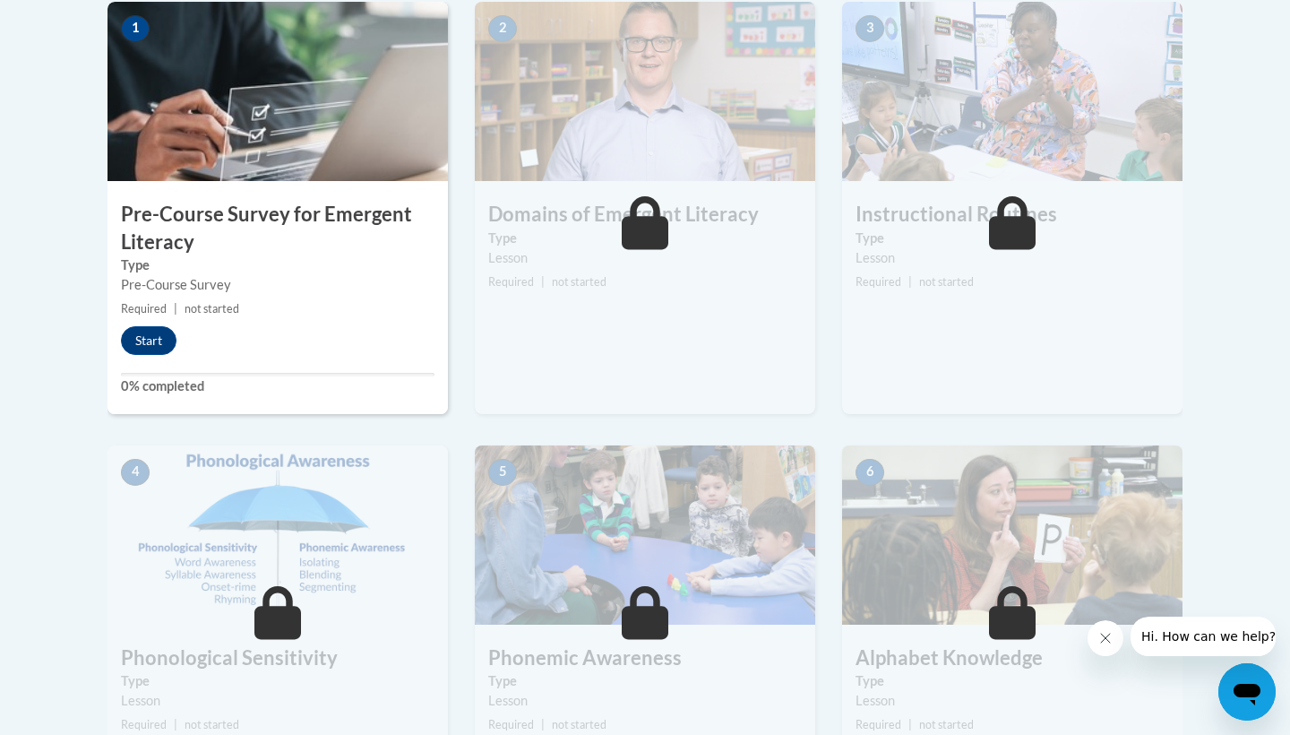
scroll to position [595, 0]
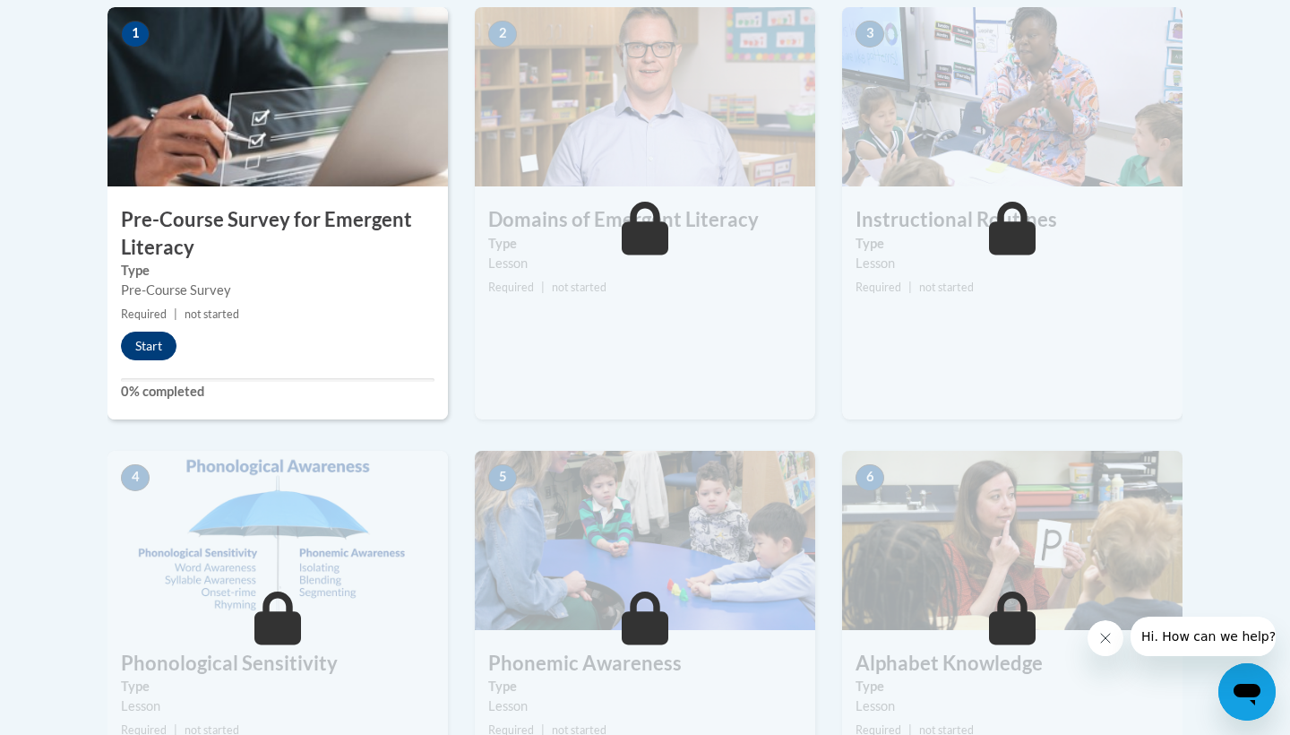
click at [150, 344] on button "Start" at bounding box center [149, 345] width 56 height 29
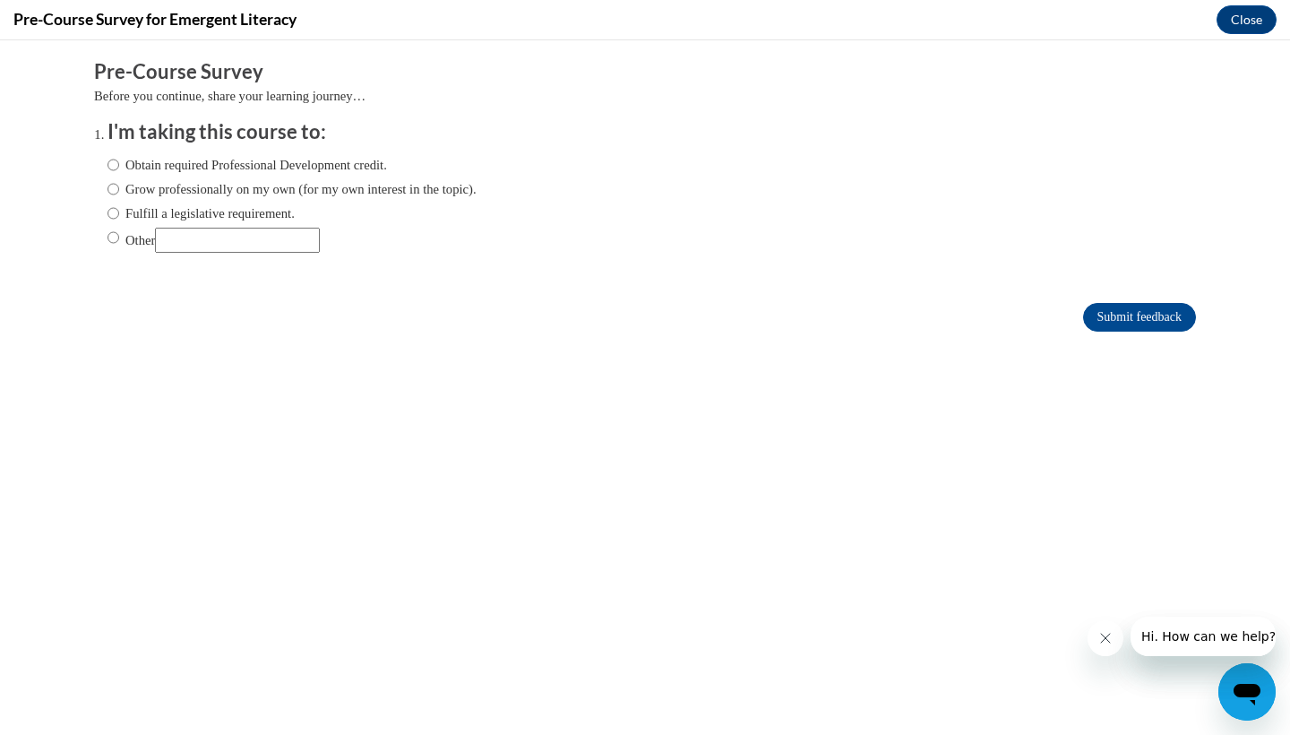
scroll to position [0, 0]
click at [116, 163] on input "Obtain required Professional Development credit." at bounding box center [113, 165] width 12 height 20
radio input "true"
click at [1122, 312] on input "Submit feedback" at bounding box center [1139, 317] width 113 height 29
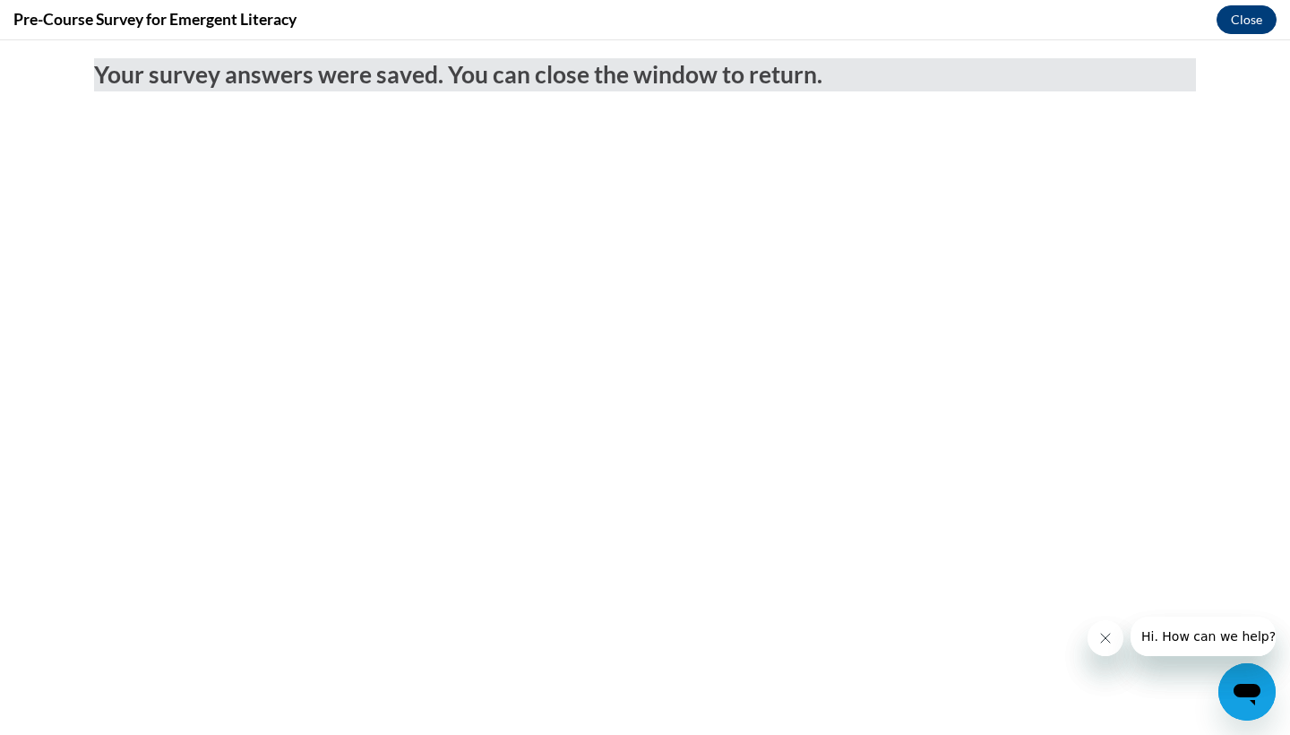
click at [1251, 24] on button "Close" at bounding box center [1246, 19] width 60 height 29
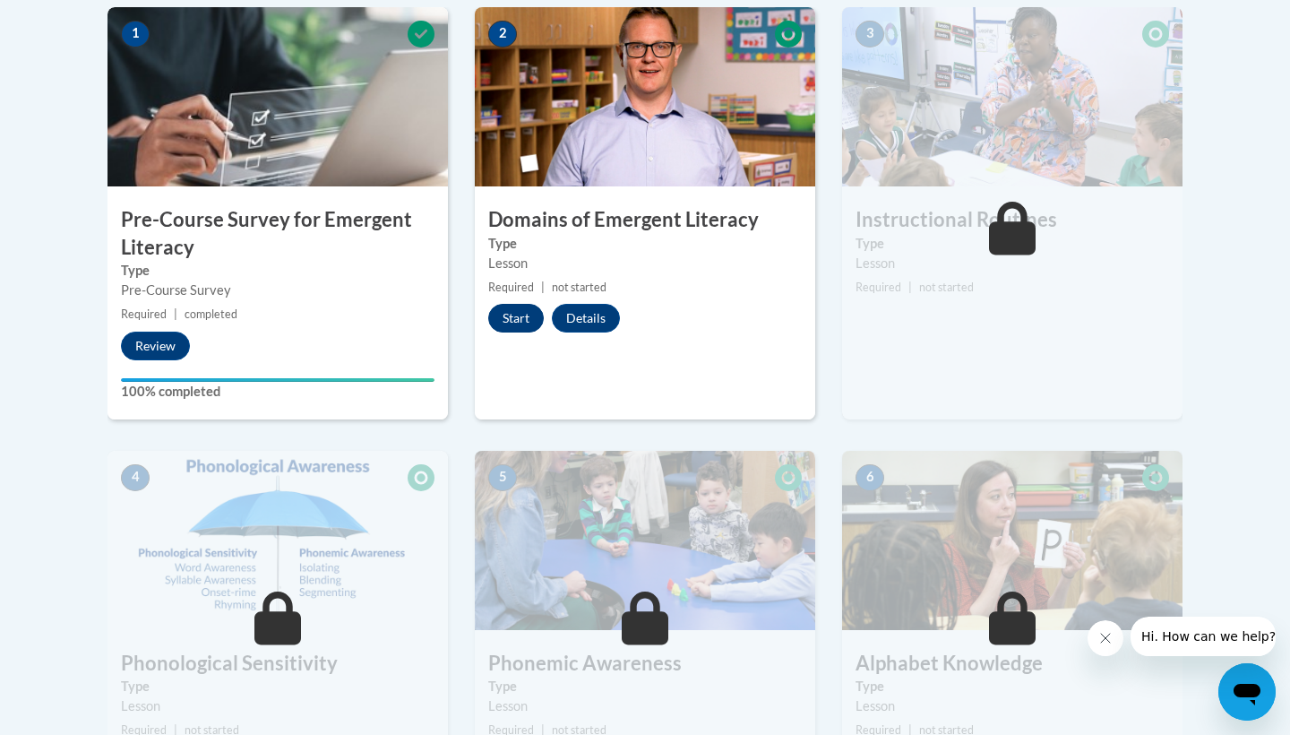
click at [529, 320] on button "Start" at bounding box center [516, 318] width 56 height 29
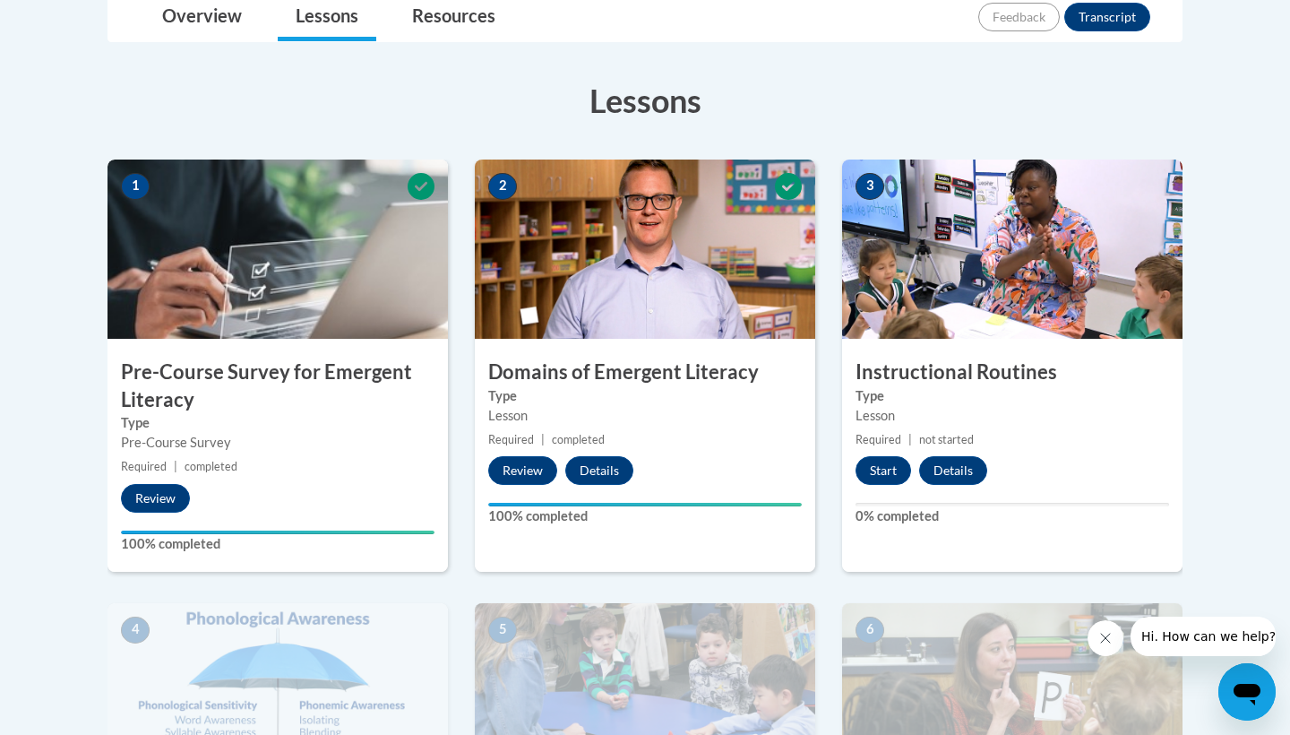
scroll to position [434, 0]
